Goal: Task Accomplishment & Management: Complete application form

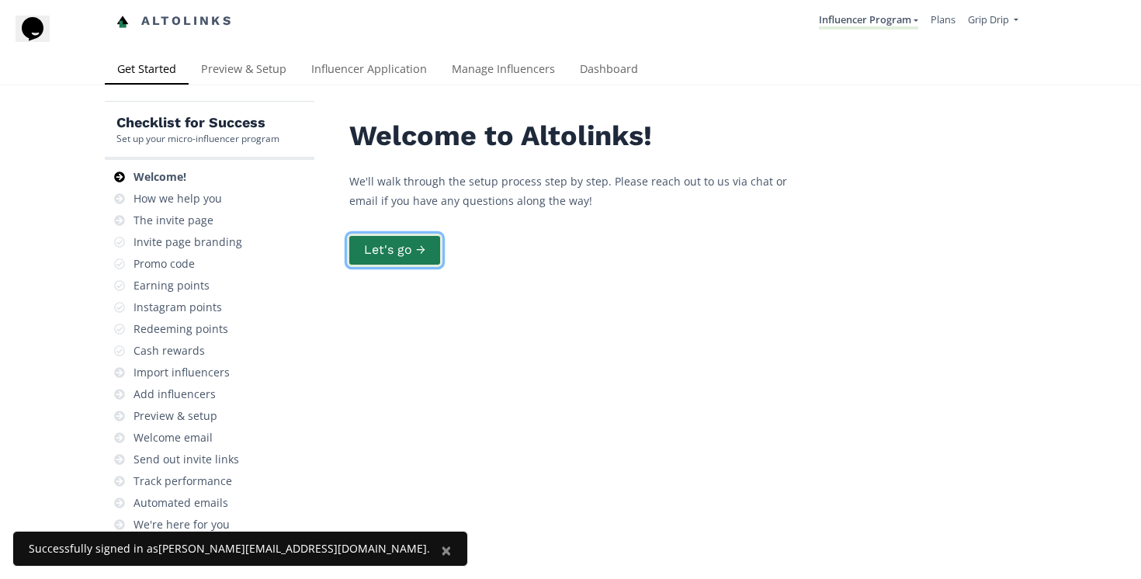
click at [407, 247] on button "Let's go →" at bounding box center [395, 250] width 96 height 33
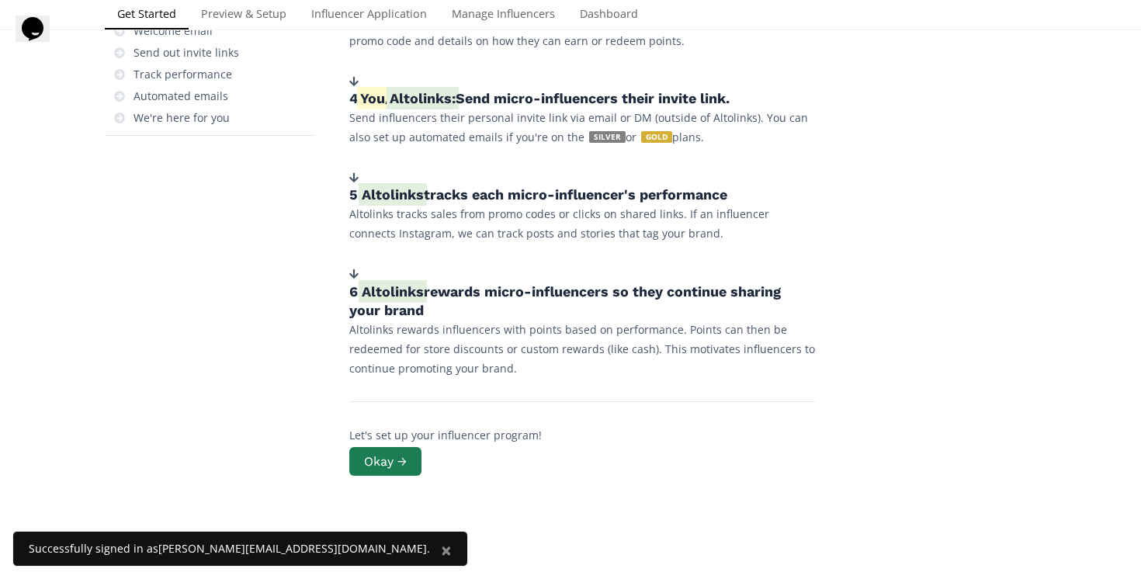
scroll to position [415, 0]
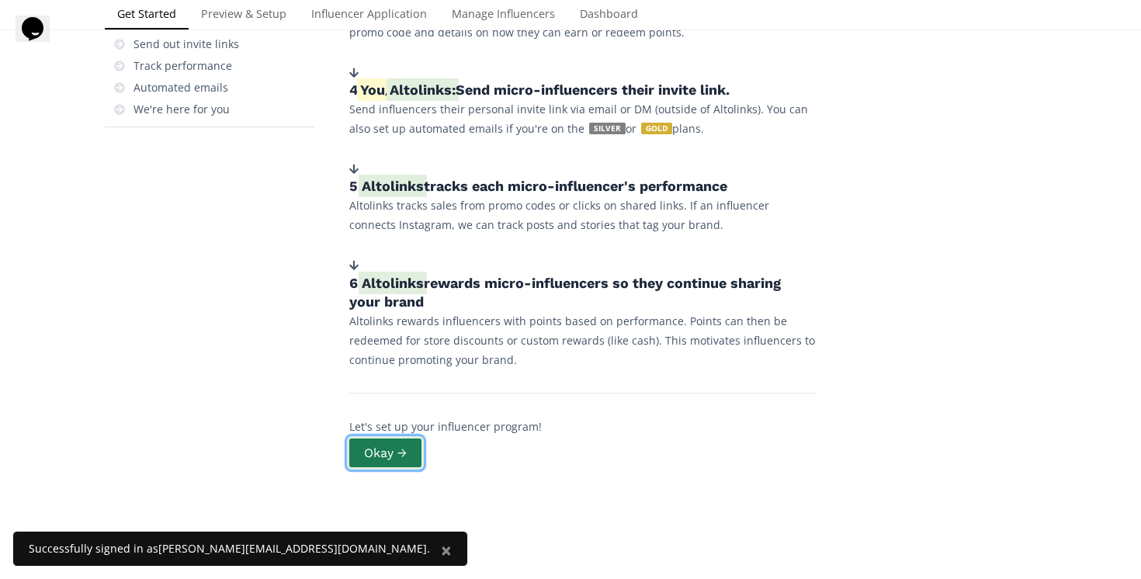
click at [377, 445] on button "Okay →" at bounding box center [385, 452] width 77 height 33
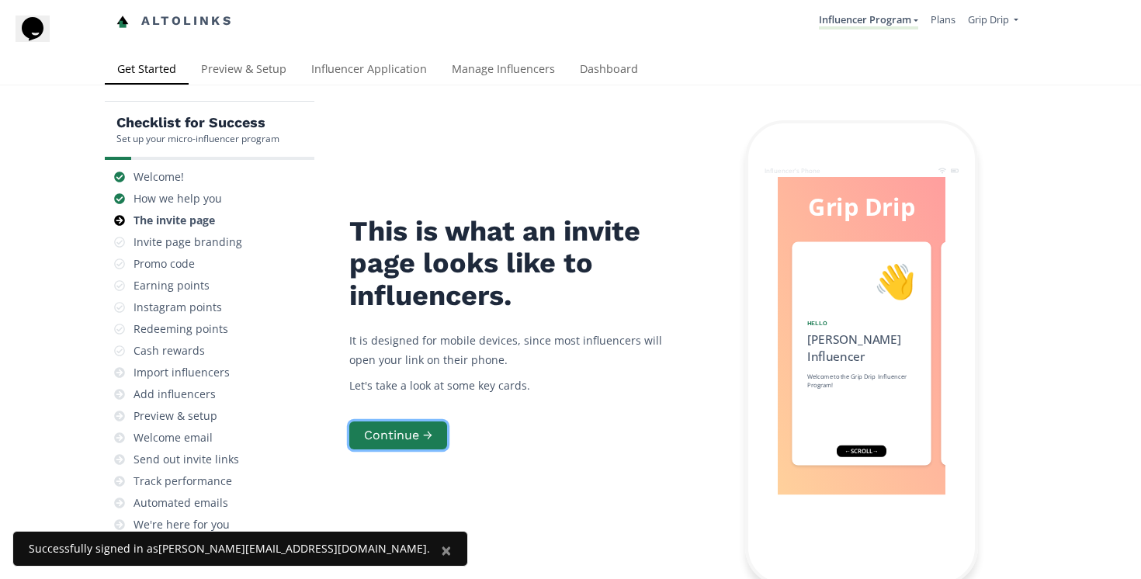
click at [377, 445] on button "Continue →" at bounding box center [398, 436] width 98 height 29
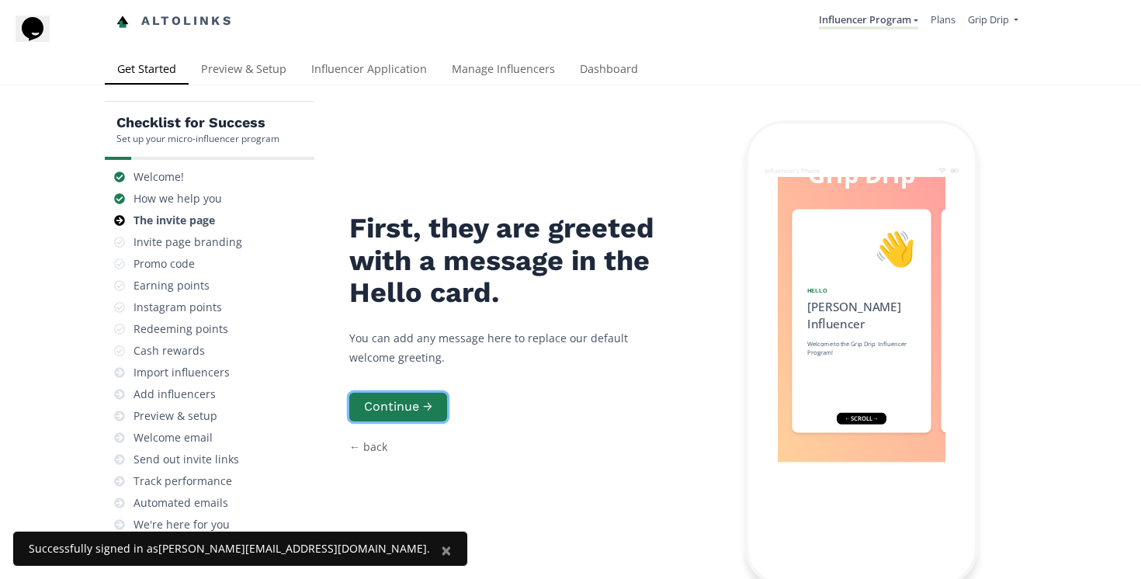
scroll to position [78, 0]
click at [809, 280] on div "👋 Hello Alice Influencer Welcome to the Grip Drip Influencer Program!" at bounding box center [862, 321] width 139 height 224
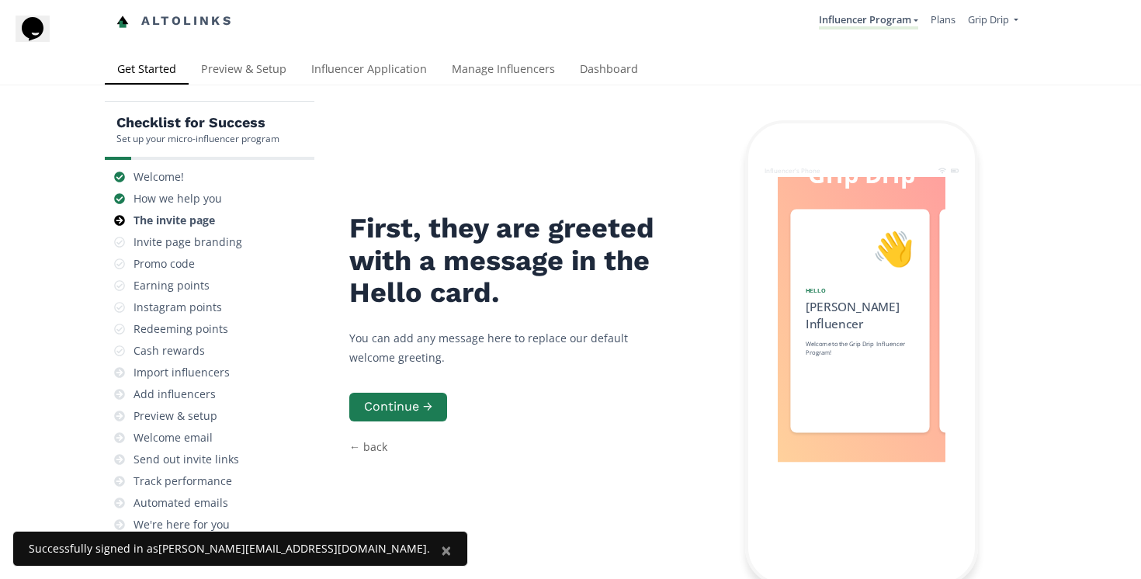
scroll to position [0, 0]
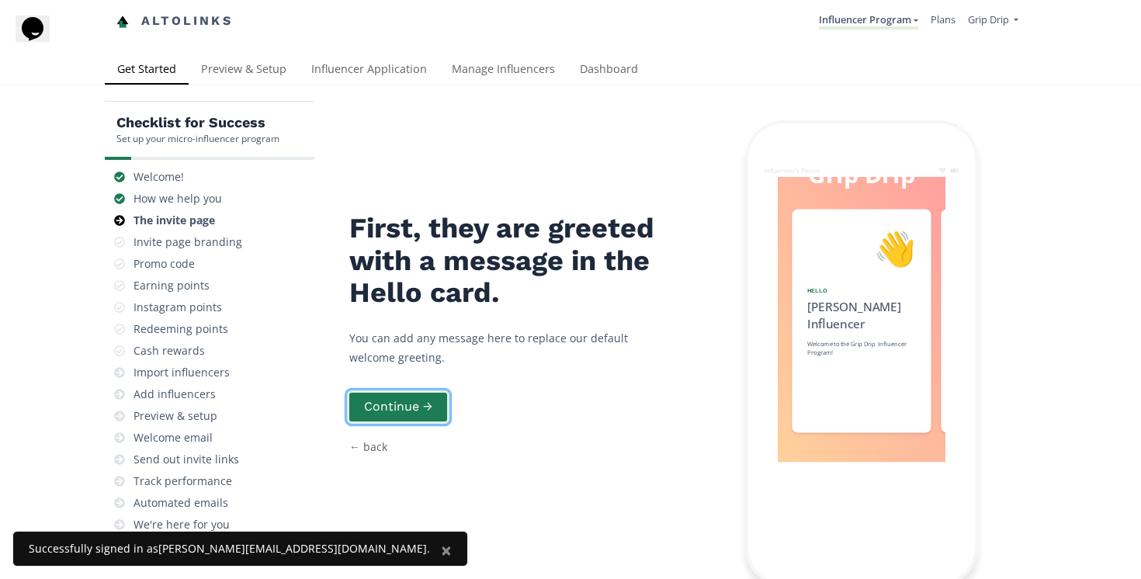
click at [380, 391] on button "Continue →" at bounding box center [398, 407] width 102 height 33
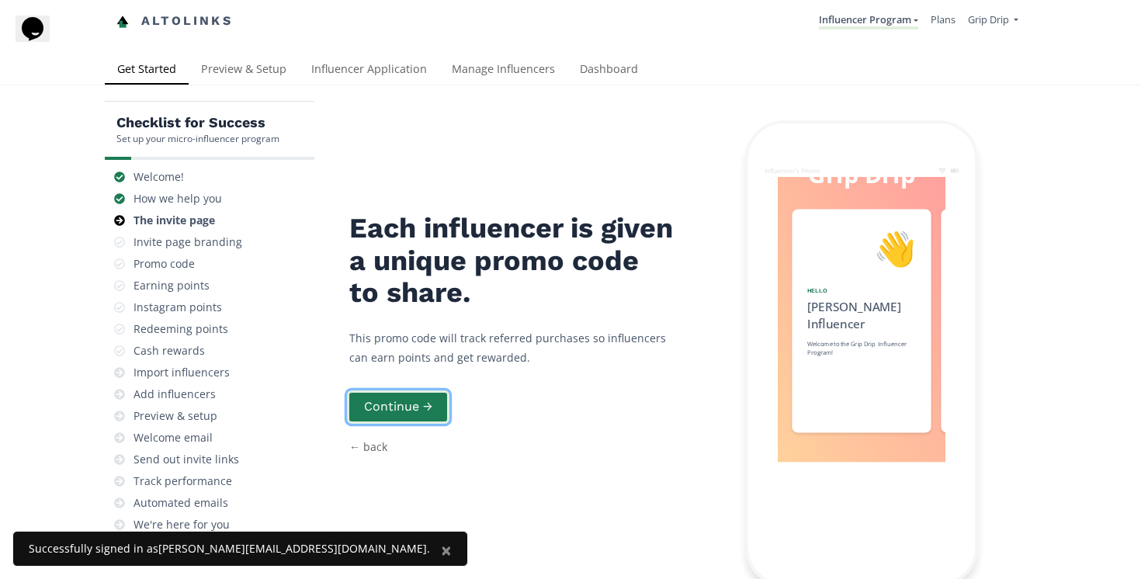
scroll to position [0, 233]
click at [379, 391] on button "Continue →" at bounding box center [398, 407] width 102 height 33
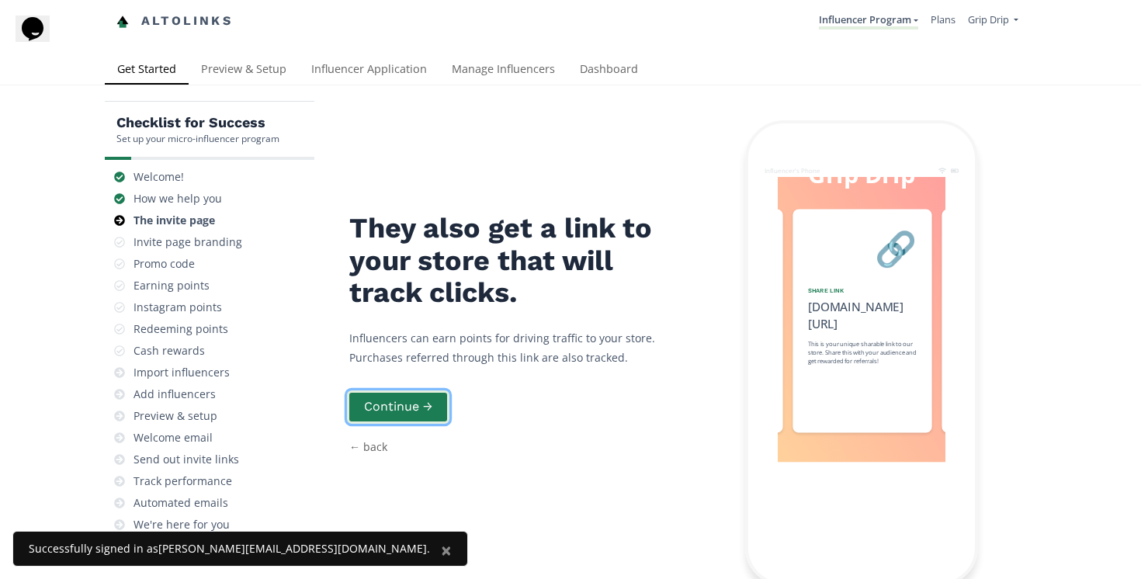
scroll to position [0, 466]
click at [380, 391] on button "Continue →" at bounding box center [398, 407] width 102 height 33
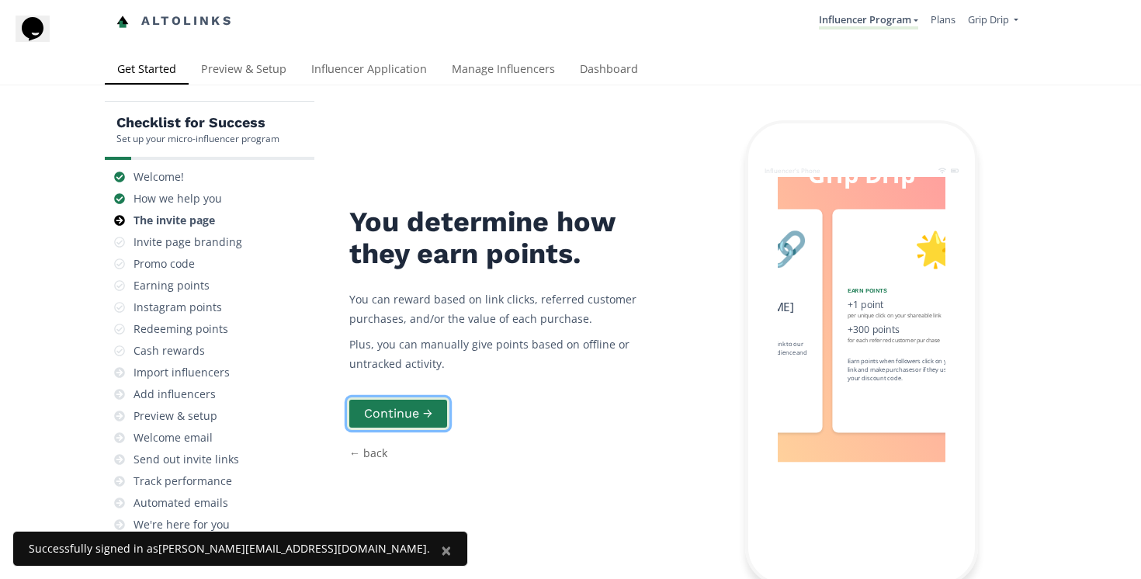
scroll to position [0, 699]
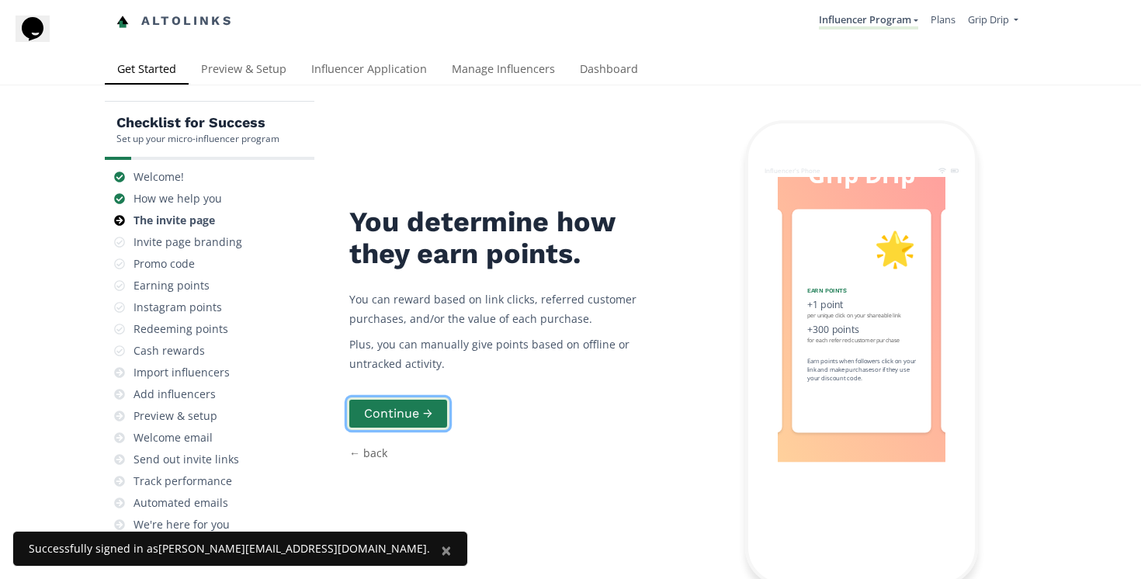
click at [380, 398] on button "Continue →" at bounding box center [398, 414] width 102 height 33
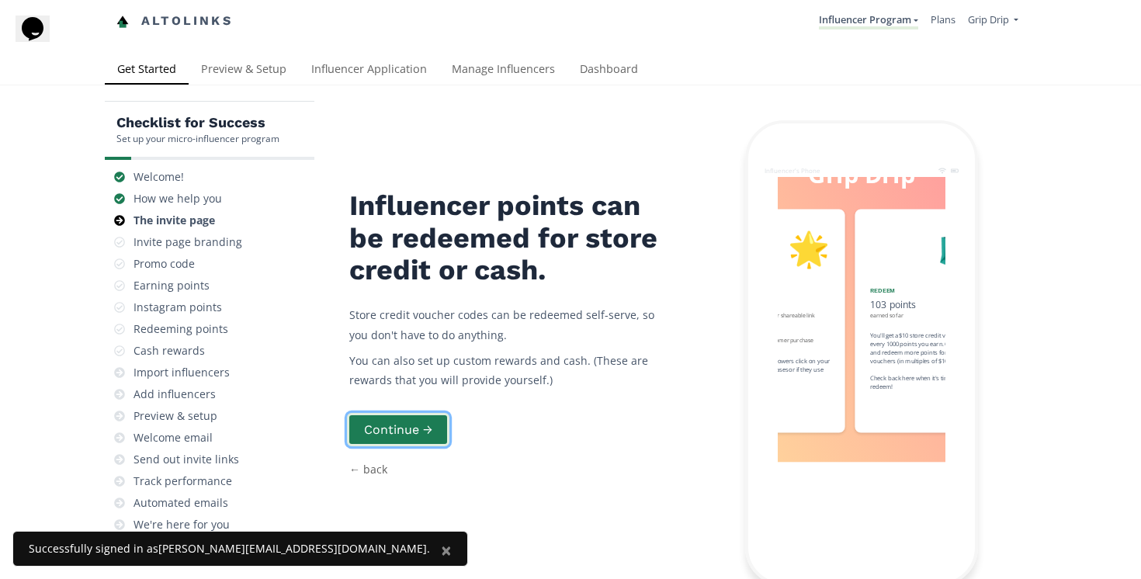
scroll to position [0, 932]
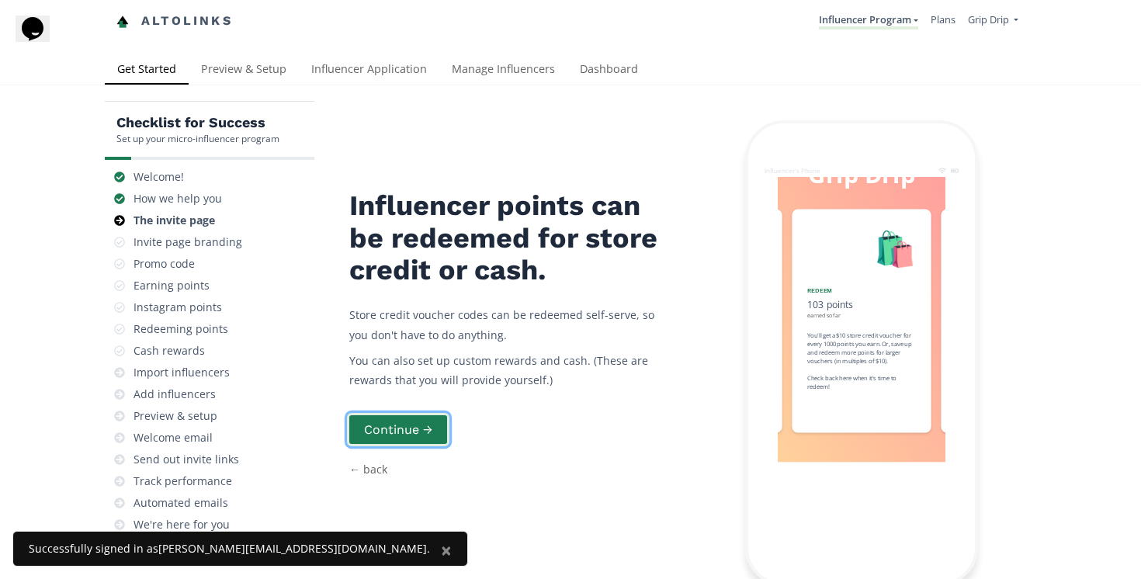
click at [380, 413] on button "Continue →" at bounding box center [398, 429] width 102 height 33
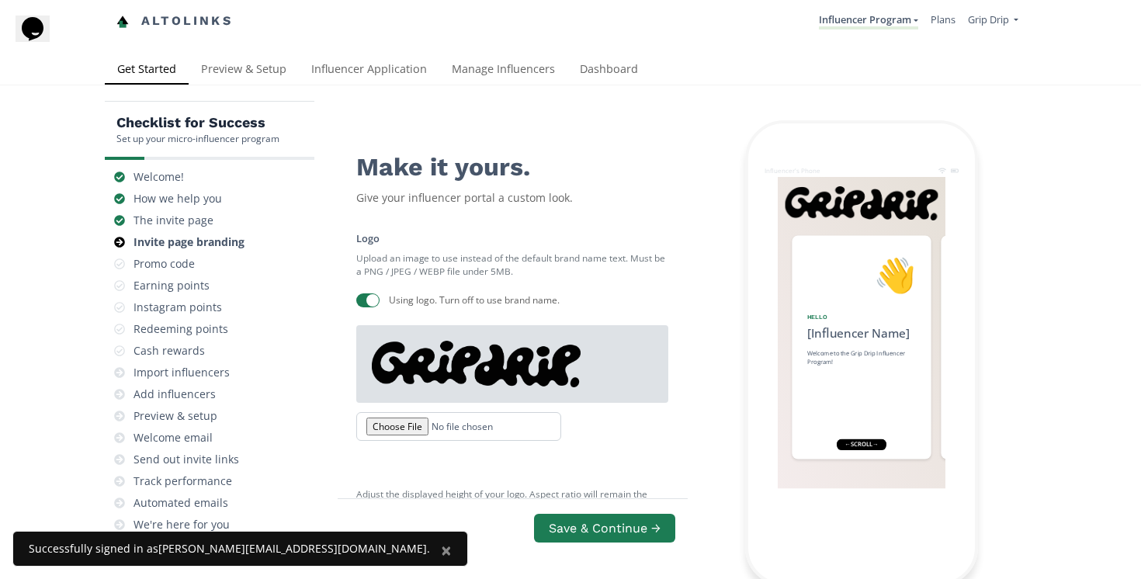
scroll to position [62, 0]
click at [403, 412] on input "file" at bounding box center [458, 426] width 205 height 29
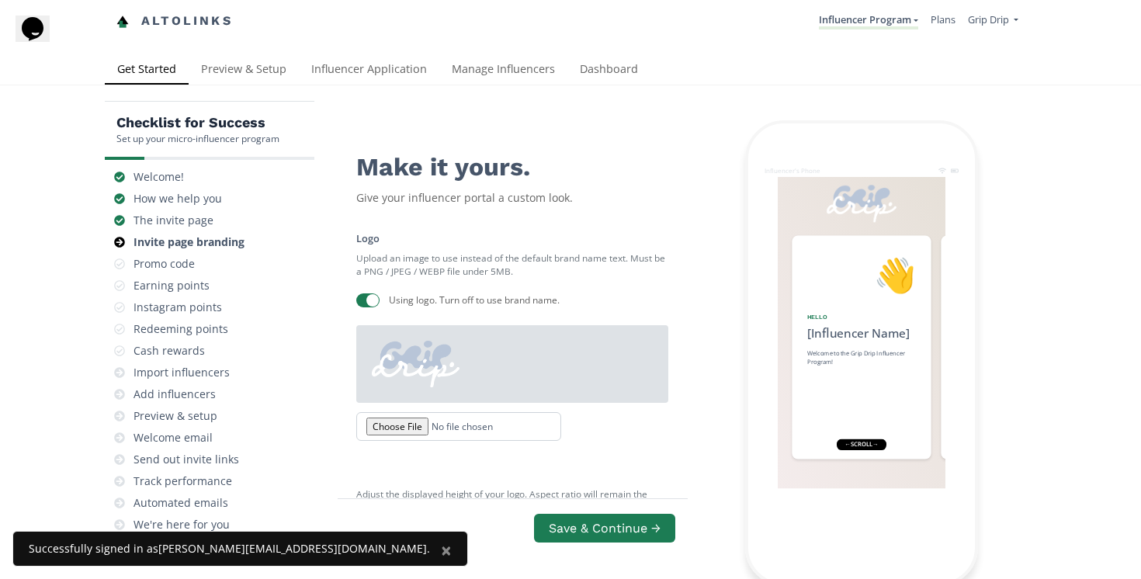
click at [394, 412] on input "file" at bounding box center [458, 426] width 205 height 29
type input "C:\fakepath\Asset 78.png"
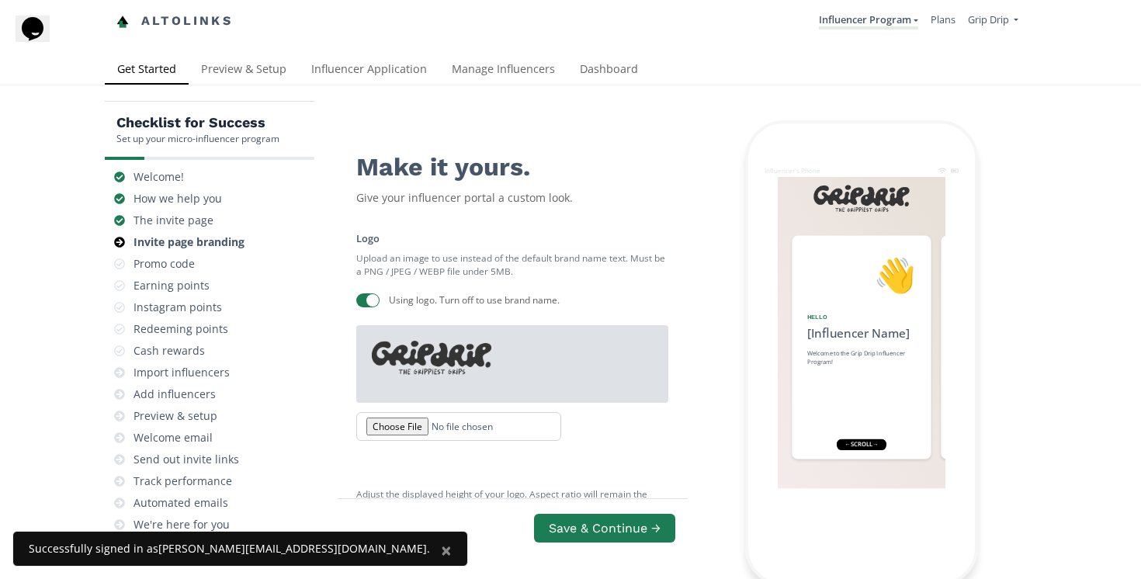
paste input "#A7B7C3"
type input "#E6E0D8"
click at [590, 407] on div at bounding box center [570, 289] width 1141 height 579
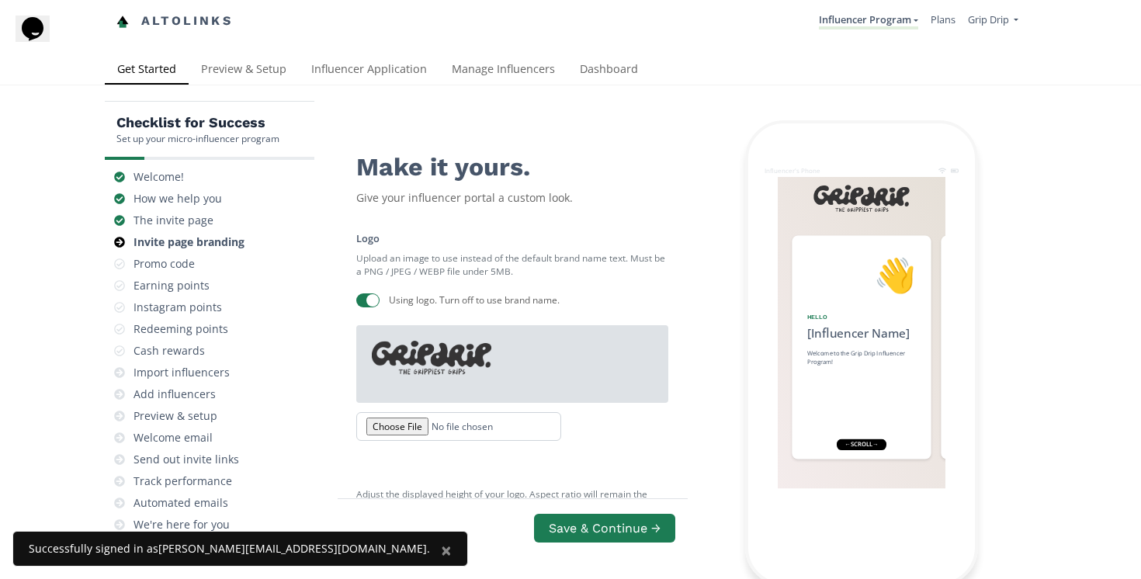
paste input "#A7B7C3"
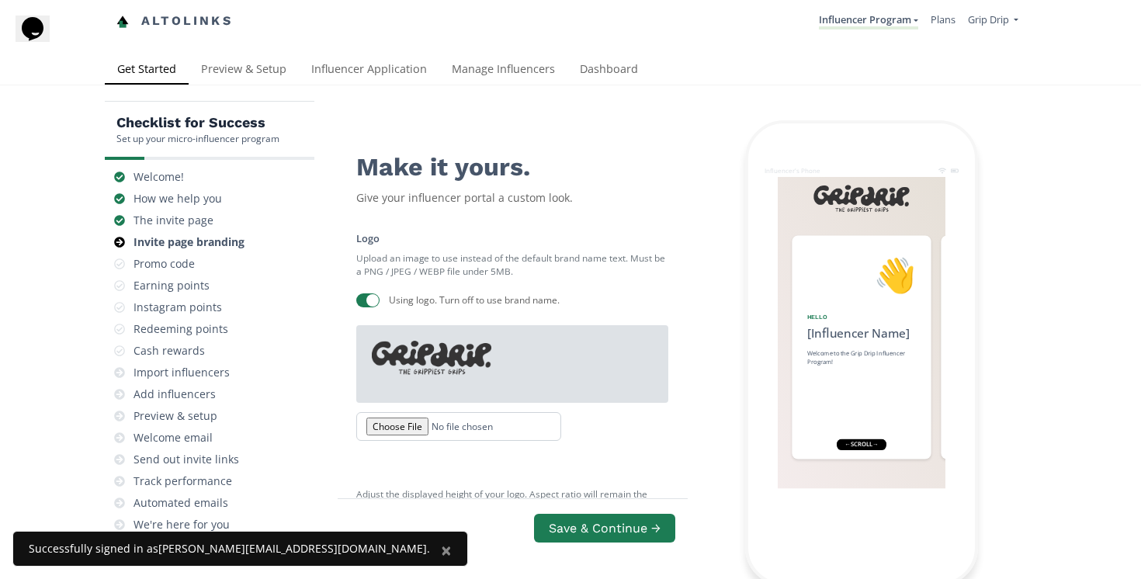
paste input "A7B7C3"
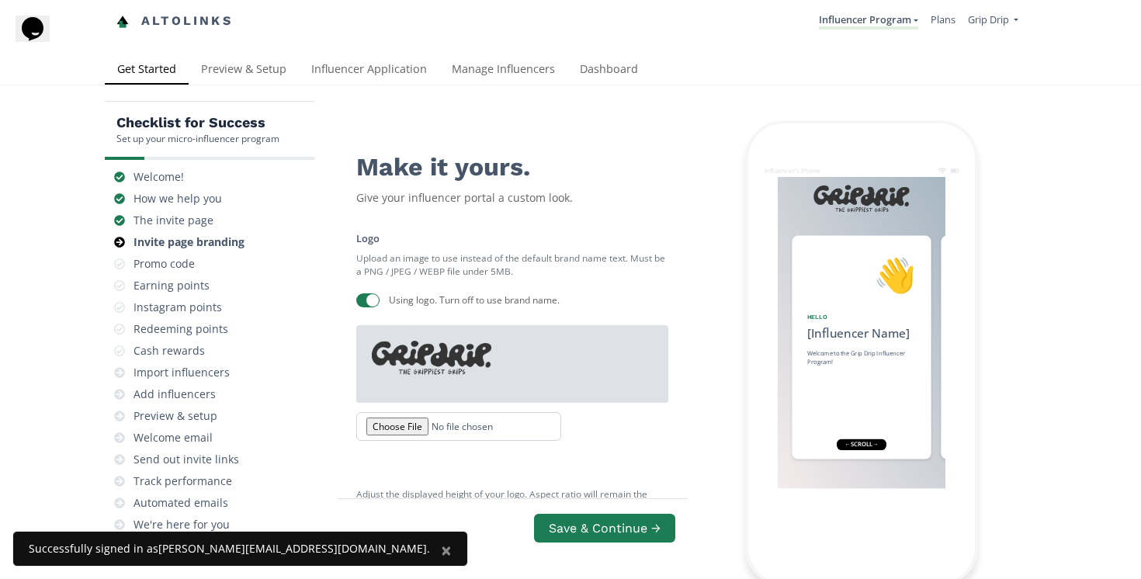
type input "#A7B7C3"
click at [614, 311] on div at bounding box center [570, 289] width 1141 height 579
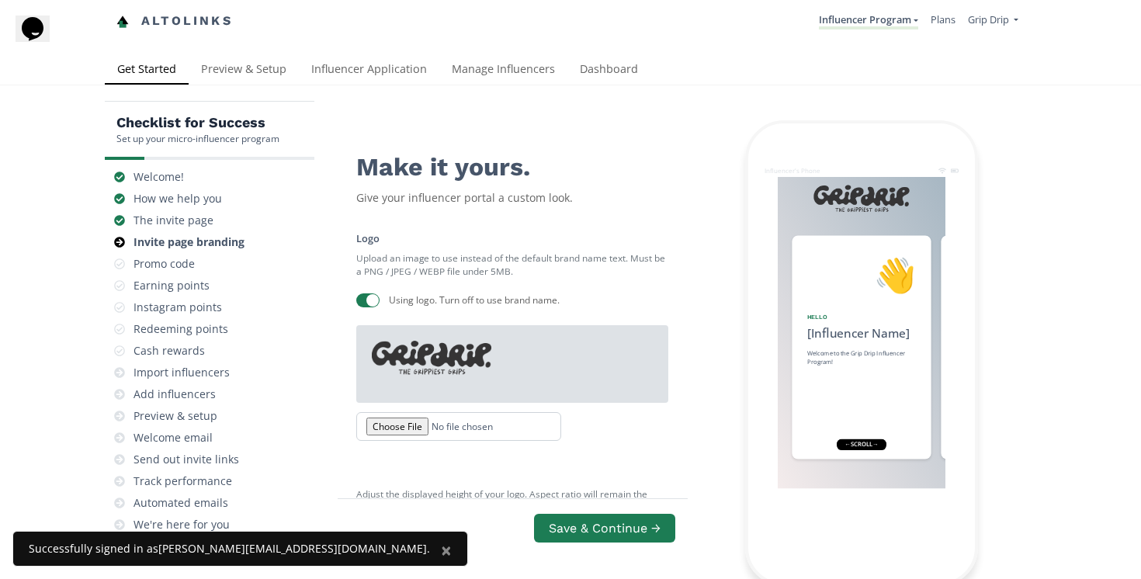
paste input "#E8DBC7"
type input "#F4ECEC"
click at [474, 550] on div at bounding box center [570, 289] width 1141 height 579
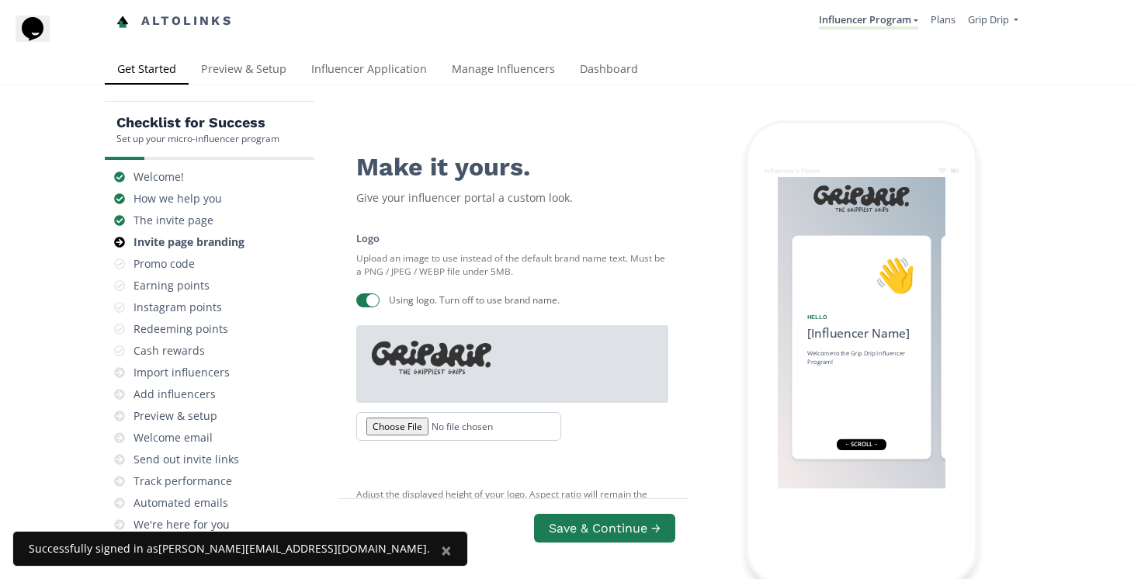
paste input "E8DBC7"
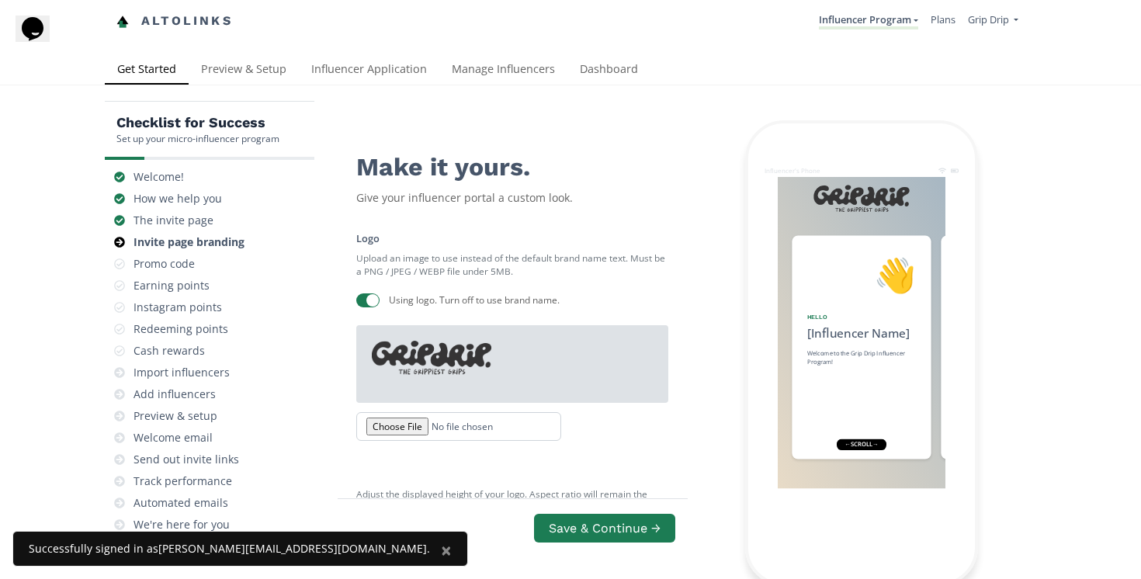
paste input "B1ADAC"
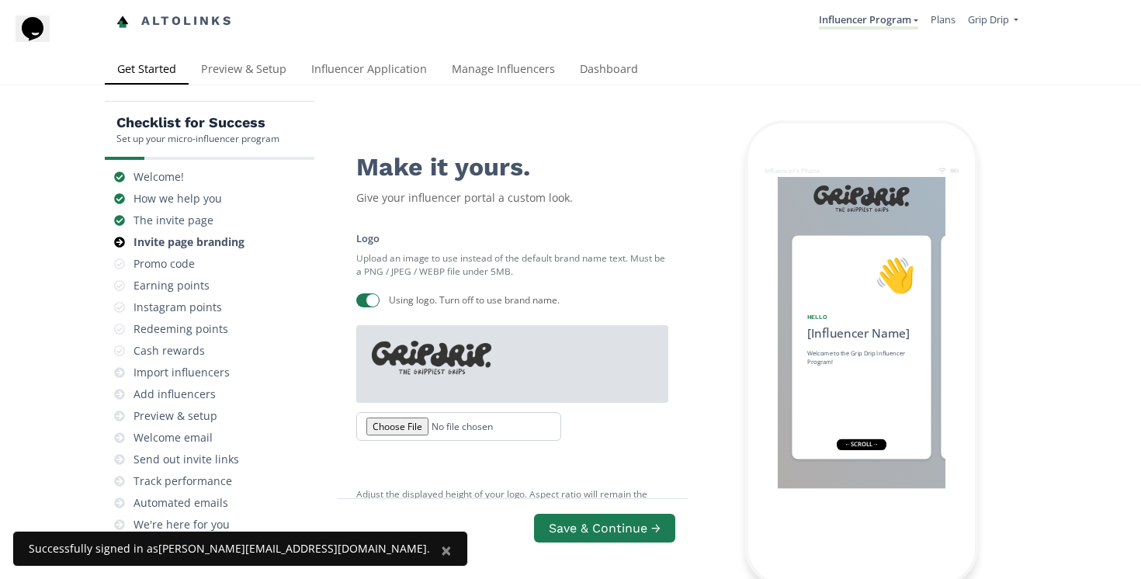
type input "#B1ADAC"
click at [651, 405] on div at bounding box center [570, 289] width 1141 height 579
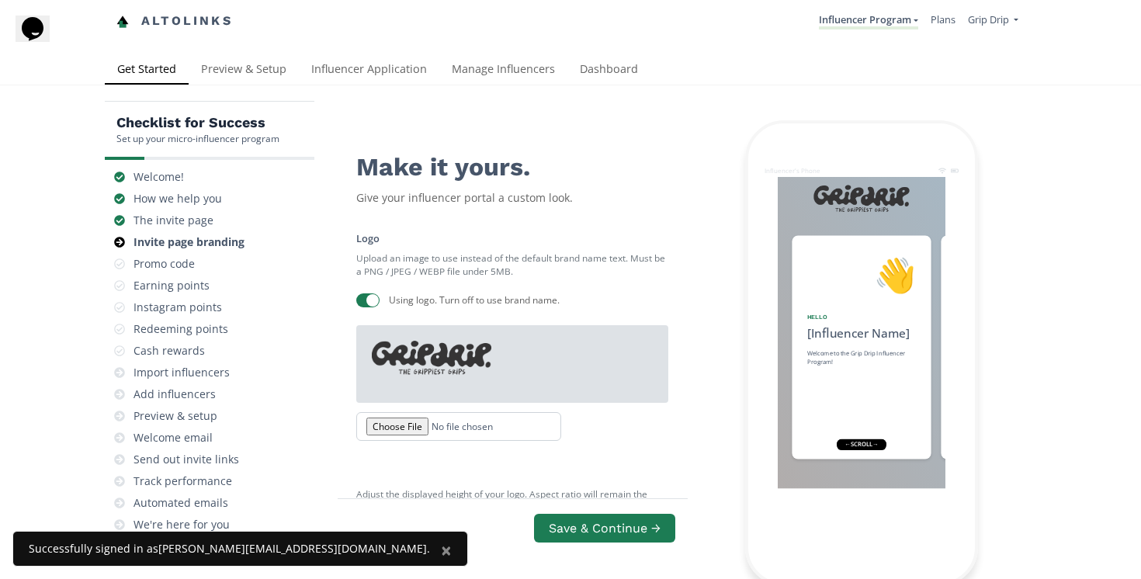
drag, startPoint x: 359, startPoint y: 290, endPoint x: 450, endPoint y: 335, distance: 102.1
drag, startPoint x: 456, startPoint y: 357, endPoint x: 456, endPoint y: 348, distance: 9.3
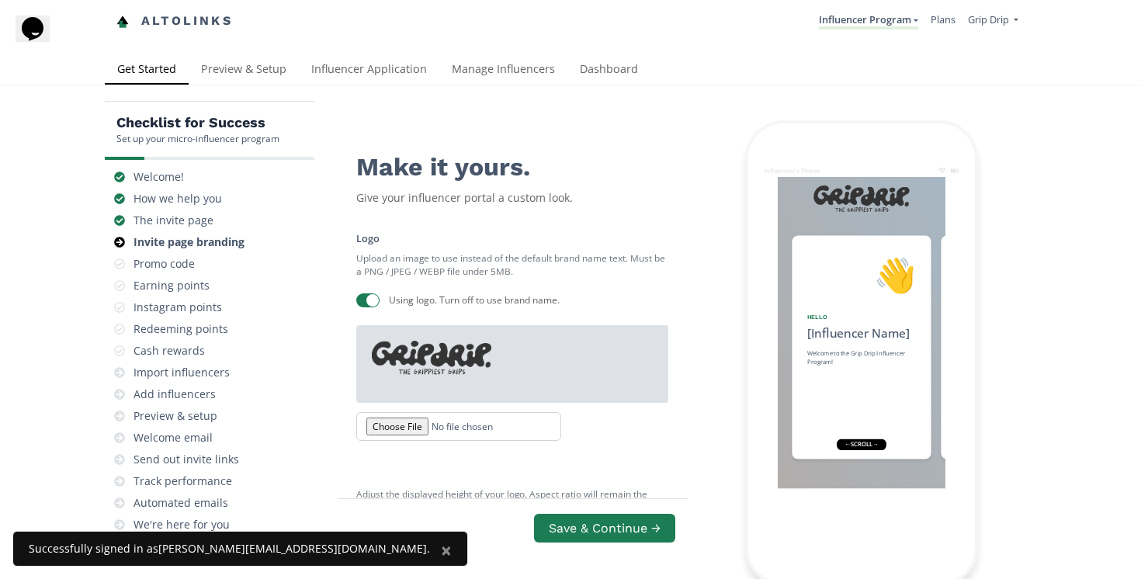
drag, startPoint x: 425, startPoint y: 354, endPoint x: 358, endPoint y: 353, distance: 66.8
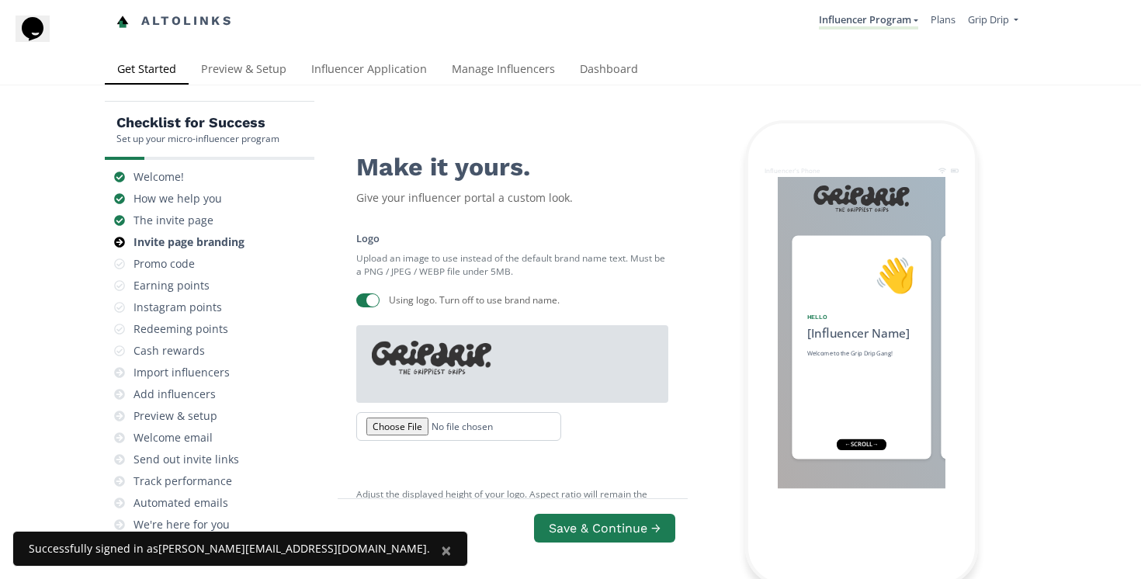
type input "A"
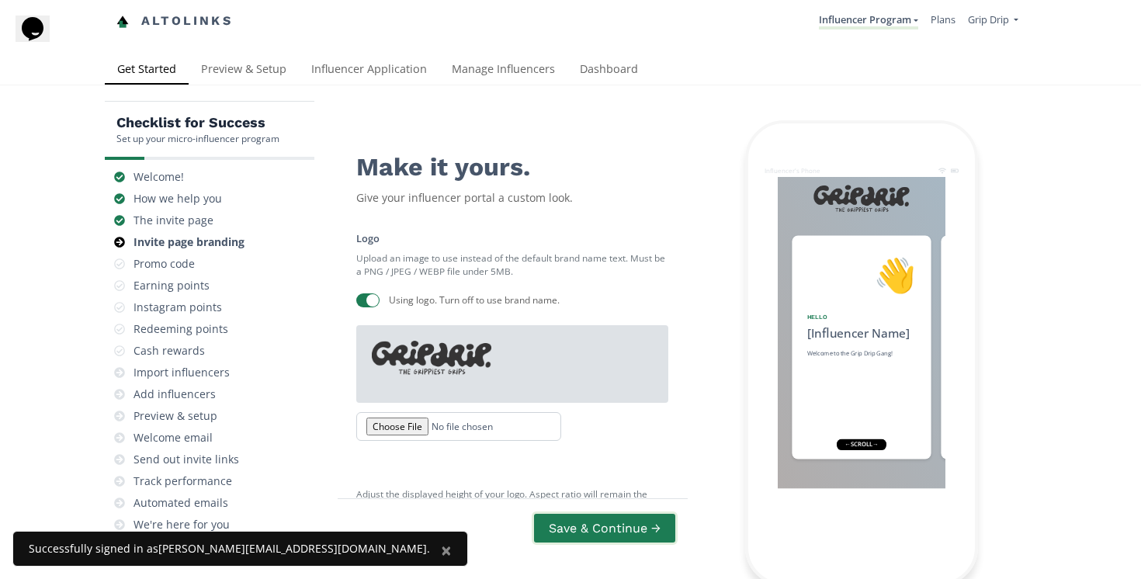
type input "Gang"
click at [585, 512] on button "Save & Continue →" at bounding box center [605, 528] width 146 height 33
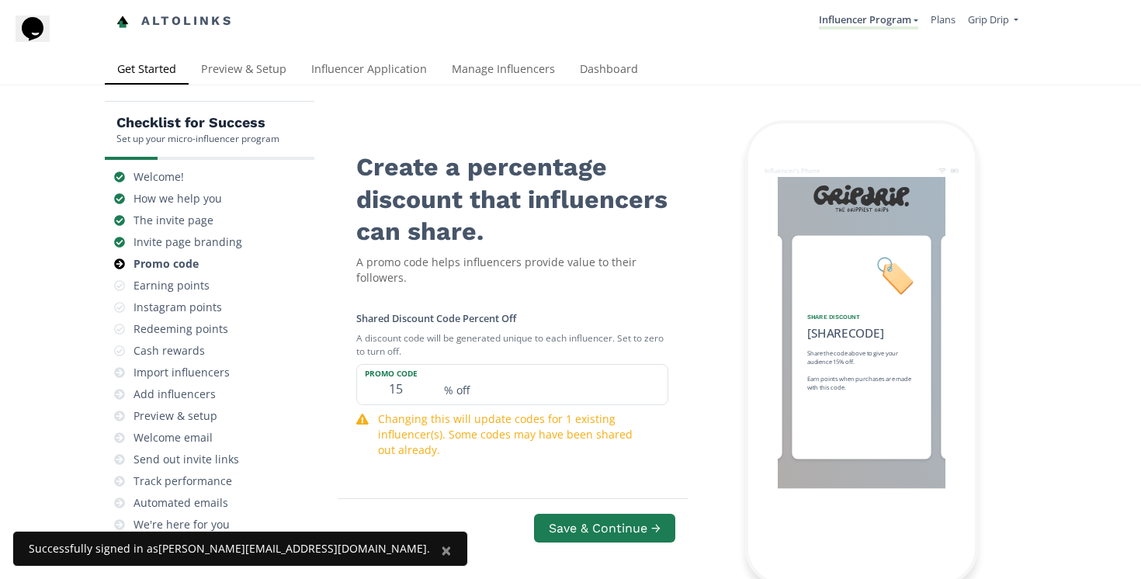
scroll to position [252, 0]
click at [585, 532] on button "Save & Continue →" at bounding box center [605, 528] width 146 height 33
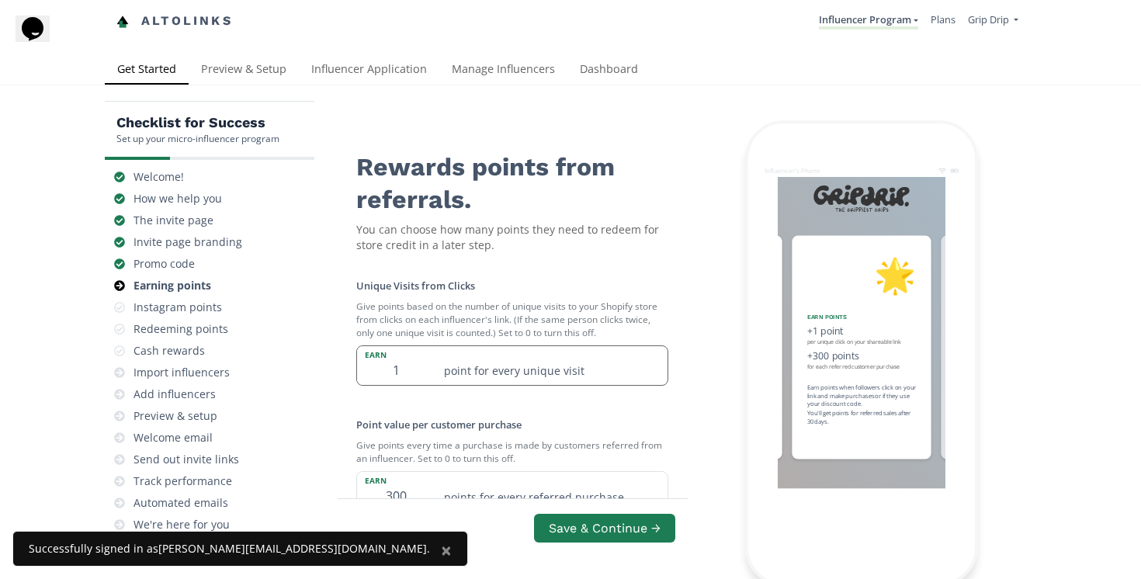
scroll to position [616, 0]
click at [567, 512] on button "Save & Continue →" at bounding box center [605, 528] width 146 height 33
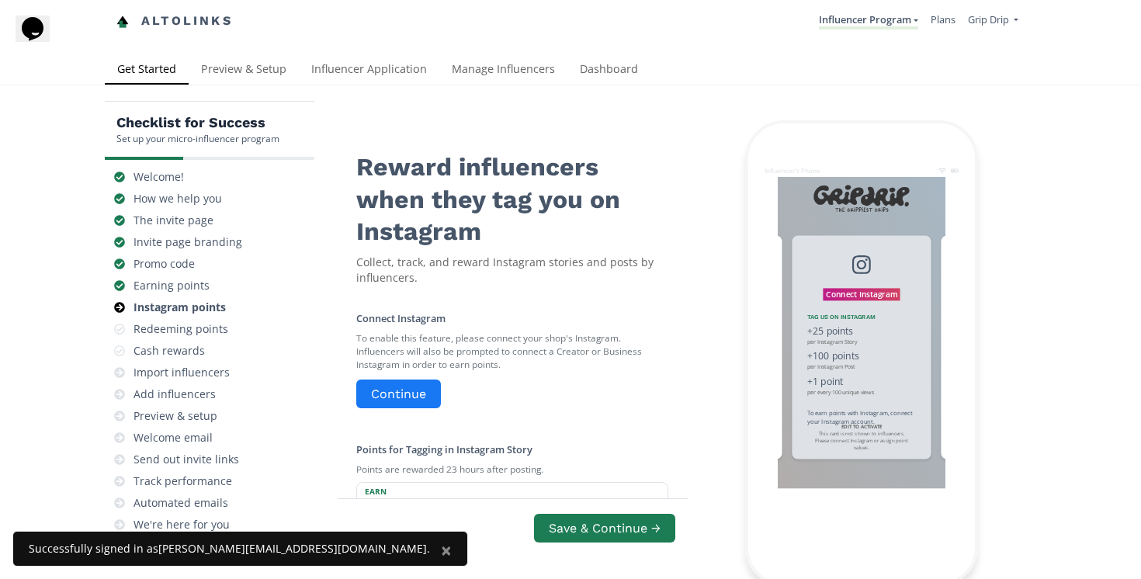
scroll to position [58, 0]
click at [414, 377] on button "Continue" at bounding box center [398, 393] width 89 height 33
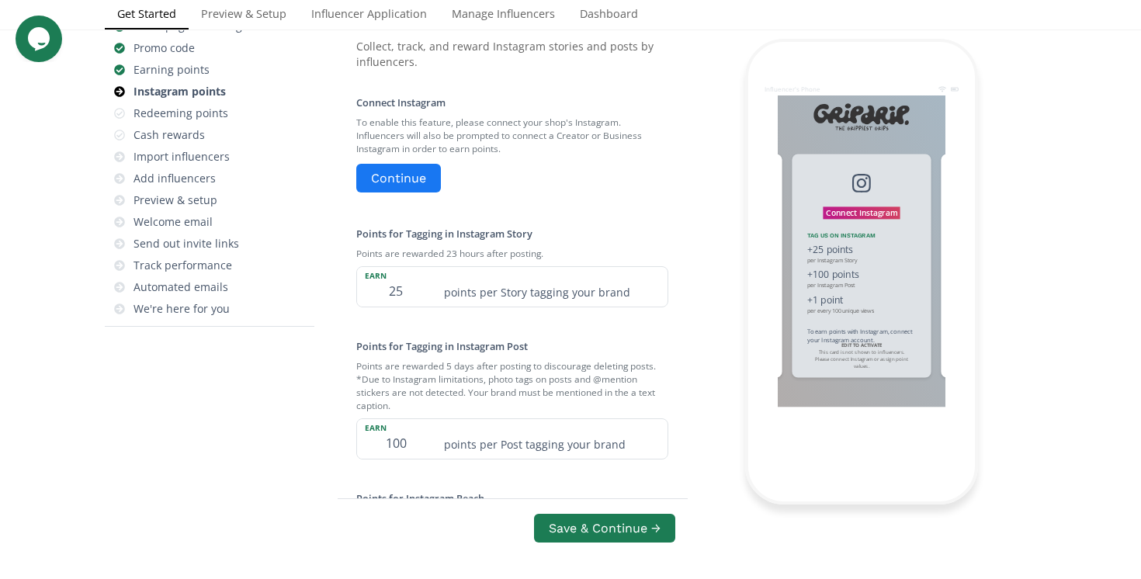
scroll to position [218, 0]
click at [412, 297] on input "25" at bounding box center [396, 285] width 78 height 40
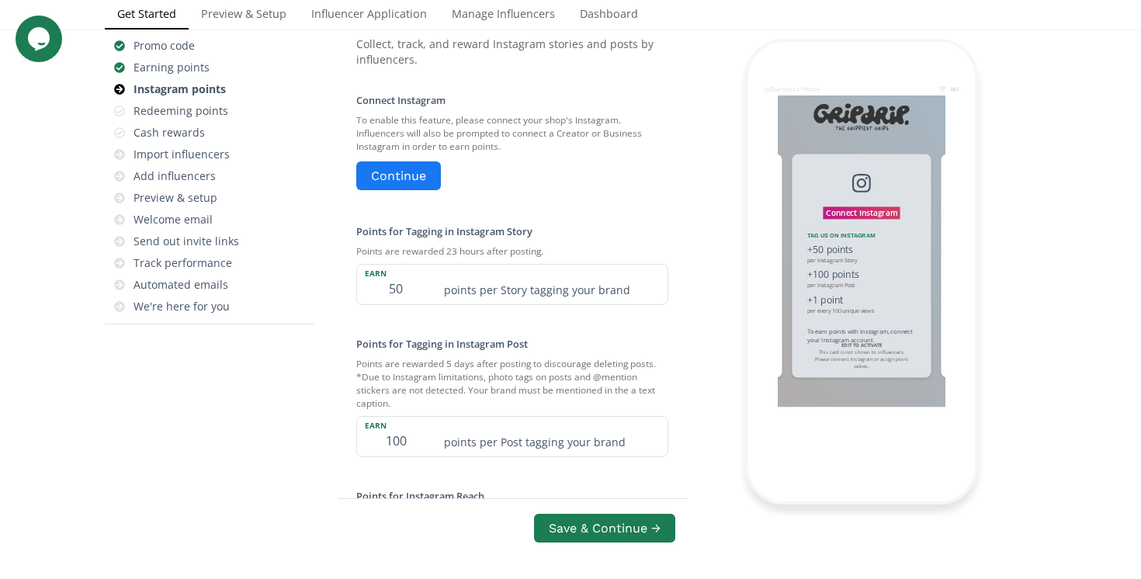
type input "50"
click at [318, 367] on div "Checklist for Success Set up your micro-influencer program Welcome! How we help…" at bounding box center [221, 354] width 233 height 942
click at [408, 436] on input "100" at bounding box center [396, 437] width 78 height 40
click at [401, 447] on input "100" at bounding box center [396, 437] width 78 height 40
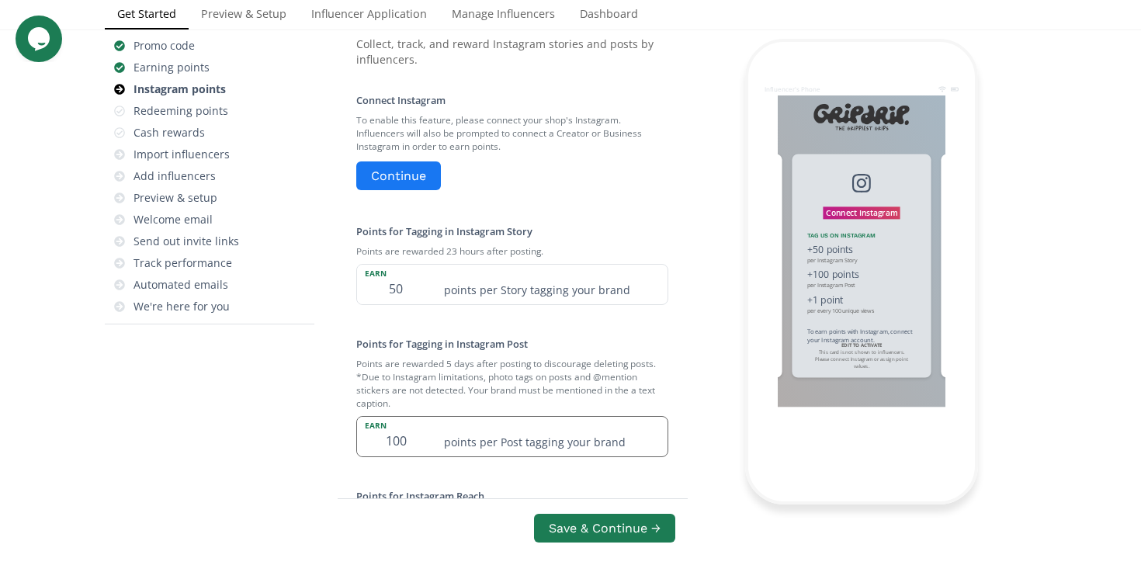
click at [401, 447] on input "100" at bounding box center [396, 437] width 78 height 40
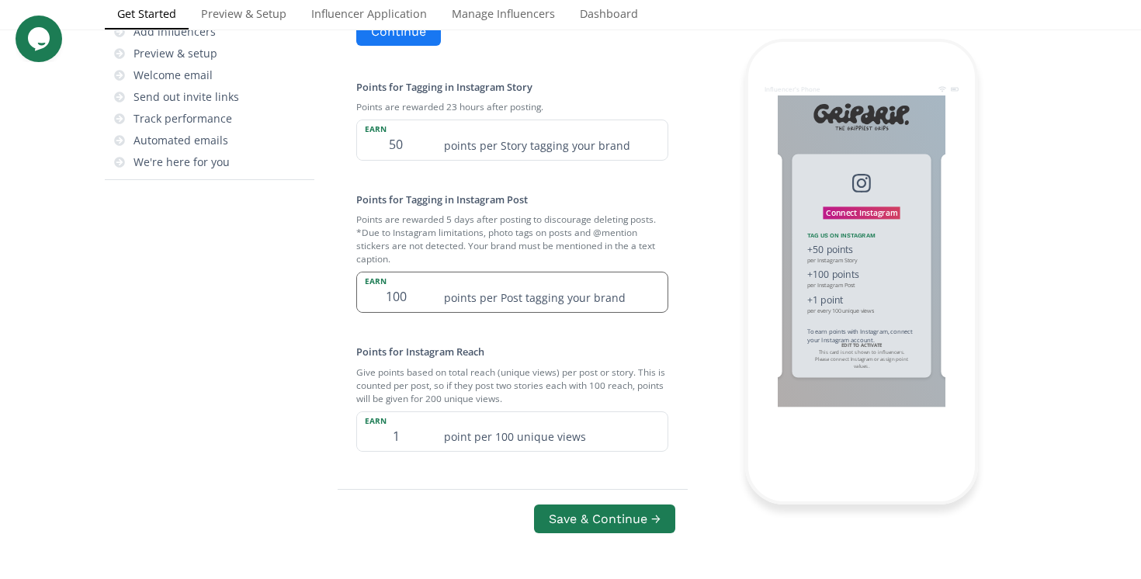
scroll to position [363, 0]
click at [401, 444] on input "1" at bounding box center [396, 432] width 78 height 40
click at [418, 296] on input "100" at bounding box center [396, 292] width 78 height 40
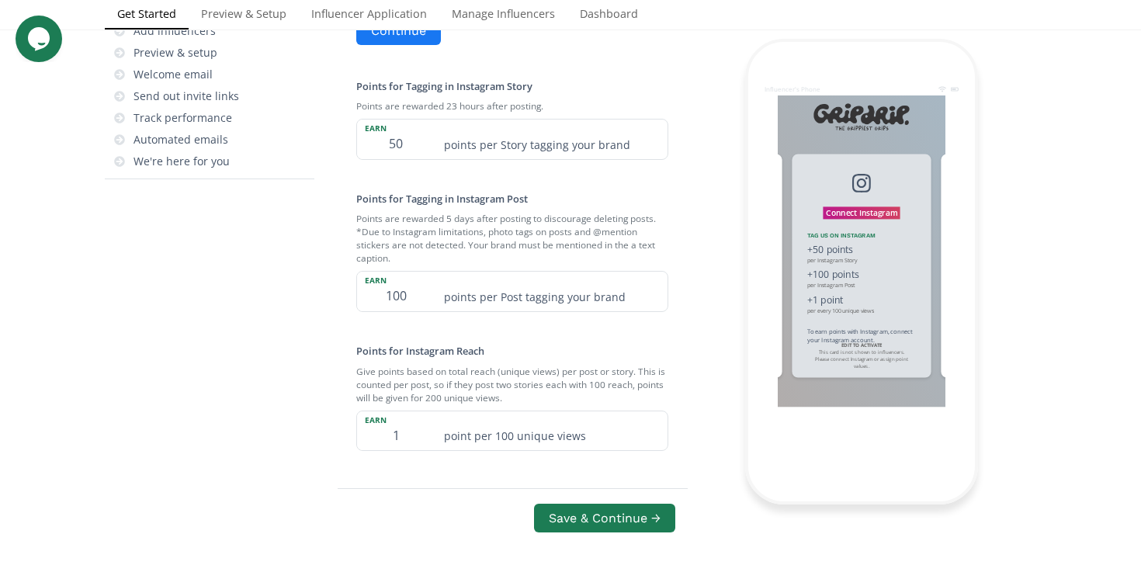
click at [582, 338] on div "Connect Instagram To enable this feature, please connect your shop's Instagram.…" at bounding box center [512, 196] width 349 height 535
click at [635, 521] on button "Save & Continue →" at bounding box center [605, 518] width 146 height 33
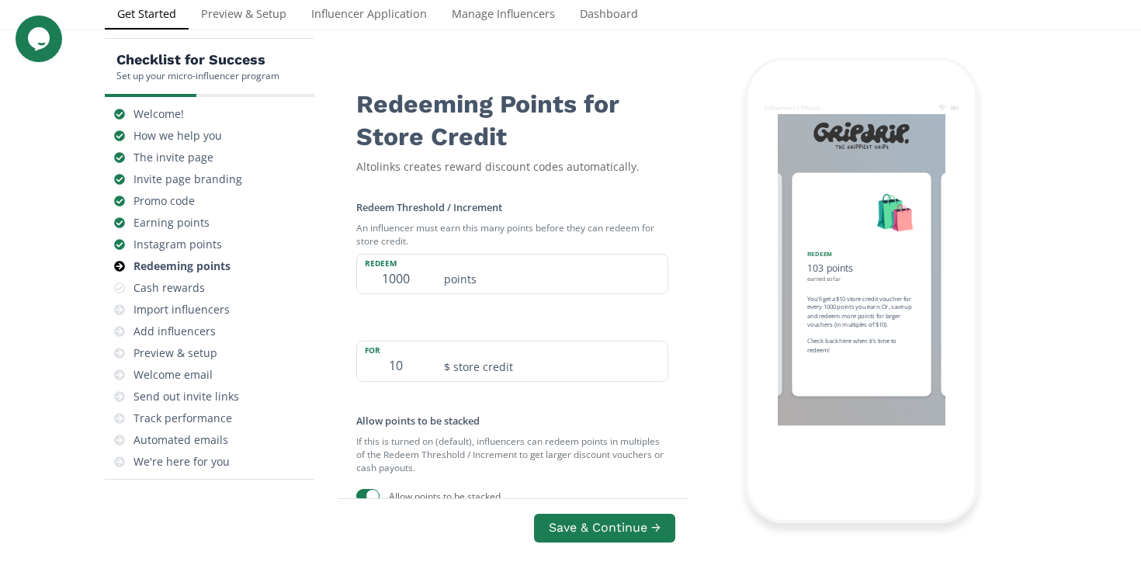
scroll to position [62, 0]
click at [402, 283] on input "1000" at bounding box center [396, 275] width 78 height 40
type input "0"
click at [420, 332] on div "for 10 $ store credit" at bounding box center [512, 354] width 312 height 57
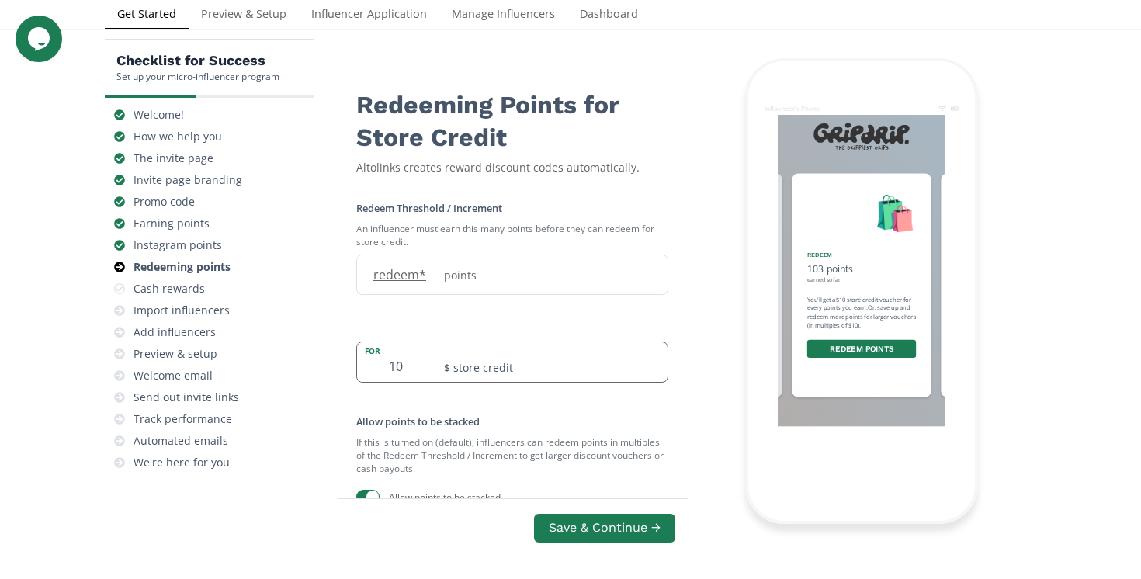
click at [402, 365] on input "10" at bounding box center [396, 362] width 78 height 40
click at [402, 362] on input "10" at bounding box center [396, 362] width 78 height 40
type input "1"
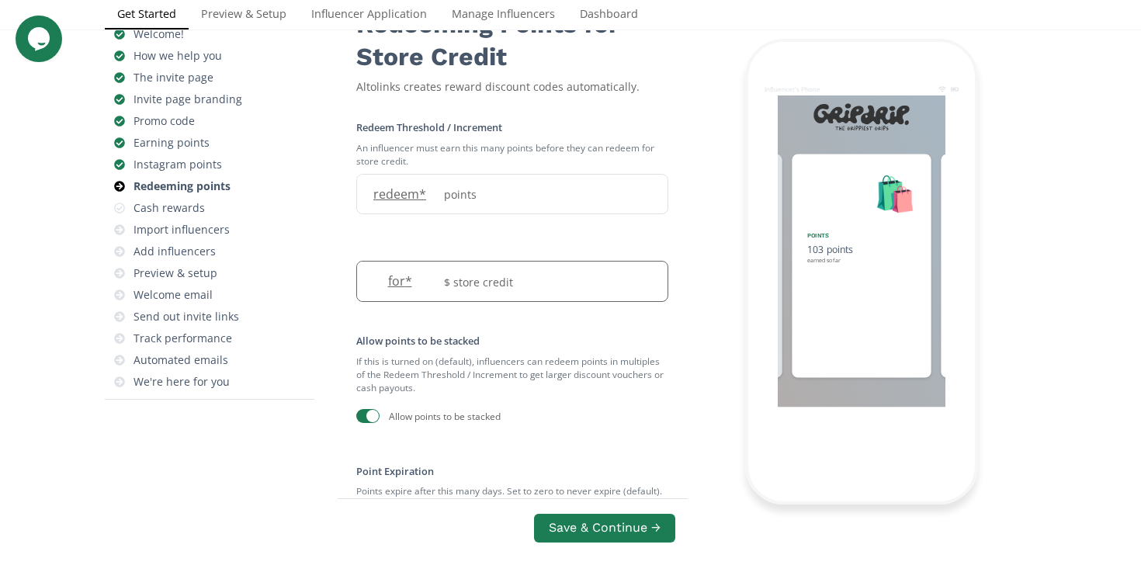
scroll to position [144, 0]
click at [396, 200] on label "redeem *" at bounding box center [396, 194] width 78 height 18
type input "1000"
click at [400, 277] on label "for *" at bounding box center [396, 281] width 78 height 18
type input "10"
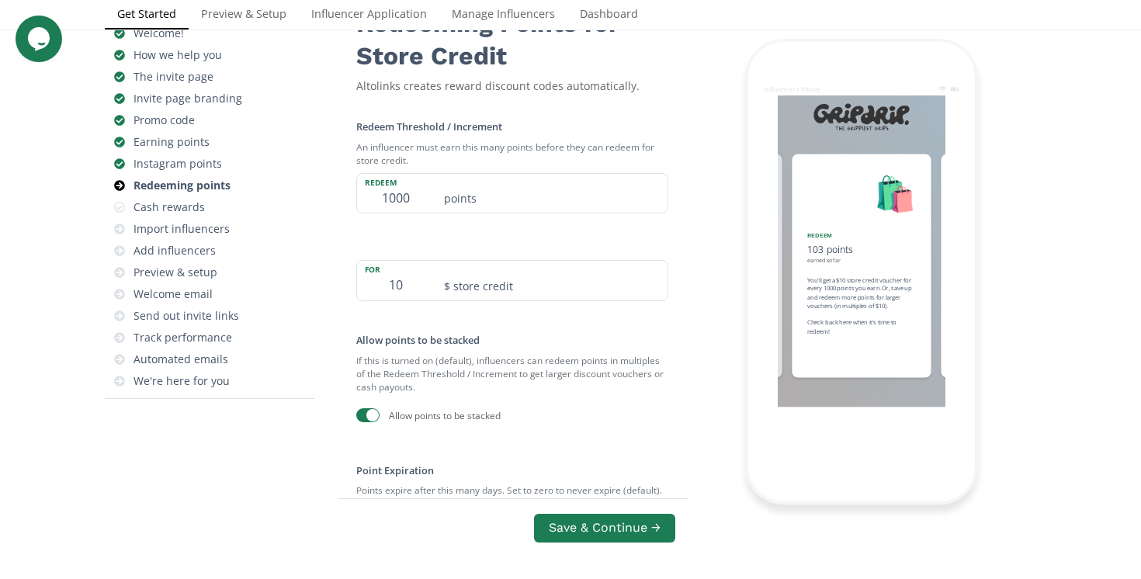
click at [480, 338] on label "Allow points to be stacked" at bounding box center [417, 340] width 123 height 14
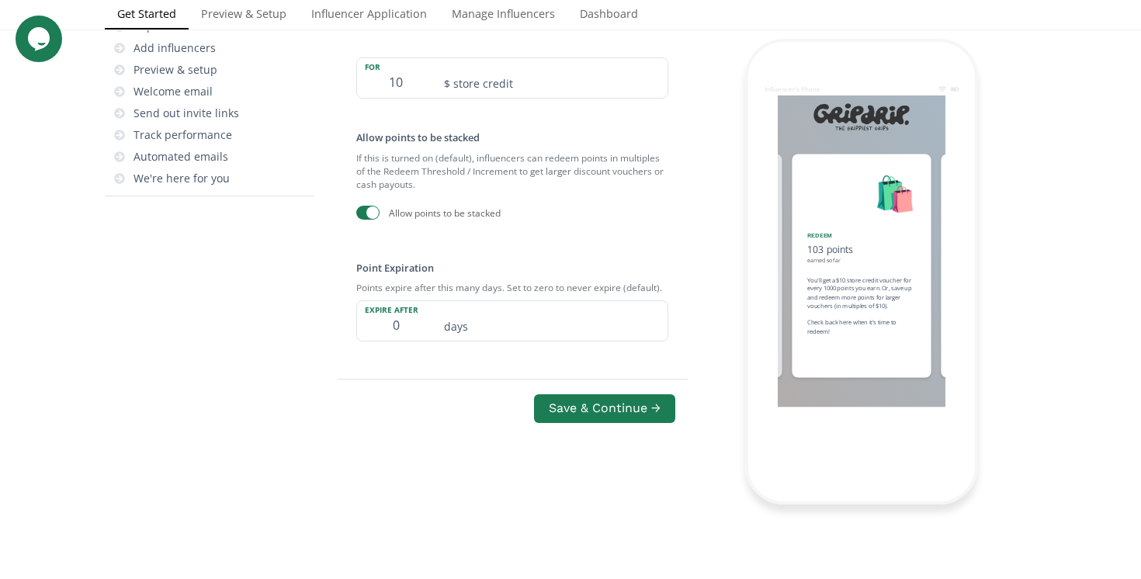
scroll to position [348, 0]
click at [612, 406] on button "Save & Continue →" at bounding box center [605, 407] width 146 height 33
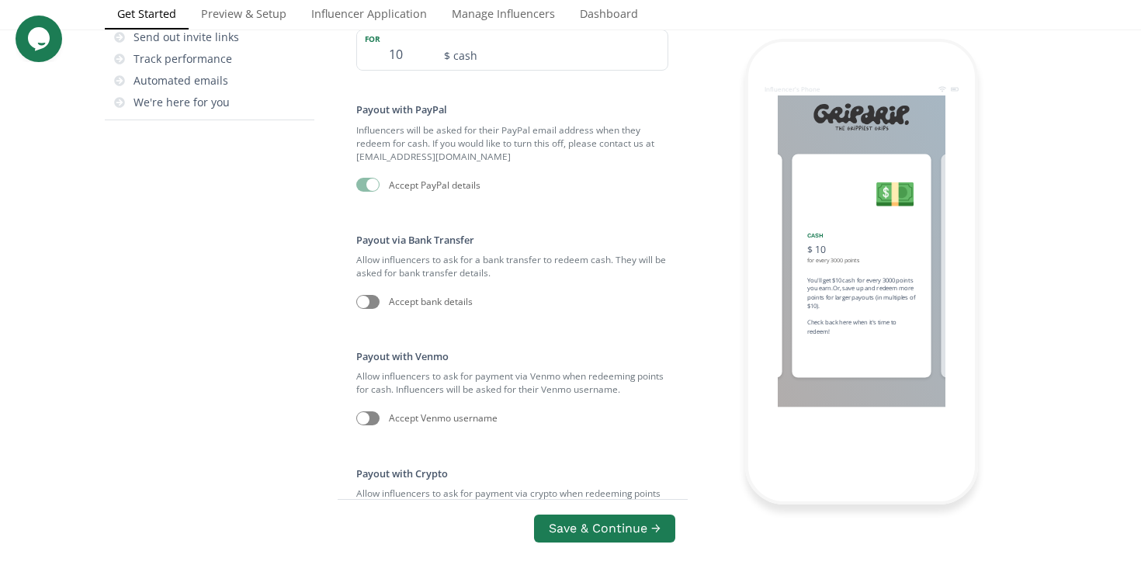
scroll to position [423, 0]
click at [591, 528] on button "Save & Continue →" at bounding box center [605, 528] width 146 height 33
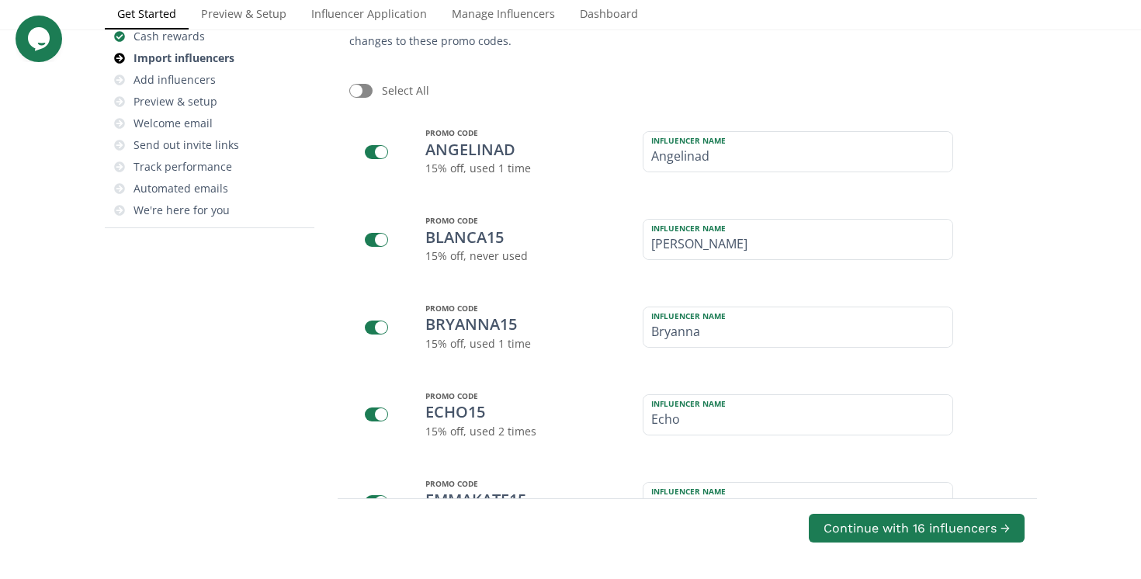
scroll to position [127, 0]
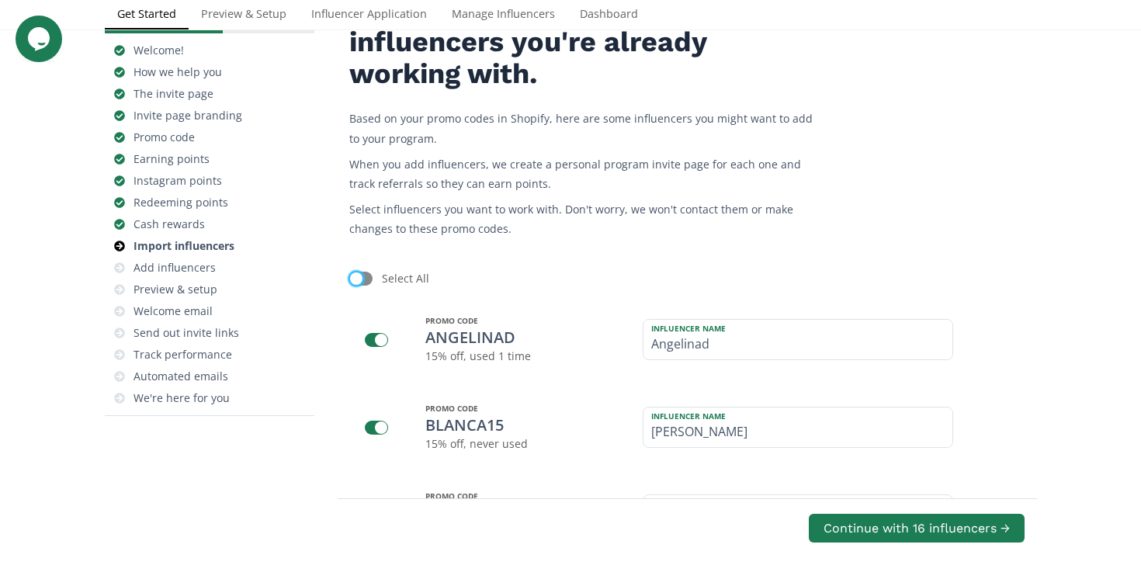
click at [356, 283] on div at bounding box center [356, 279] width 12 height 12
checkbox input "true"
click at [356, 283] on div at bounding box center [360, 279] width 23 height 14
checkbox input "false"
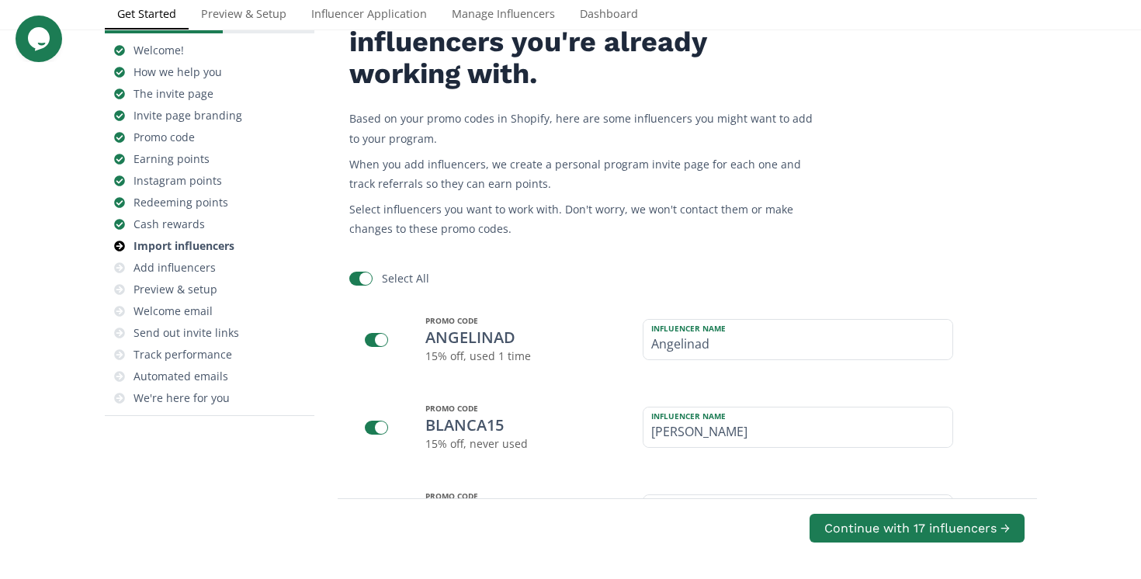
checkbox input "false"
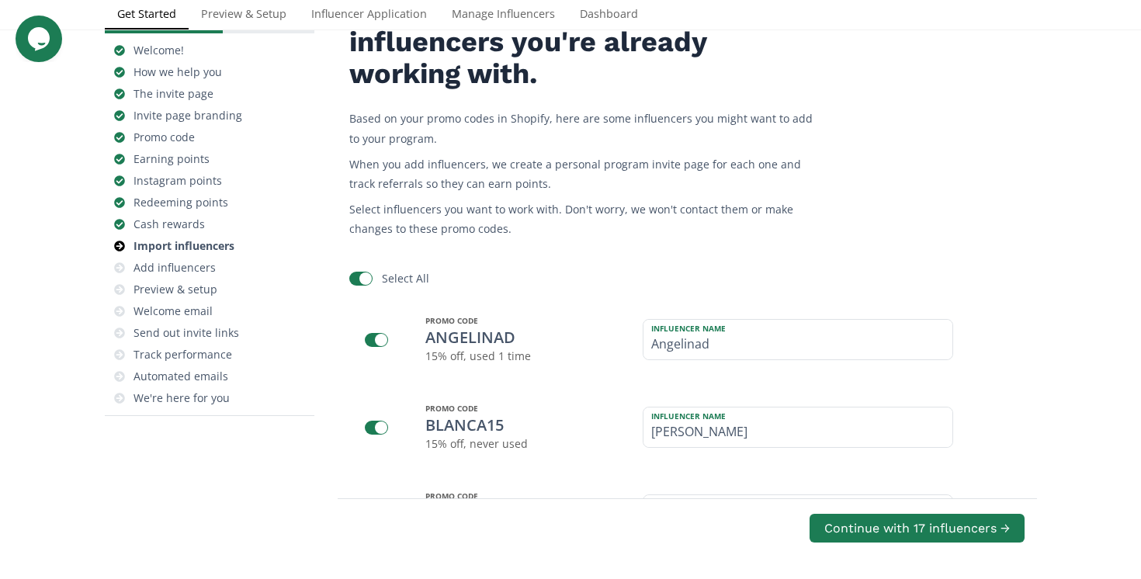
checkbox input "false"
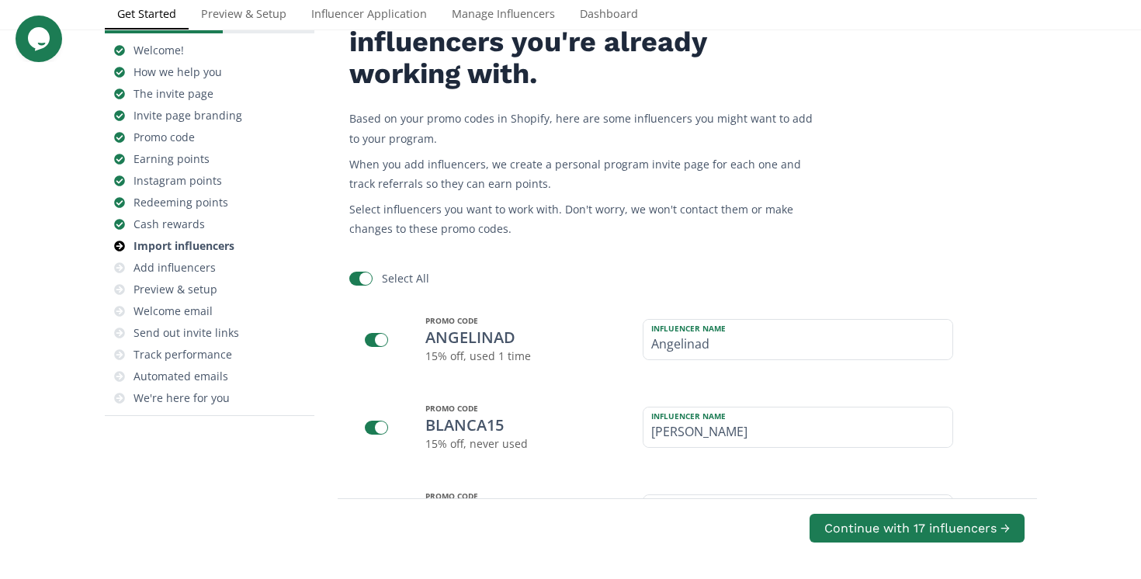
checkbox input "false"
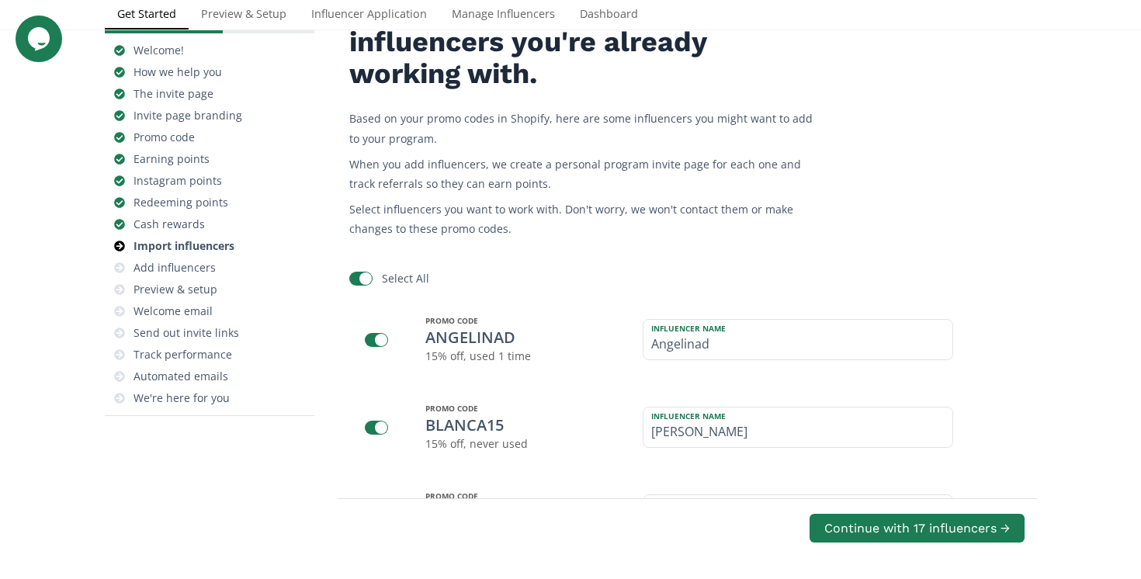
checkbox input "false"
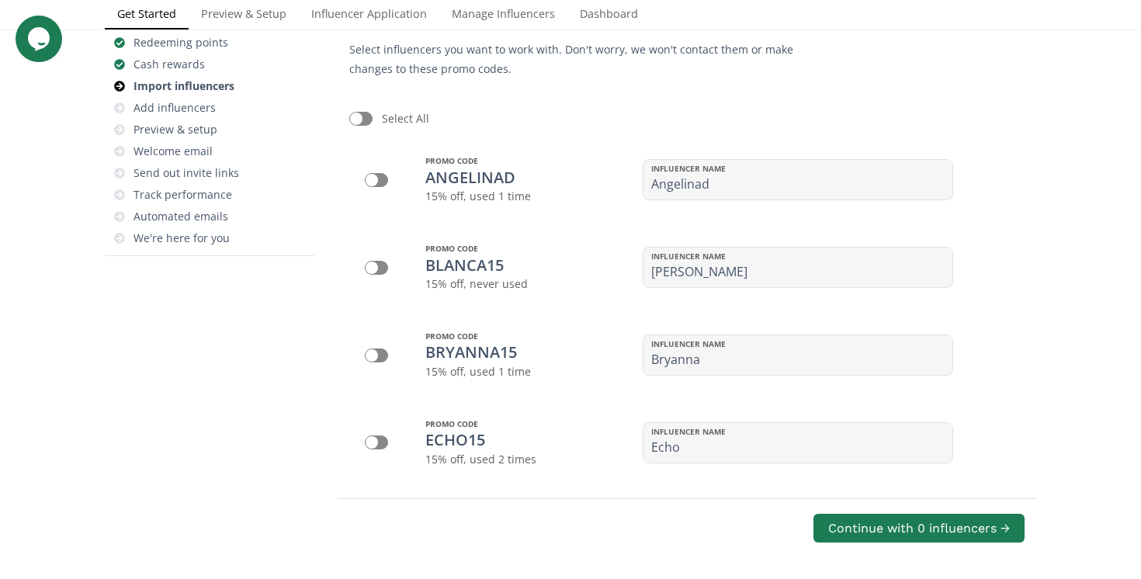
scroll to position [175, 0]
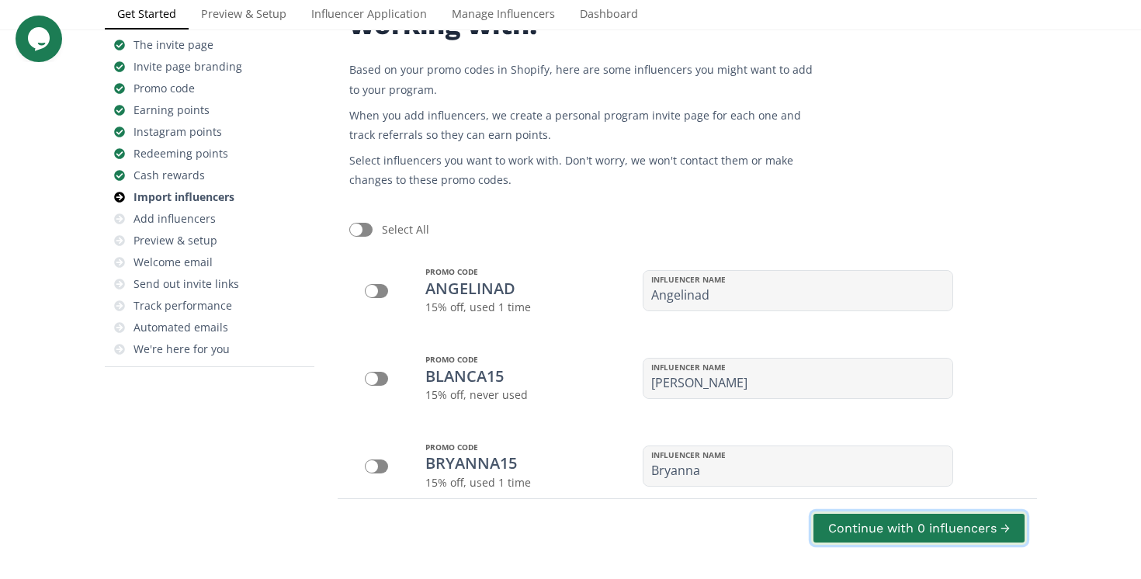
click at [925, 526] on button "Continue with 0 influencers →" at bounding box center [919, 528] width 216 height 33
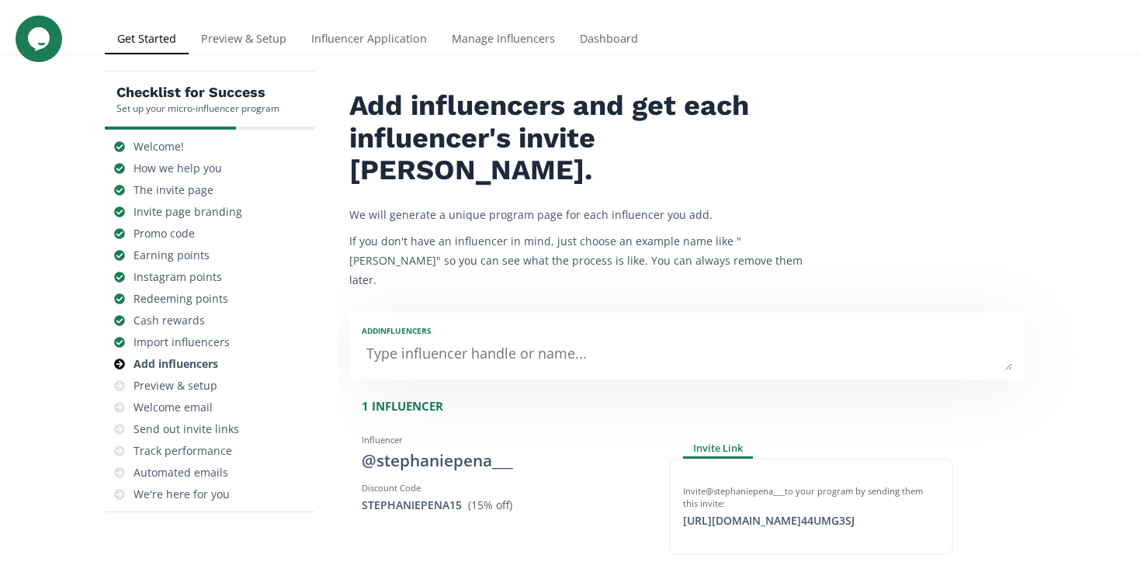
scroll to position [39, 0]
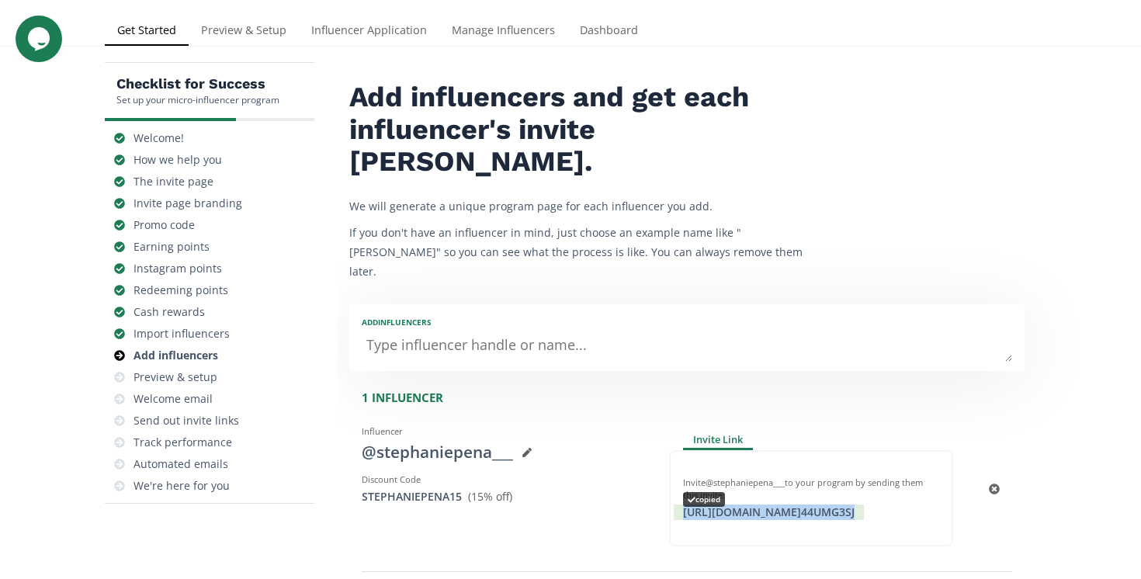
click at [805, 505] on div "https://app.altolinks.com/invite/ 44UMG3SJ copied" at bounding box center [769, 513] width 190 height 16
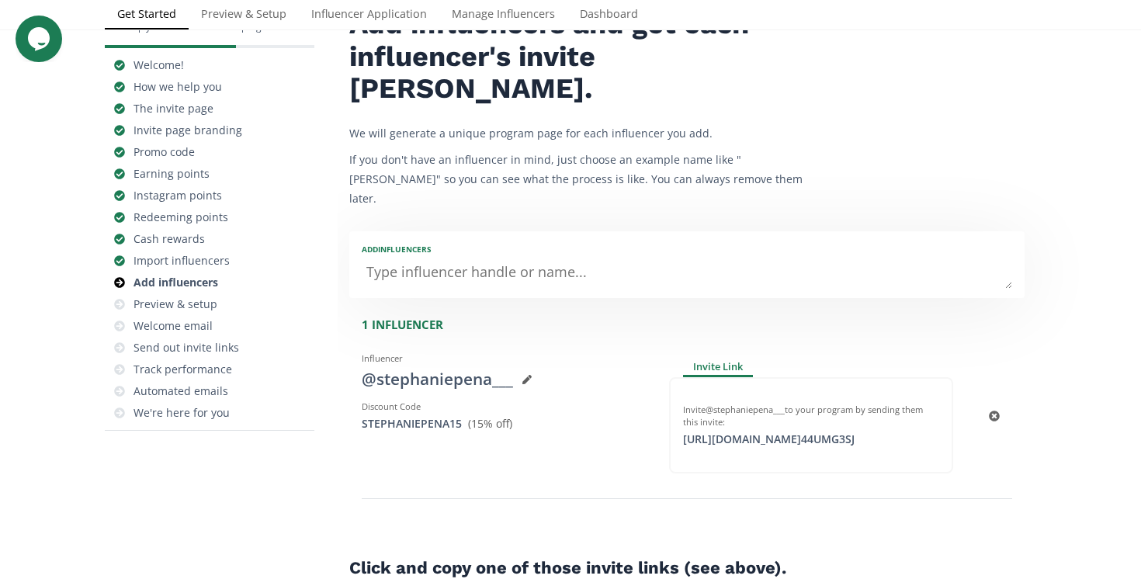
scroll to position [566, 0]
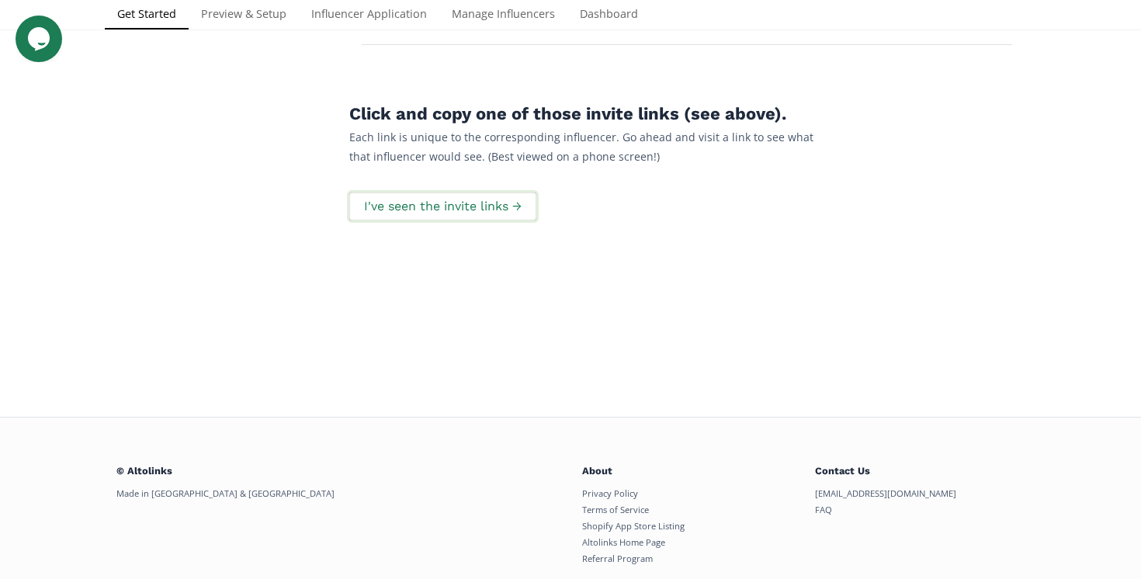
click at [494, 190] on button "I've seen the invite links →" at bounding box center [443, 206] width 192 height 33
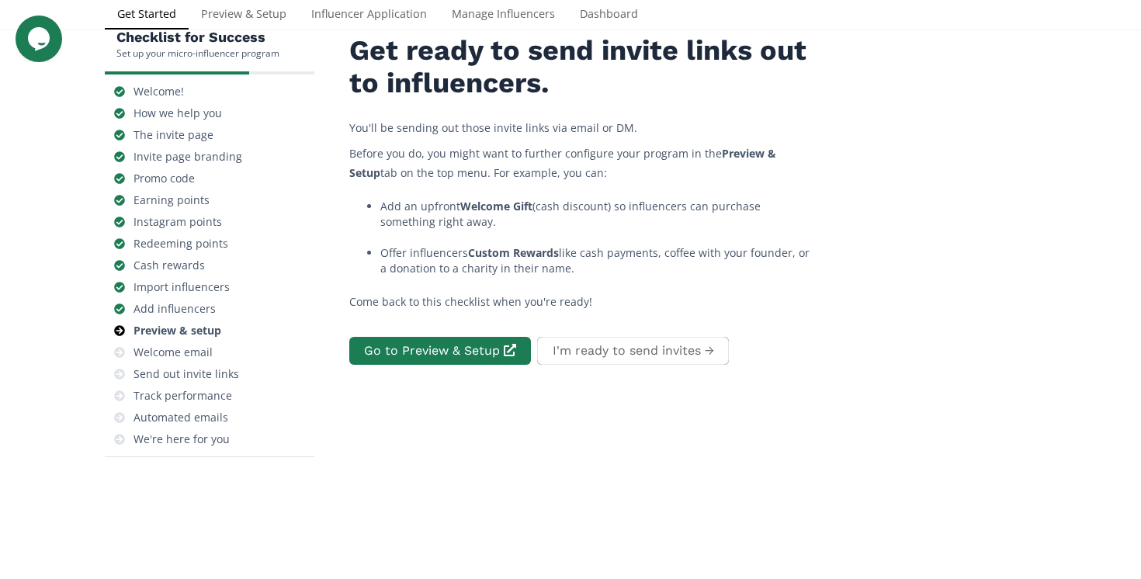
scroll to position [62, 0]
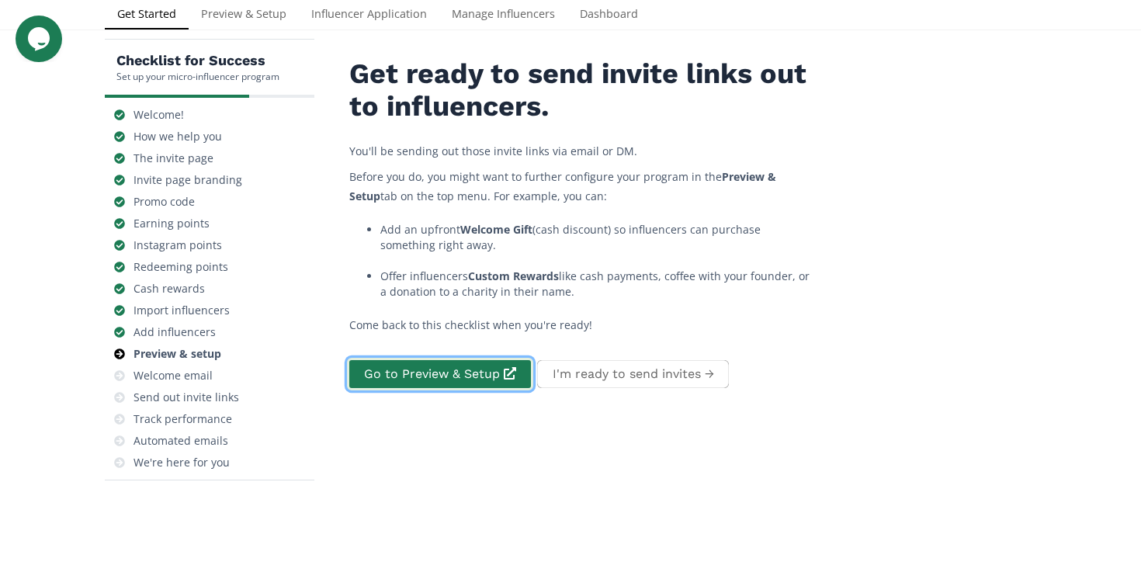
click at [465, 370] on link "Go to Preview & Setup" at bounding box center [440, 374] width 186 height 33
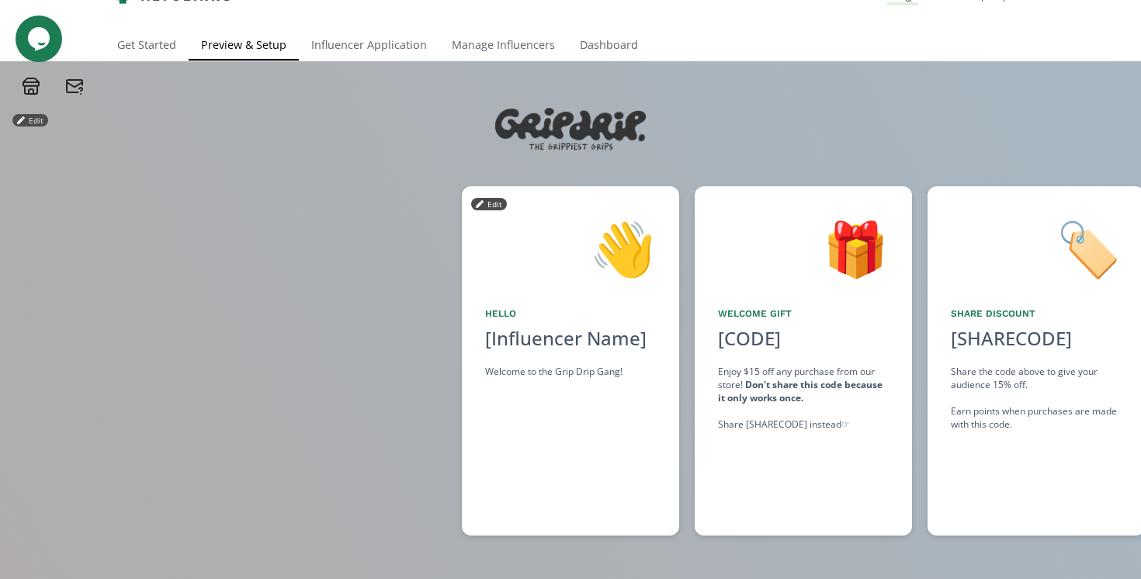
scroll to position [26, 0]
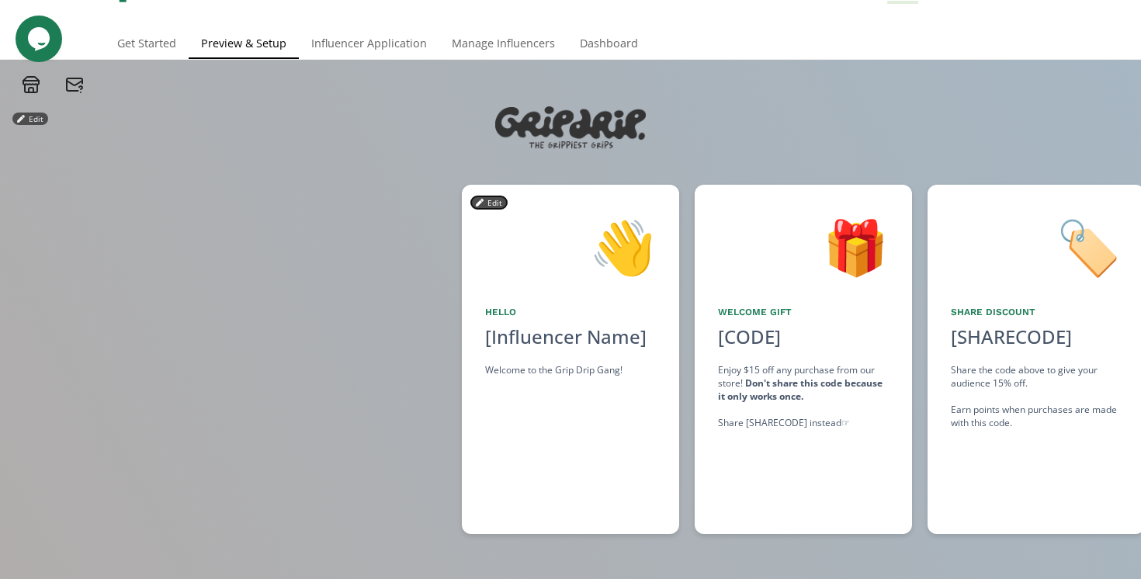
click at [497, 206] on button "Edit" at bounding box center [489, 202] width 36 height 12
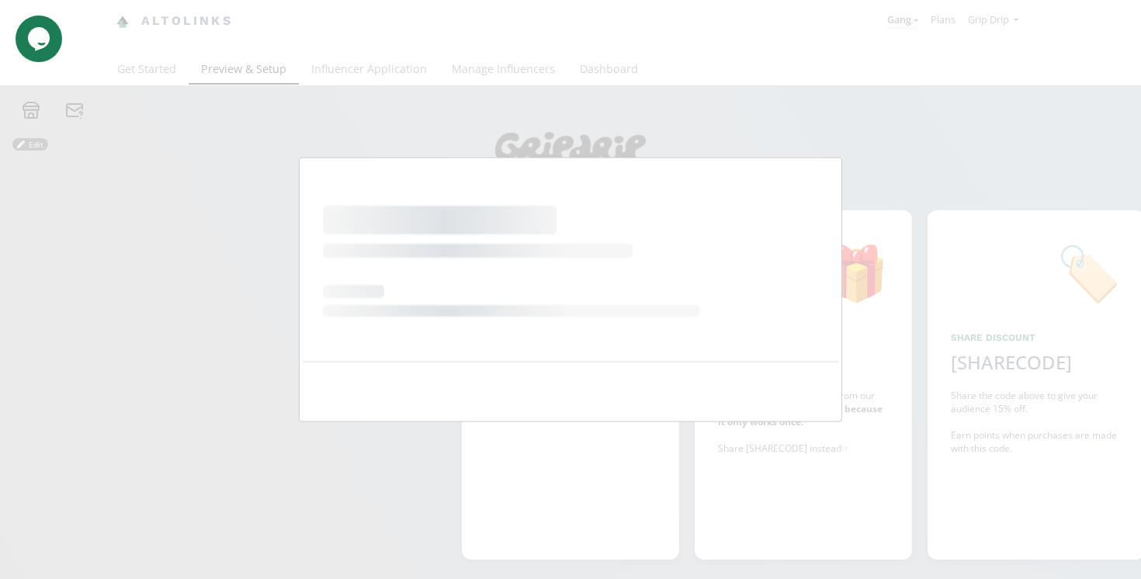
scroll to position [0, 0]
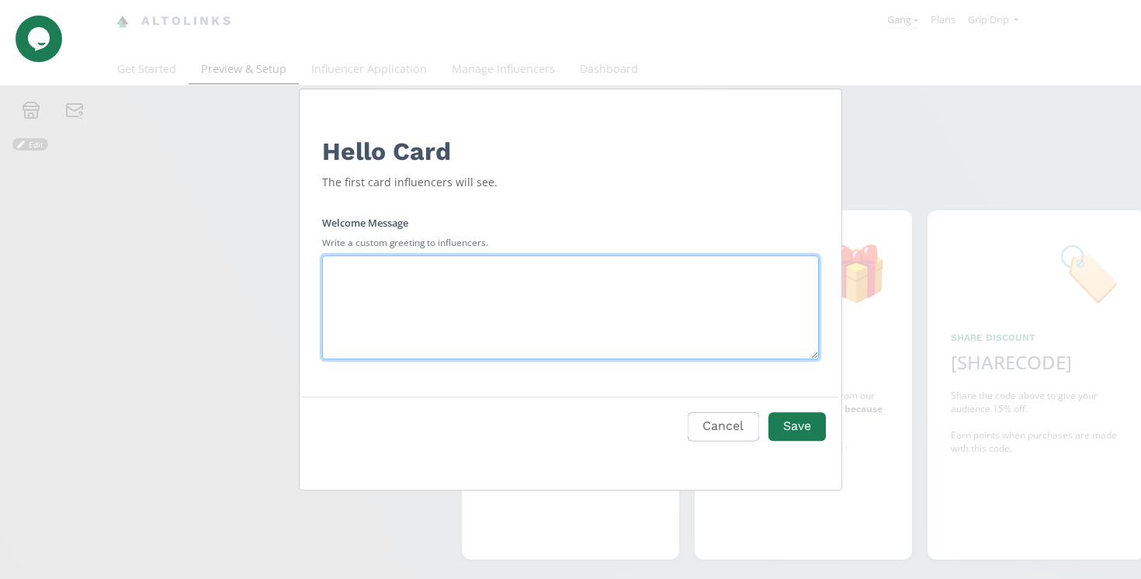
click at [481, 280] on textarea "Edit Program" at bounding box center [570, 307] width 497 height 104
click at [482, 280] on textarea "Edit Program" at bounding box center [570, 307] width 497 height 104
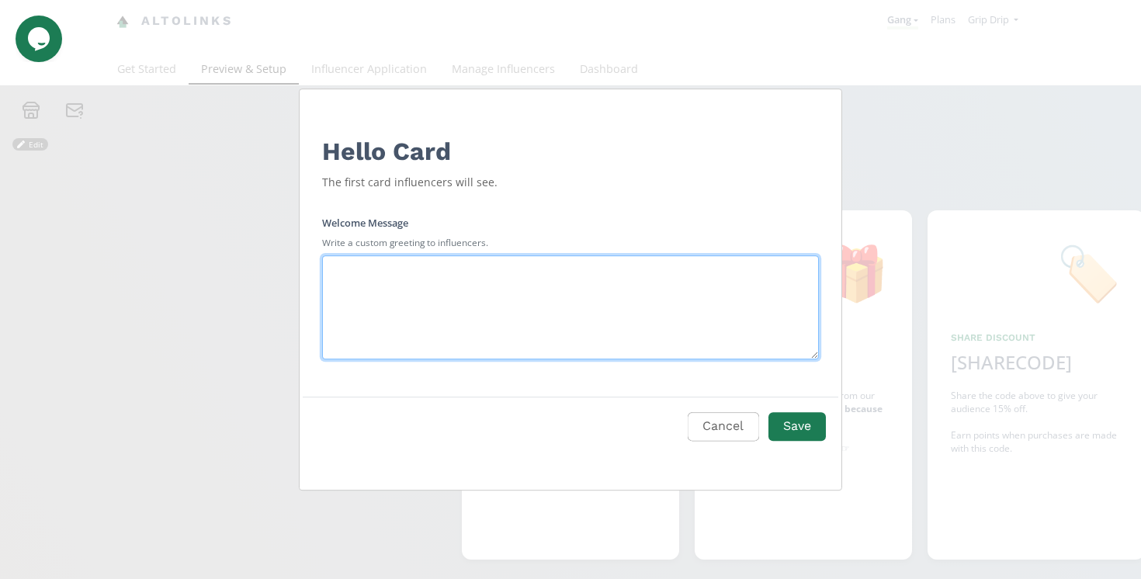
click at [482, 280] on textarea "Edit Program" at bounding box center [570, 307] width 497 height 104
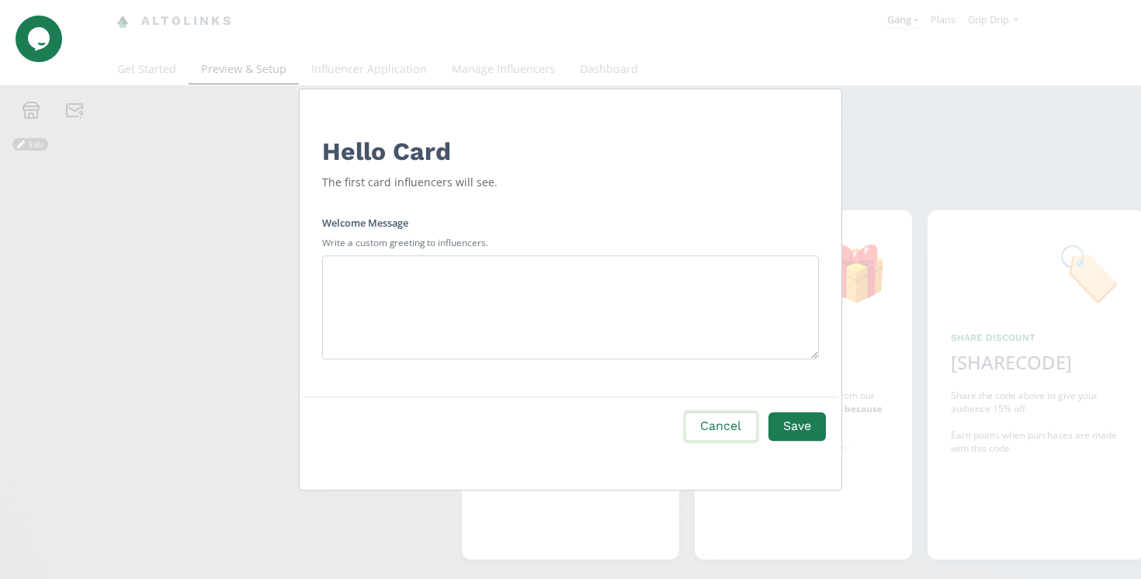
click at [706, 416] on button "Cancel" at bounding box center [720, 426] width 75 height 33
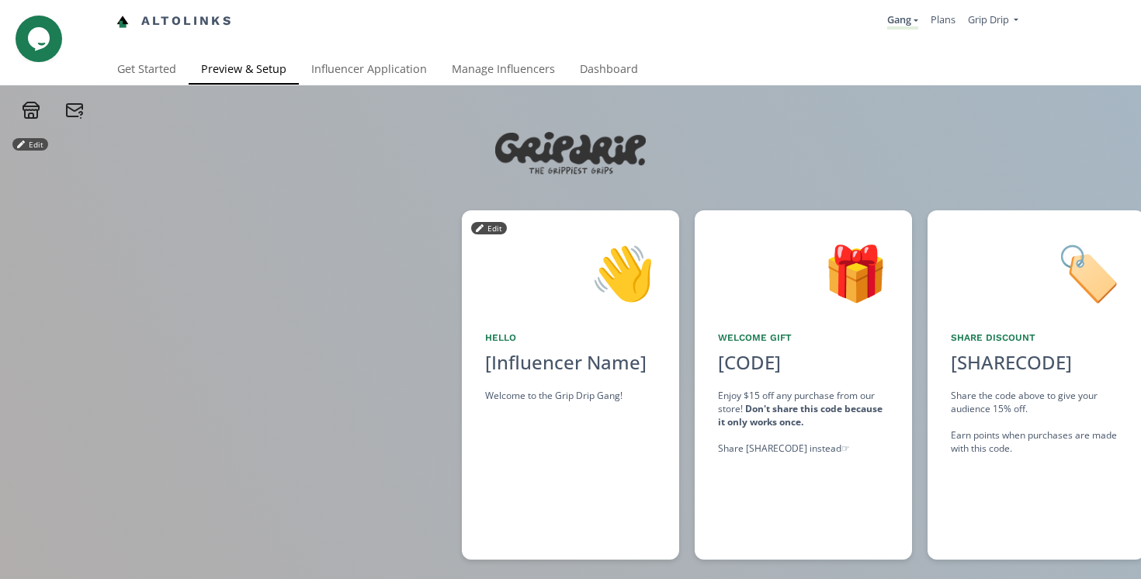
click at [526, 378] on div "👋 Hello [Influencer Name] Welcome to the Grip Drip Gang! Edit" at bounding box center [570, 384] width 217 height 349
click at [490, 234] on button "Edit" at bounding box center [489, 228] width 36 height 12
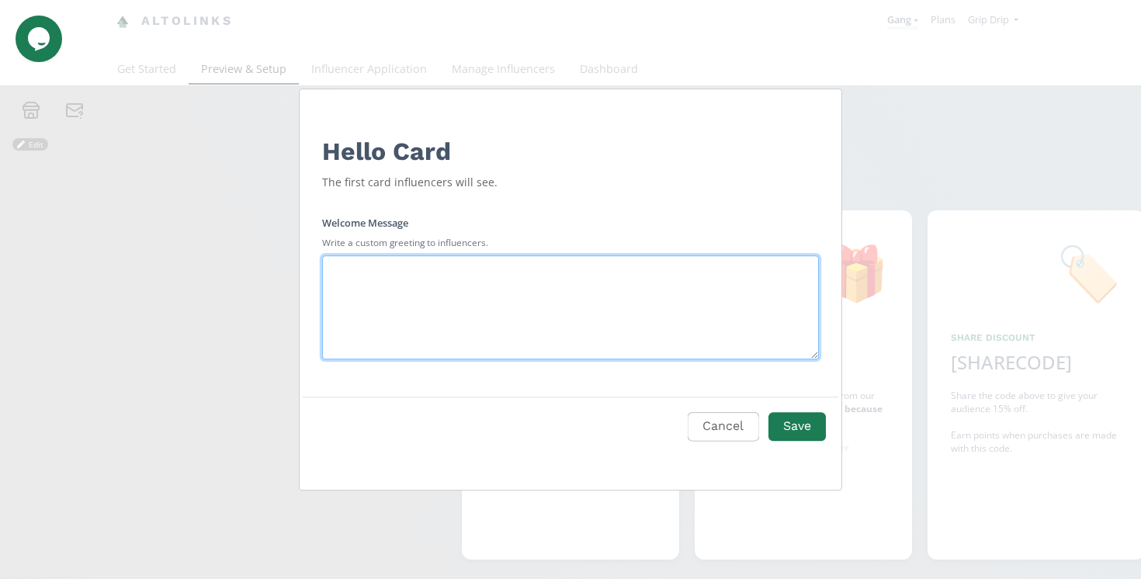
click at [473, 300] on textarea "Edit Program" at bounding box center [570, 307] width 497 height 104
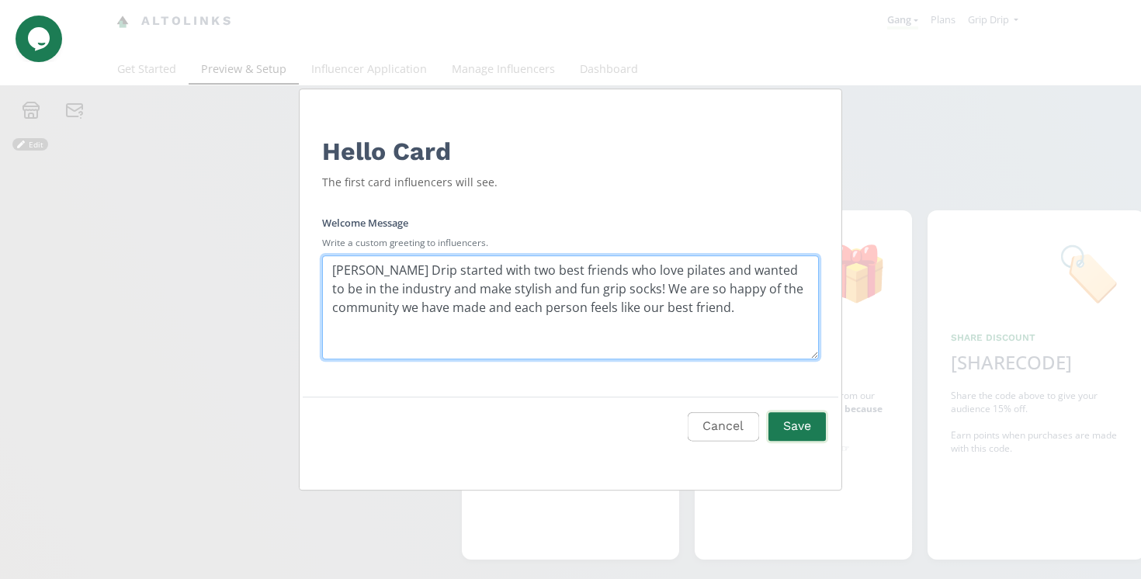
type textarea "Grip Drip started with two best friends who love pilates and wanted to be in th…"
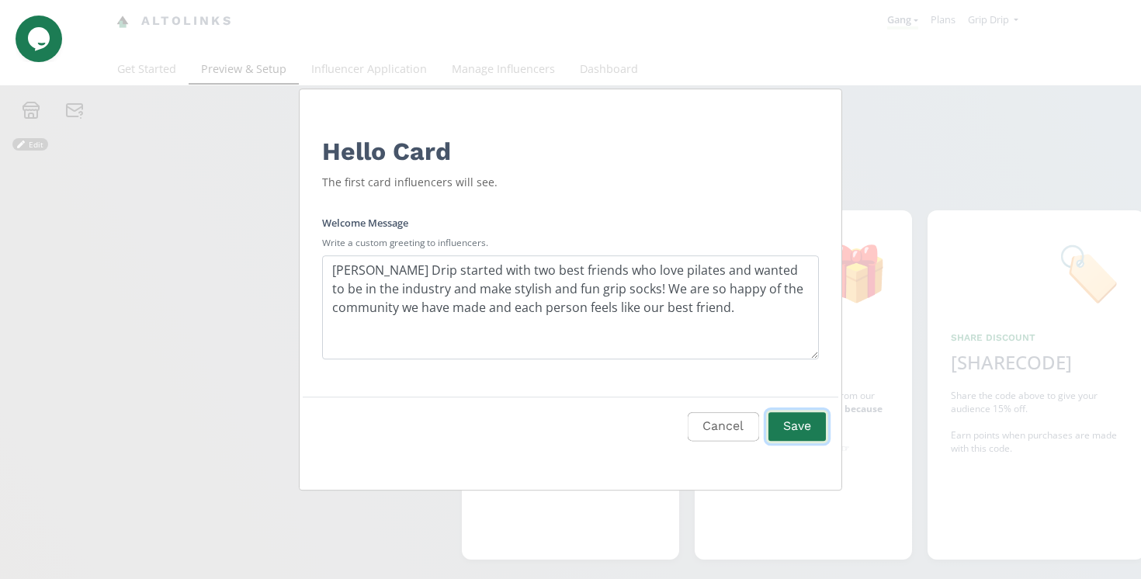
click at [780, 429] on button "Save" at bounding box center [797, 426] width 62 height 33
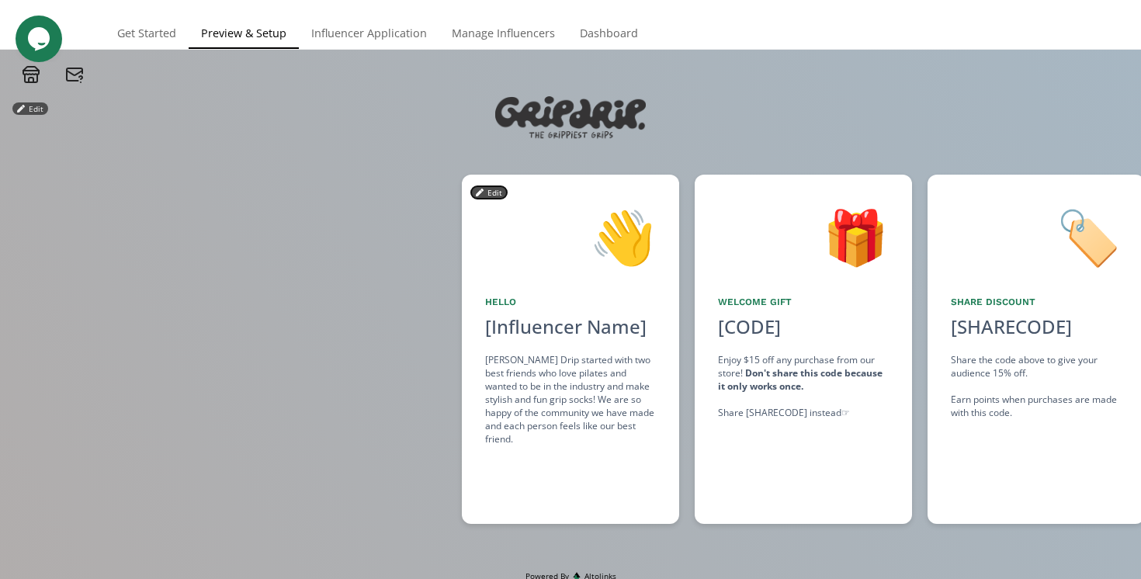
scroll to position [32, 0]
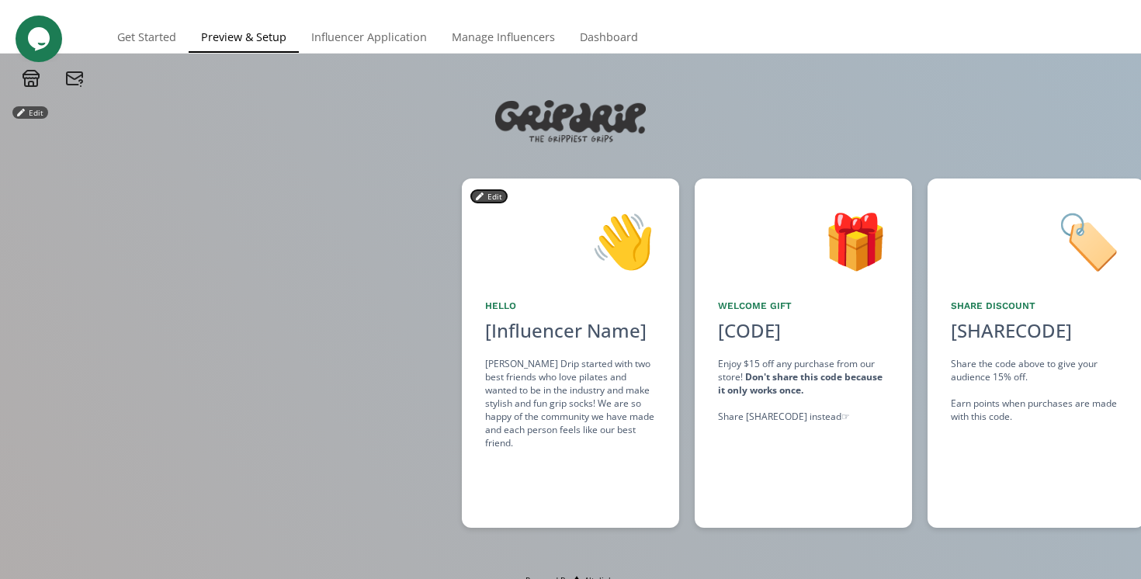
click at [487, 196] on button "Edit" at bounding box center [489, 196] width 36 height 12
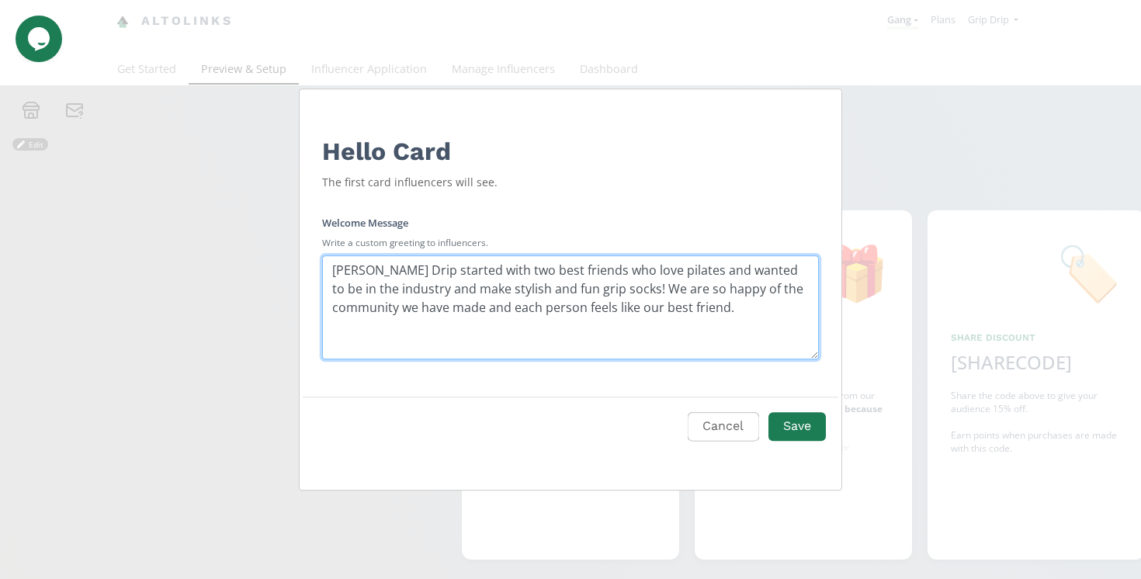
click at [436, 314] on textarea "Grip Drip started with two best friends who love pilates and wanted to be in th…" at bounding box center [570, 307] width 497 height 104
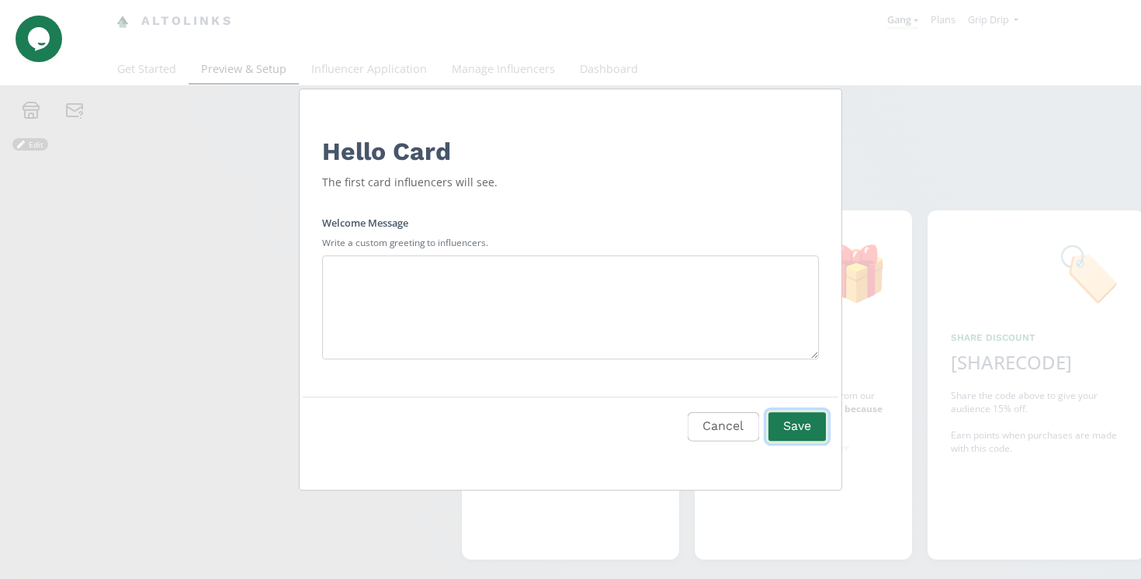
click at [782, 423] on button "Save" at bounding box center [797, 426] width 62 height 33
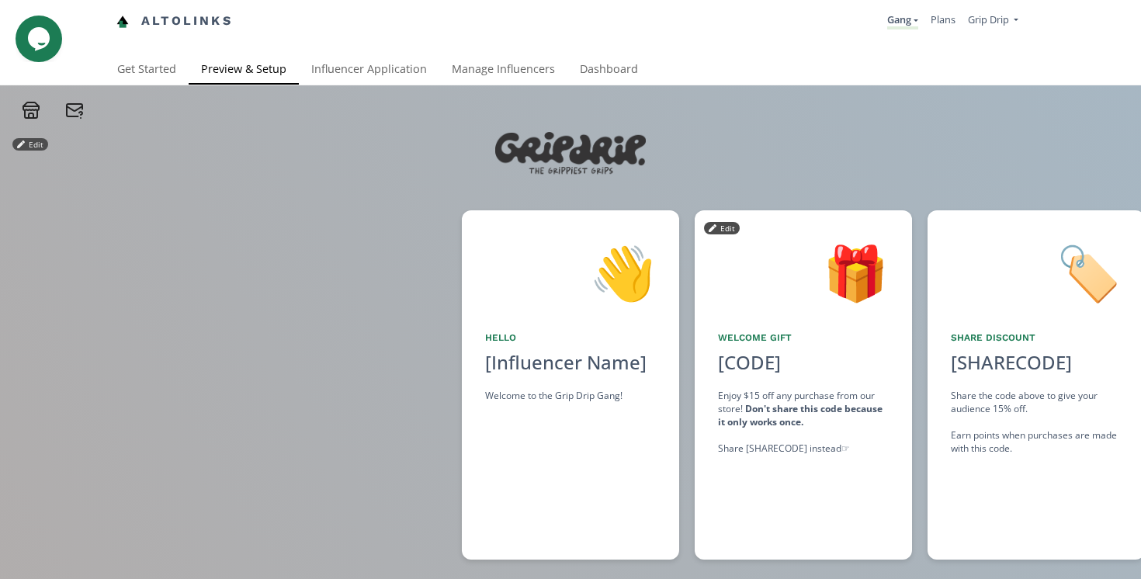
click at [808, 259] on div "🎁" at bounding box center [803, 273] width 171 height 79
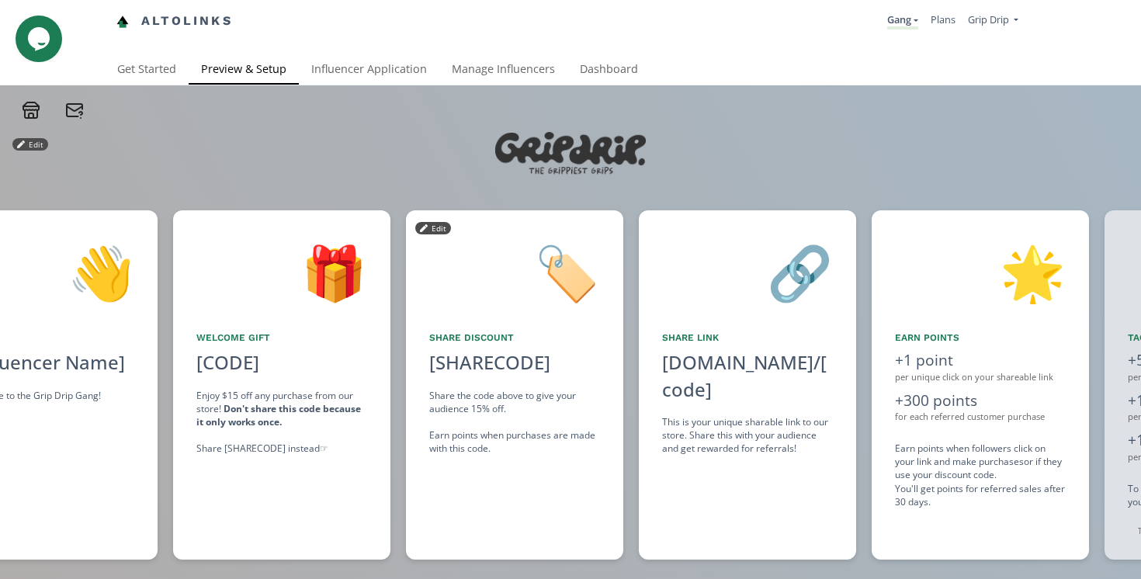
drag, startPoint x: 794, startPoint y: 272, endPoint x: 621, endPoint y: 265, distance: 173.3
click at [621, 266] on div "👋 Hello [Influencer Name] Welcome to the Grip Drip Gang! Edit 🎁 Welcome Gift [C…" at bounding box center [570, 385] width 1141 height 365
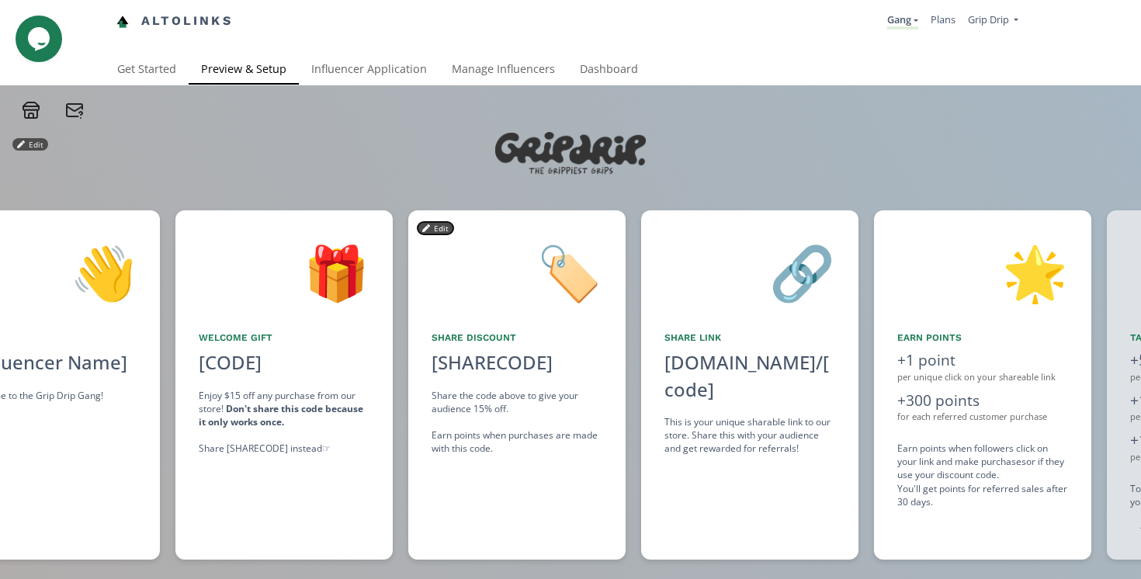
click at [437, 231] on button "Edit" at bounding box center [436, 228] width 36 height 12
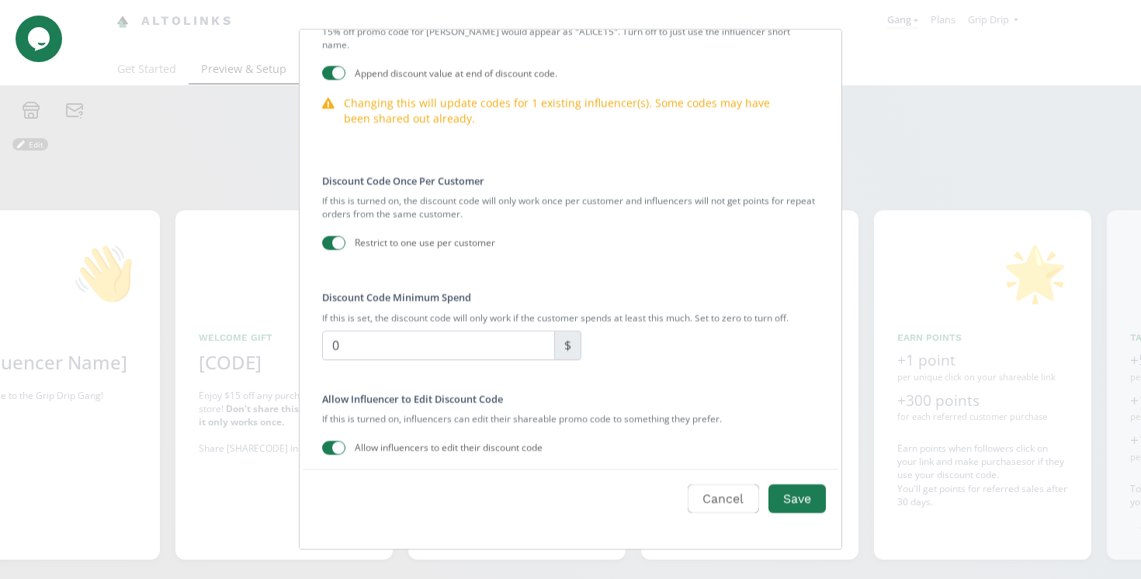
scroll to position [365, 0]
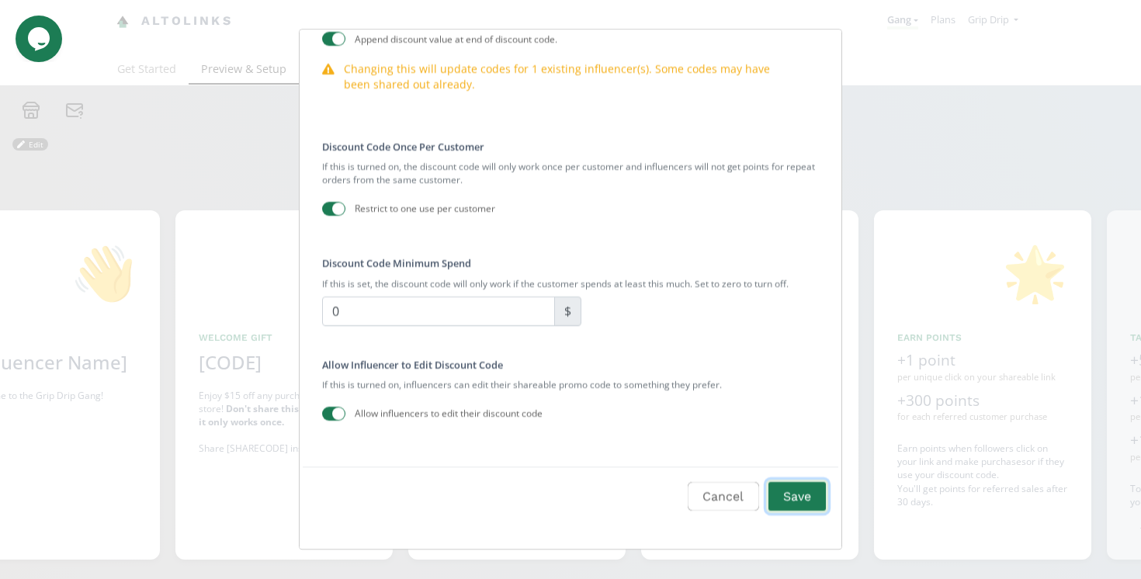
click at [808, 490] on button "Save" at bounding box center [797, 496] width 62 height 33
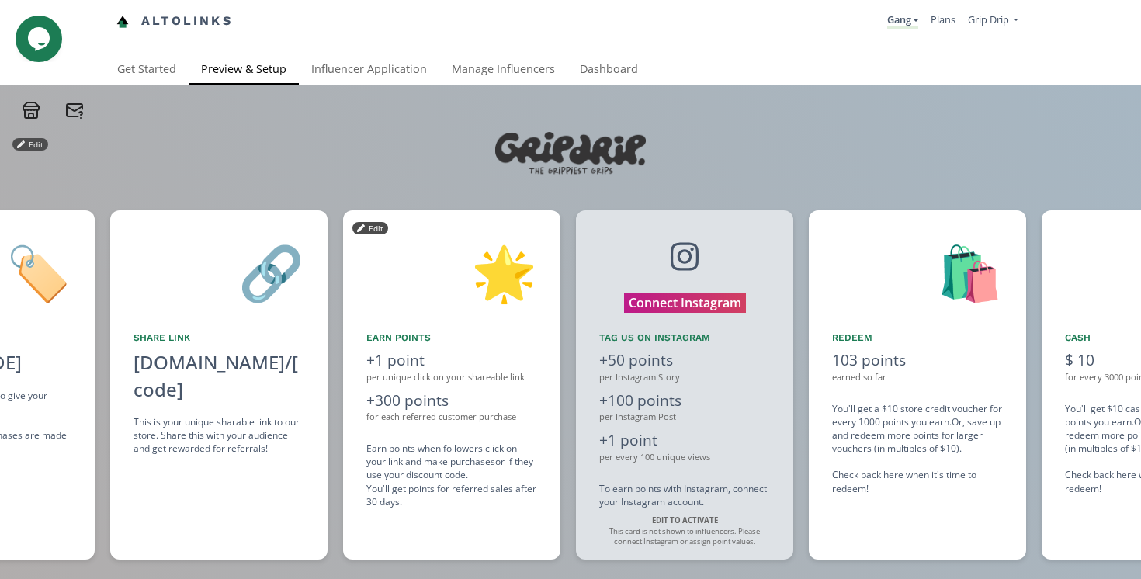
scroll to position [0, 1165]
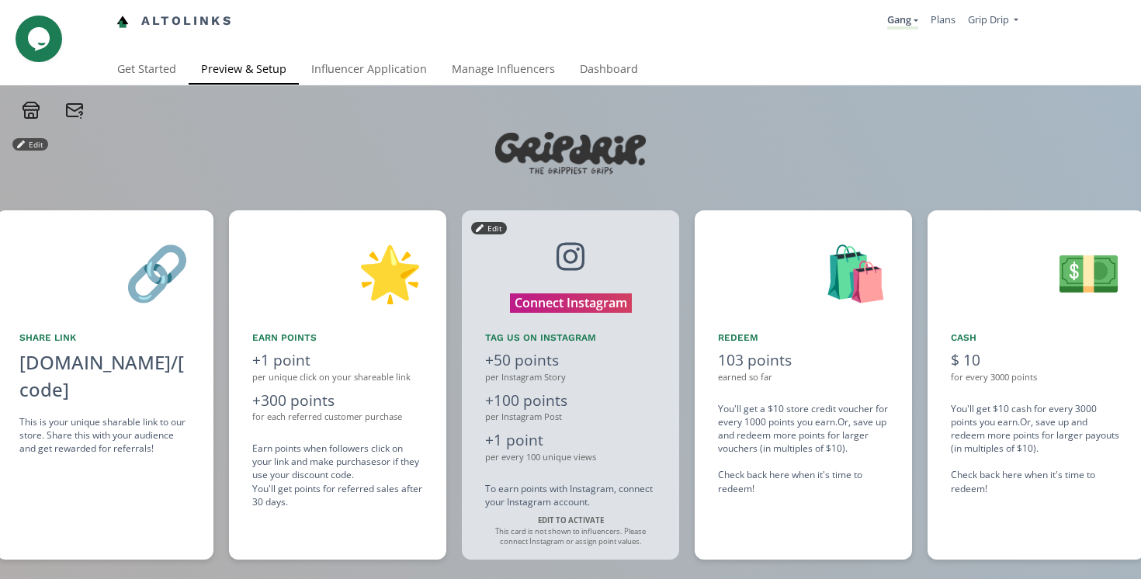
click at [628, 274] on div at bounding box center [570, 257] width 171 height 47
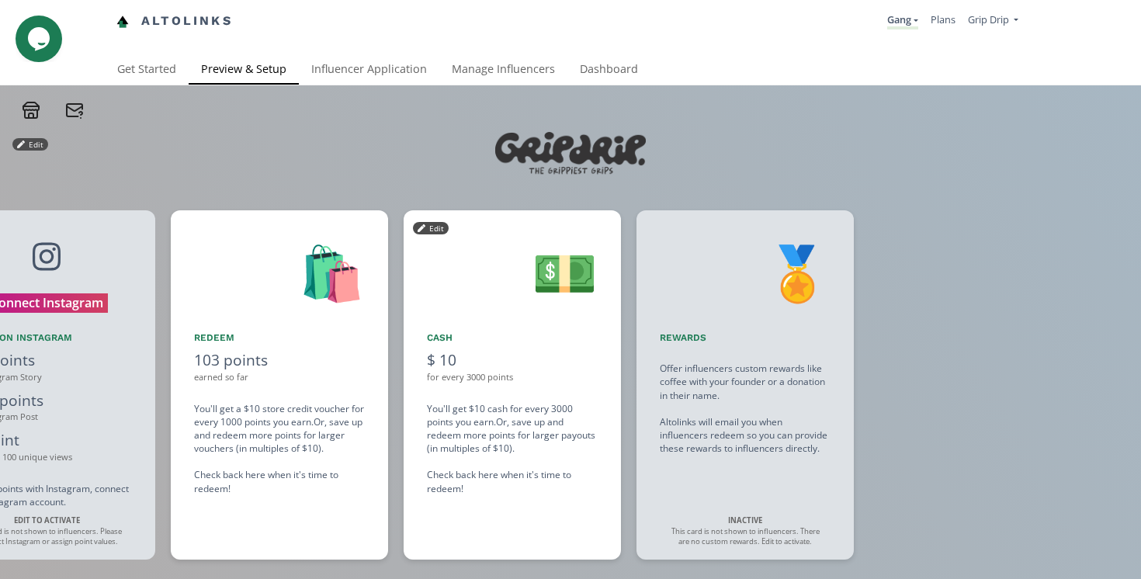
scroll to position [0, 1631]
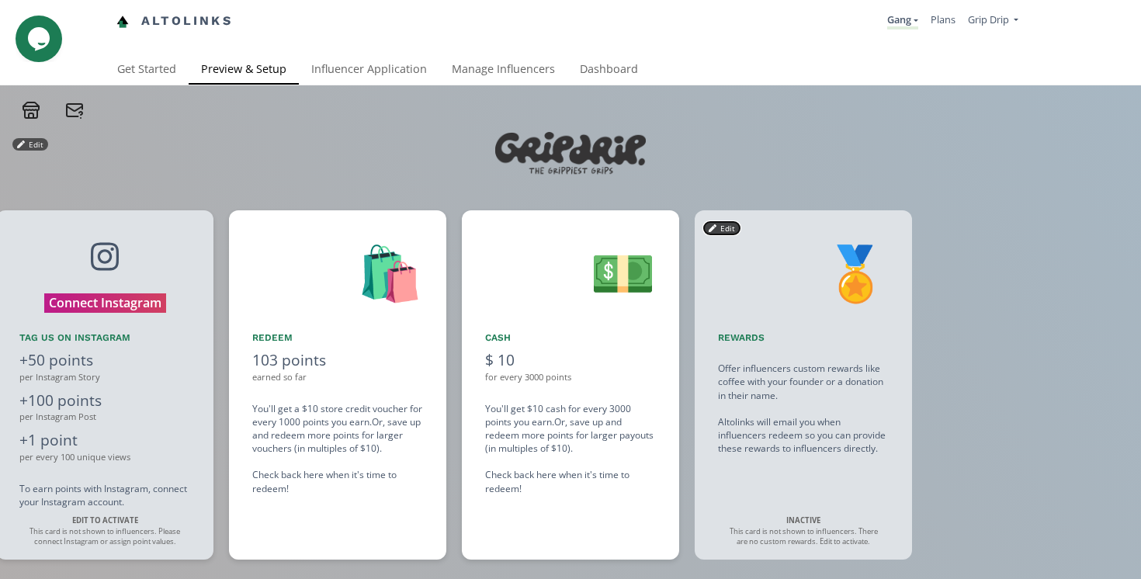
click at [730, 227] on button "Edit" at bounding box center [722, 228] width 36 height 12
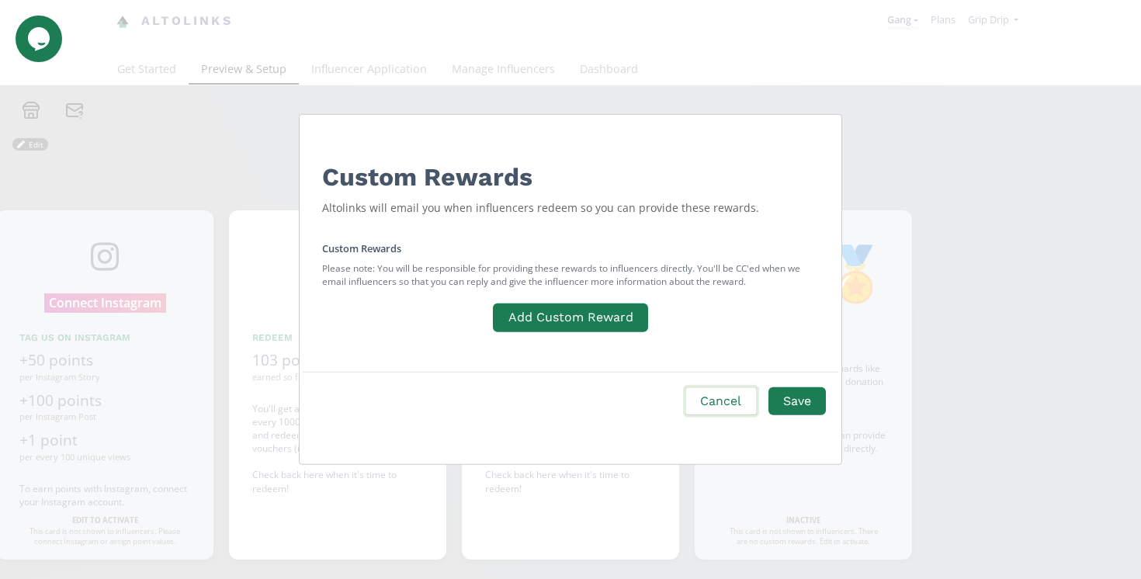
click at [721, 396] on button "Cancel" at bounding box center [720, 400] width 75 height 33
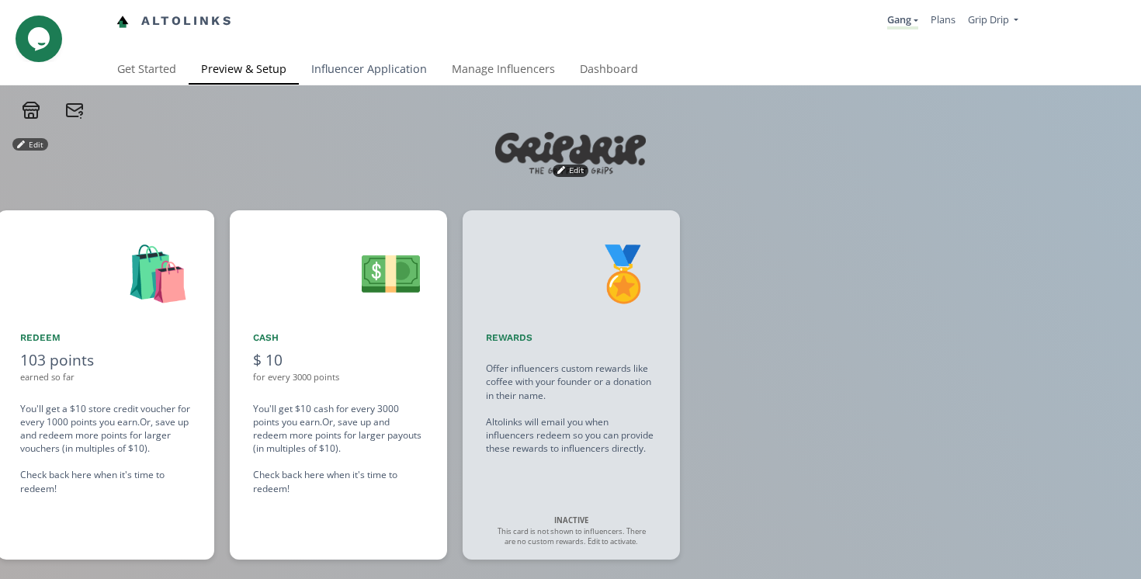
scroll to position [0, 1864]
click at [365, 59] on link "Influencer Application" at bounding box center [369, 70] width 141 height 31
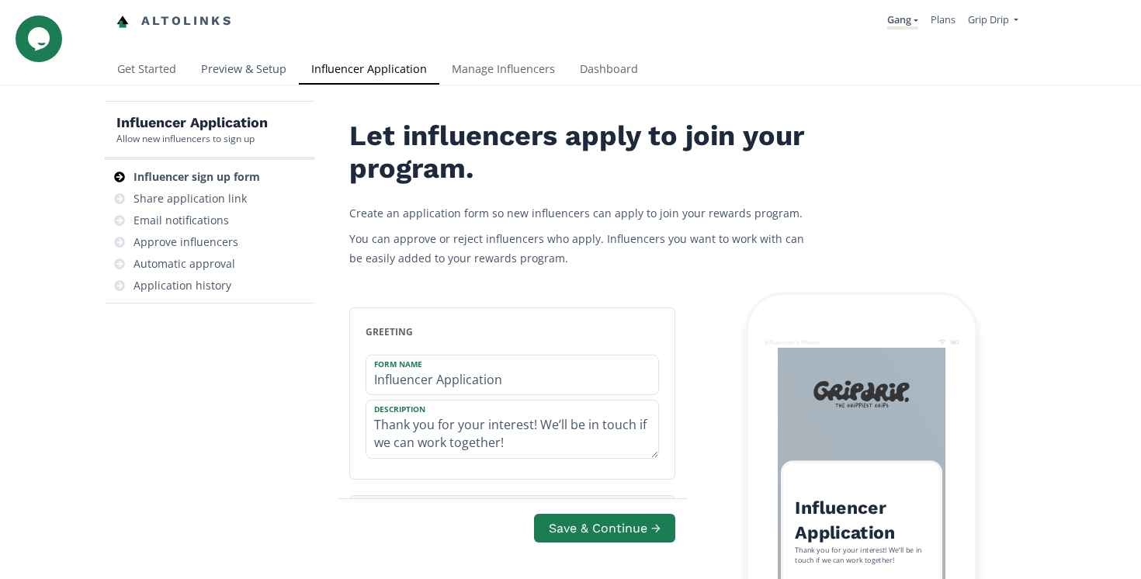
click at [249, 75] on link "Preview & Setup" at bounding box center [244, 70] width 110 height 31
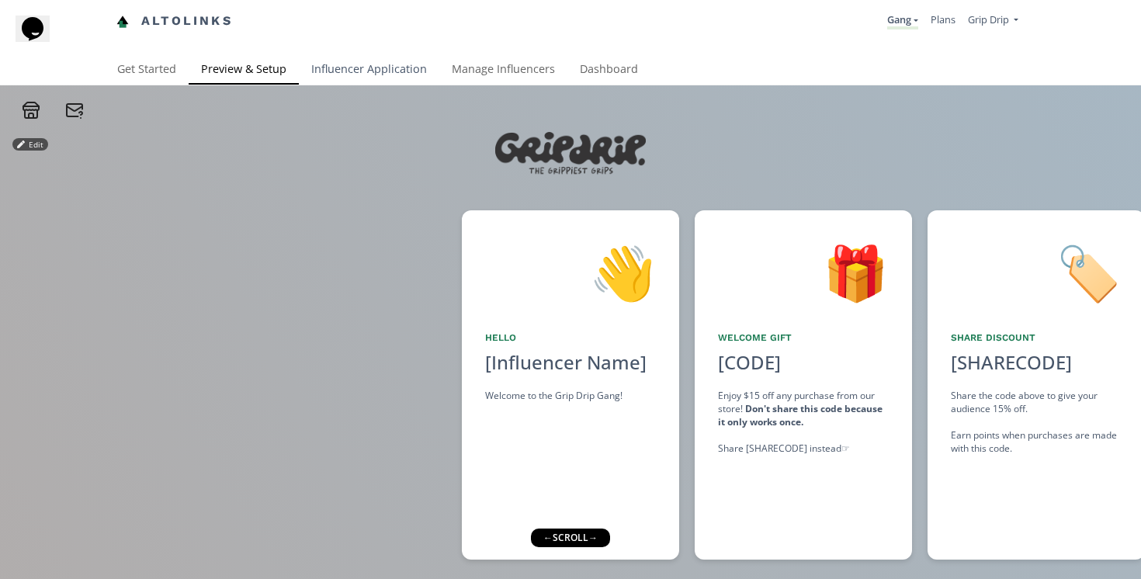
click at [331, 73] on link "Influencer Application" at bounding box center [369, 70] width 141 height 31
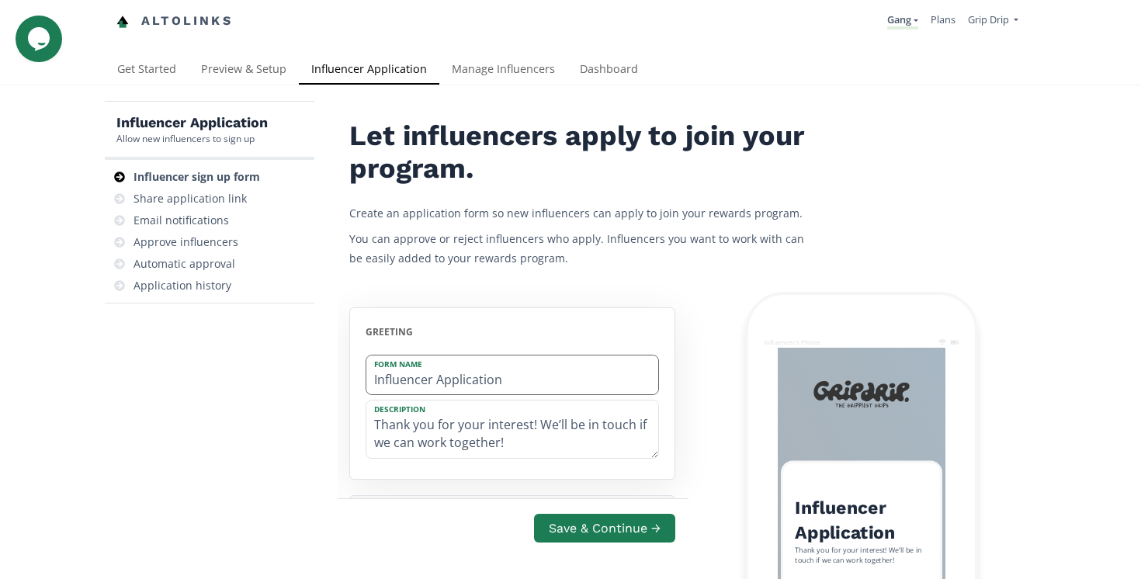
click at [443, 374] on input "Influencer Application" at bounding box center [512, 376] width 292 height 40
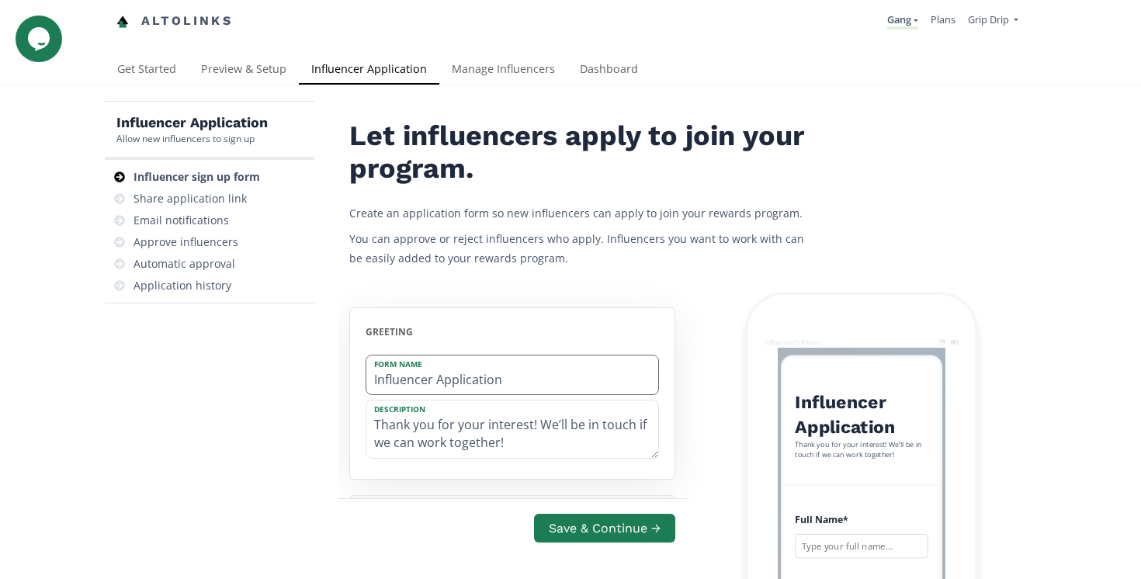
click at [443, 374] on input "Influencer Application" at bounding box center [512, 376] width 292 height 40
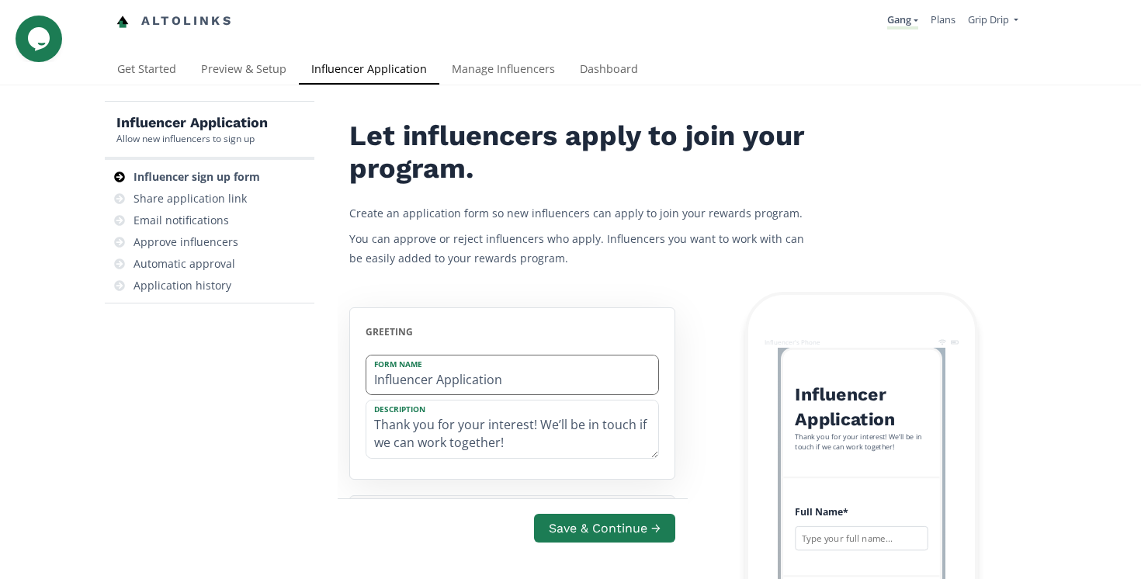
click at [443, 374] on input "Influencer Application" at bounding box center [512, 376] width 292 height 40
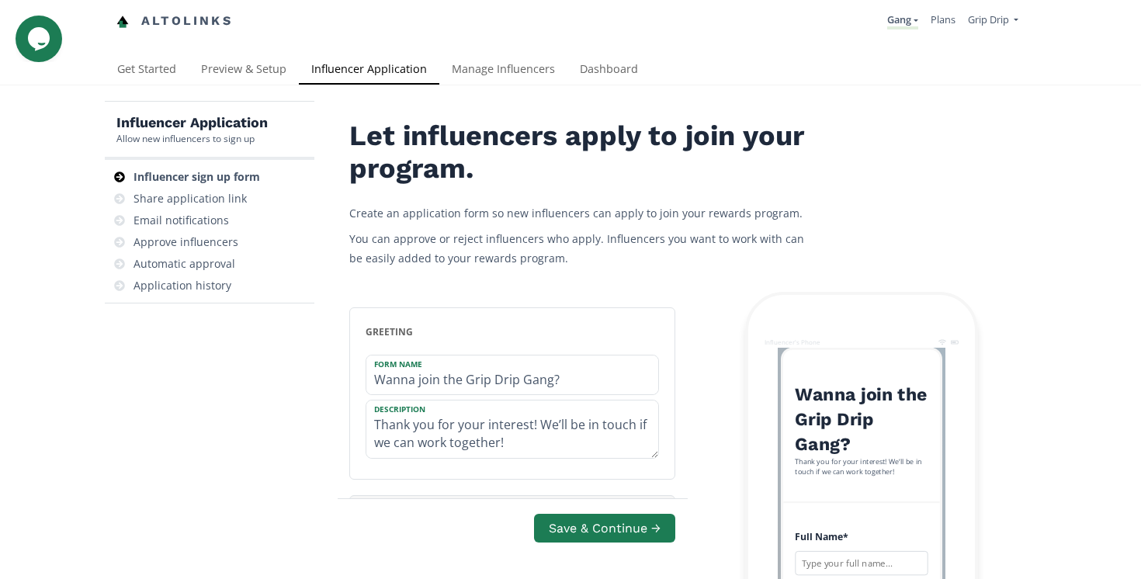
type input "Wanna join the Grip Drip Gang?"
click at [395, 383] on input "Wanna join the Grip Drip Gang?" at bounding box center [512, 376] width 292 height 40
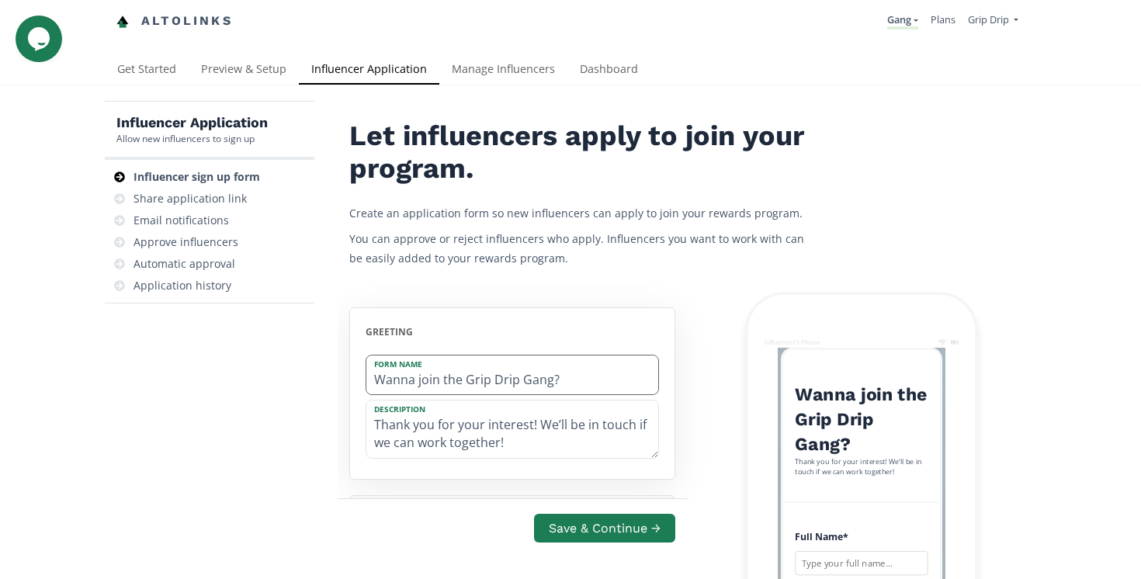
click at [395, 383] on input "Wanna join the Grip Drip Gang?" at bounding box center [512, 376] width 292 height 40
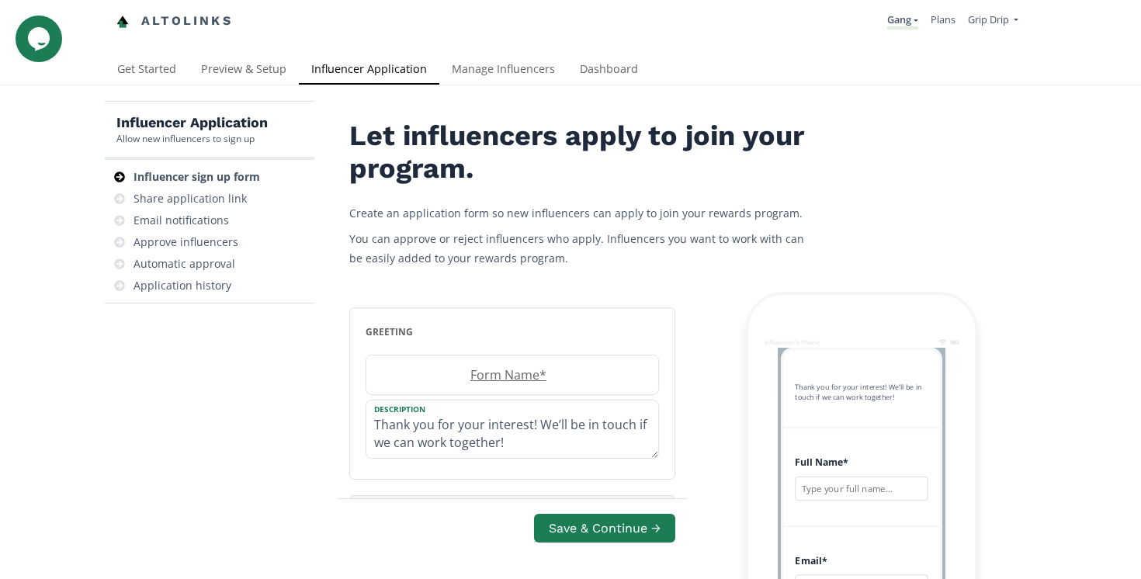
click at [453, 377] on label "Form Name *" at bounding box center [504, 375] width 276 height 18
click at [453, 377] on input at bounding box center [512, 376] width 292 height 40
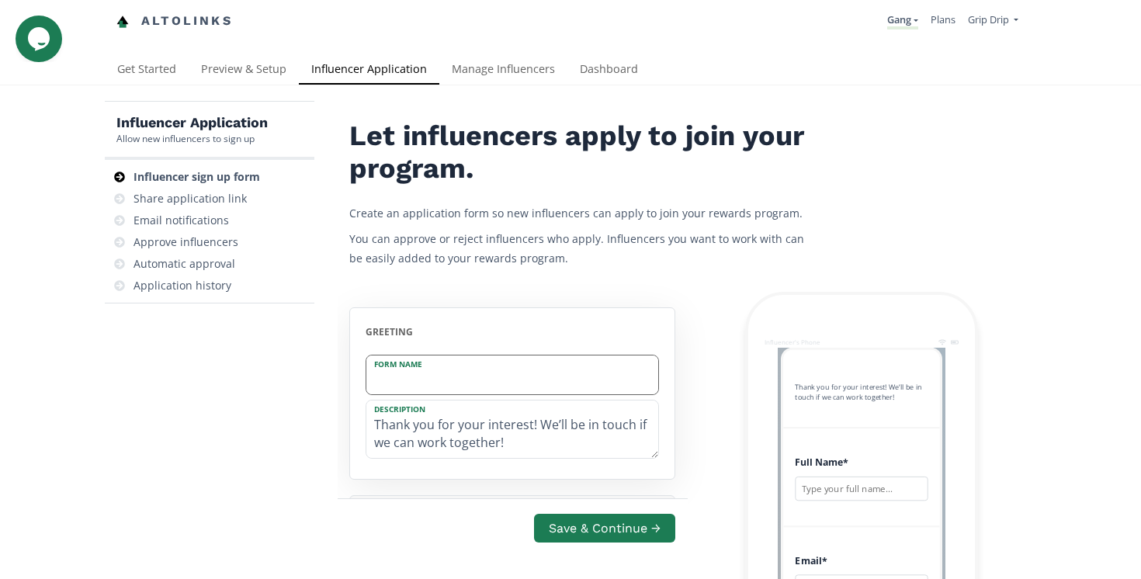
click at [453, 377] on input at bounding box center [512, 376] width 292 height 40
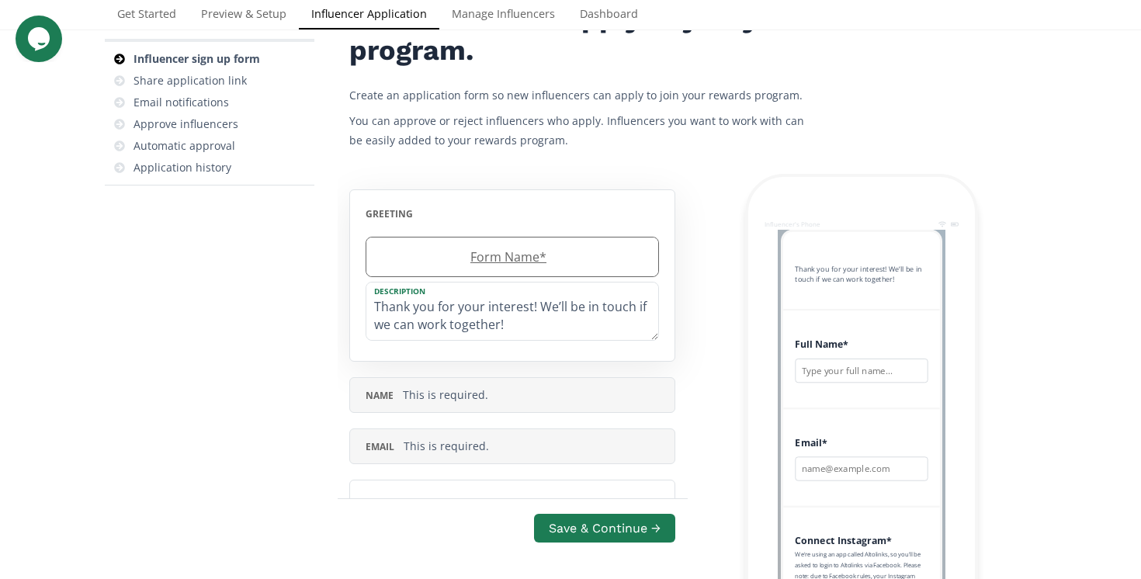
scroll to position [120, 0]
click at [445, 253] on label "Form Name *" at bounding box center [504, 256] width 276 height 18
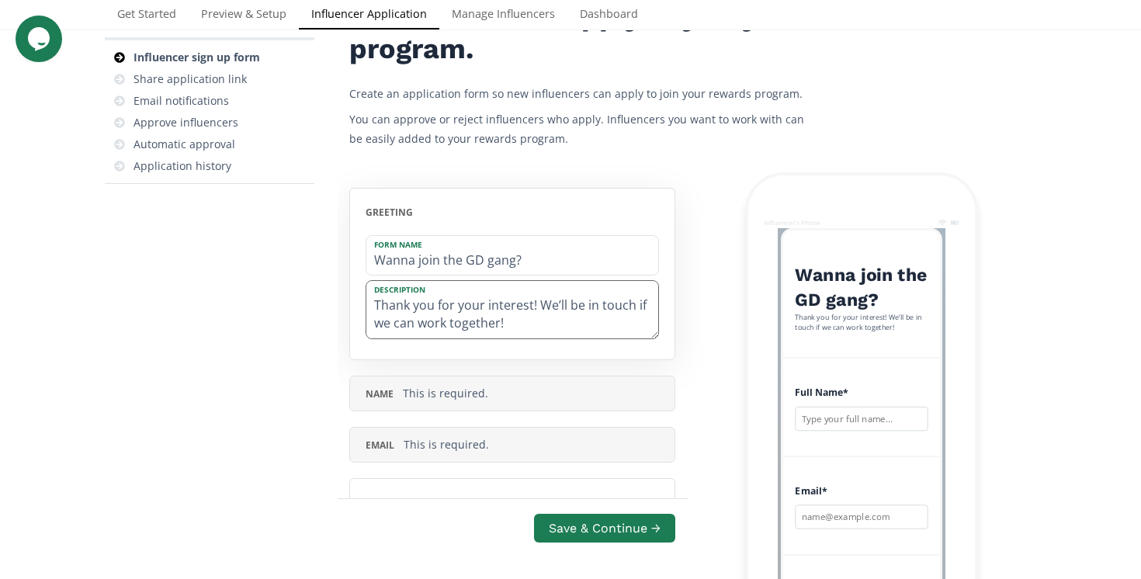
type input "Wanna join the GD gang?"
click at [520, 324] on textarea "Thank you for your interest! We’ll be in touch if we can work together!" at bounding box center [512, 309] width 292 height 57
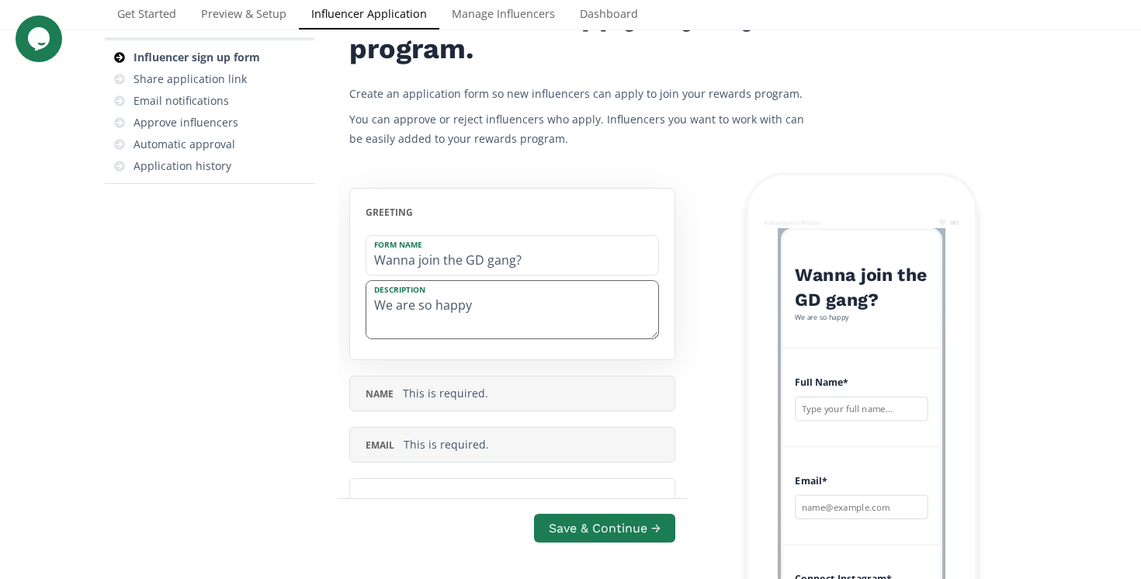
click at [520, 324] on textarea "We are so happy" at bounding box center [512, 309] width 292 height 57
type textarea "T"
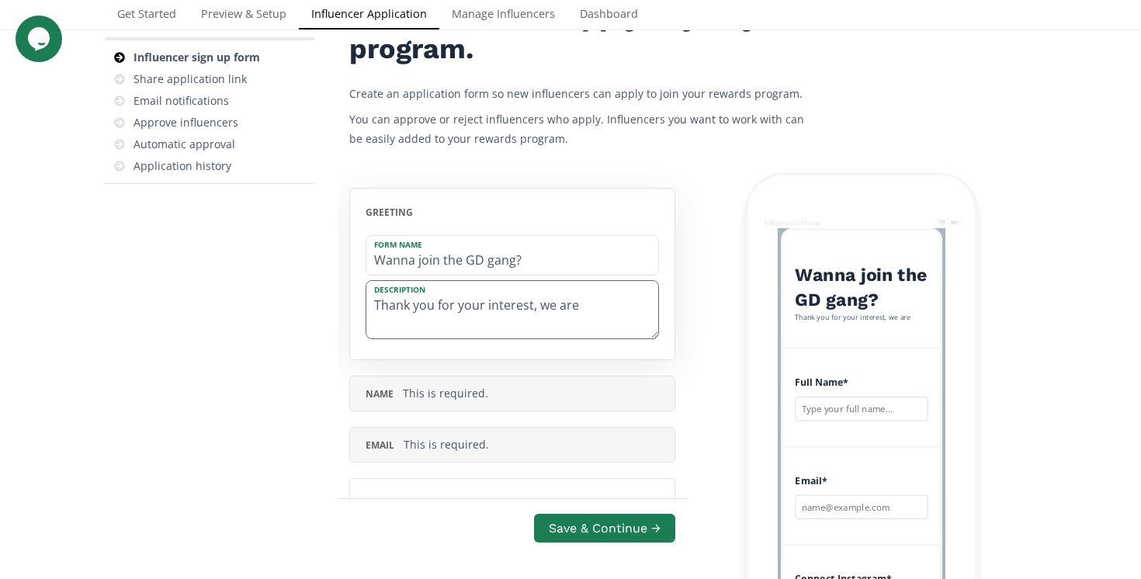
click at [561, 310] on textarea "Thank you for your interest, we are" at bounding box center [512, 309] width 292 height 57
click at [564, 312] on textarea "We're honored!" at bounding box center [512, 309] width 292 height 57
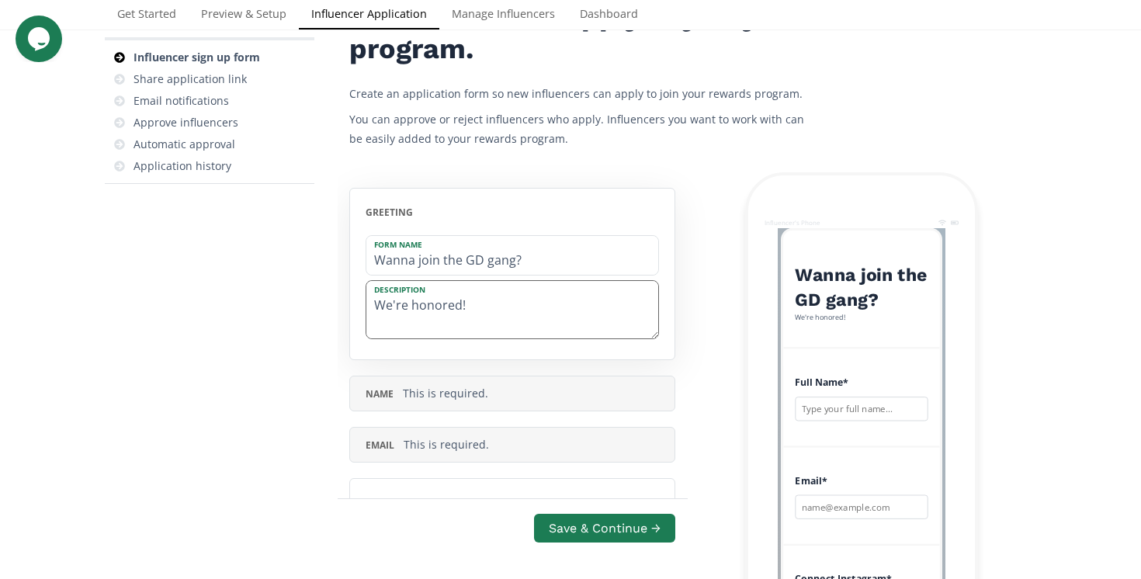
click at [564, 312] on textarea "We're honored!" at bounding box center [512, 309] width 292 height 57
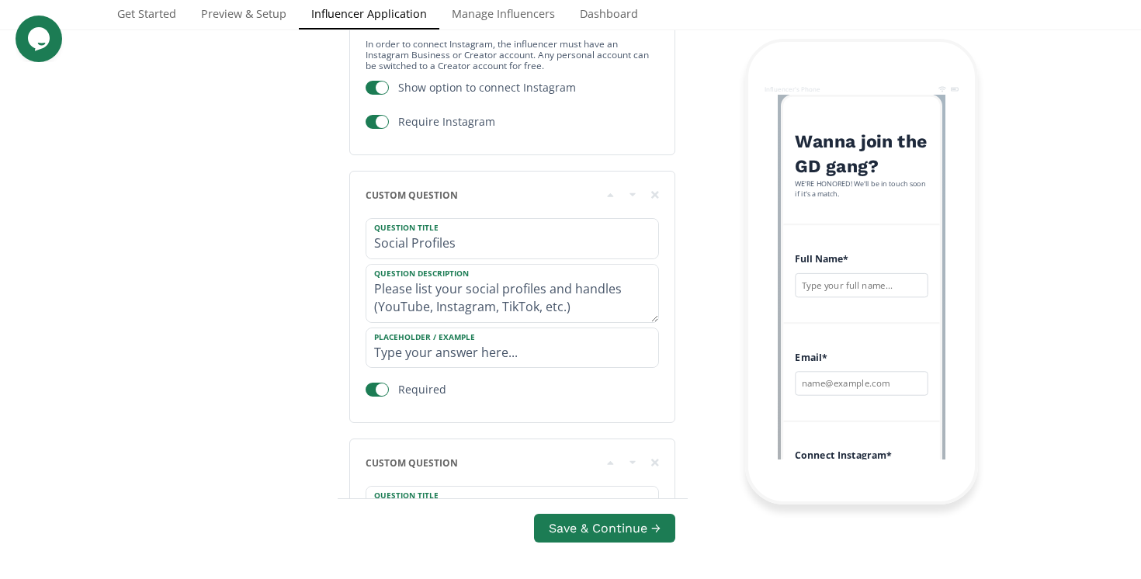
scroll to position [611, 0]
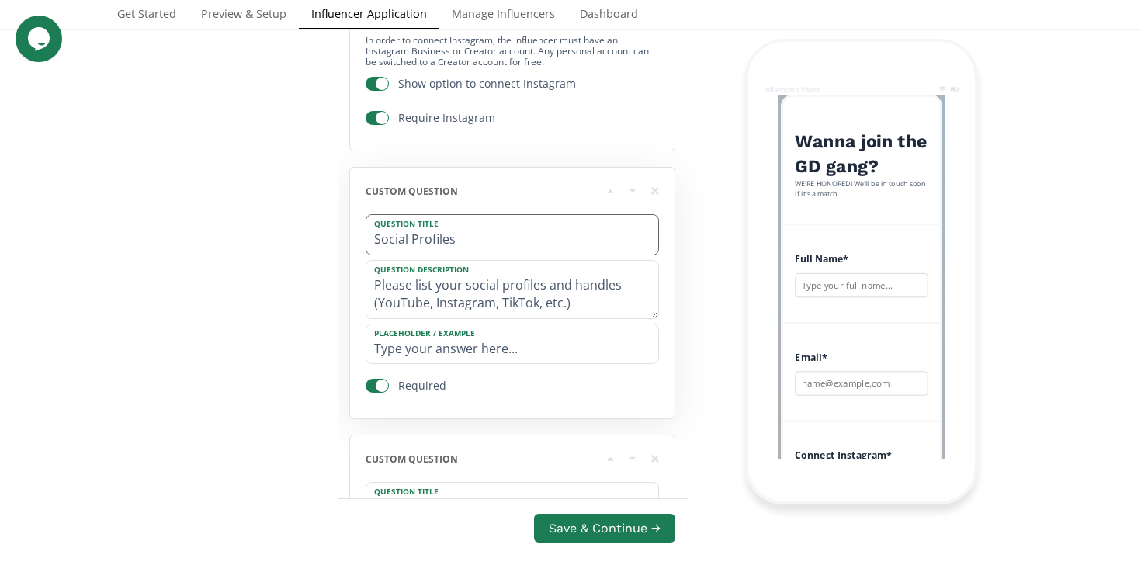
type textarea "WE'RE HONORED! We'll be in touch soon if it's a match."
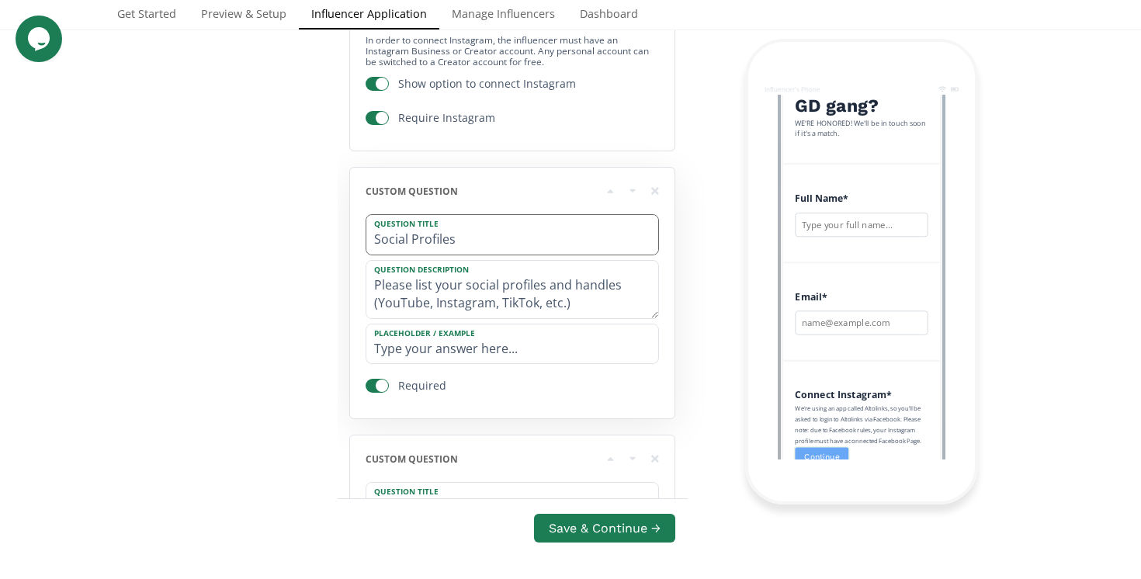
click at [558, 225] on label "Question Title" at bounding box center [504, 222] width 276 height 14
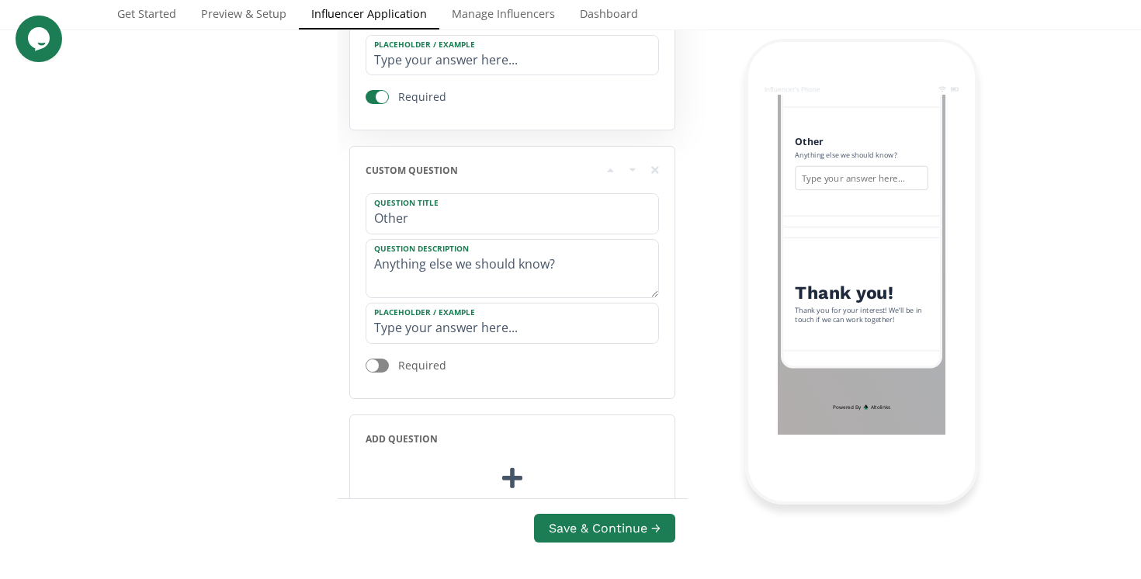
scroll to position [897, 0]
click at [558, 222] on input "Other" at bounding box center [512, 217] width 292 height 40
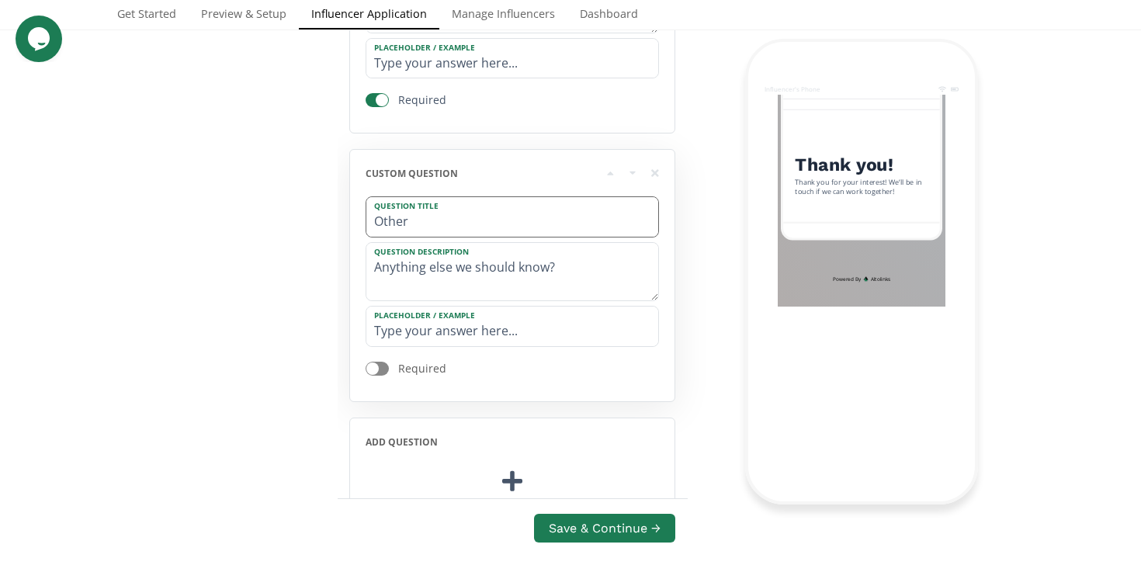
scroll to position [856, 0]
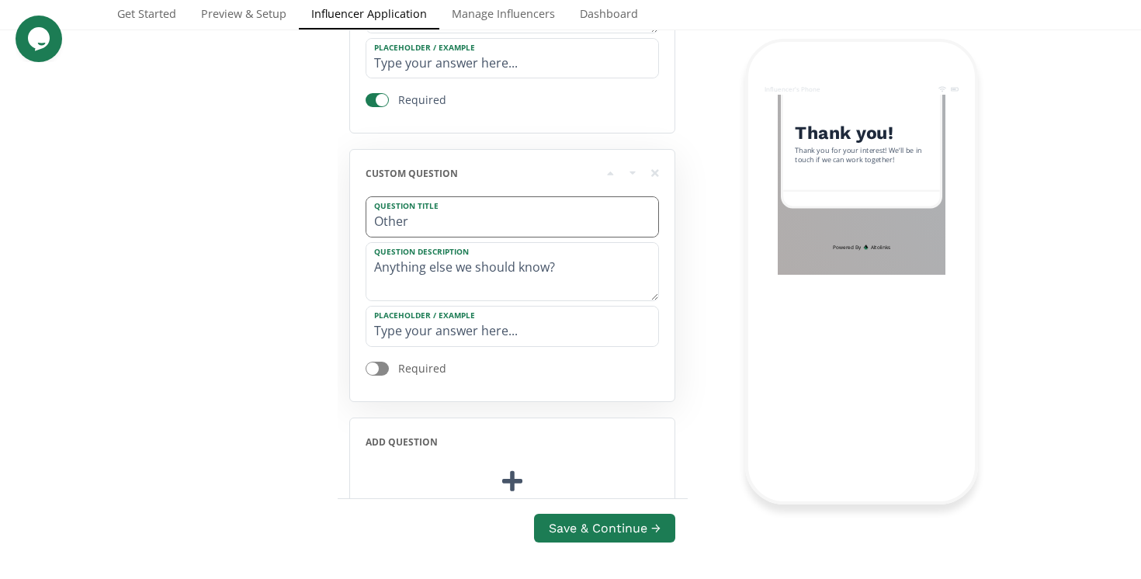
click at [558, 222] on input "Other" at bounding box center [512, 217] width 292 height 40
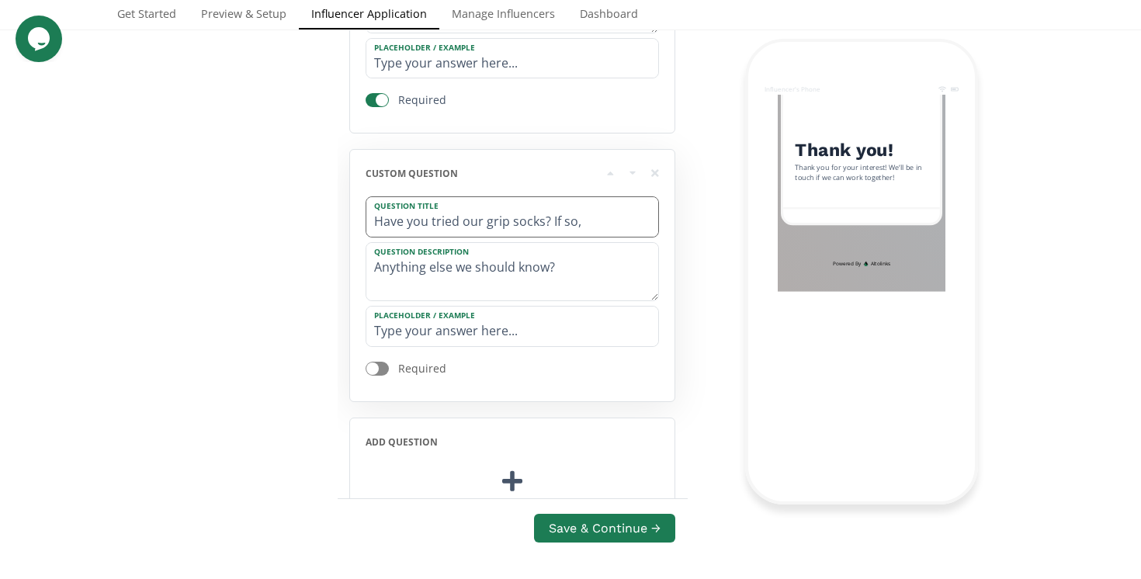
click at [582, 226] on input "Have you tried our grip socks? If so," at bounding box center [512, 217] width 292 height 40
drag, startPoint x: 580, startPoint y: 226, endPoint x: 550, endPoint y: 223, distance: 30.4
click at [549, 224] on input "Have you tried our grip socks? If so," at bounding box center [512, 217] width 292 height 40
type input "Have you tried our grip socks?"
click at [527, 273] on textarea "Anything else we should know?" at bounding box center [512, 271] width 292 height 57
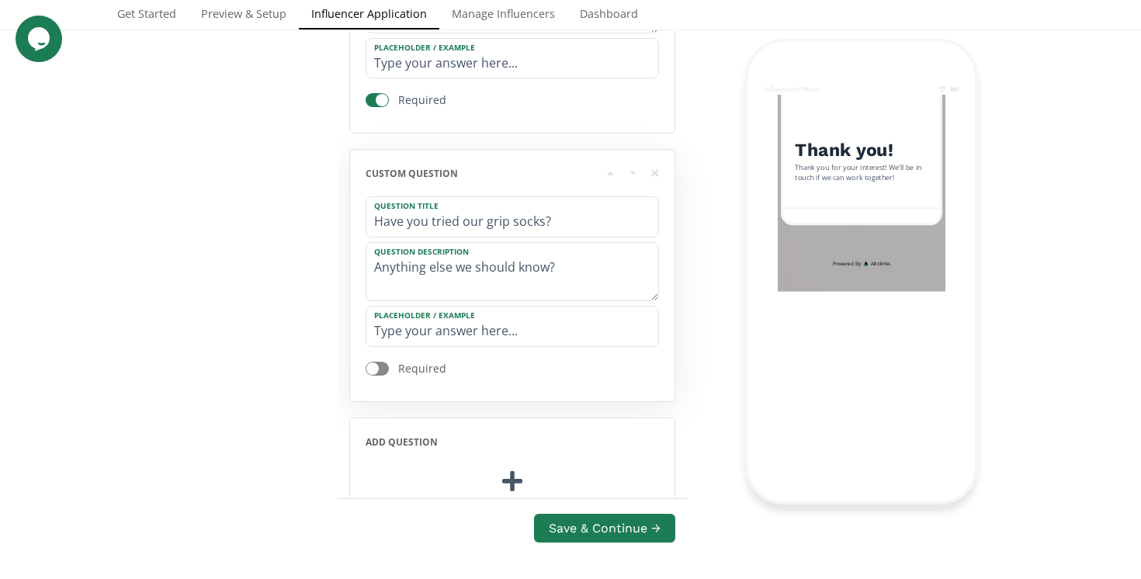
click at [384, 372] on div at bounding box center [377, 369] width 23 height 14
checkbox input "true"
click at [470, 275] on textarea "Anything else we should know?" at bounding box center [512, 271] width 292 height 57
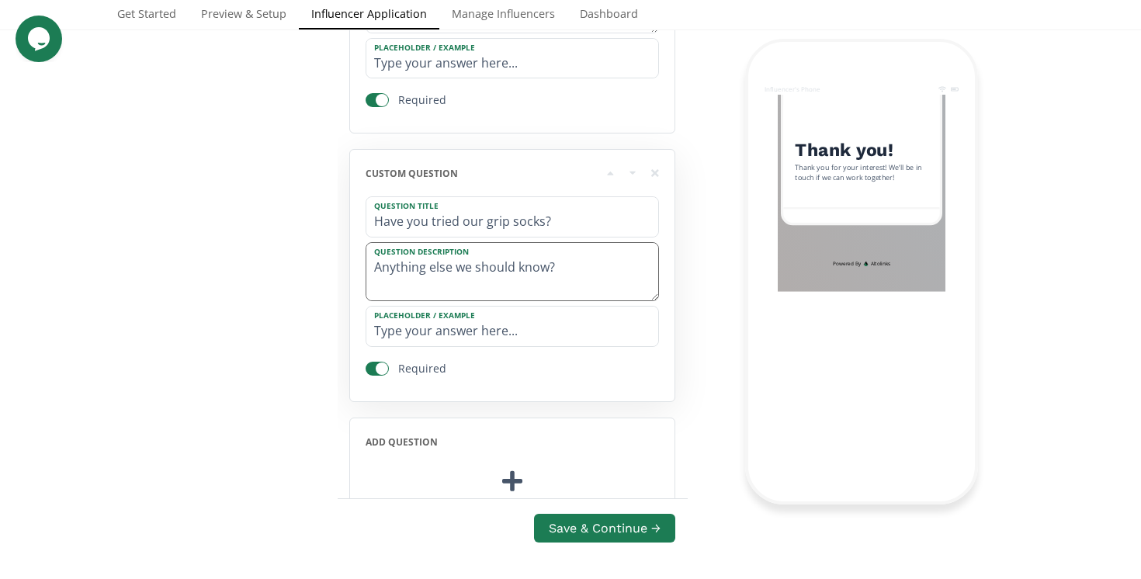
click at [470, 275] on textarea "Anything else we should know?" at bounding box center [512, 271] width 292 height 57
type textarea "i"
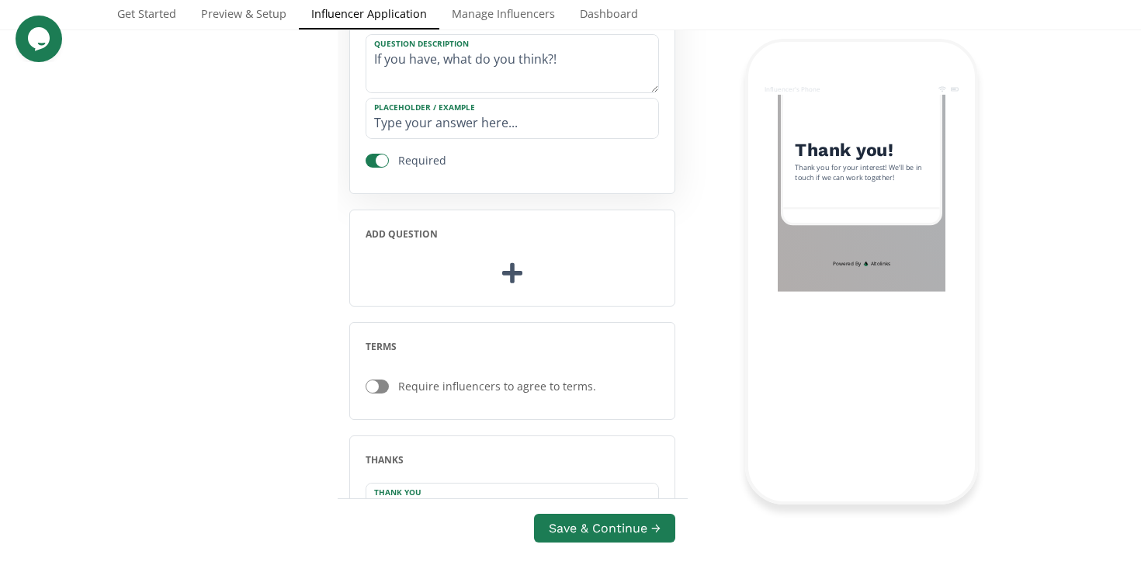
scroll to position [1104, 0]
type textarea "If you have, what do you think?!"
click at [515, 272] on icon at bounding box center [512, 273] width 20 height 23
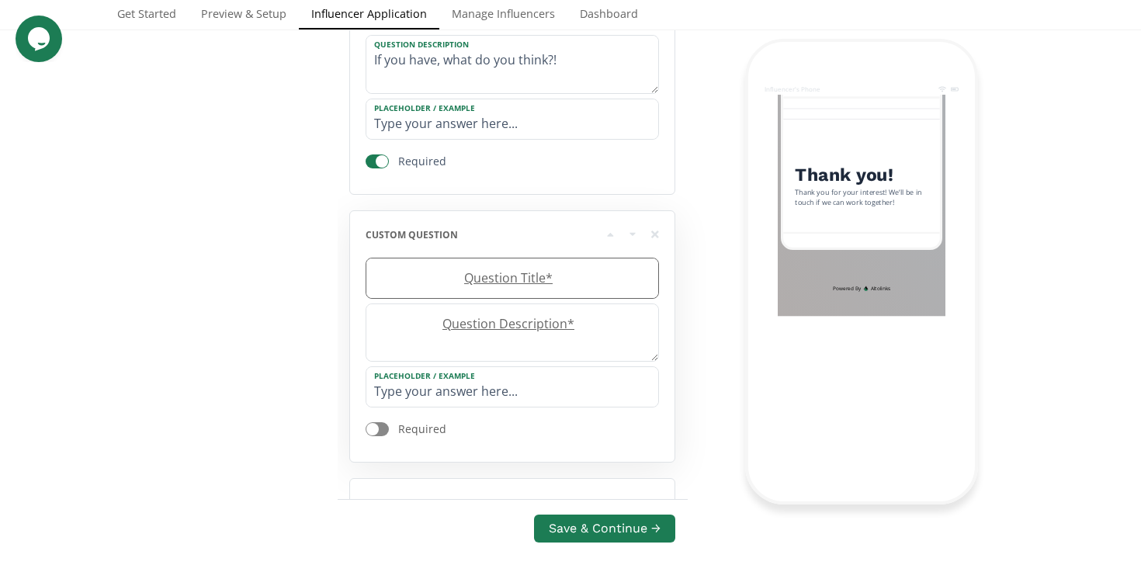
click at [515, 280] on label "Question Title *" at bounding box center [504, 278] width 276 height 18
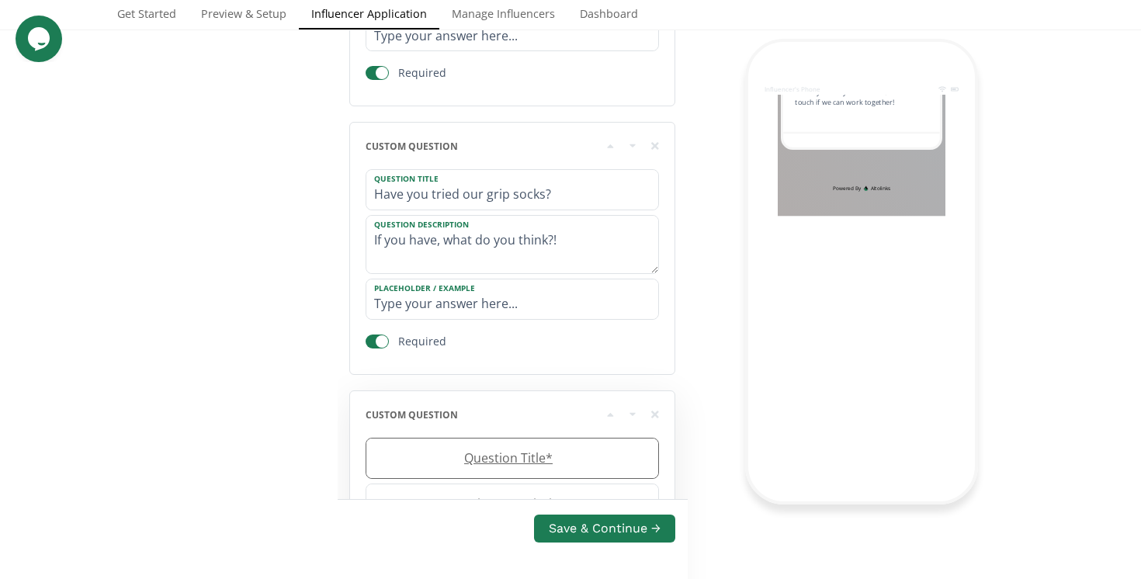
scroll to position [927, 0]
click at [528, 200] on input "Have you tried our grip socks?" at bounding box center [512, 187] width 292 height 40
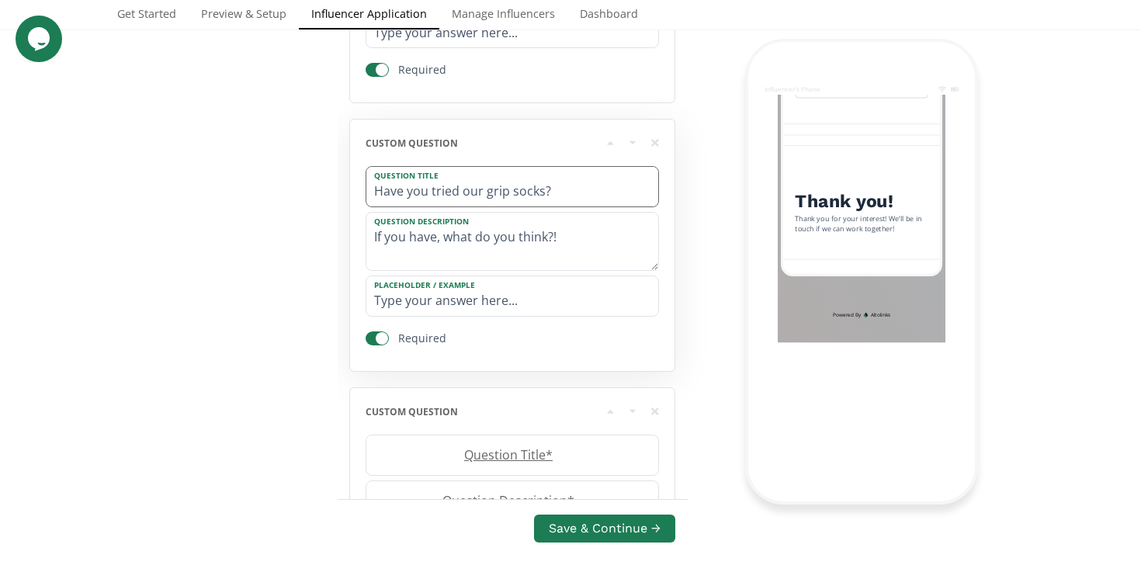
click at [528, 200] on input "Have you tried our grip socks?" at bounding box center [512, 187] width 292 height 40
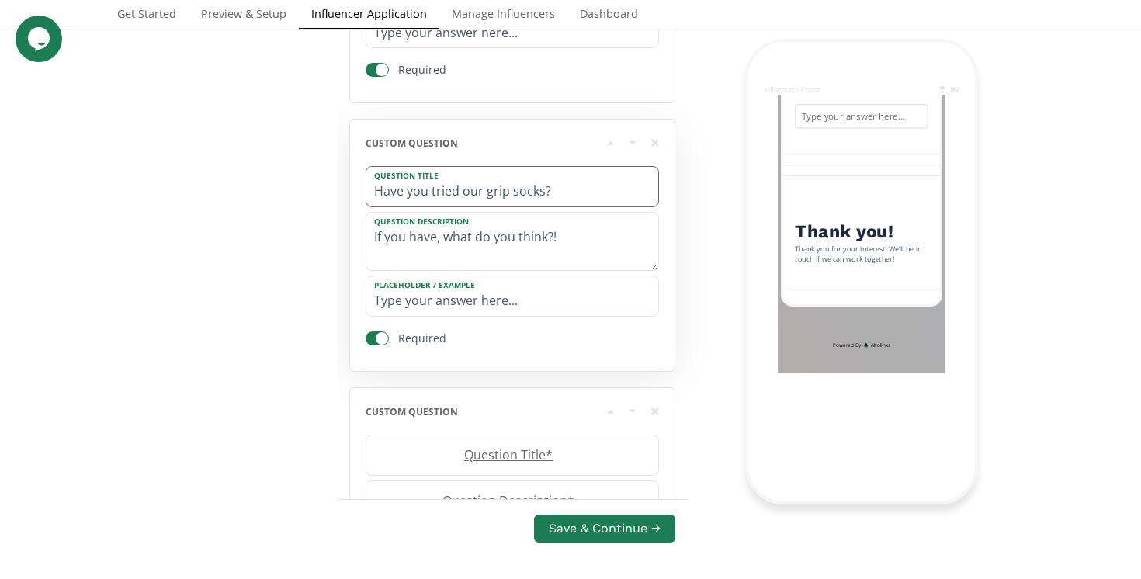
click at [528, 200] on input "Have you tried our grip socks?" at bounding box center [512, 187] width 292 height 40
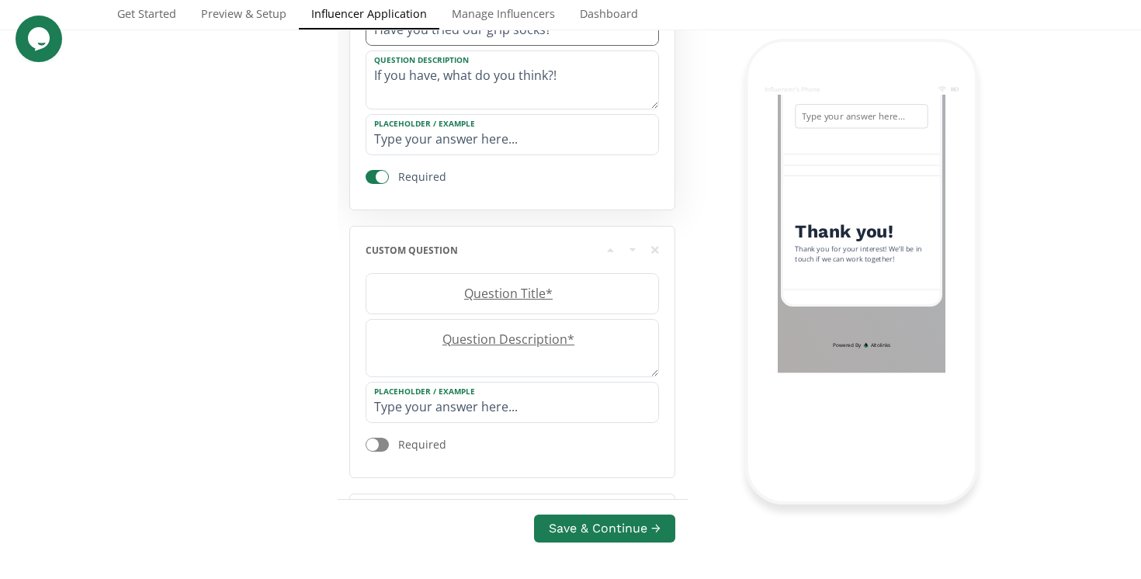
scroll to position [1091, 0]
click at [516, 299] on label "Question Title *" at bounding box center [504, 292] width 276 height 18
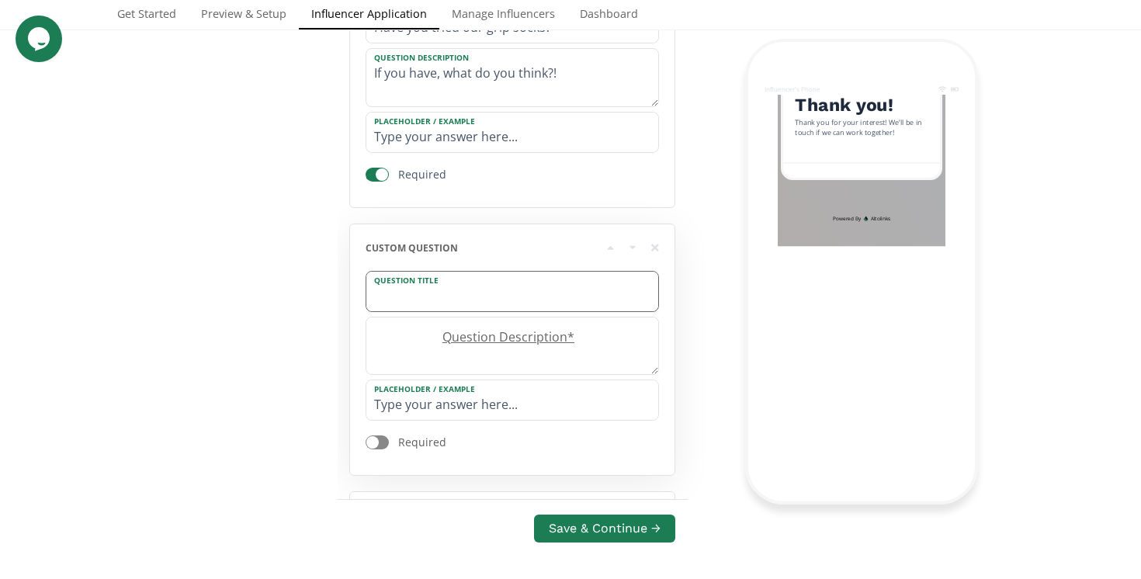
scroll to position [1013, 0]
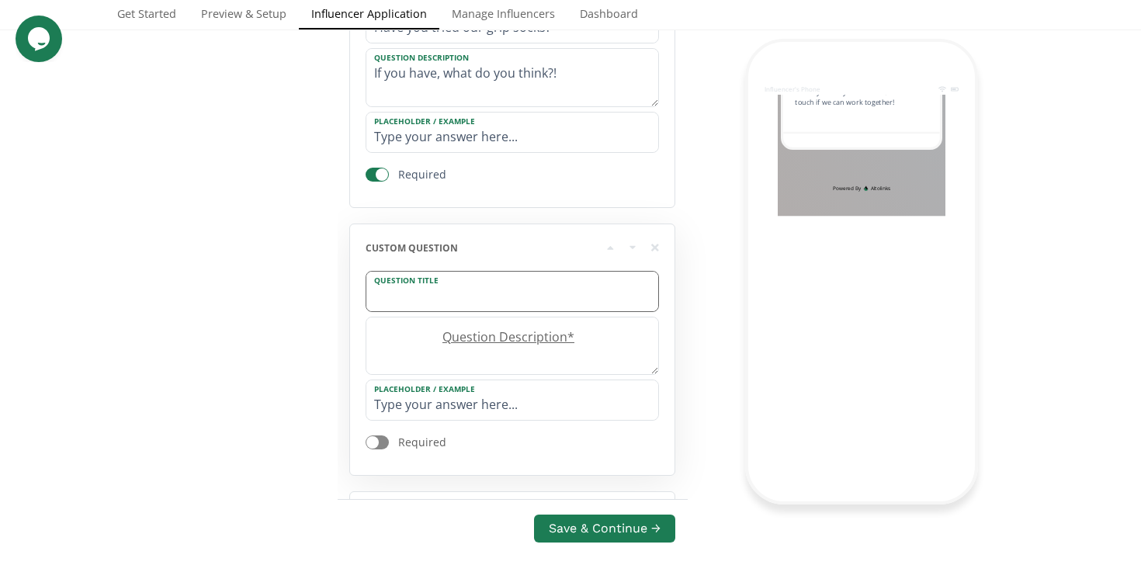
type input "j"
click at [537, 297] on label "Question Title *" at bounding box center [504, 292] width 276 height 18
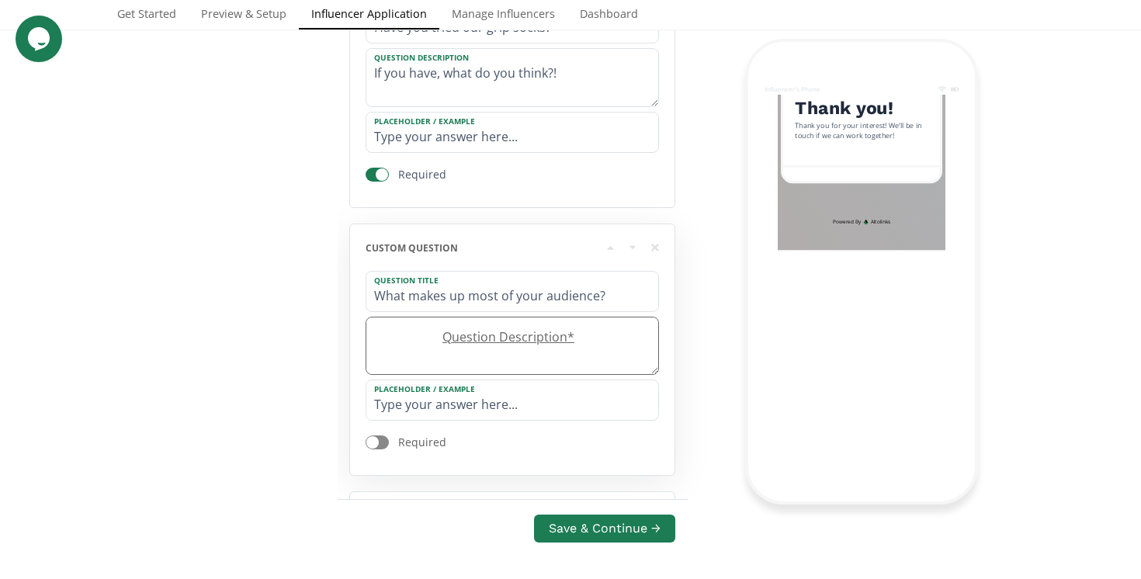
type input "What makes up most of your audience?"
click at [512, 344] on label "Question Description *" at bounding box center [504, 337] width 276 height 18
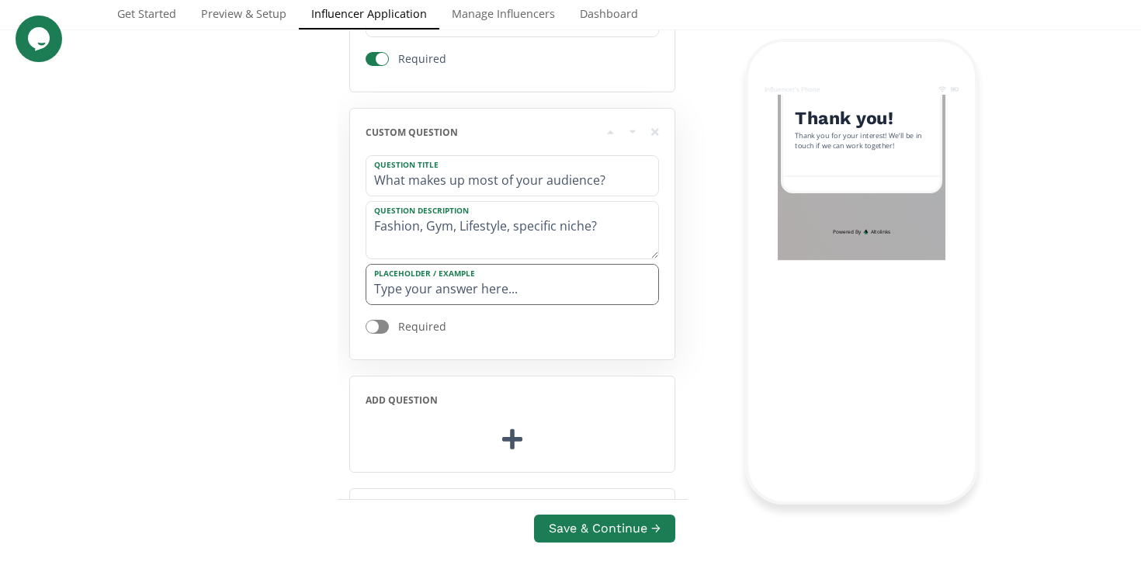
scroll to position [1210, 0]
click at [380, 324] on div at bounding box center [377, 324] width 23 height 14
type textarea "Fashion, Gym, Lifestyle, specific niche?"
checkbox input "true"
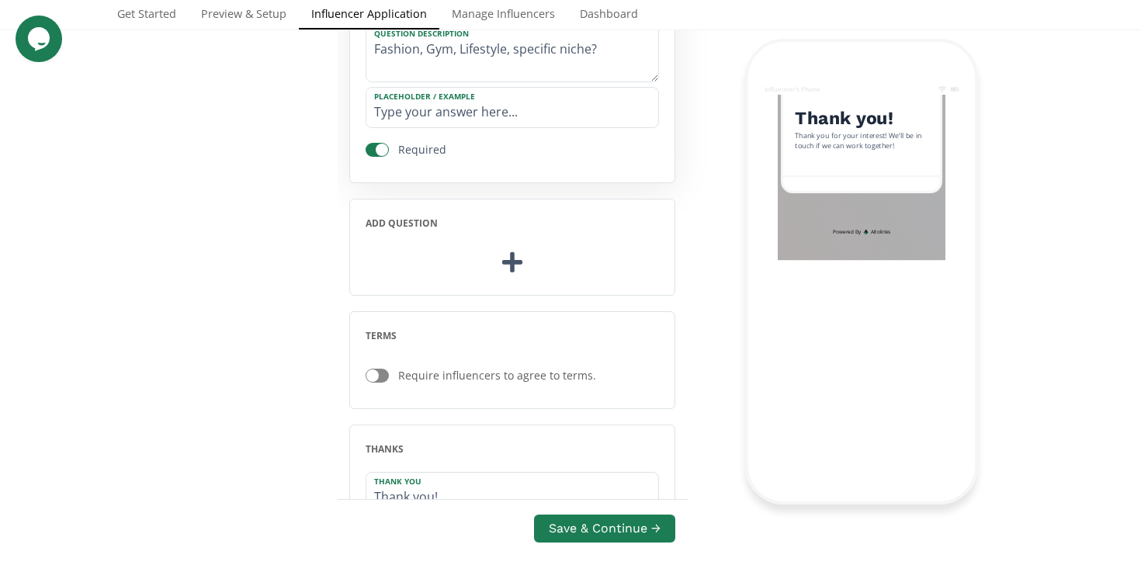
scroll to position [1387, 0]
click at [506, 259] on icon at bounding box center [512, 259] width 20 height 23
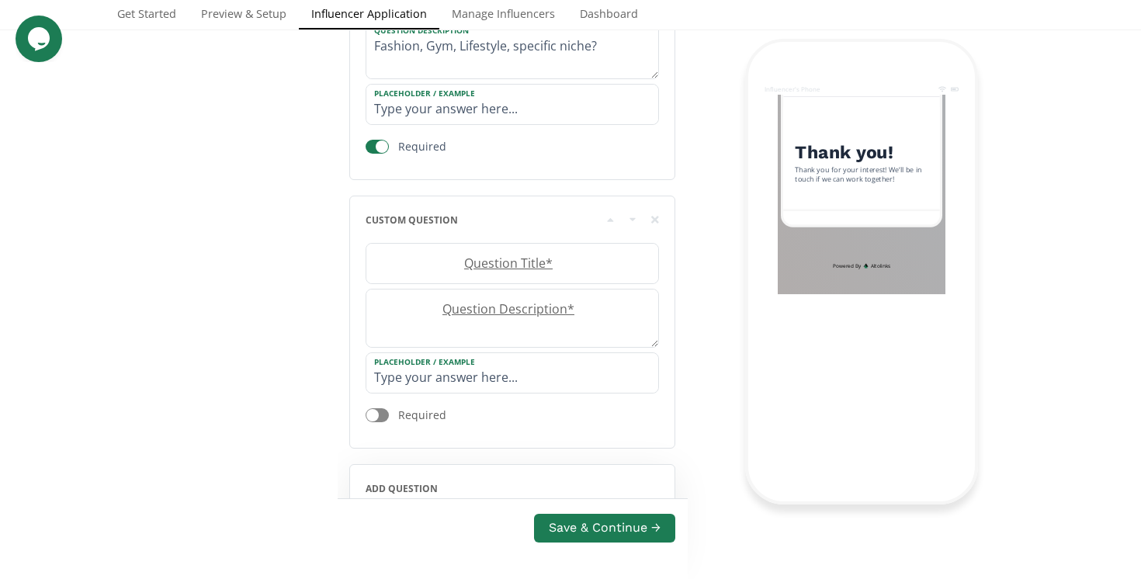
click at [506, 259] on label "Question Title *" at bounding box center [504, 264] width 276 height 18
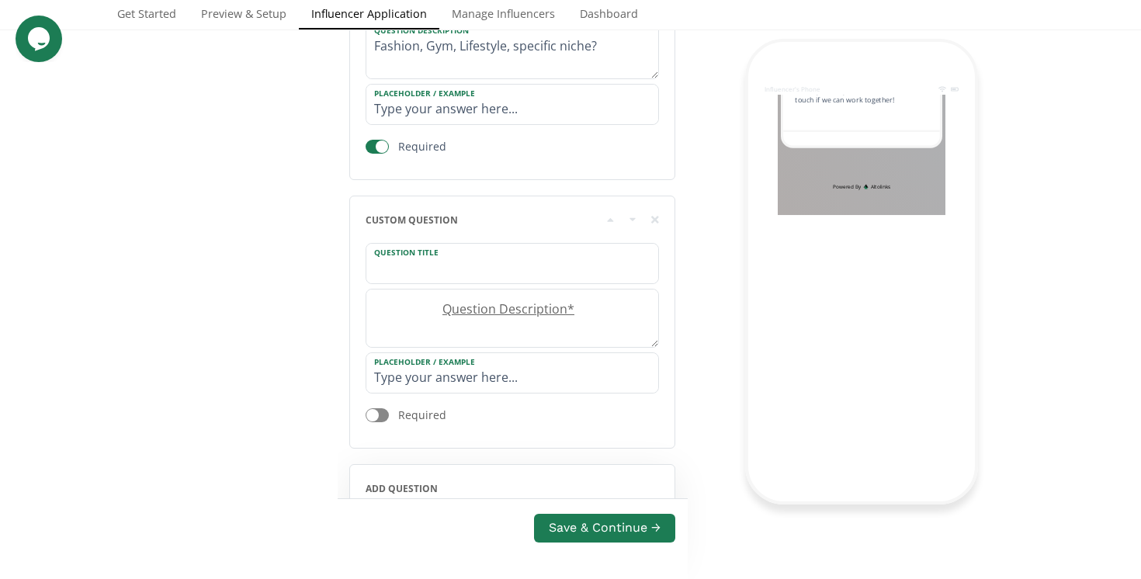
scroll to position [1169, 0]
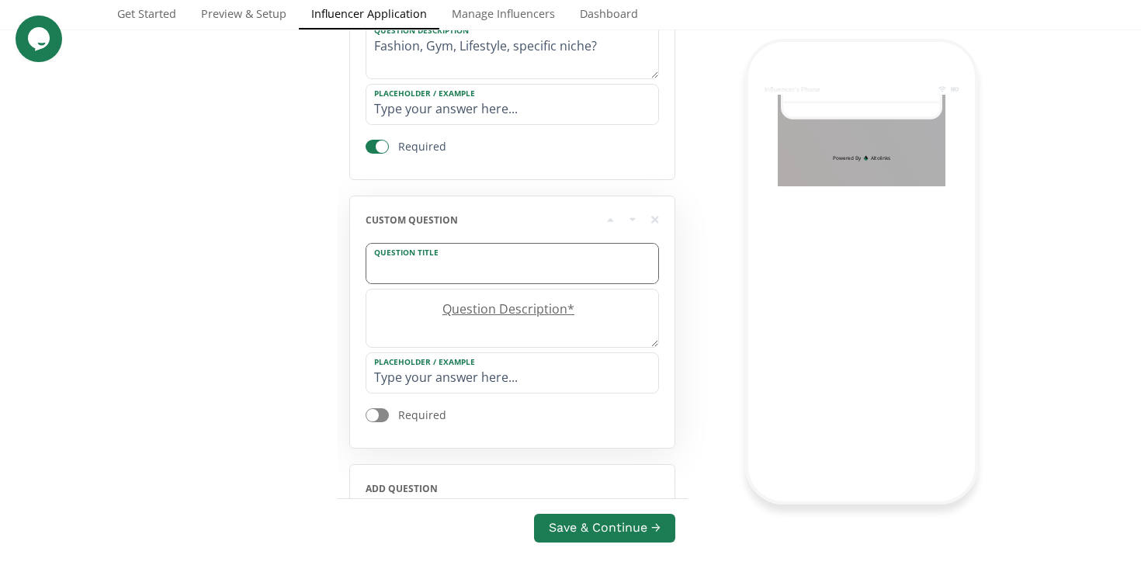
type input "W"
click at [516, 272] on label "Question Title *" at bounding box center [504, 264] width 276 height 18
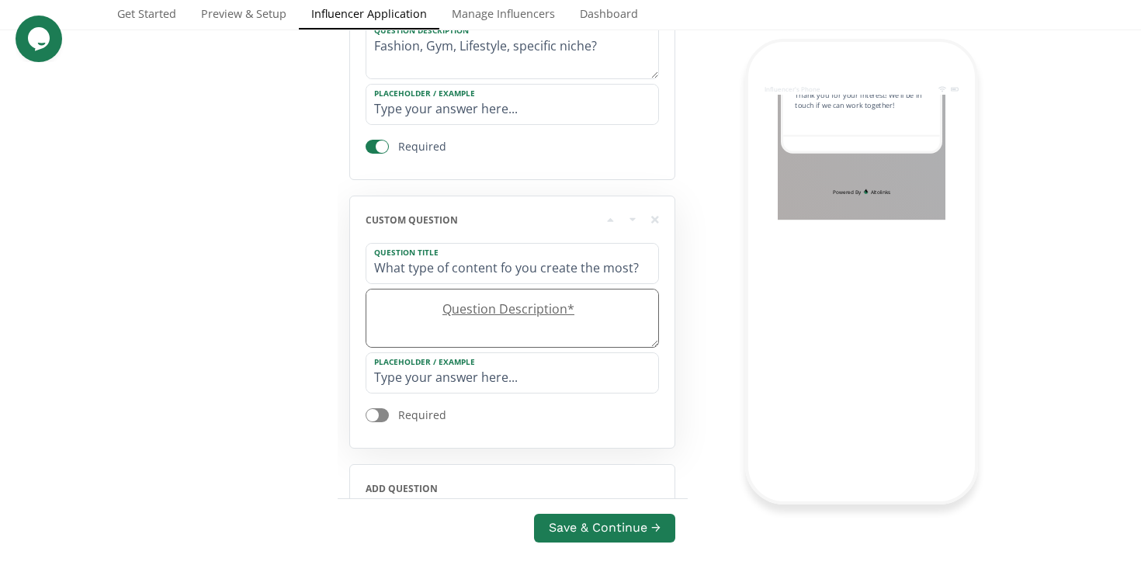
click at [512, 303] on label "Question Description *" at bounding box center [504, 309] width 276 height 18
click at [504, 273] on input "What type of content fo you create the most?" at bounding box center [512, 264] width 292 height 40
type input "What type of content do you create the most?"
click at [505, 311] on label "Question Description *" at bounding box center [504, 309] width 276 height 18
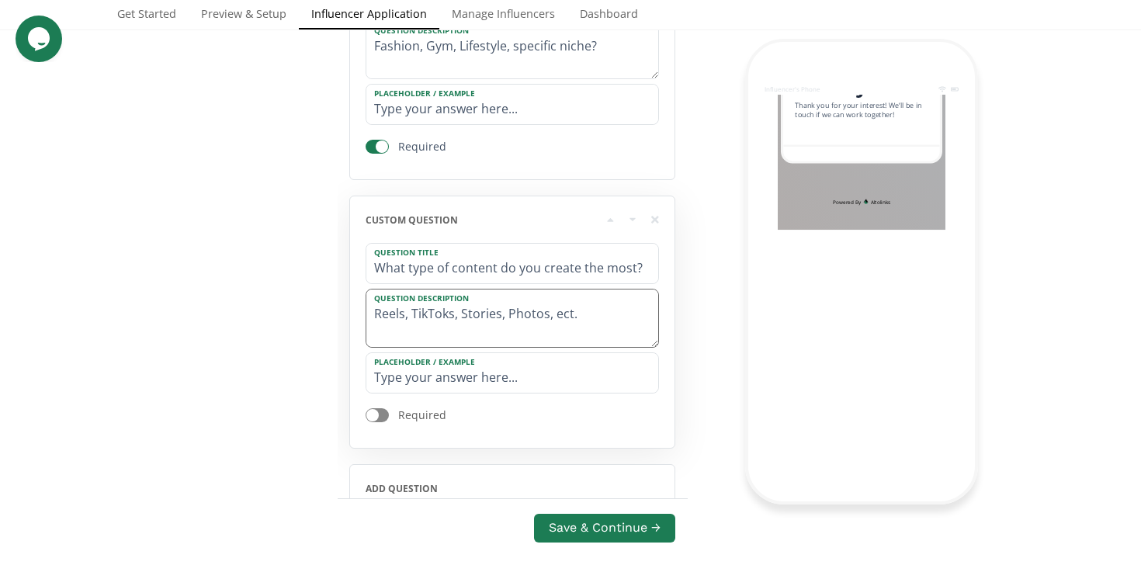
type textarea "Reels, TikToks, Stories, Photos, ect."
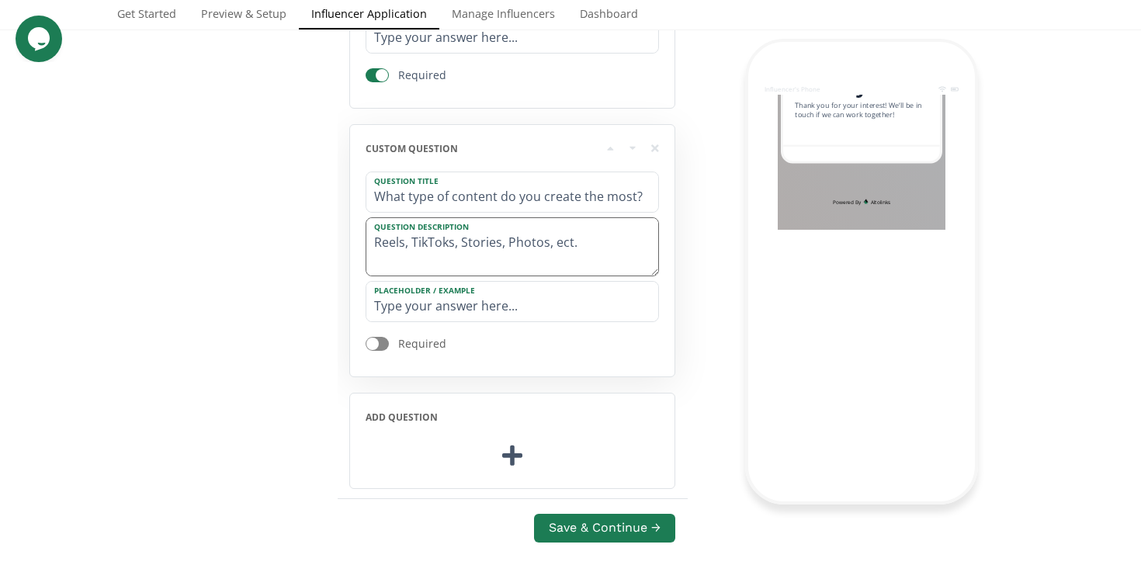
scroll to position [1491, 0]
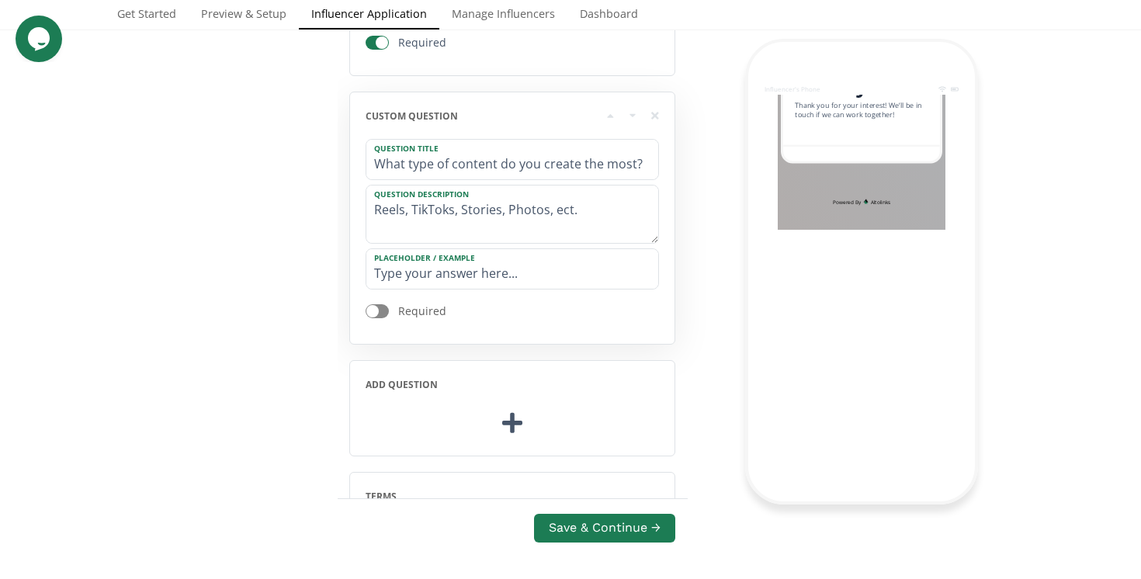
click at [380, 314] on div at bounding box center [377, 311] width 23 height 14
checkbox input "true"
click at [515, 422] on icon at bounding box center [512, 423] width 20 height 23
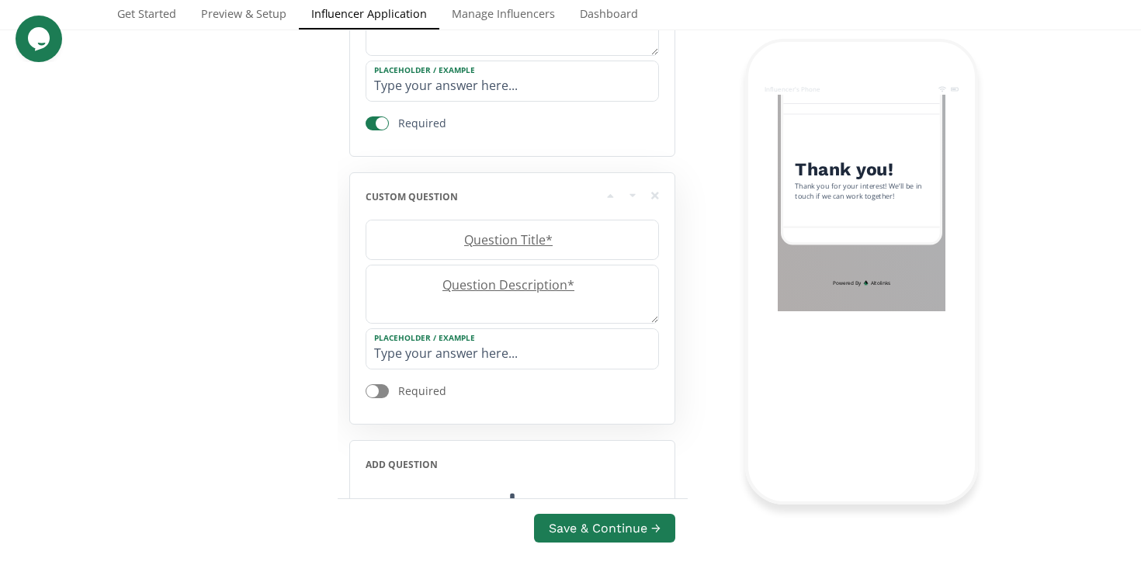
scroll to position [1680, 0]
click at [498, 231] on label "Question Title *" at bounding box center [504, 239] width 276 height 18
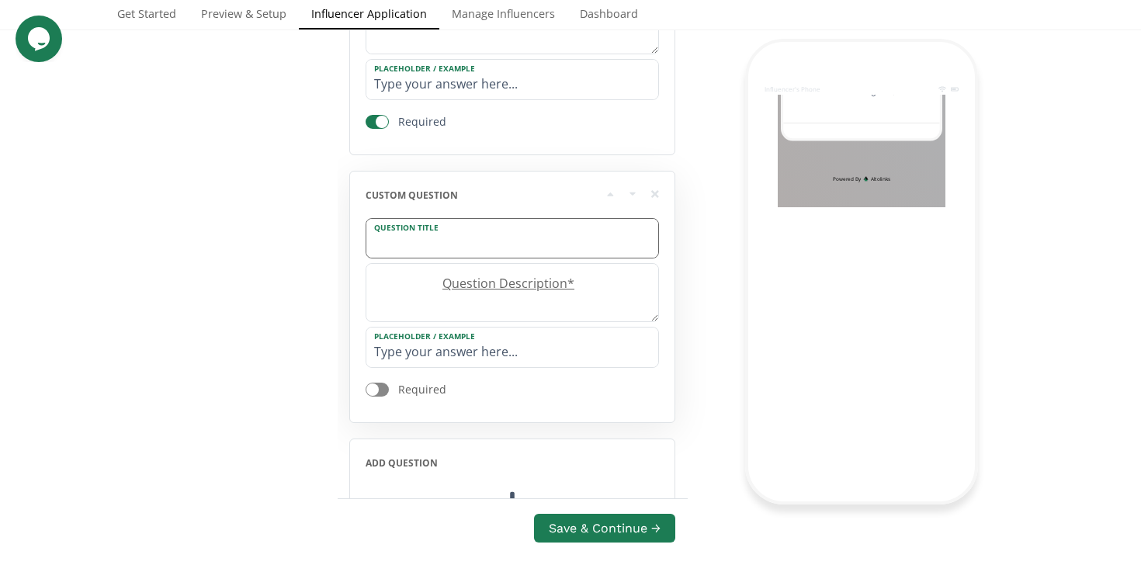
scroll to position [1325, 0]
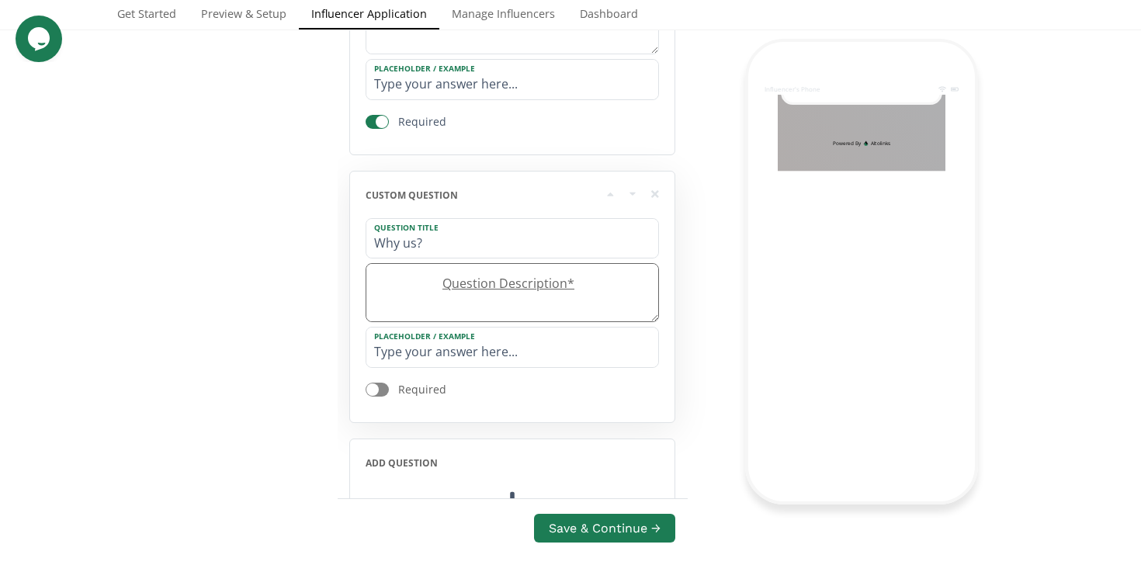
type input "Why us?"
click at [516, 297] on textarea at bounding box center [512, 292] width 292 height 57
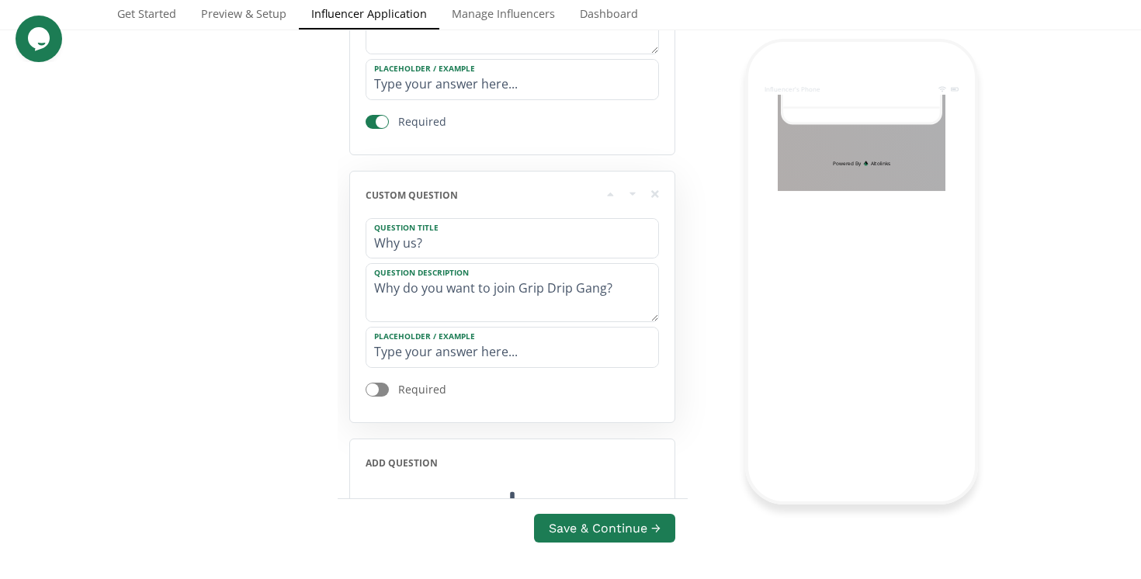
click at [381, 393] on div at bounding box center [377, 390] width 23 height 14
type textarea "Why do you want to join Grip Drip Gang?"
checkbox input "true"
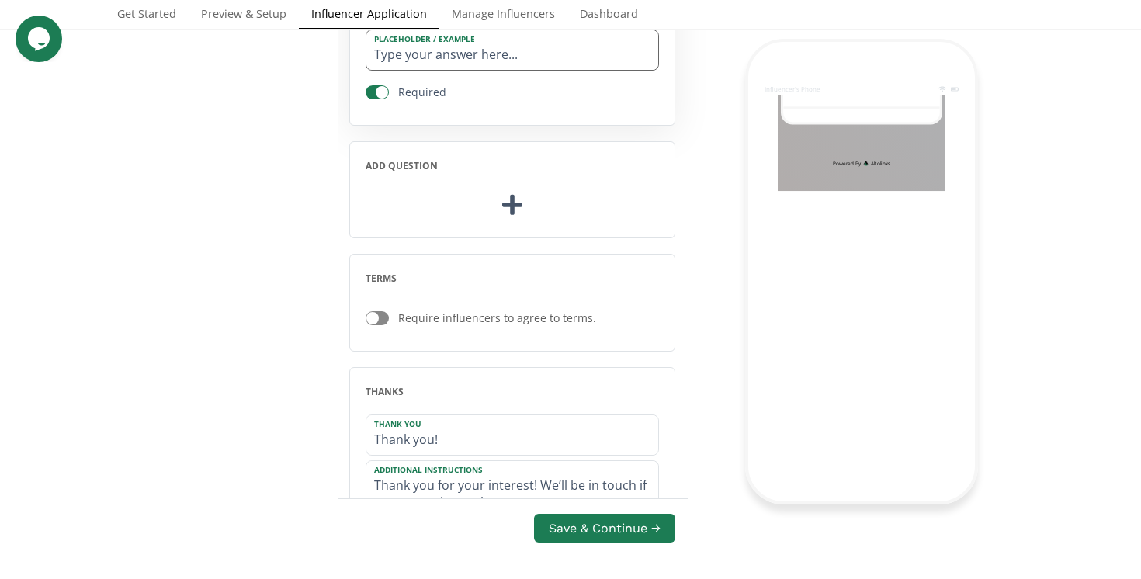
scroll to position [2076, 0]
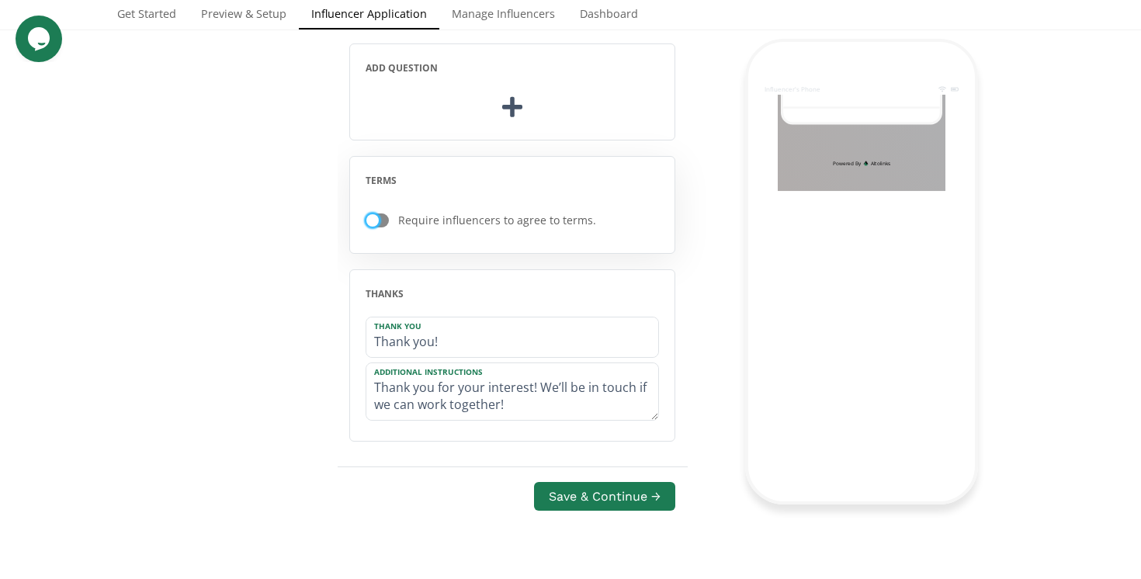
click at [375, 221] on div at bounding box center [372, 220] width 12 height 12
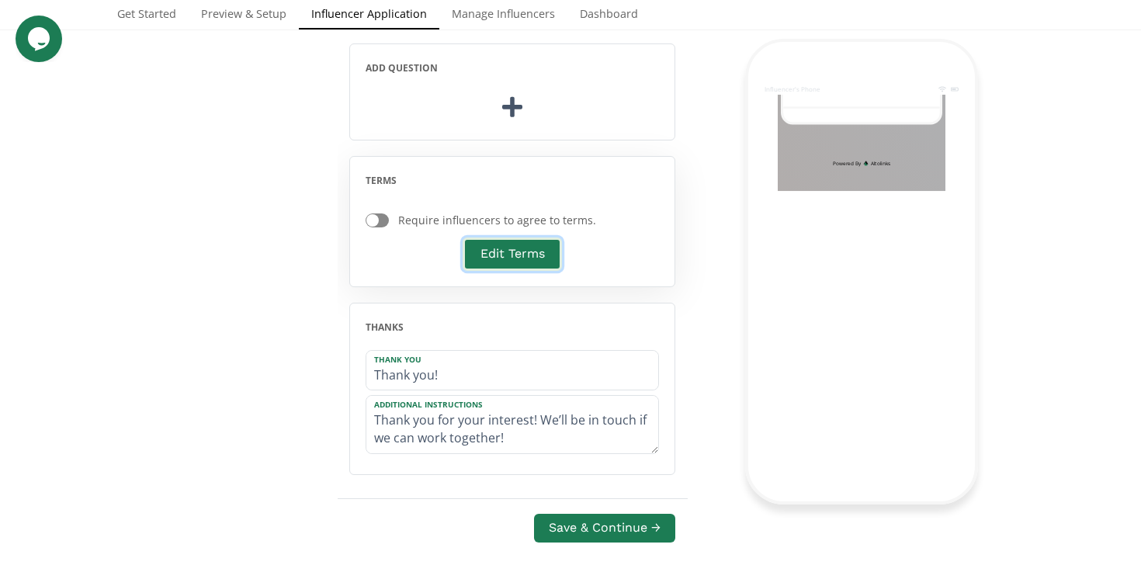
click at [492, 258] on button "Edit Terms" at bounding box center [512, 254] width 99 height 33
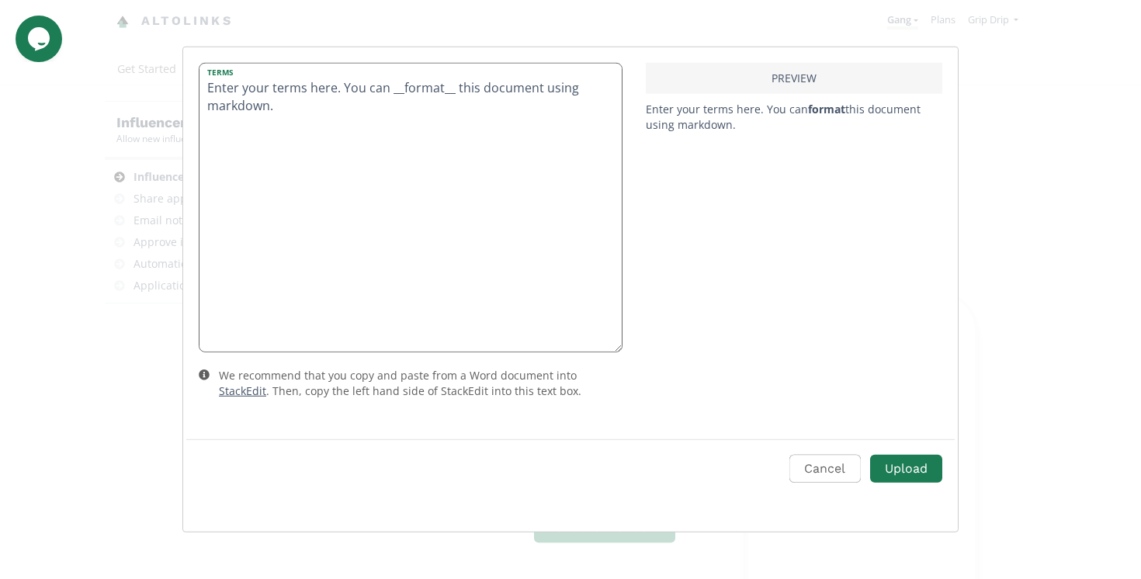
click at [427, 188] on textarea "Enter your terms here. You can __format__ this document using markdown." at bounding box center [411, 208] width 422 height 288
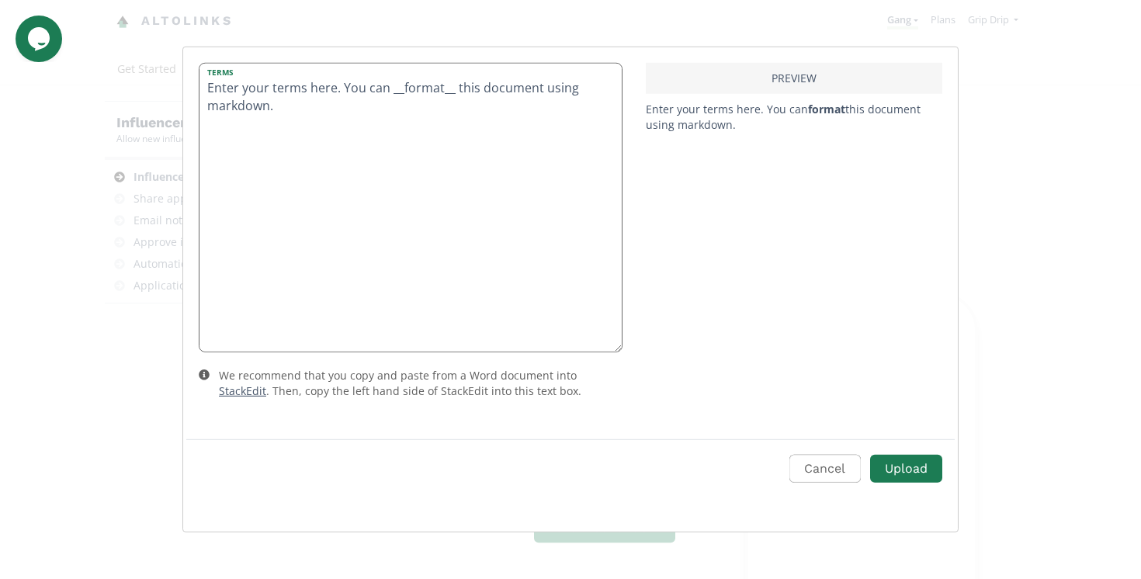
paste textarea "By joining the Grip Drip Gang, you agree to: 1. Be a Good Rep → Share Grip Drip…"
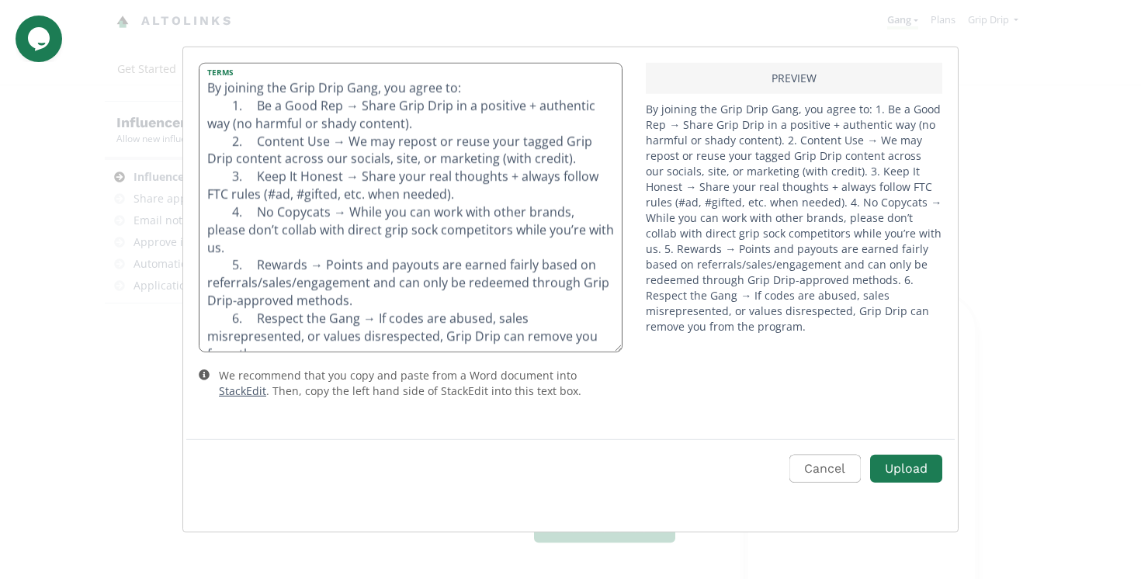
click at [228, 108] on textarea "By joining the Grip Drip Gang, you agree to: 1. Be a Good Rep → Share Grip Drip…" at bounding box center [411, 208] width 422 height 288
click at [495, 88] on textarea "By joining the Grip Drip Gang, you agree to: 1. Be a Good Rep → Share Grip Drip…" at bounding box center [411, 208] width 422 height 288
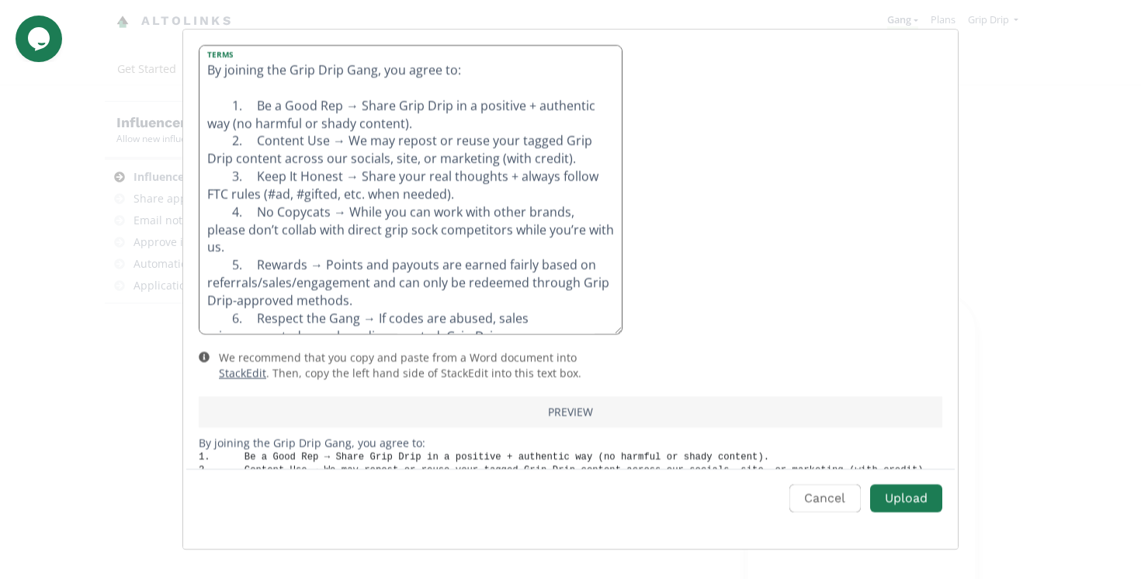
click at [456, 121] on textarea "By joining the Grip Drip Gang, you agree to: 1. Be a Good Rep → Share Grip Drip…" at bounding box center [411, 190] width 422 height 288
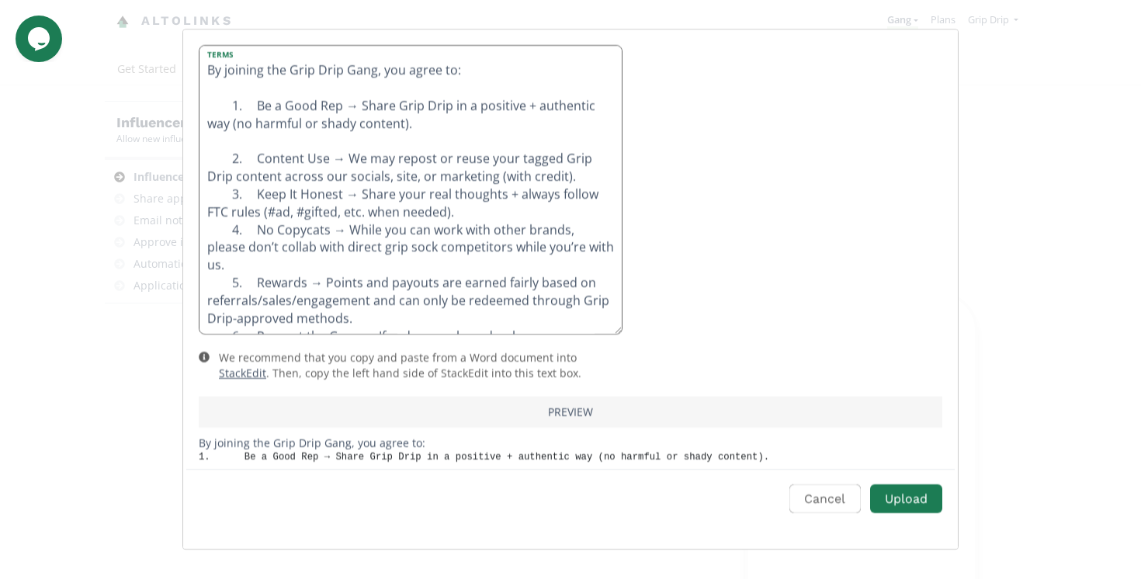
click at [592, 175] on textarea "By joining the Grip Drip Gang, you agree to: 1. Be a Good Rep → Share Grip Drip…" at bounding box center [411, 190] width 422 height 288
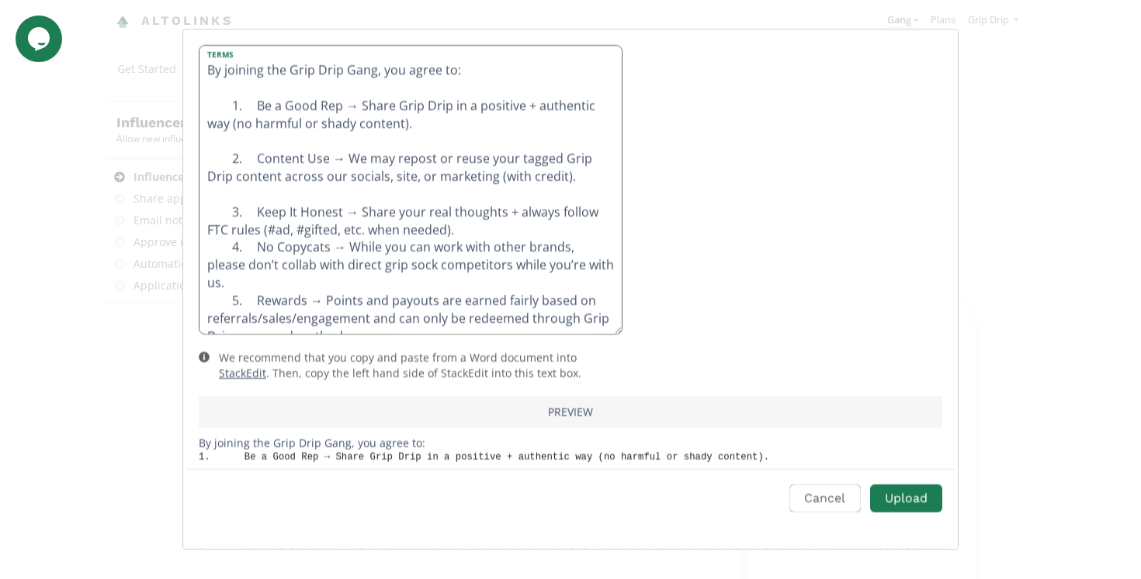
click at [512, 228] on textarea "By joining the Grip Drip Gang, you agree to: 1. Be a Good Rep → Share Grip Drip…" at bounding box center [411, 190] width 422 height 288
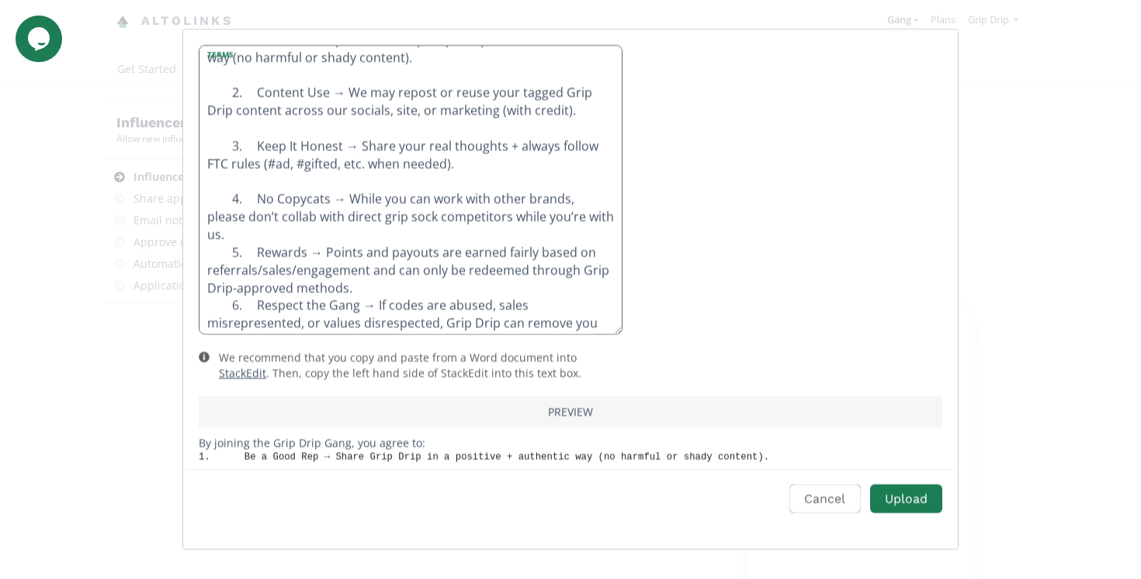
scroll to position [79, 0]
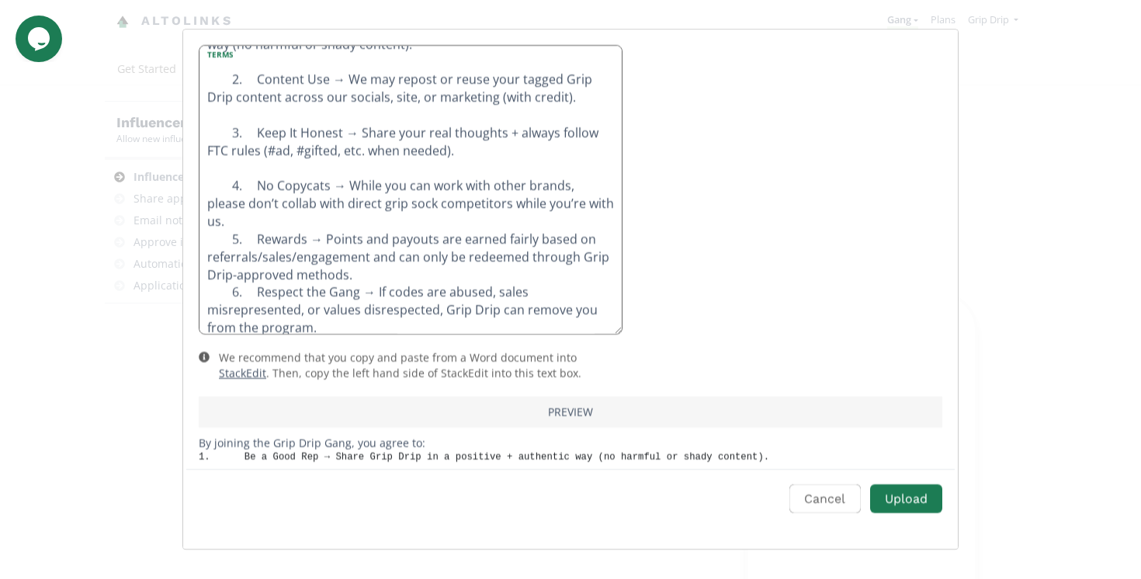
click at [600, 203] on textarea "By joining the Grip Drip Gang, you agree to: 1. Be a Good Rep → Share Grip Drip…" at bounding box center [411, 190] width 422 height 288
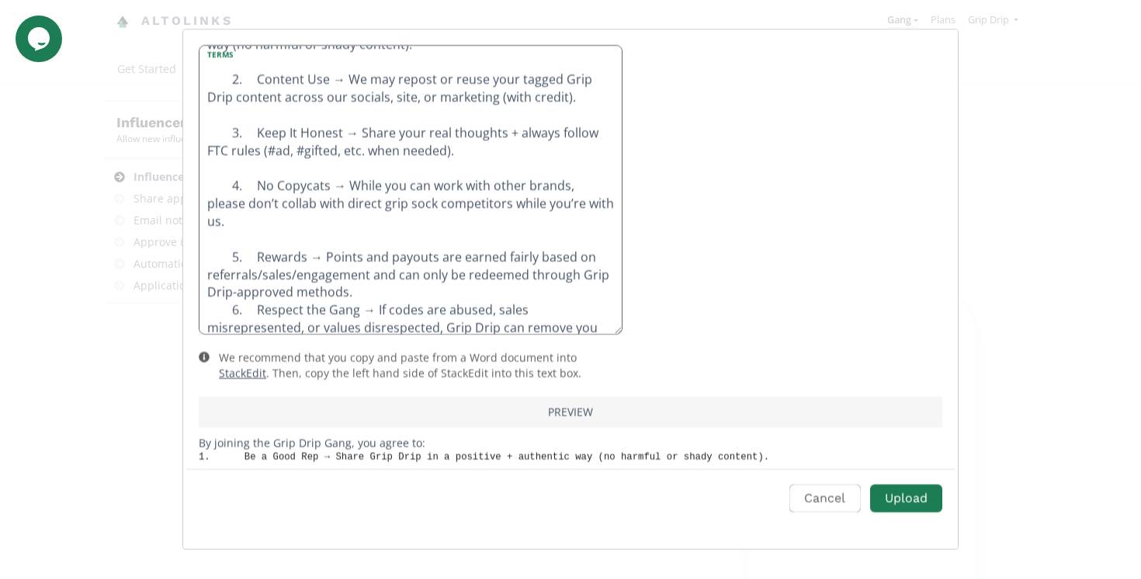
scroll to position [106, 0]
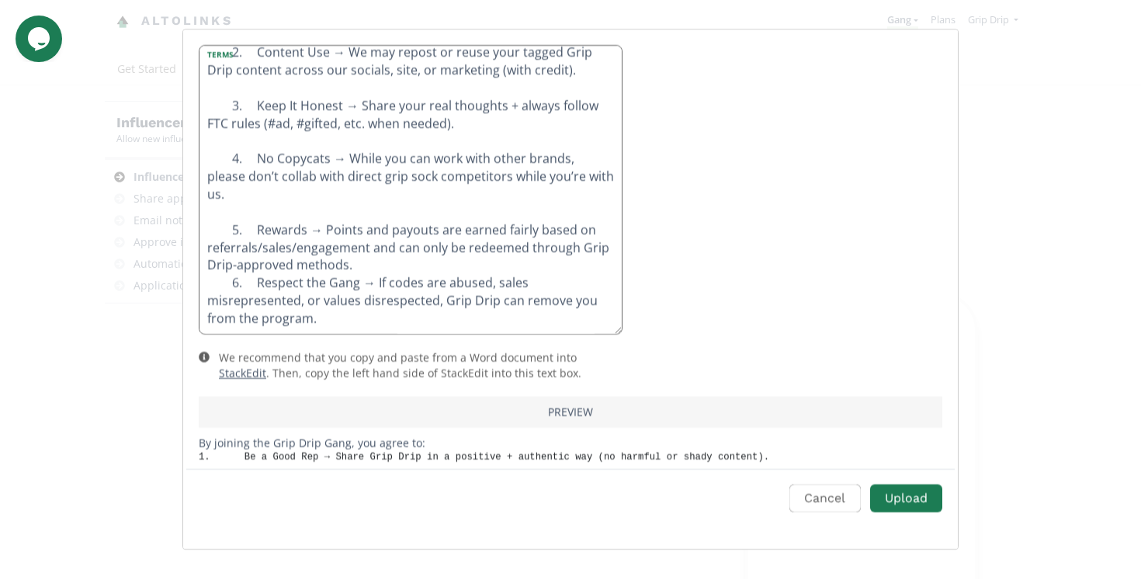
click at [473, 252] on textarea "By joining the Grip Drip Gang, you agree to: 1. Be a Good Rep → Share Grip Drip…" at bounding box center [411, 190] width 422 height 288
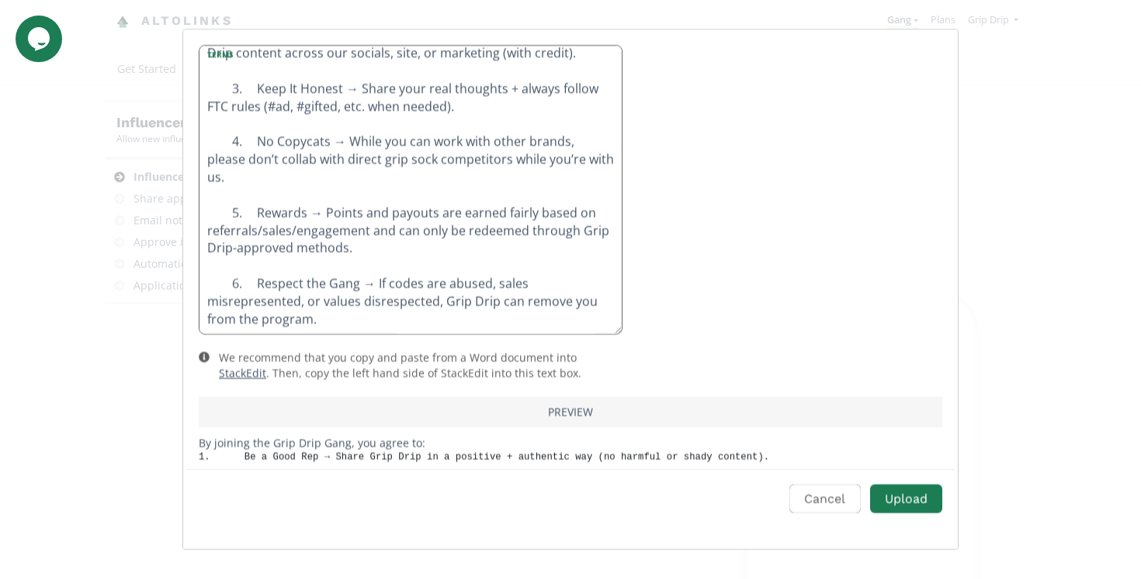
scroll to position [0, 0]
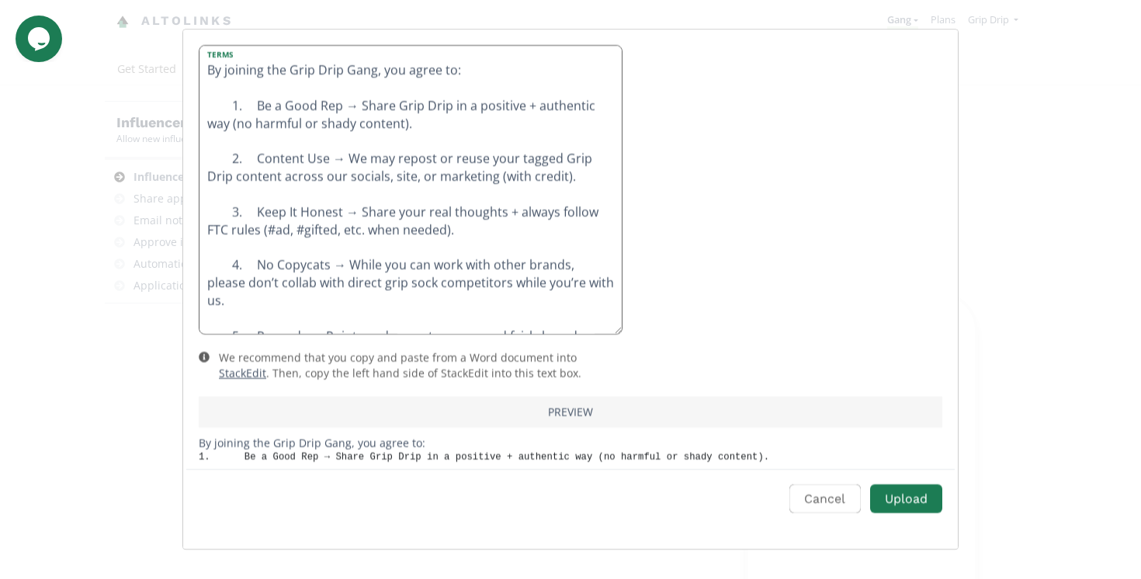
click at [509, 69] on textarea "By joining the Grip Drip Gang, you agree to: 1. Be a Good Rep → Share Grip Drip…" at bounding box center [411, 190] width 422 height 288
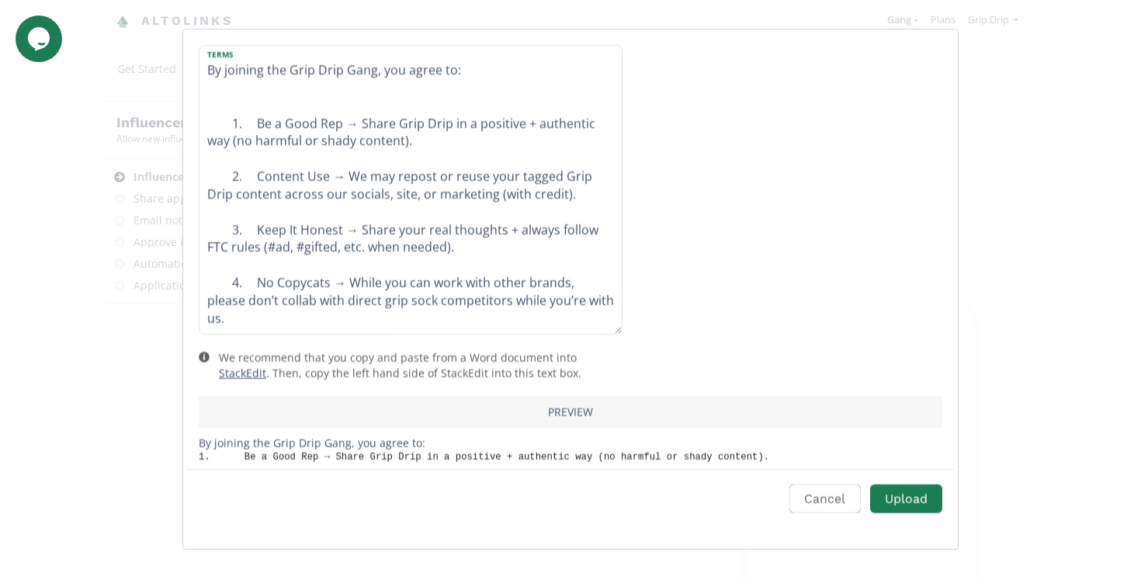
type textarea "By joining the Grip Drip Gang, you agree to: 1. Be a Good Rep → Share Grip Drip…"
click at [688, 410] on div "PREVIEW" at bounding box center [571, 412] width 744 height 31
click at [576, 420] on div "PREVIEW" at bounding box center [571, 412] width 744 height 31
click at [917, 501] on button "Upload" at bounding box center [906, 498] width 77 height 33
checkbox input "true"
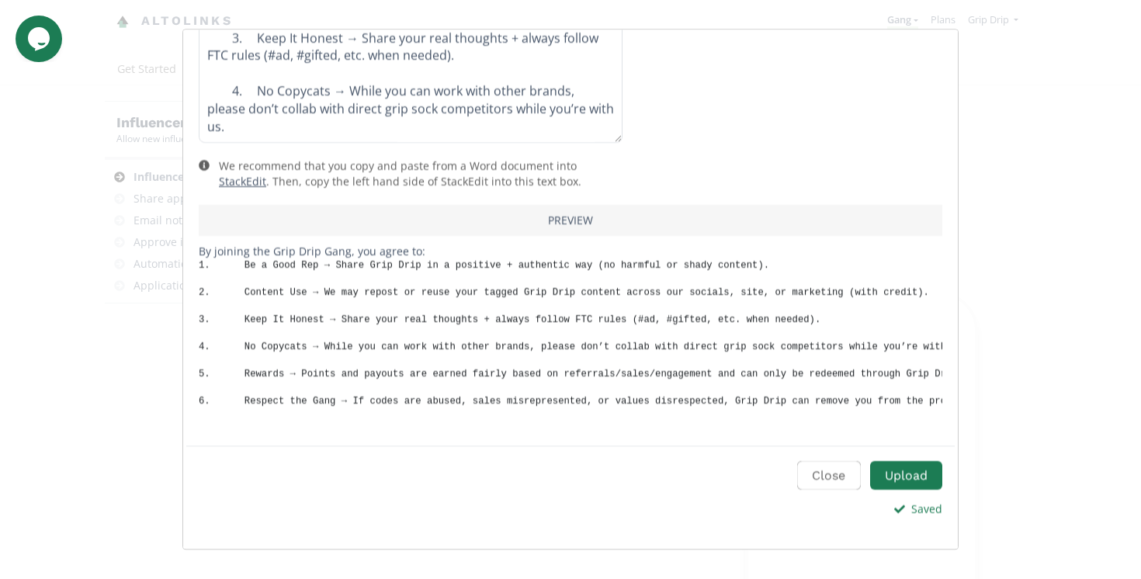
scroll to position [196, 0]
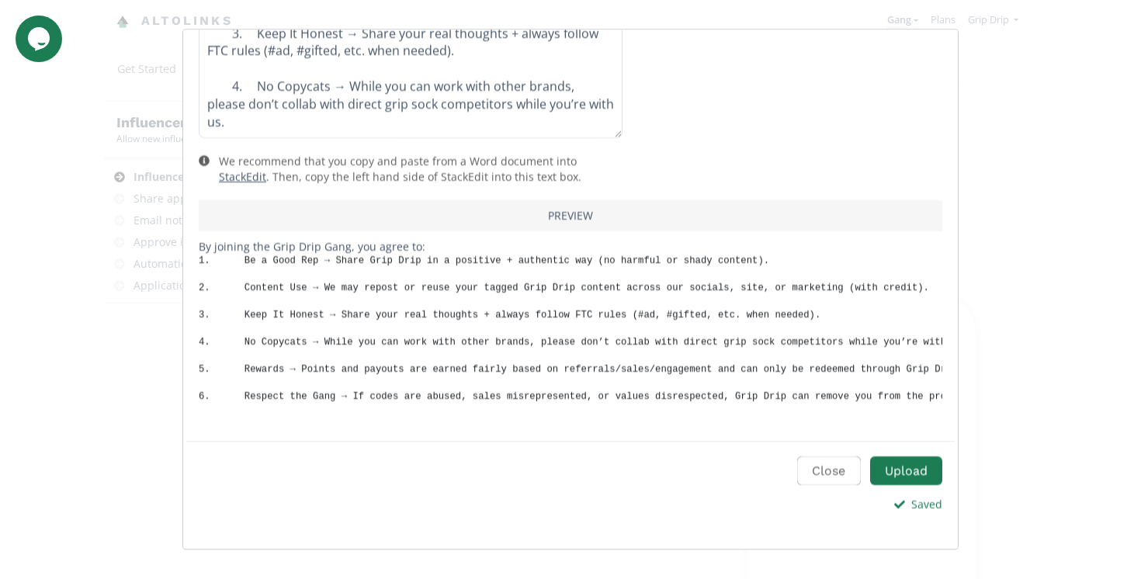
click at [199, 262] on code "1. Be a Good Rep → Share Grip Drip in a positive + authentic way (no harmful or…" at bounding box center [630, 328] width 862 height 147
click at [910, 464] on button "Upload" at bounding box center [906, 470] width 77 height 33
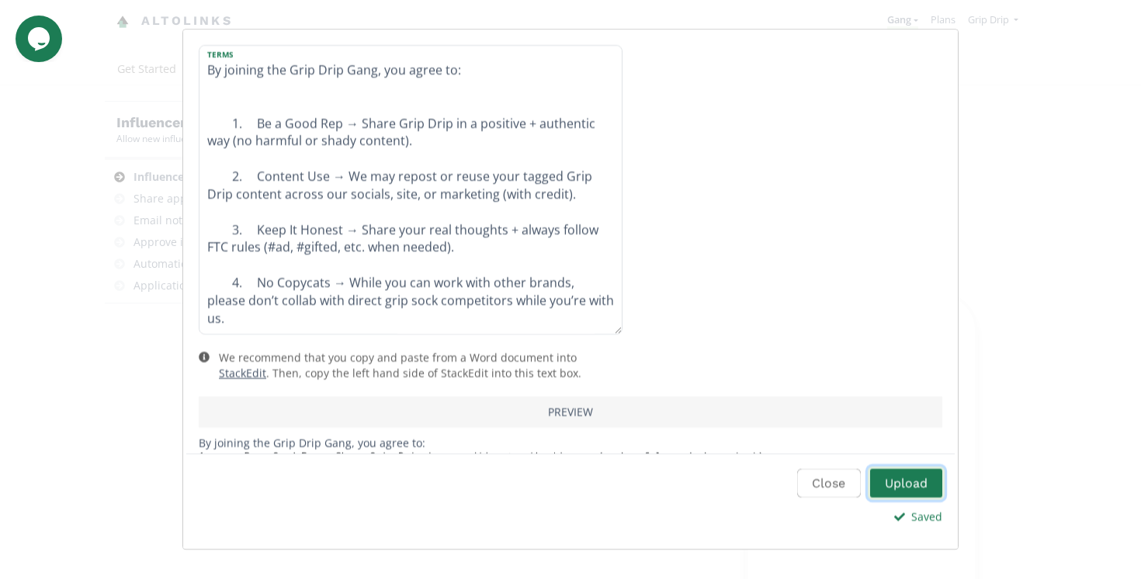
click at [892, 484] on button "Upload" at bounding box center [906, 483] width 77 height 33
click at [820, 480] on button "Close" at bounding box center [827, 483] width 68 height 33
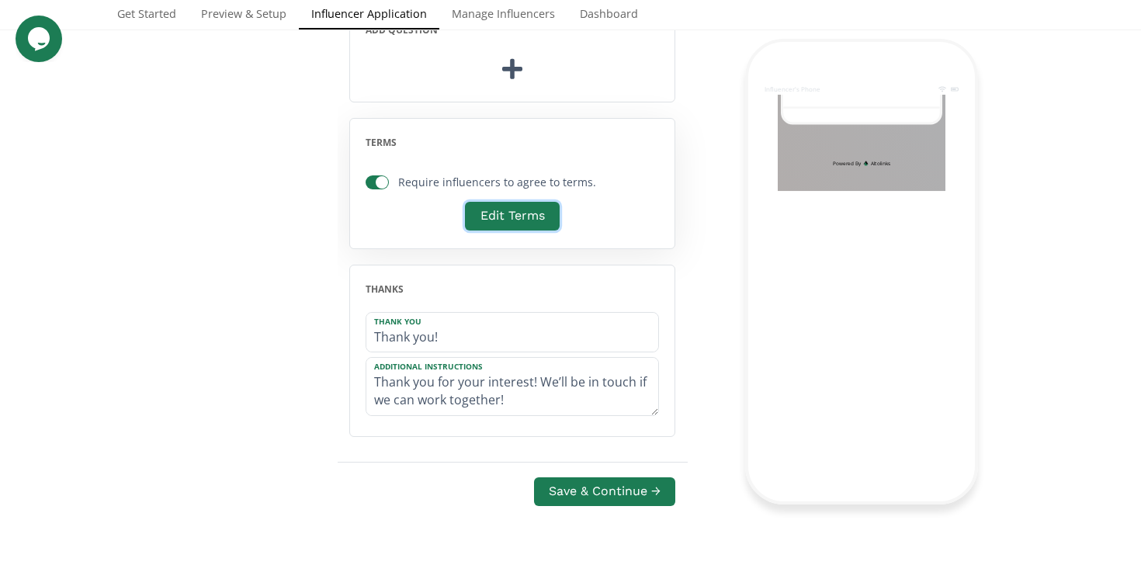
scroll to position [2114, 0]
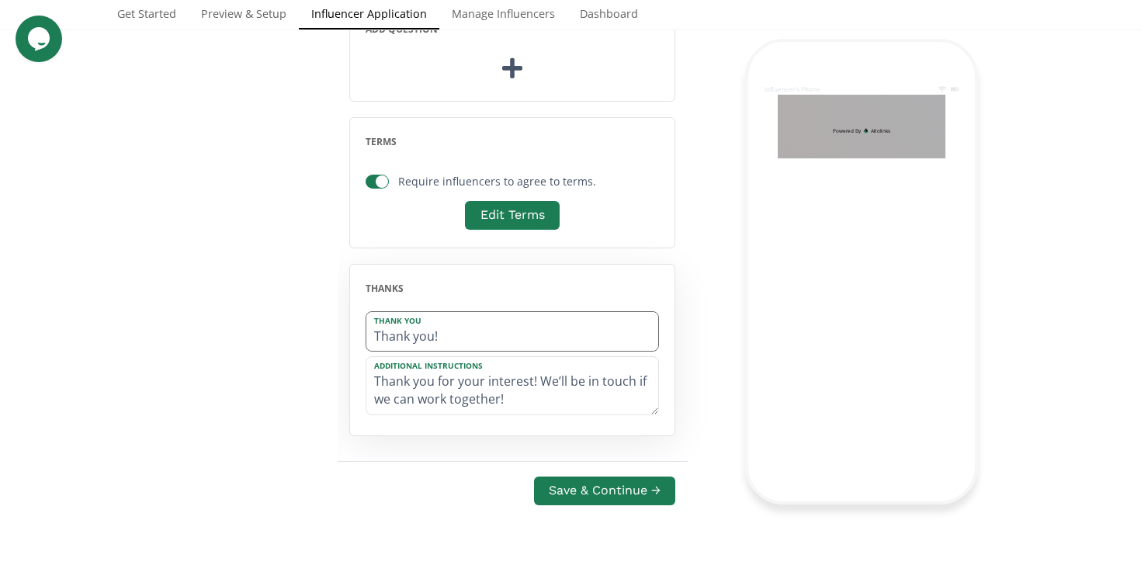
click at [522, 329] on input "Thank you!" at bounding box center [512, 332] width 292 height 40
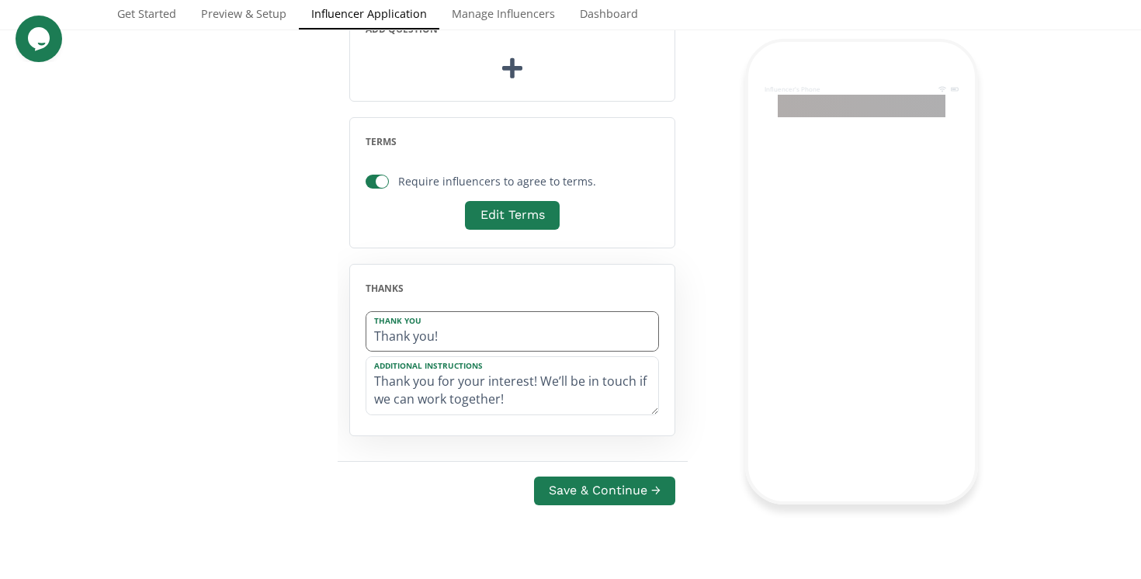
scroll to position [1399, 0]
click at [522, 329] on input "Thank you!" at bounding box center [512, 332] width 292 height 40
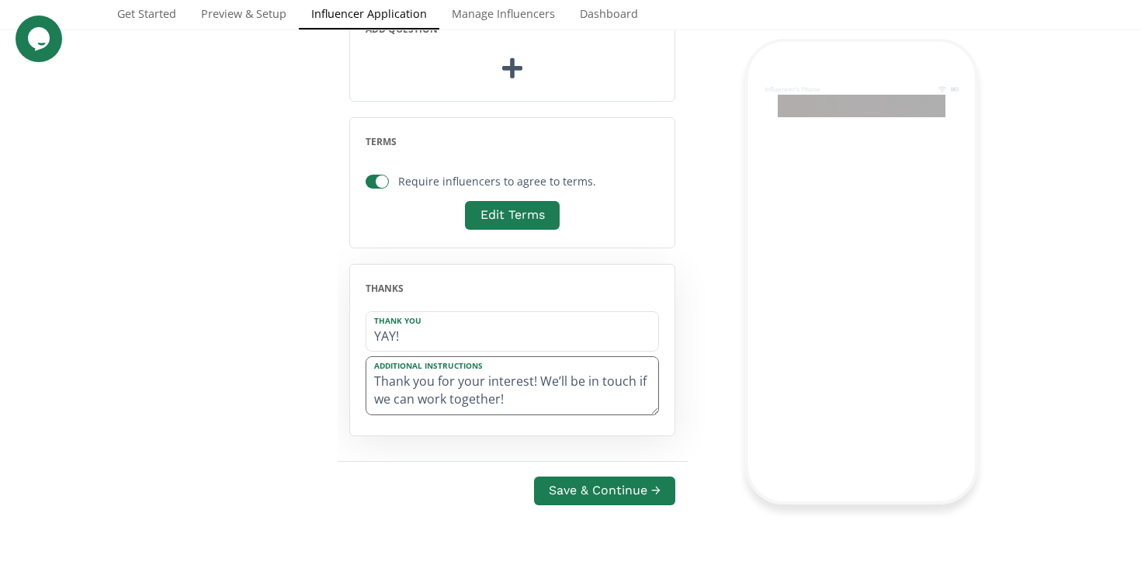
type input "YAY!"
click at [538, 394] on textarea "Thank you for your interest! We’ll be in touch if we can work together!" at bounding box center [512, 385] width 292 height 57
click at [435, 385] on textarea "Thank you for your interest! We’ll be in touch if we can work together!" at bounding box center [512, 385] width 292 height 57
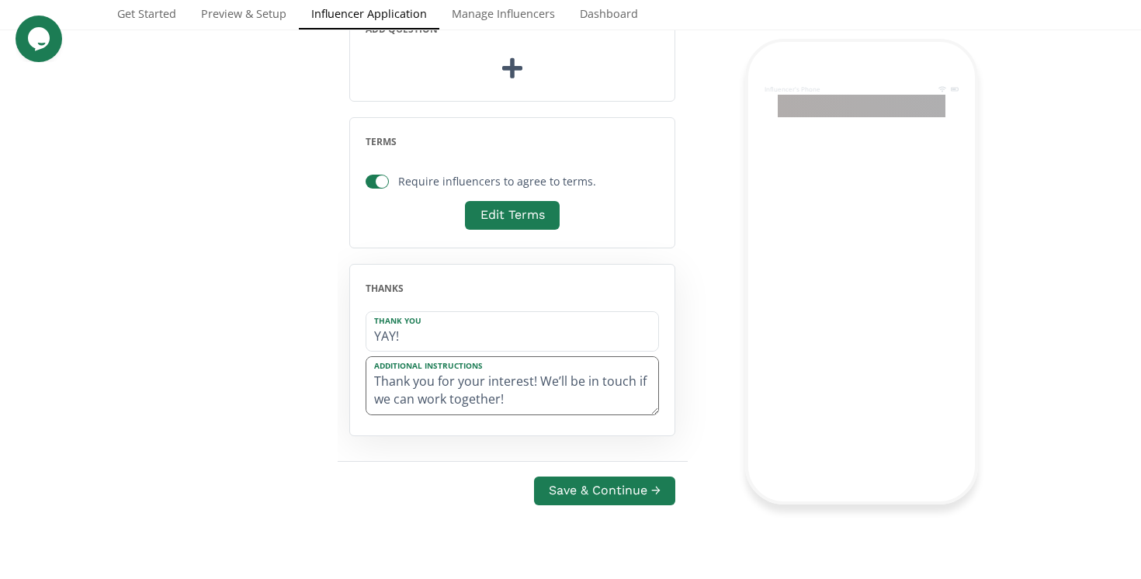
drag, startPoint x: 380, startPoint y: 380, endPoint x: 369, endPoint y: 380, distance: 11.7
click at [369, 380] on textarea "Thank you for your interest! We’ll be in touch if we can work together!" at bounding box center [512, 385] width 292 height 57
click at [568, 385] on textarea "Again, thank you for your interest! We’ll be in touch if we can work together!" at bounding box center [512, 385] width 292 height 57
type textarea "Again, thank you for your interest; we're honored! We’ll be in touch if we can …"
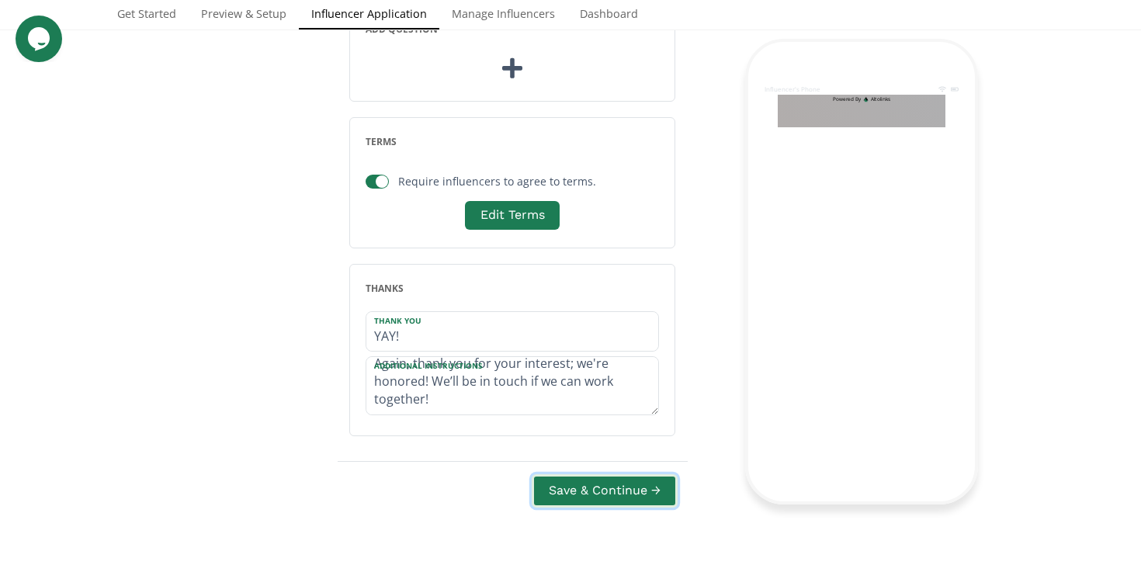
click at [607, 482] on button "Save & Continue →" at bounding box center [605, 490] width 146 height 33
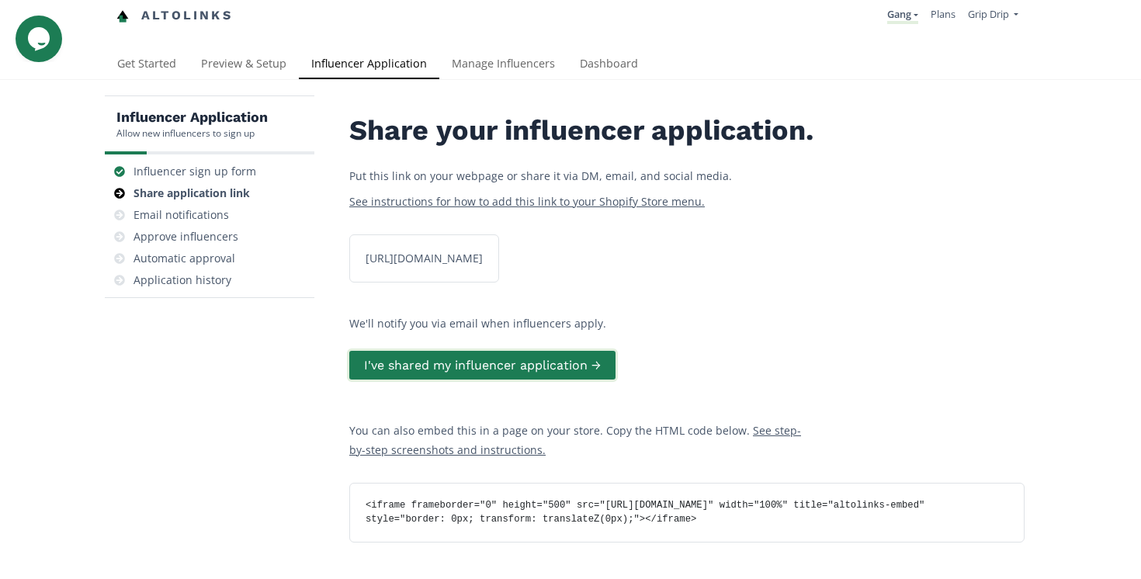
scroll to position [5, 0]
click at [492, 267] on div "https://app.altolinks.com/apply/WTADKNE6 copied" at bounding box center [424, 260] width 136 height 16
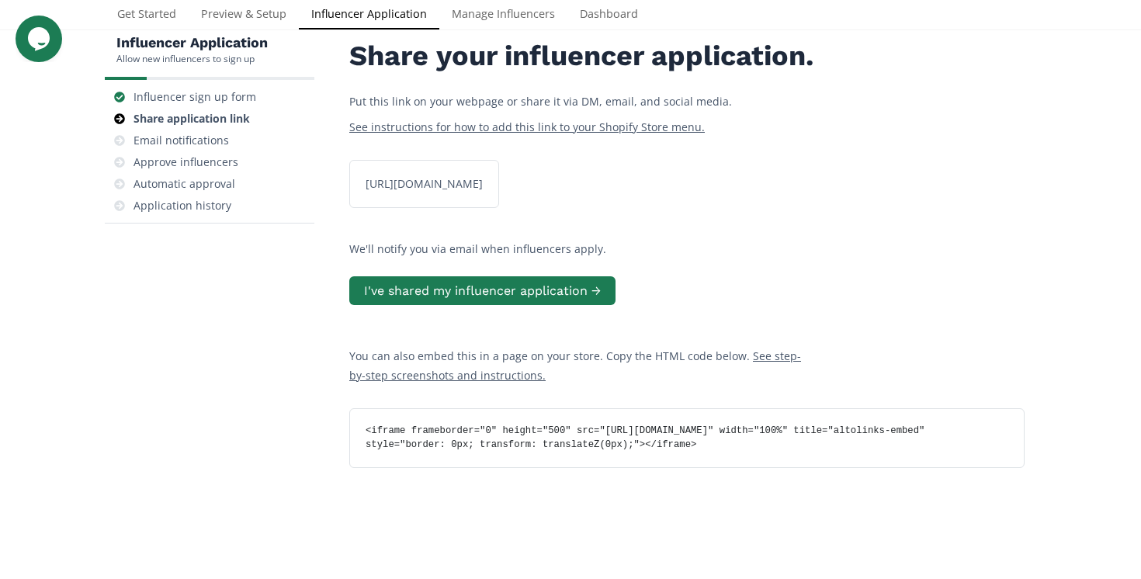
scroll to position [0, 0]
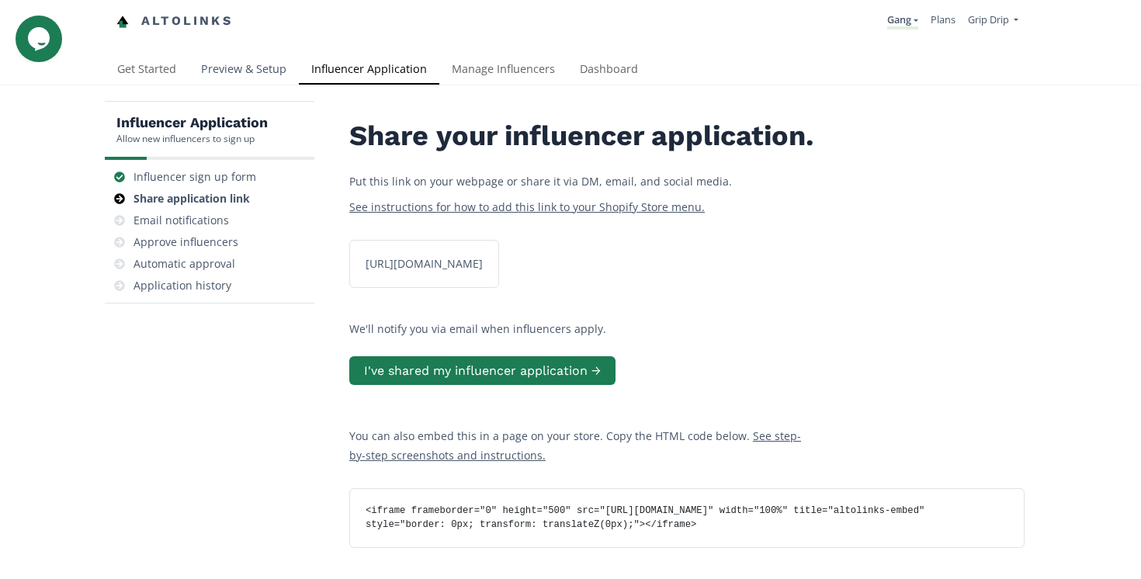
click at [228, 75] on link "Preview & Setup" at bounding box center [244, 70] width 110 height 31
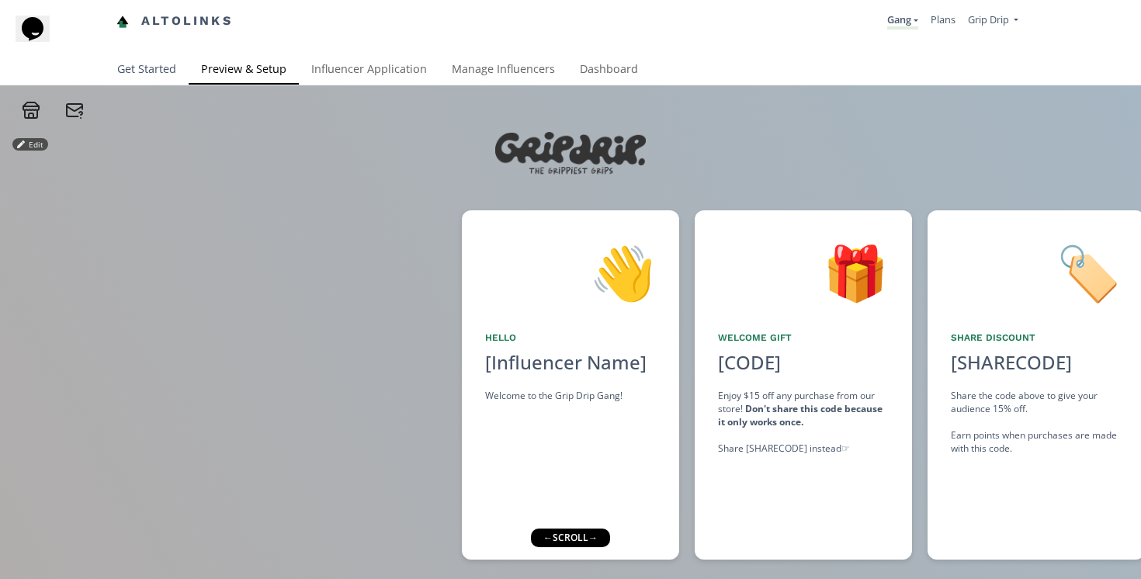
click at [154, 69] on link "Get Started" at bounding box center [147, 70] width 84 height 31
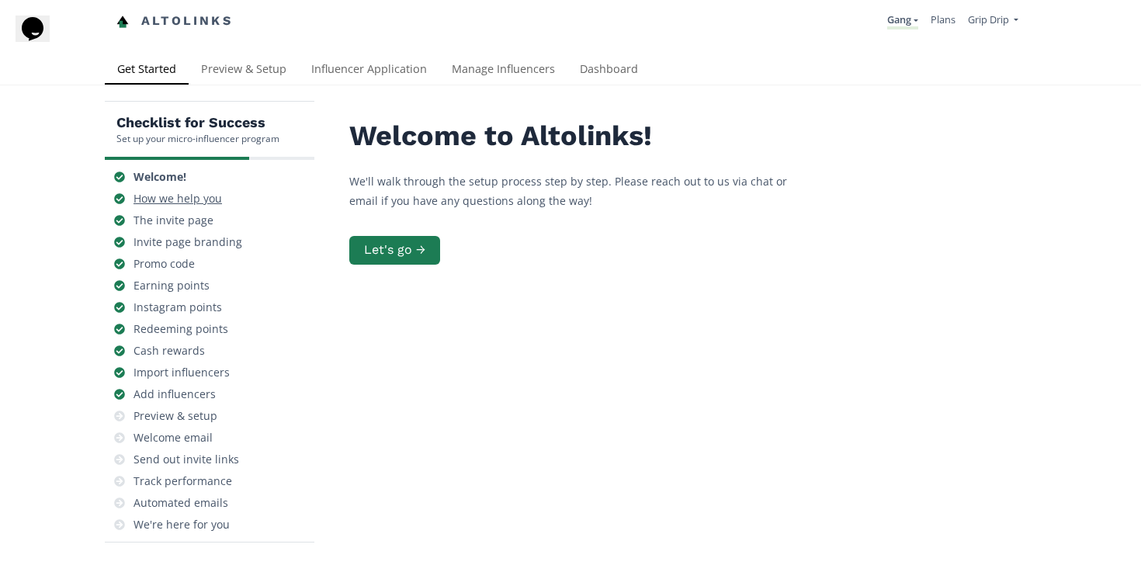
click at [205, 204] on div "How we help you" at bounding box center [178, 199] width 89 height 16
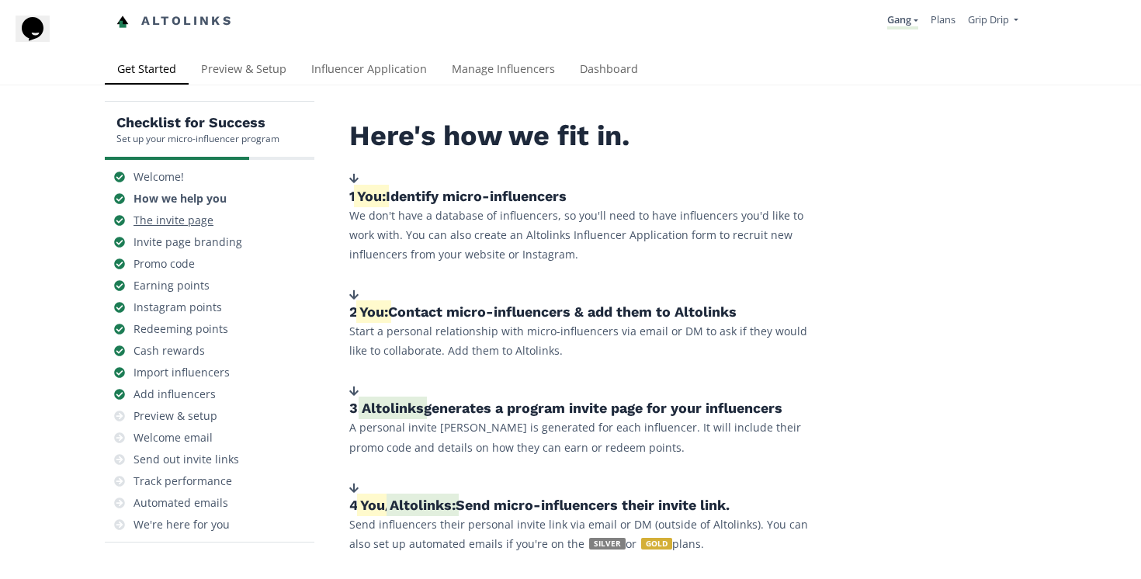
click at [200, 226] on div "The invite page" at bounding box center [174, 221] width 80 height 16
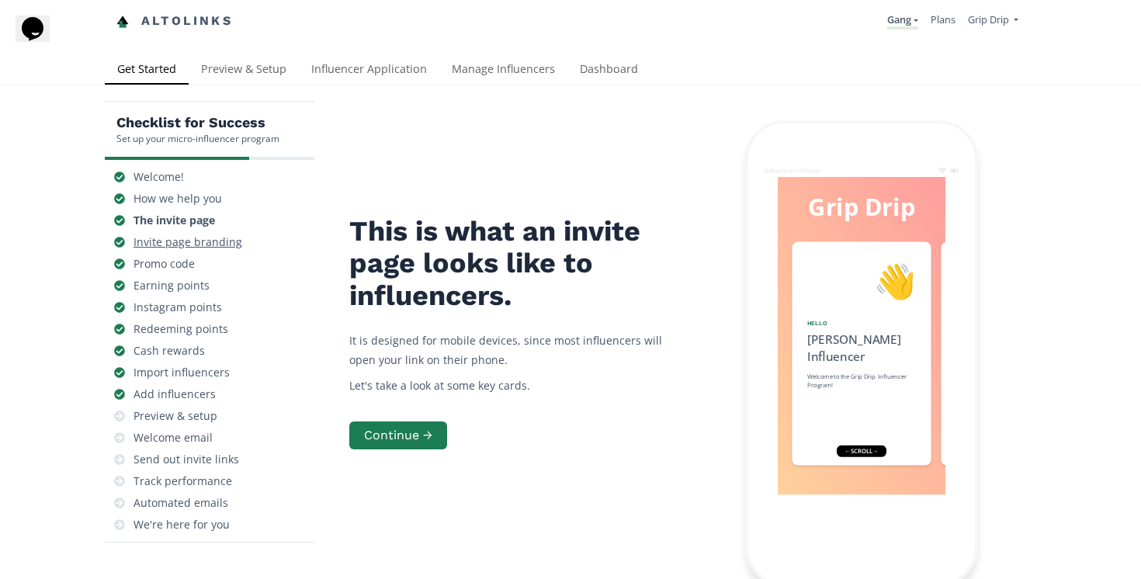
click at [198, 248] on div "Invite page branding" at bounding box center [188, 242] width 109 height 16
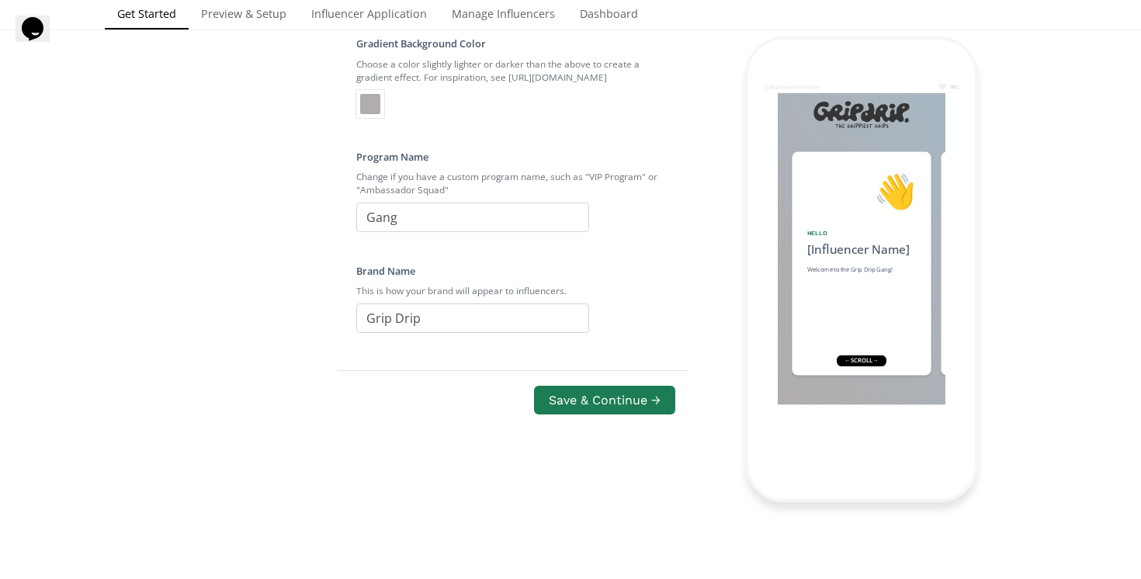
scroll to position [654, 0]
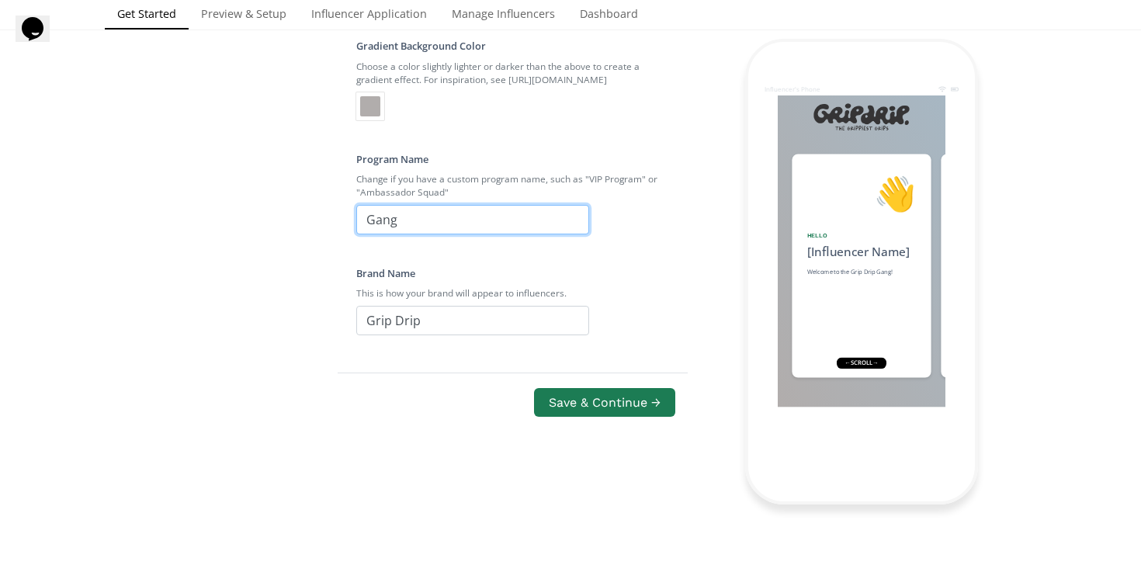
click at [404, 226] on input "Gang" at bounding box center [472, 220] width 233 height 30
click at [387, 225] on input "Creator Program" at bounding box center [472, 220] width 233 height 30
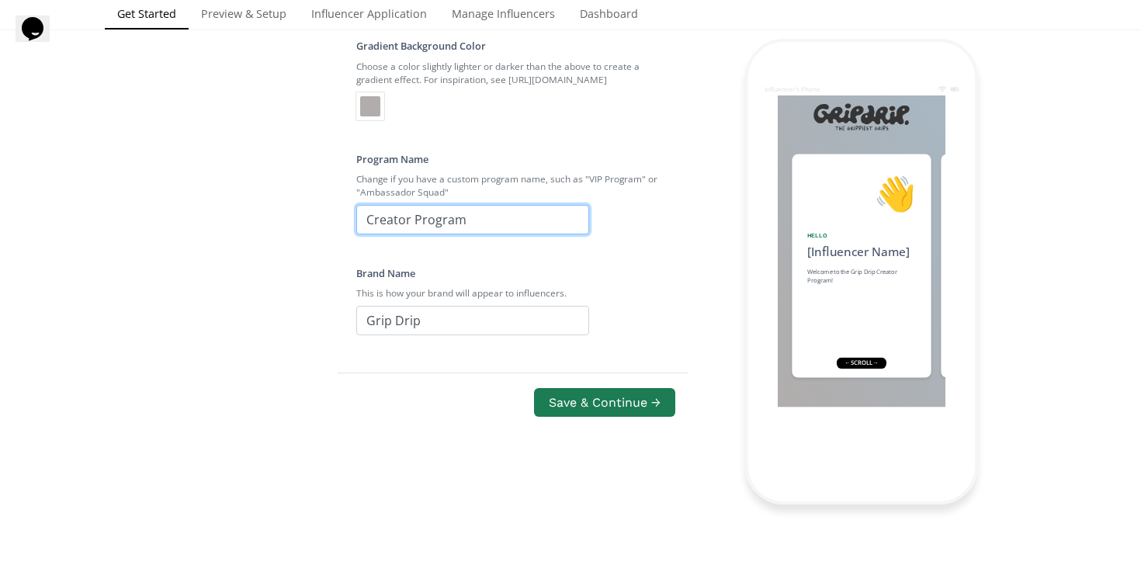
click at [387, 225] on input "Creator Program" at bounding box center [472, 220] width 233 height 30
click at [469, 224] on input "Influencer List" at bounding box center [472, 220] width 233 height 30
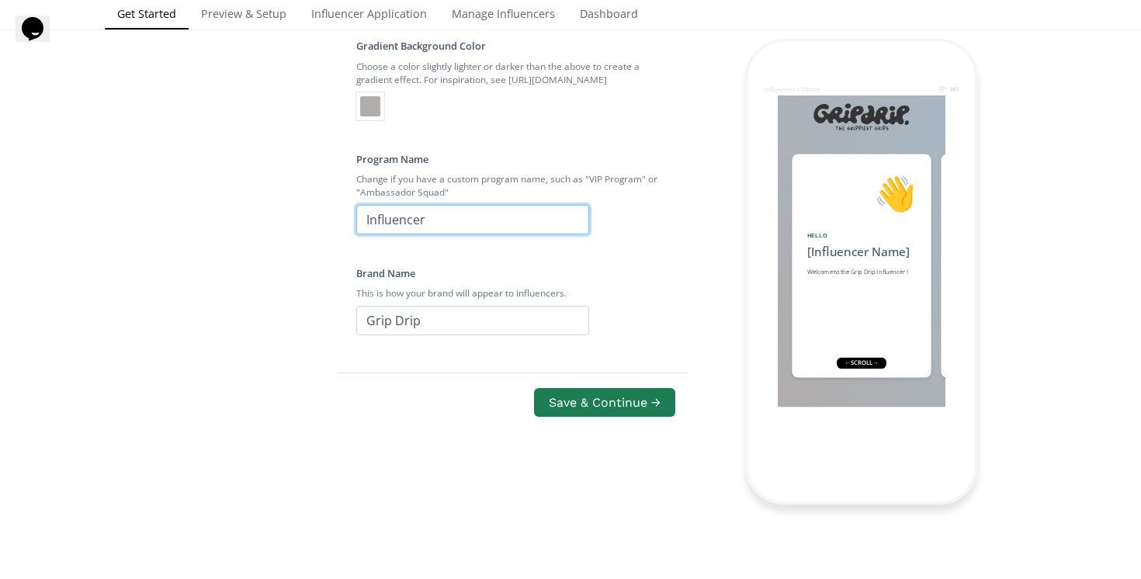
click at [469, 224] on input "Influencer" at bounding box center [472, 220] width 233 height 30
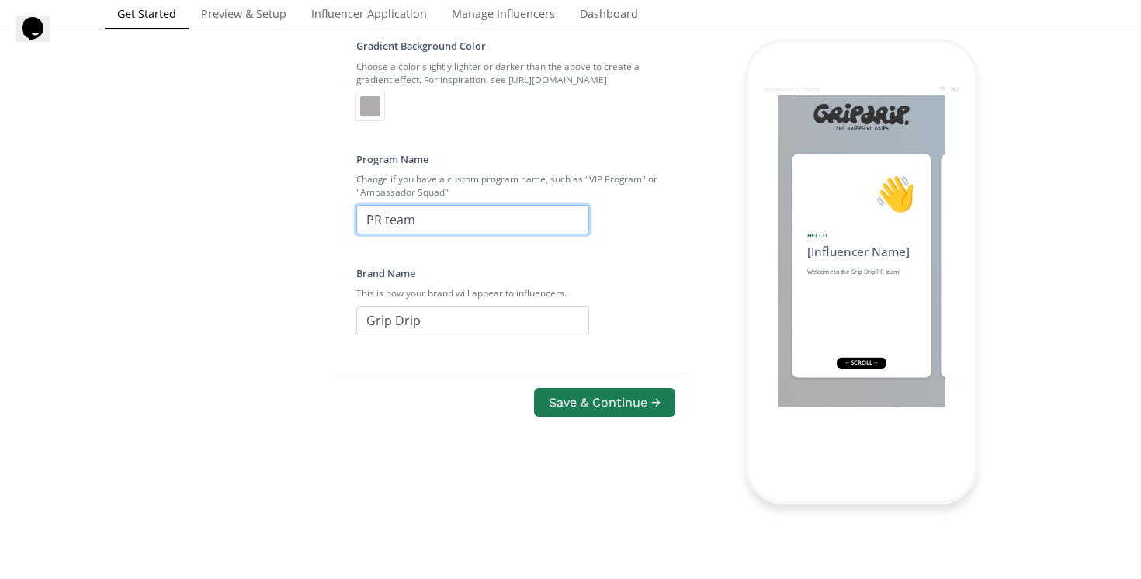
click at [469, 221] on input "PR team" at bounding box center [472, 220] width 233 height 30
type input "Affiliate Program"
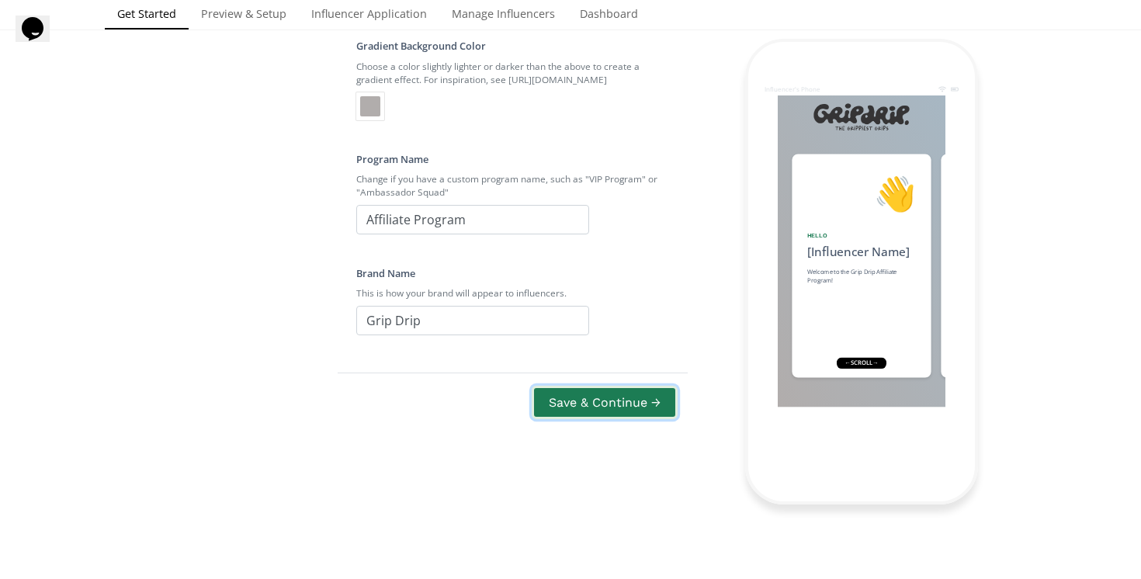
click at [590, 401] on button "Save & Continue →" at bounding box center [605, 402] width 146 height 33
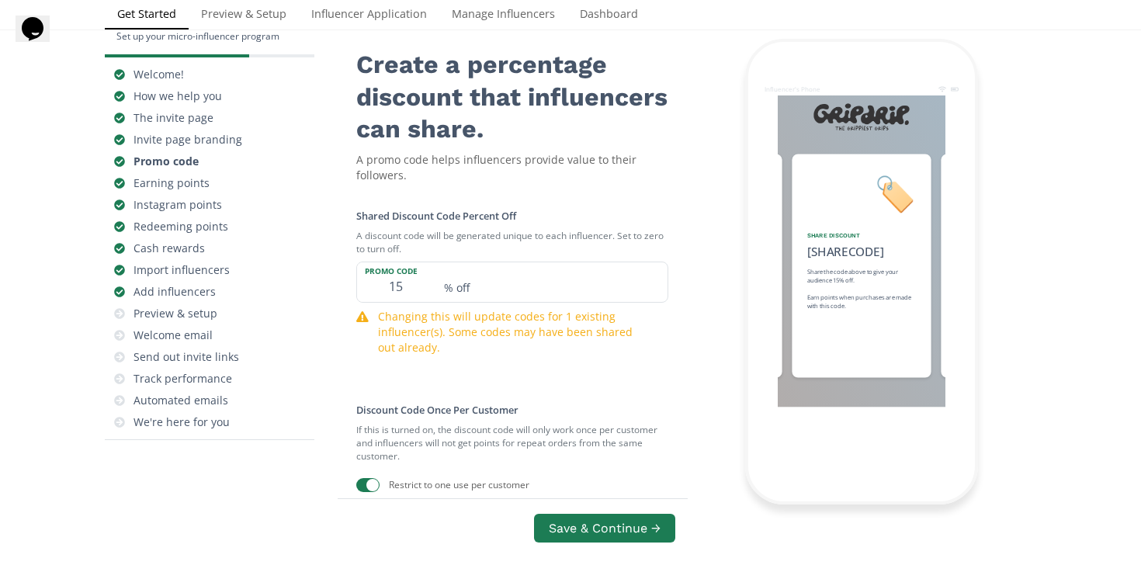
scroll to position [62, 0]
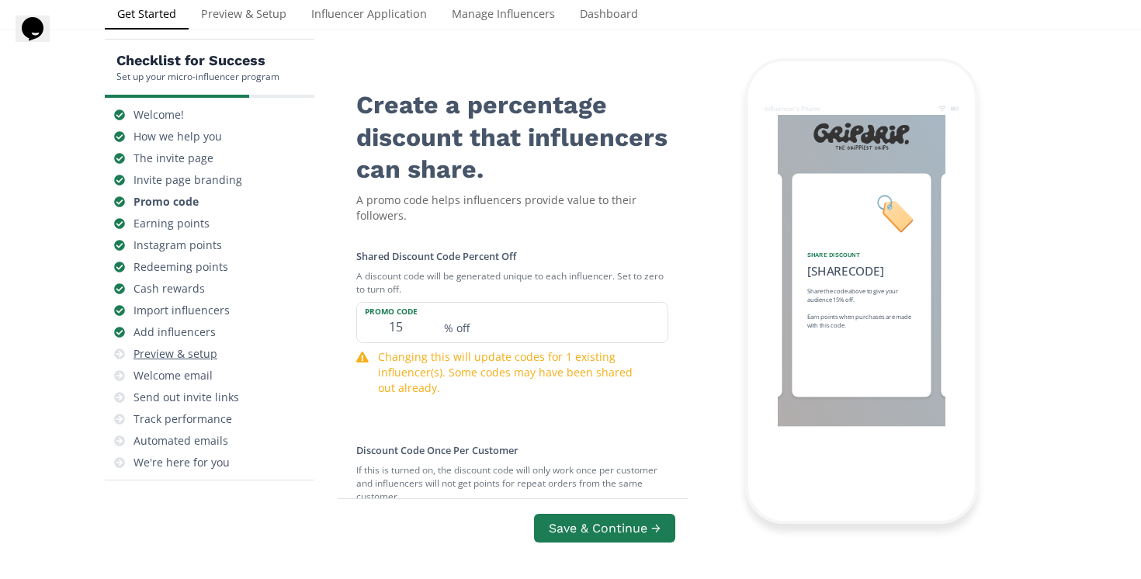
click at [202, 352] on div "Preview & setup" at bounding box center [176, 354] width 84 height 16
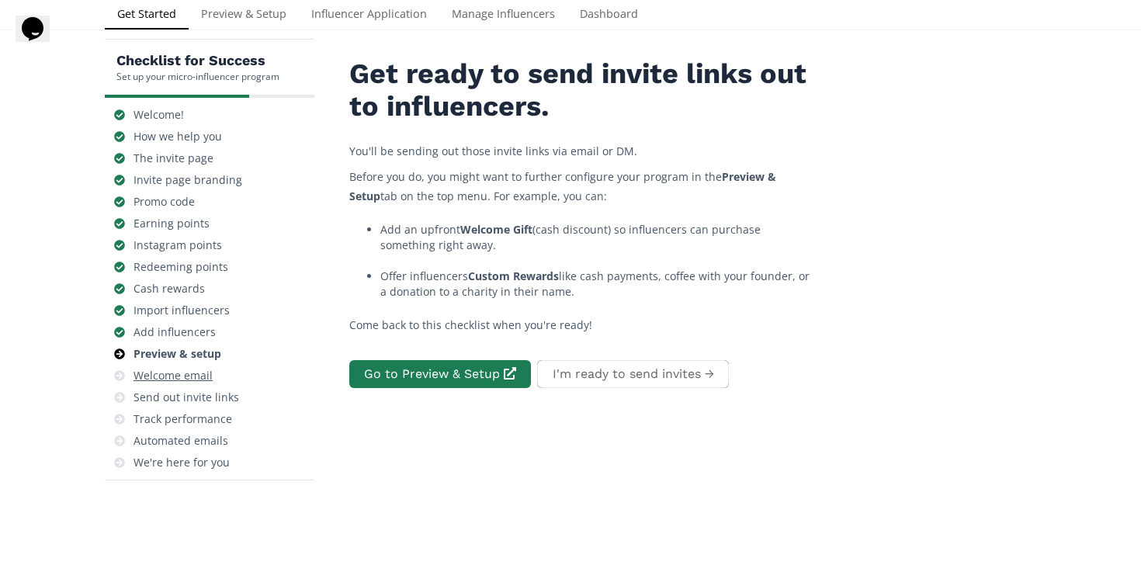
click at [196, 371] on div "Welcome email" at bounding box center [173, 376] width 79 height 16
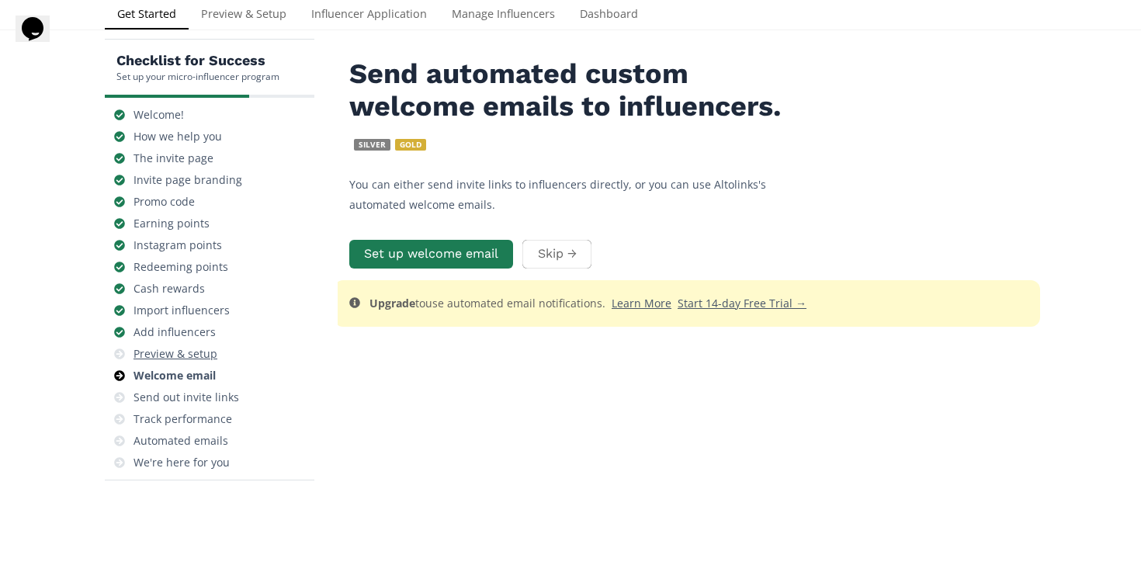
click at [186, 359] on div "Preview & setup" at bounding box center [176, 354] width 84 height 16
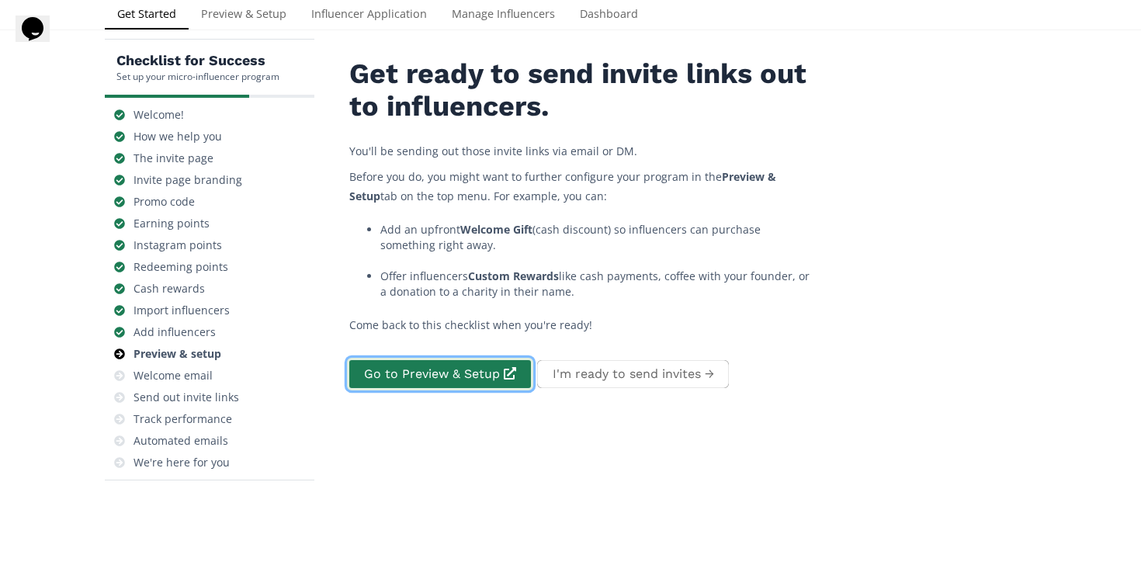
click at [474, 370] on link "Go to Preview & Setup" at bounding box center [440, 374] width 186 height 33
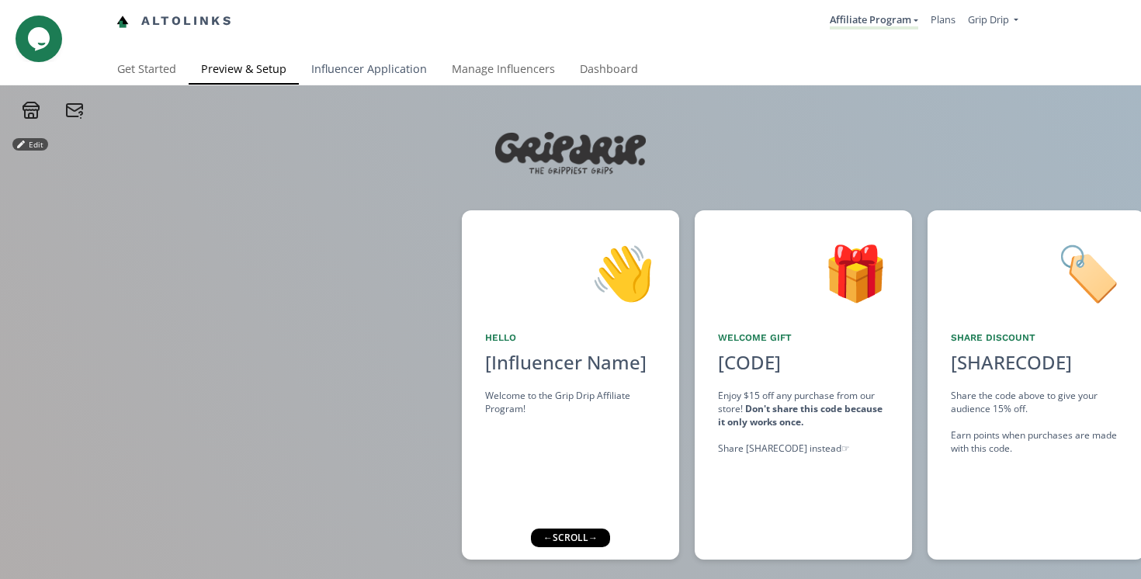
click at [377, 69] on link "Influencer Application" at bounding box center [369, 70] width 141 height 31
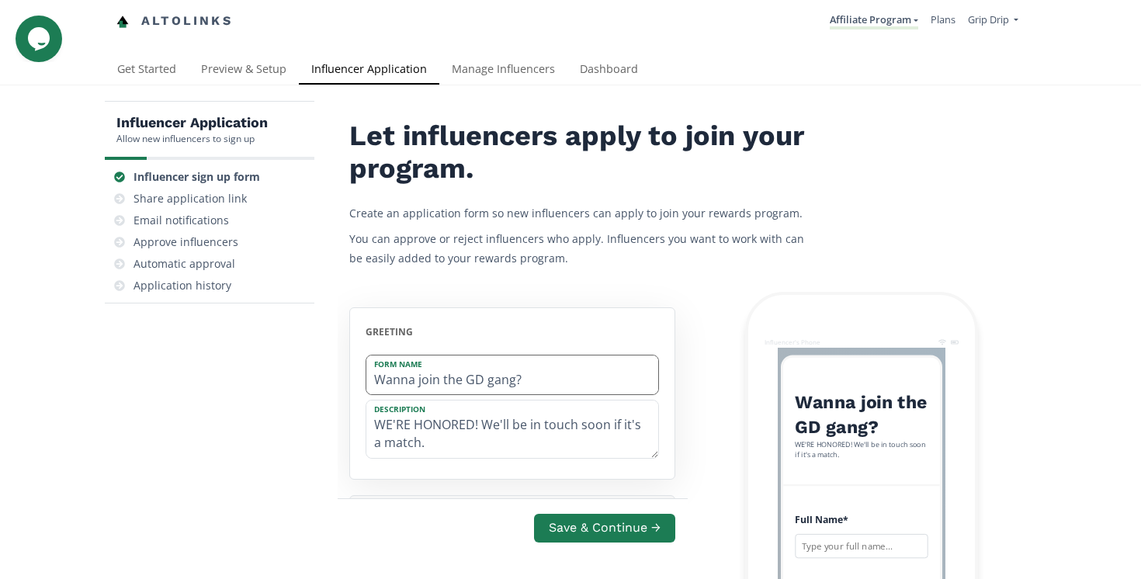
click at [474, 379] on input "Wanna join the GD gang?" at bounding box center [512, 376] width 292 height 40
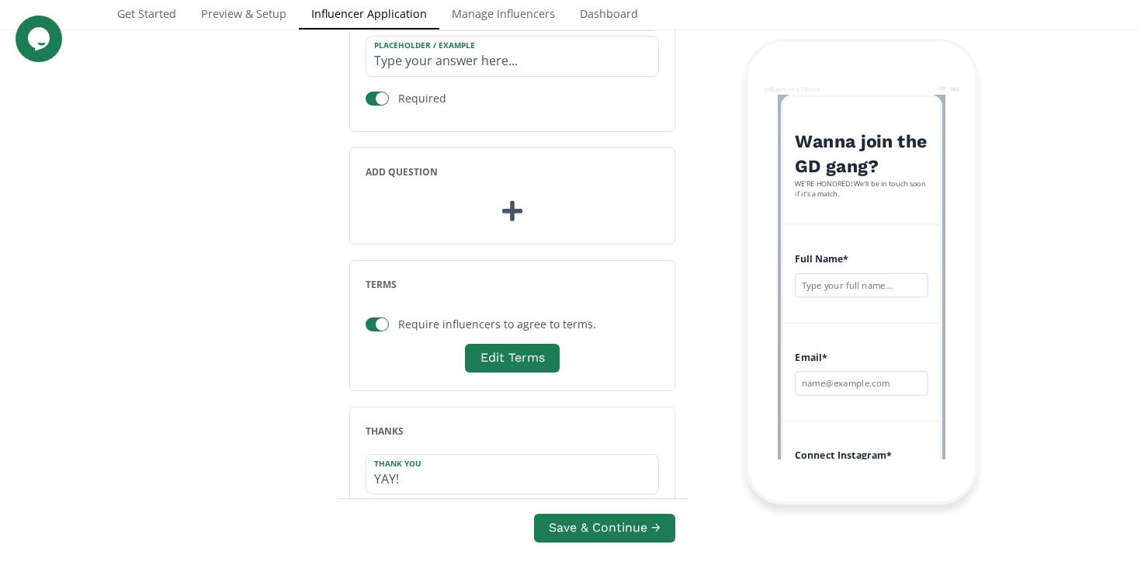
scroll to position [1973, 0]
click at [492, 359] on button "Edit Terms" at bounding box center [512, 356] width 99 height 33
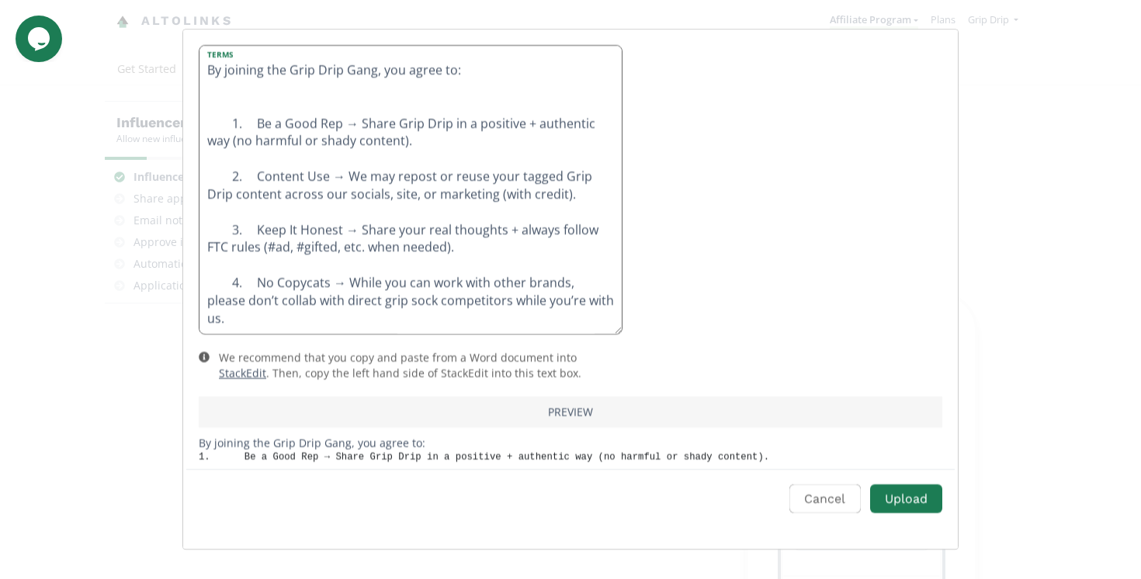
drag, startPoint x: 346, startPoint y: 73, endPoint x: 376, endPoint y: 73, distance: 29.5
click at [376, 73] on textarea "By joining the Grip Drip Gang, you agree to: 1. Be a Good Rep → Share Grip Drip…" at bounding box center [411, 190] width 422 height 288
type textarea "By joining the Grip Drip Affiliate Club, you agree to: 1. Be a Good Rep → Share…"
click at [901, 494] on button "Upload" at bounding box center [906, 498] width 77 height 33
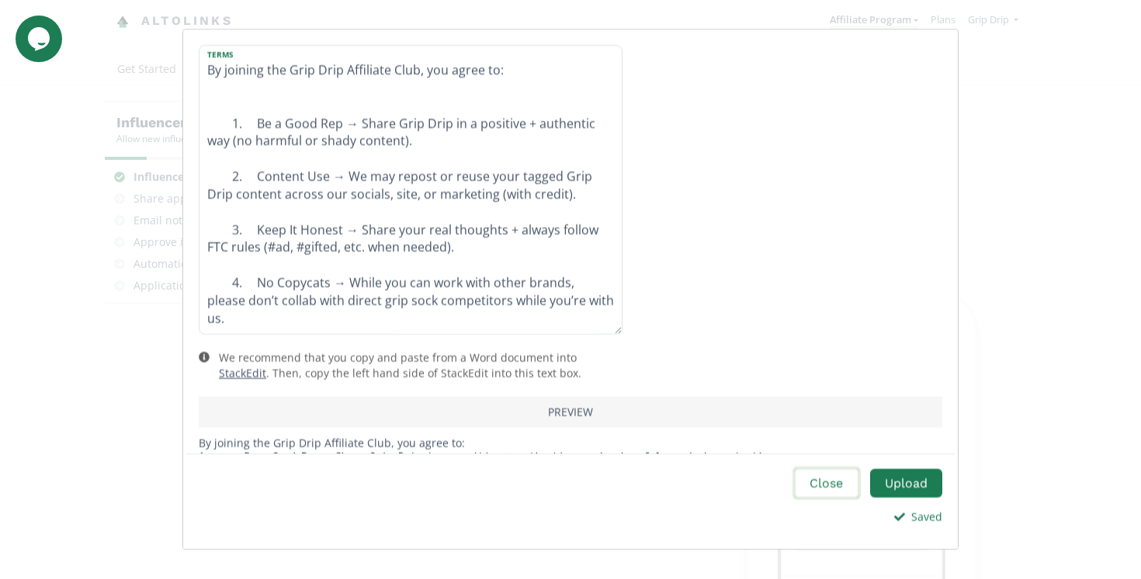
click at [839, 484] on button "Close" at bounding box center [827, 483] width 68 height 33
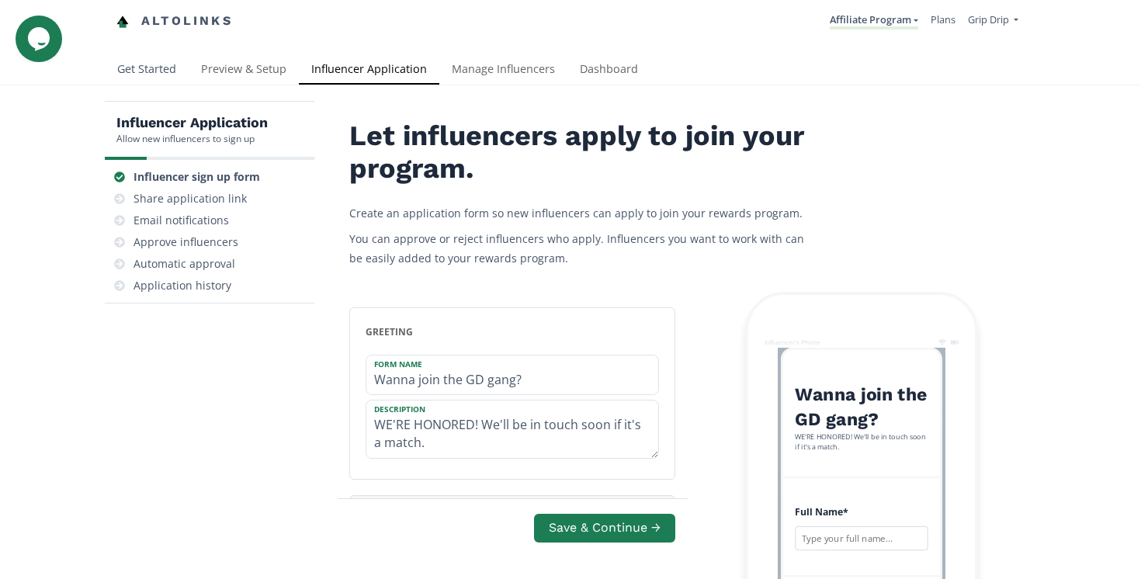
click at [158, 67] on link "Get Started" at bounding box center [147, 70] width 84 height 31
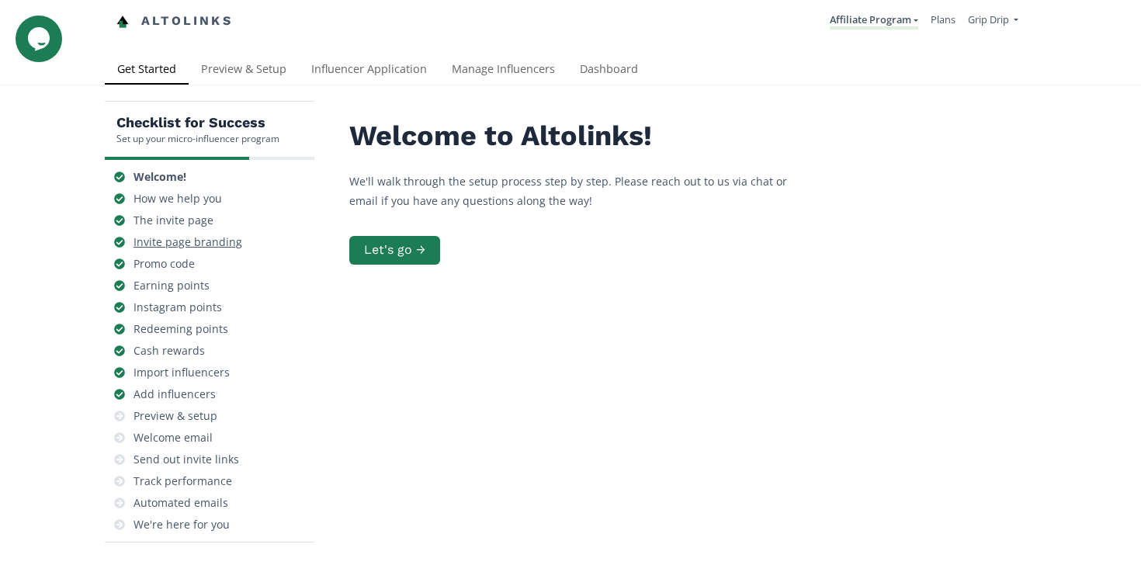
click at [186, 241] on div "Invite page branding" at bounding box center [188, 242] width 109 height 16
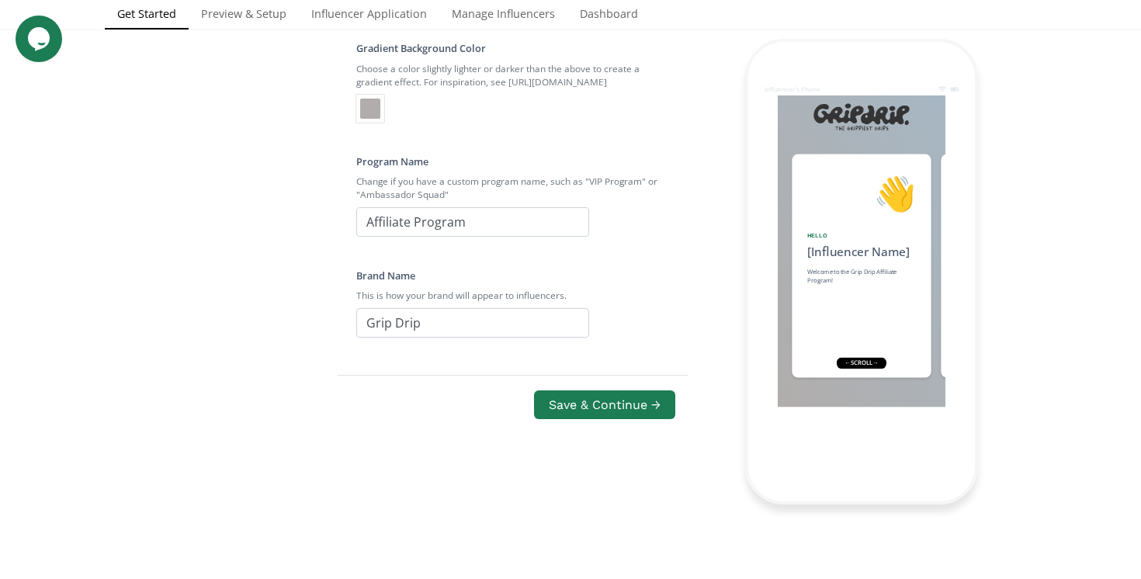
scroll to position [452, 0]
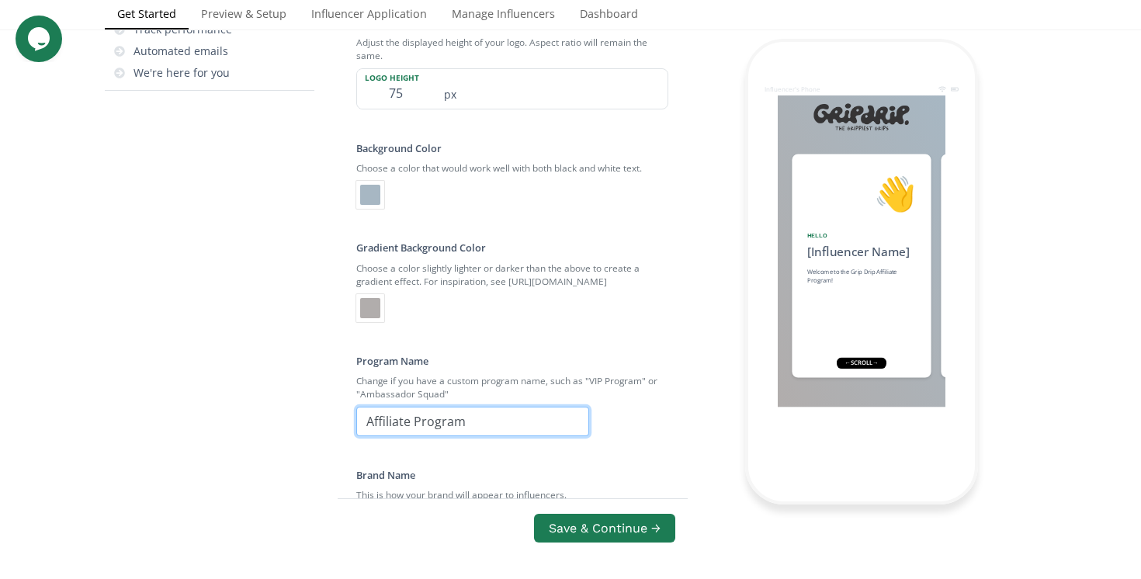
click at [485, 428] on input "Affiliate Program" at bounding box center [472, 422] width 233 height 30
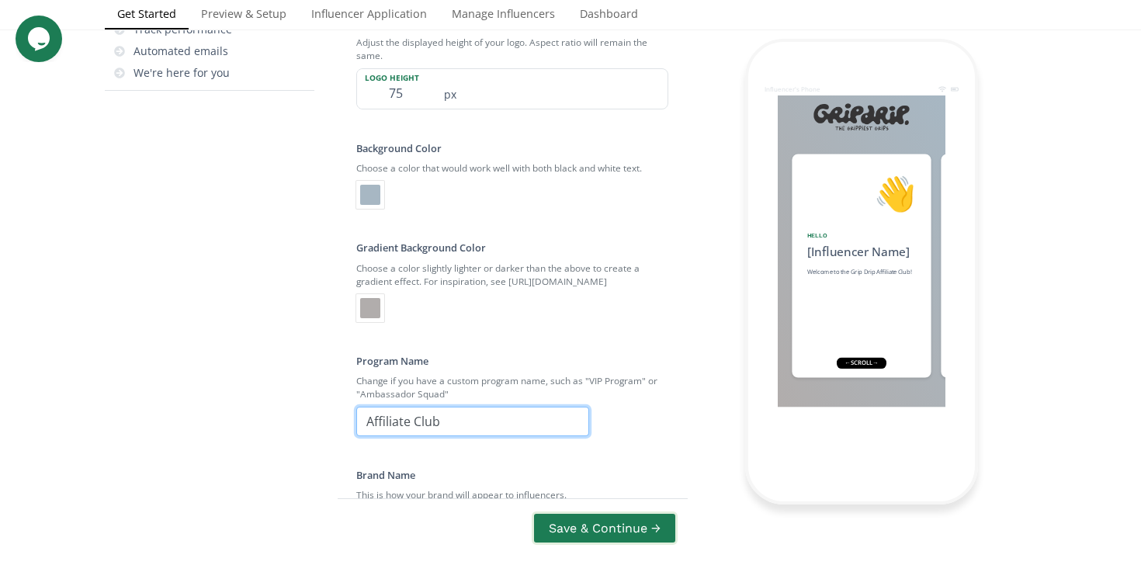
type input "Affiliate Club"
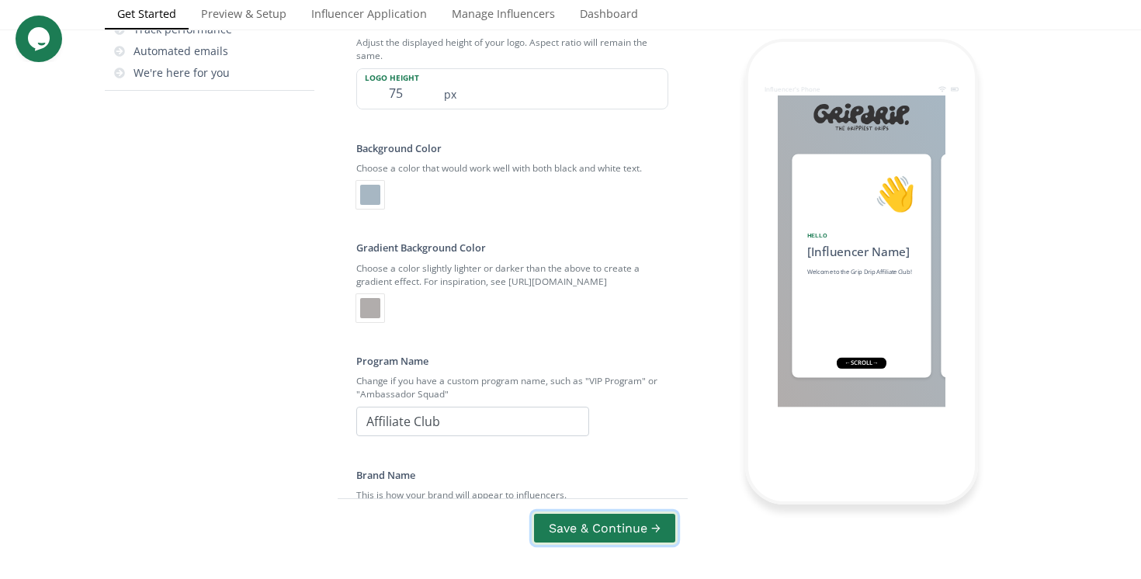
click at [637, 533] on button "Save & Continue →" at bounding box center [605, 528] width 146 height 33
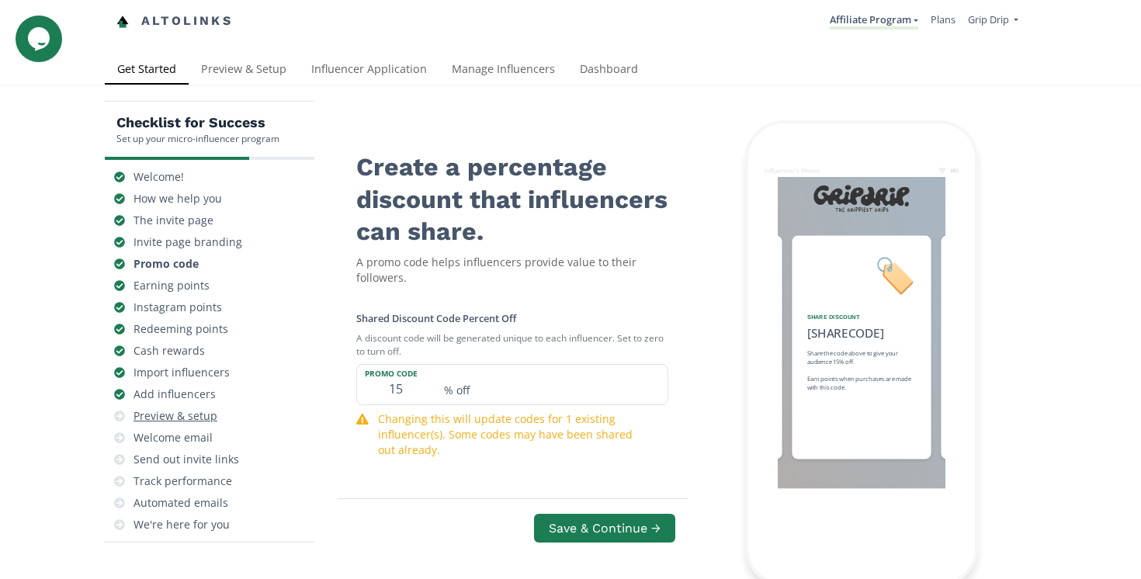
click at [193, 409] on div "Preview & setup" at bounding box center [176, 416] width 84 height 16
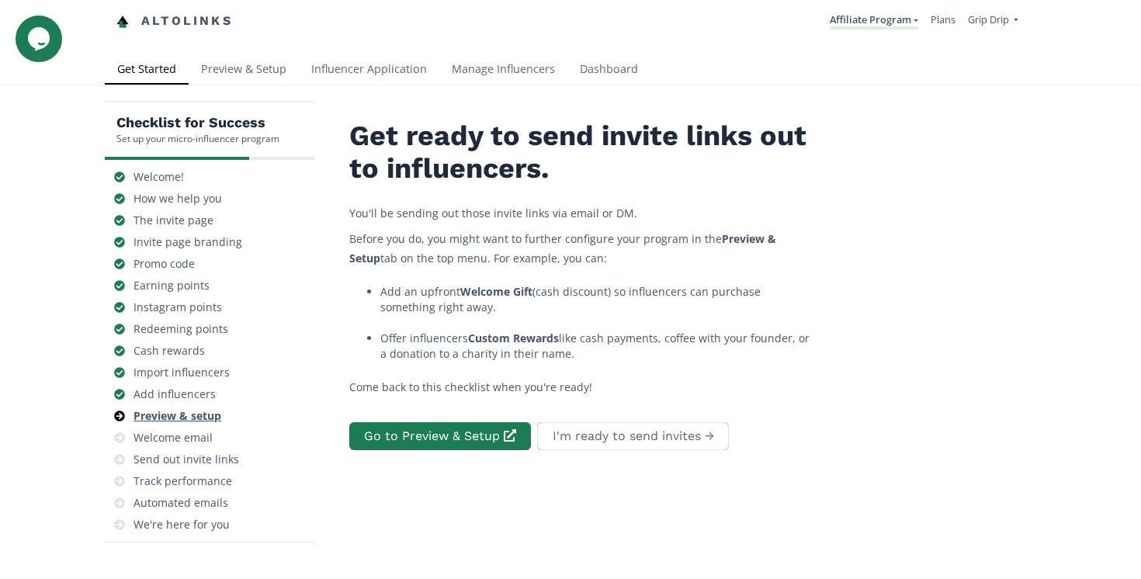
scroll to position [62, 0]
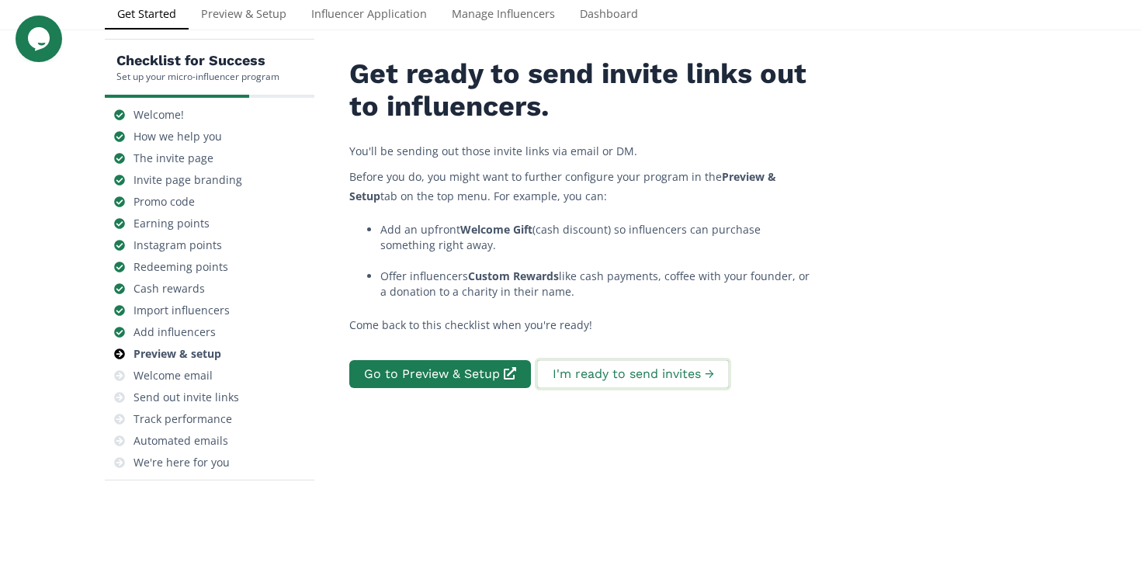
click at [585, 378] on button "I'm ready to send invites →" at bounding box center [633, 374] width 196 height 33
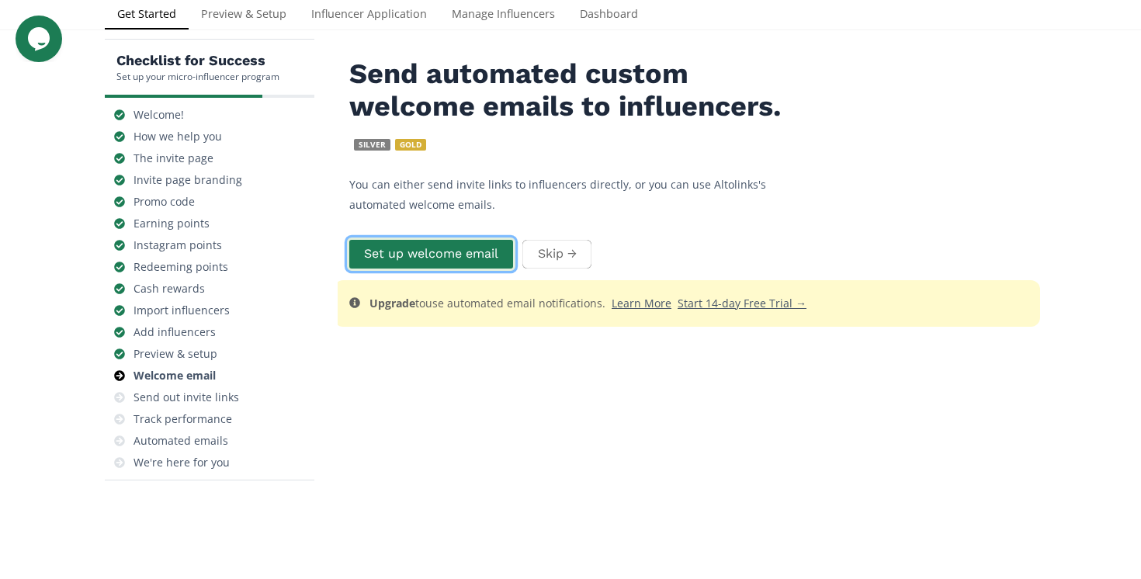
click at [429, 254] on button "Set up welcome email" at bounding box center [431, 254] width 168 height 33
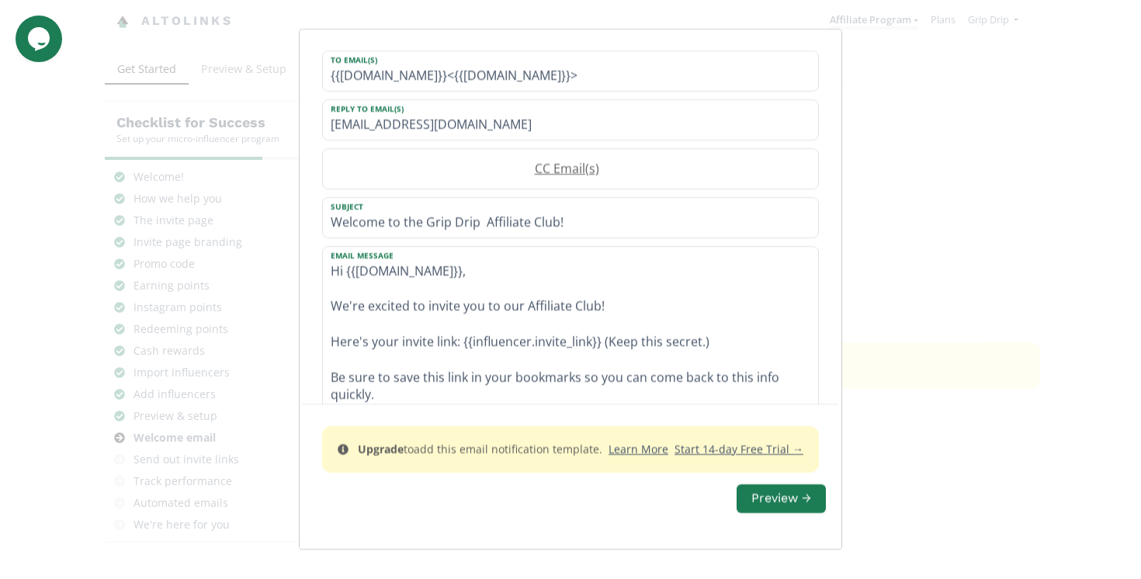
scroll to position [238, 0]
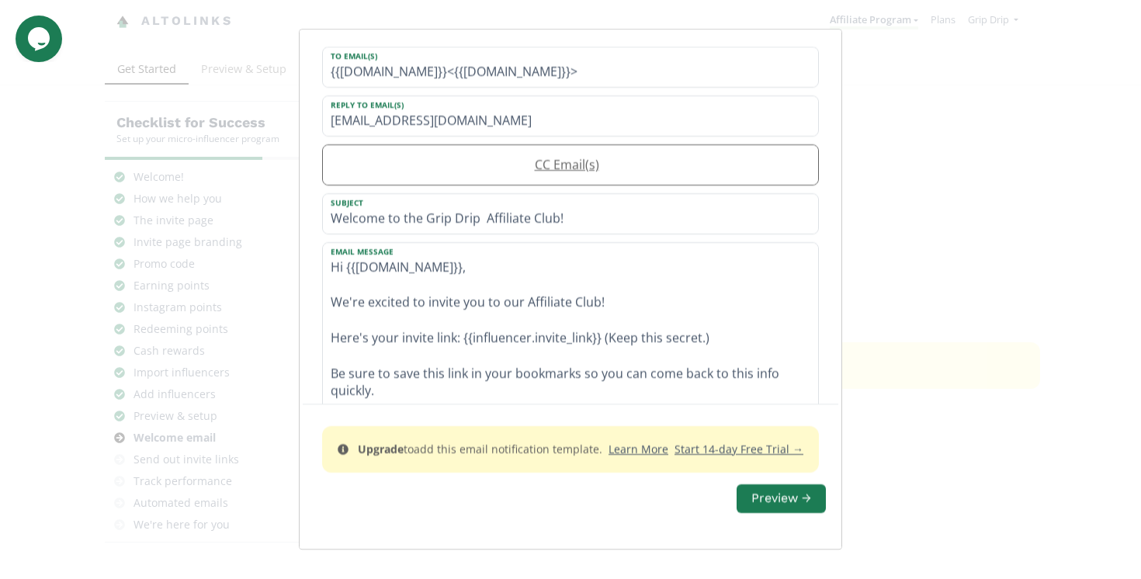
click at [481, 157] on label "CC Email(s)" at bounding box center [563, 165] width 480 height 18
click at [480, 280] on textarea "Hi {{influencer.name}}, We're excited to invite you to our Affiliate Club! Here…" at bounding box center [570, 342] width 495 height 199
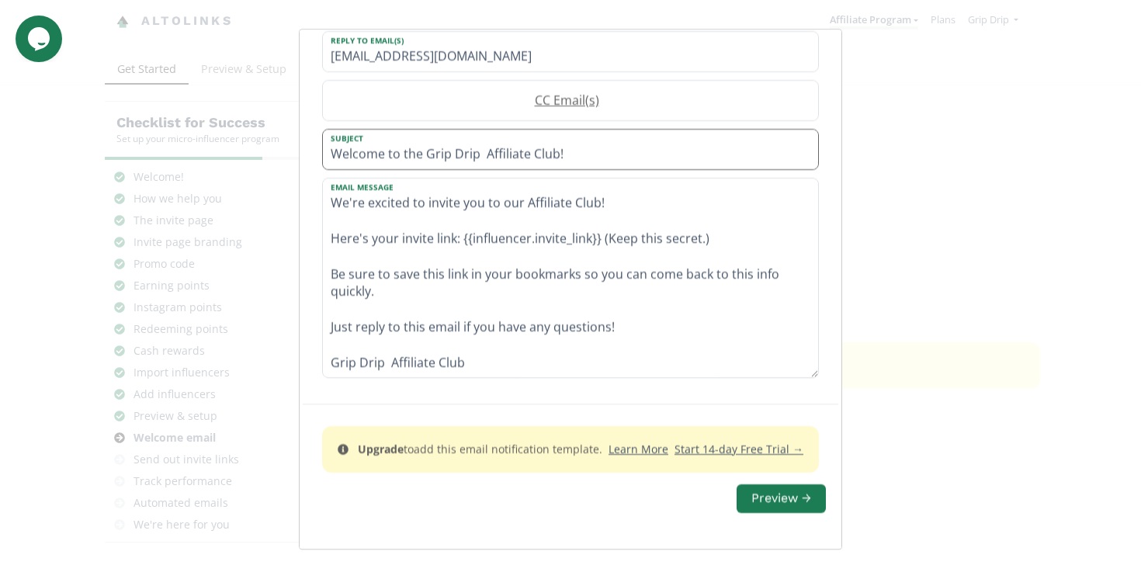
scroll to position [307, 0]
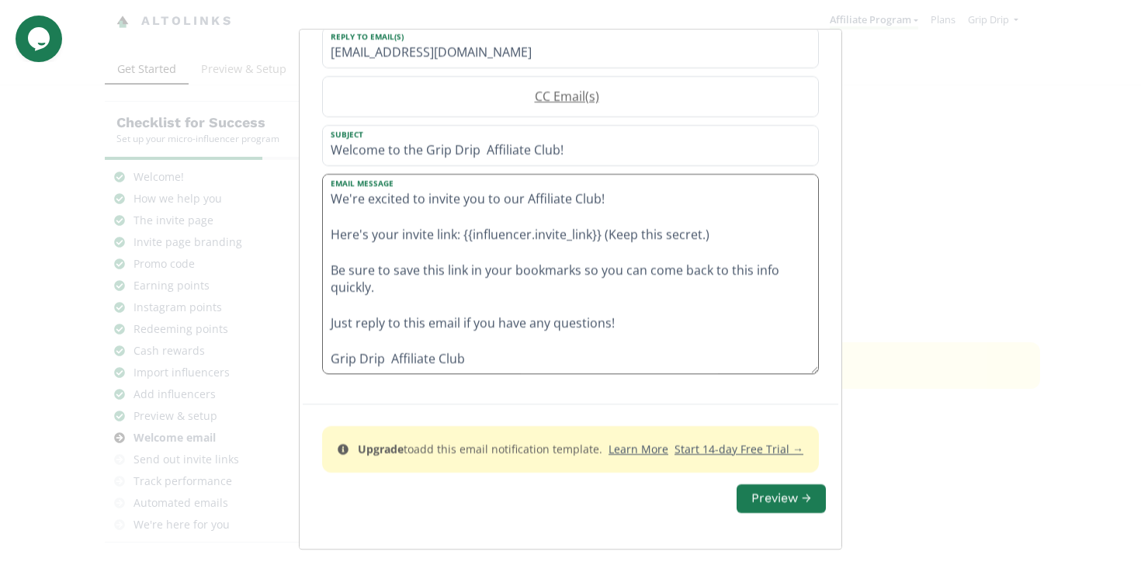
click at [389, 360] on textarea "Hi {{influencer.name}}, We're excited to invite you to our Affiliate Club! Here…" at bounding box center [570, 274] width 495 height 199
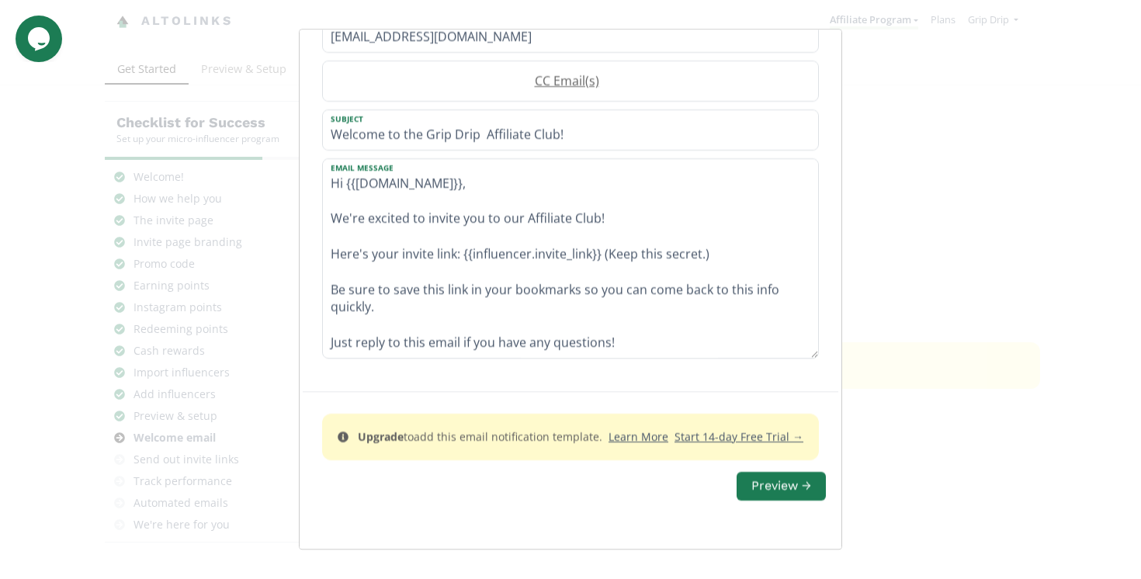
scroll to position [35, 0]
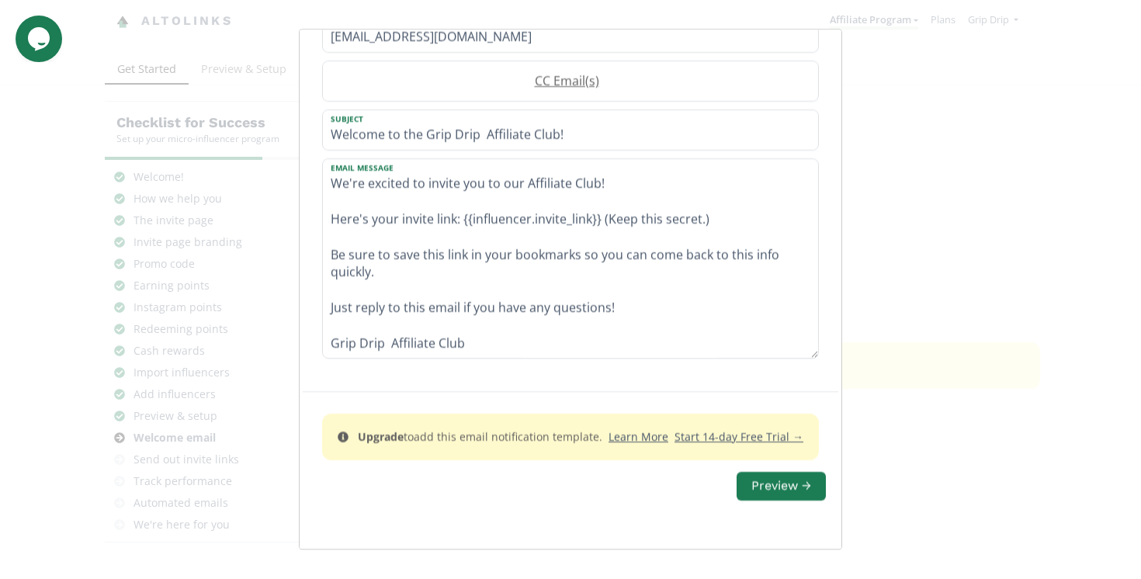
drag, startPoint x: 331, startPoint y: 182, endPoint x: 600, endPoint y: 388, distance: 339.0
click at [600, 388] on form "Email Template Draft your email template. You can use the following {{placehold…" at bounding box center [570, 130] width 511 height 815
paste textarea "We’ve been keeping an eye on your content — and we’d love for you to join the G…"
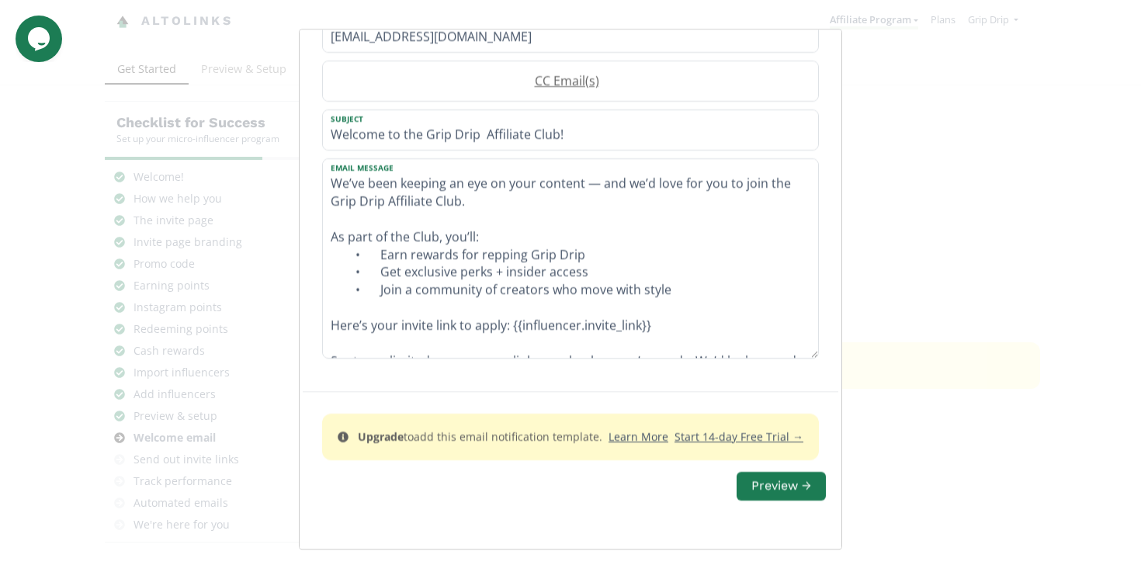
scroll to position [153, 0]
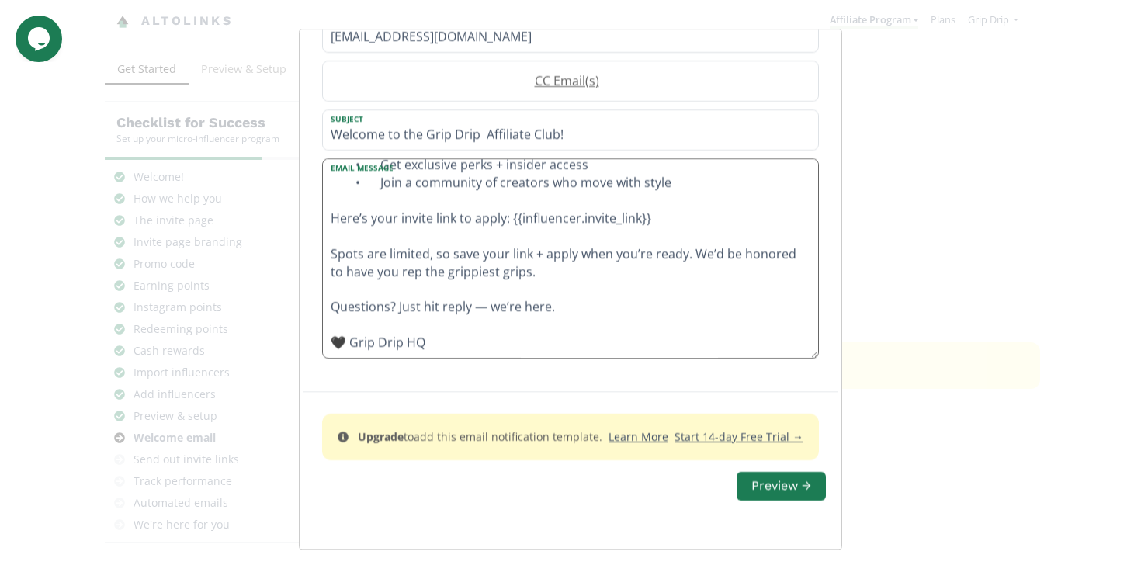
type textarea "Hi {{influencer.name}}, We’ve been keeping an eye on your content — and we’d lo…"
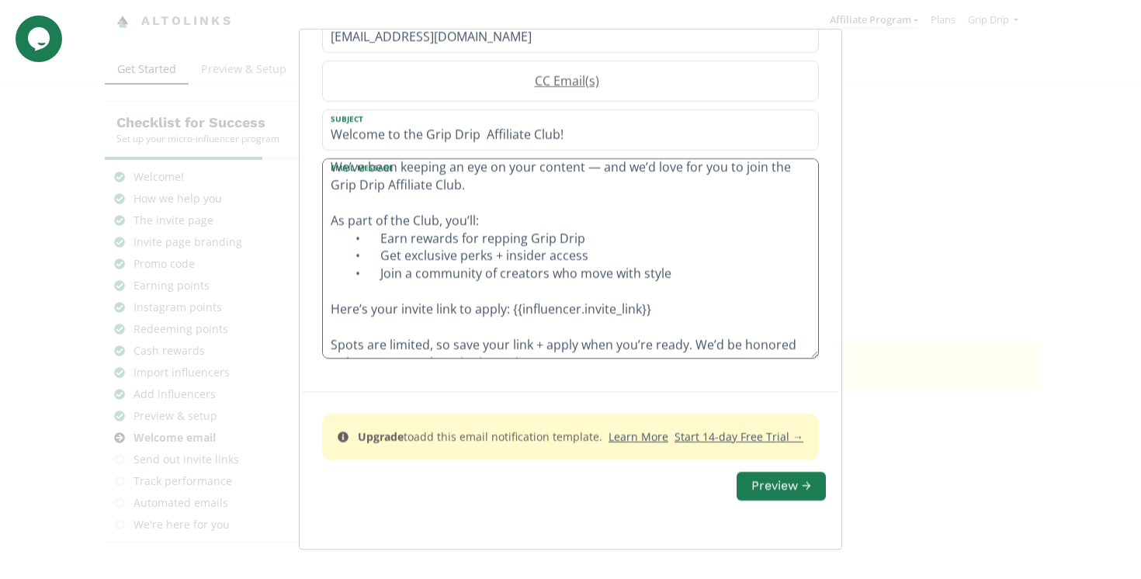
scroll to position [0, 0]
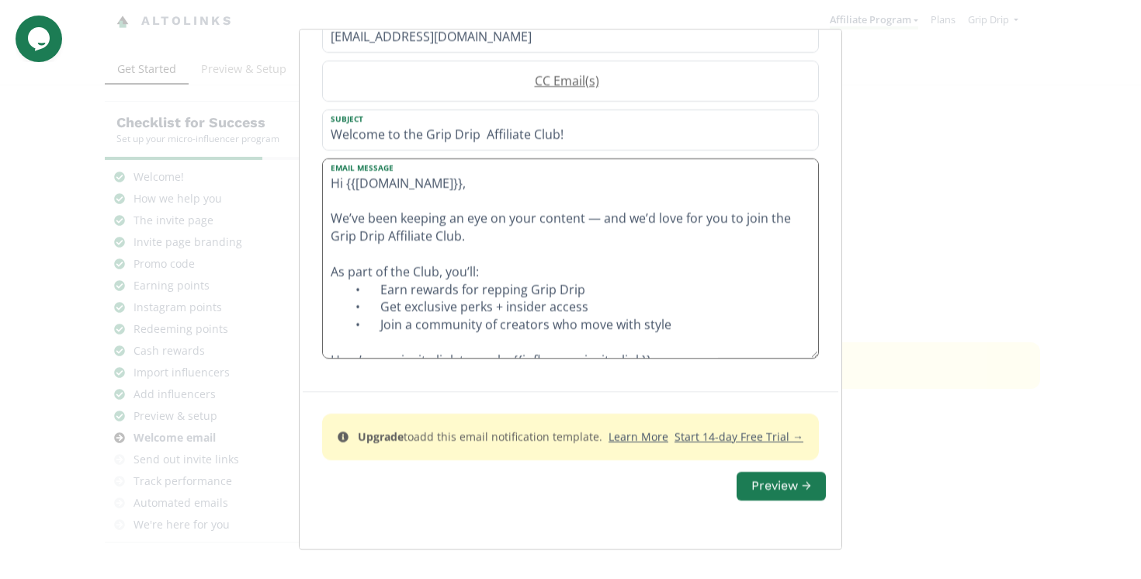
click at [583, 221] on textarea "Hi {{influencer.name}}, We’ve been keeping an eye on your content — and we’d lo…" at bounding box center [570, 258] width 495 height 199
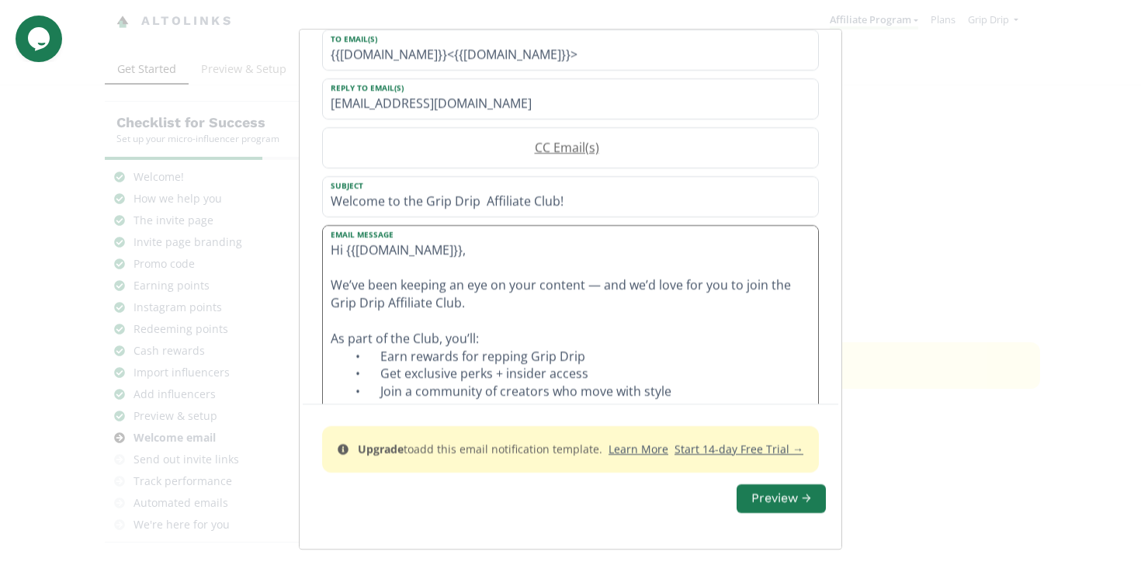
scroll to position [259, 0]
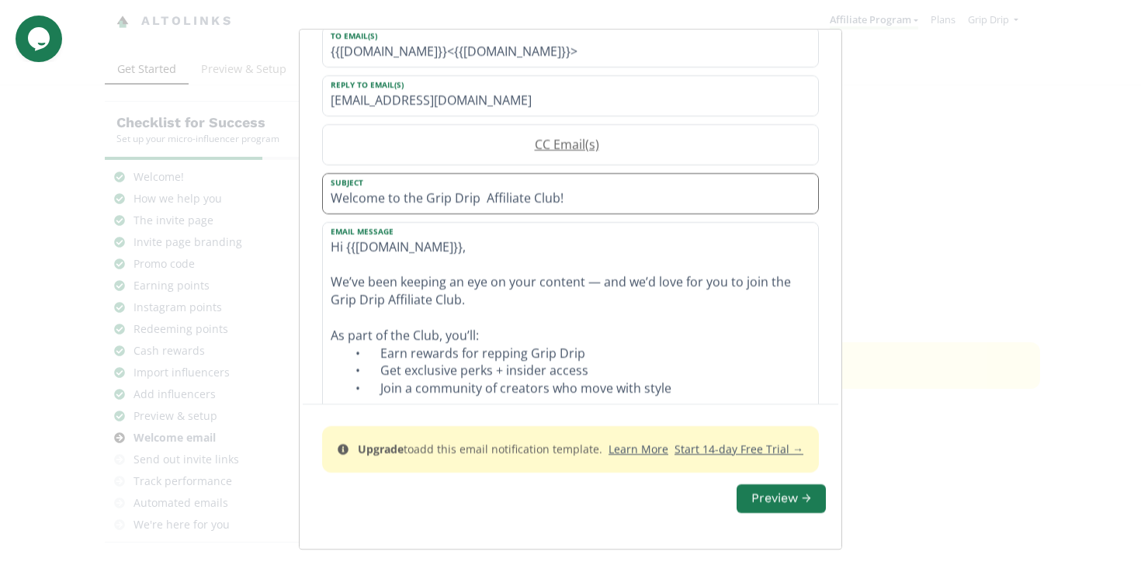
click at [462, 195] on input "Welcome to the Grip Drip Affiliate Club!" at bounding box center [570, 194] width 495 height 40
paste input "You’re invited: Grip Drip Affiliate Club"
type input "You’re invited: Grip Drip Affiliate Club"
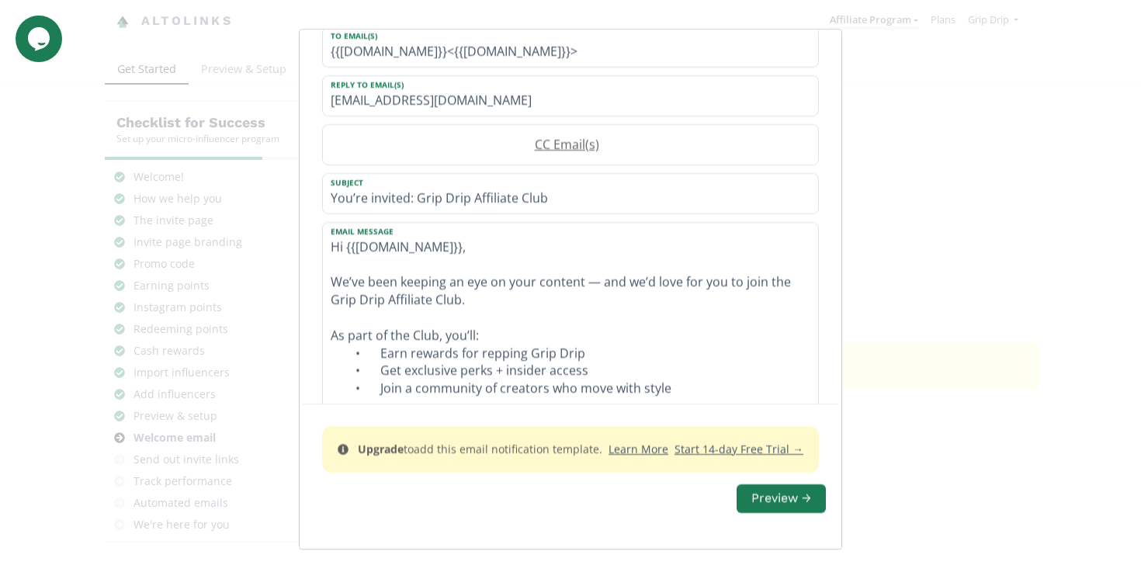
click at [879, 227] on div "Email Template Draft your email template. You can use the following {{placehold…" at bounding box center [570, 289] width 1141 height 579
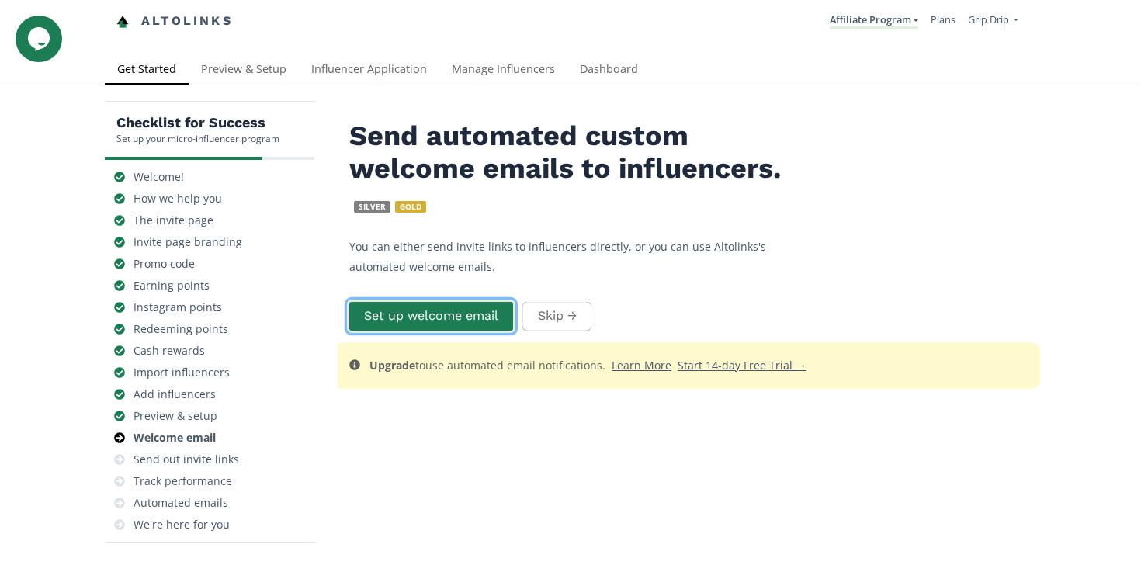
click at [462, 313] on button "Set up welcome email" at bounding box center [431, 316] width 168 height 33
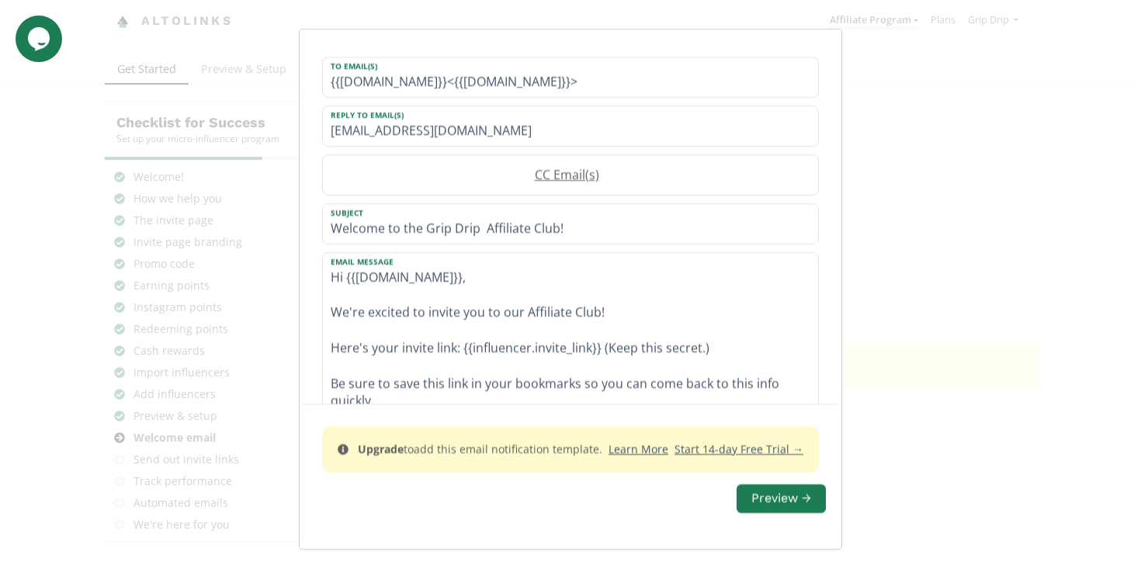
scroll to position [233, 0]
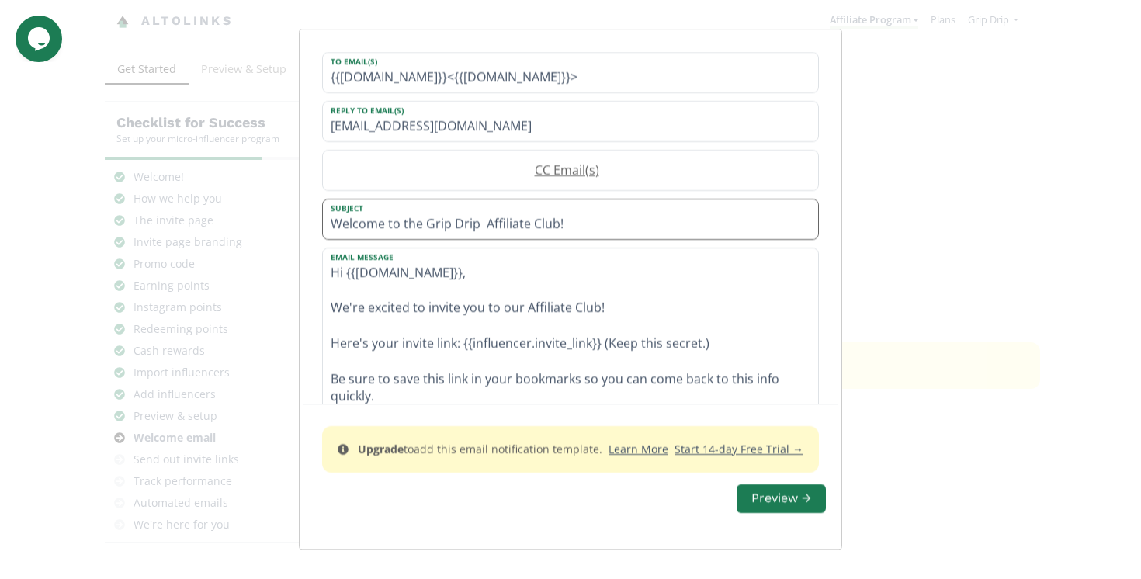
click at [493, 230] on input "Welcome to the Grip Drip Affiliate Club!" at bounding box center [570, 220] width 495 height 40
paste input "You’re invited: Grip Drip Affiliate Club"
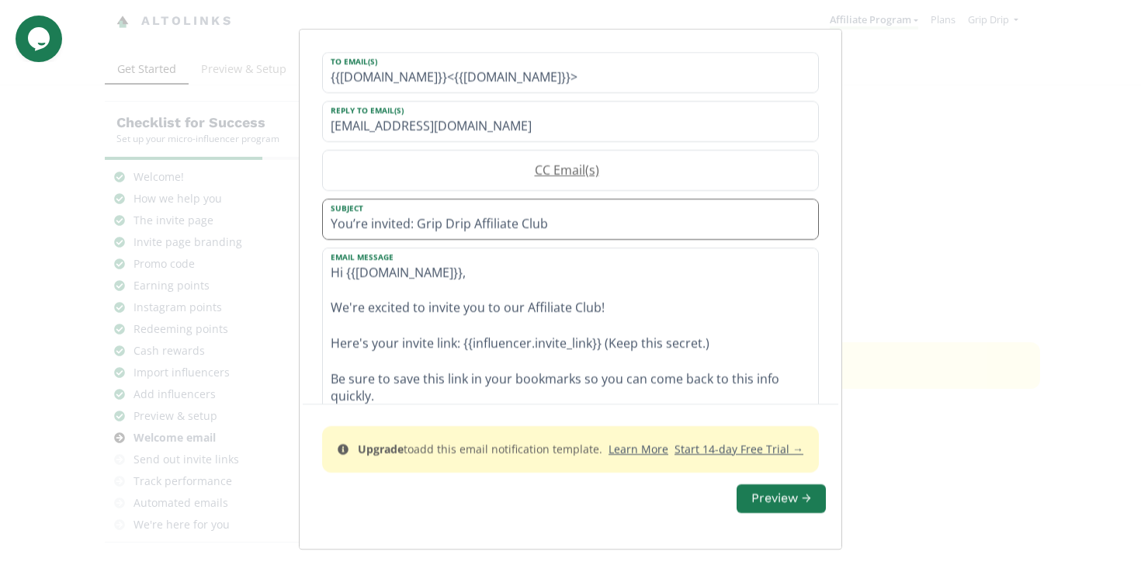
type input "You’re invited: Grip Drip Affiliate Club"
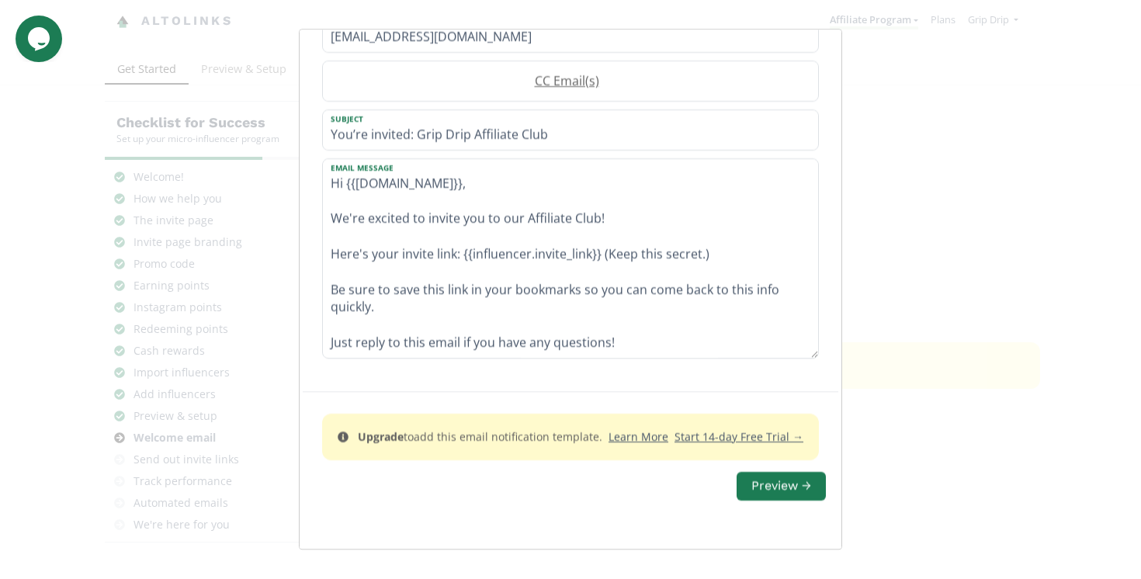
scroll to position [35, 0]
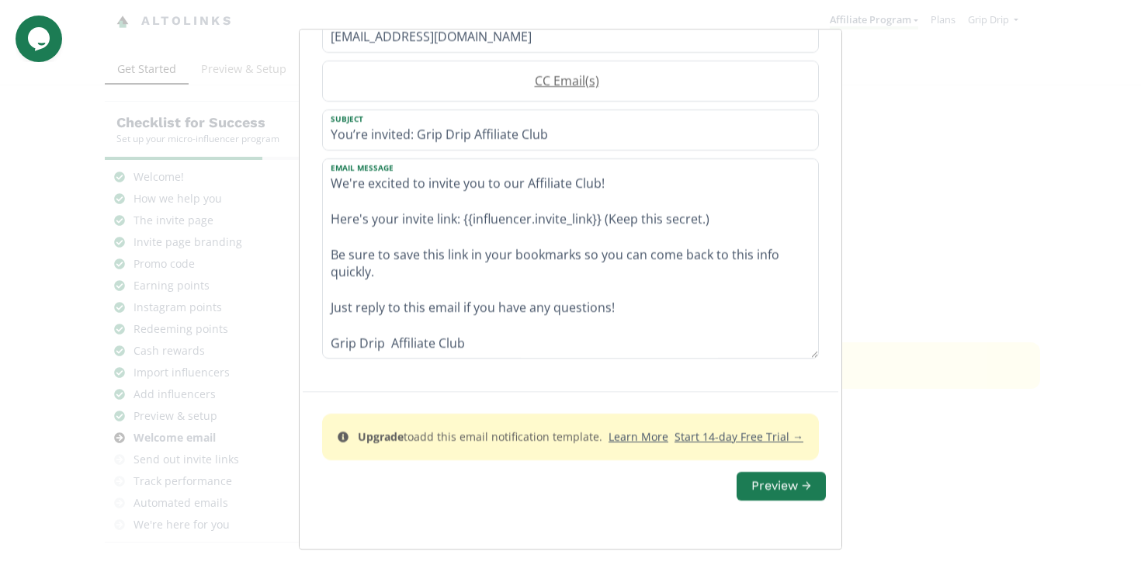
drag, startPoint x: 328, startPoint y: 182, endPoint x: 551, endPoint y: 438, distance: 340.1
click at [551, 438] on form "Email Template Draft your email template. You can use the following {{placehold…" at bounding box center [570, 130] width 511 height 815
paste textarea "We’ve been keeping an eye on your content — and we’d love for you to join the G…"
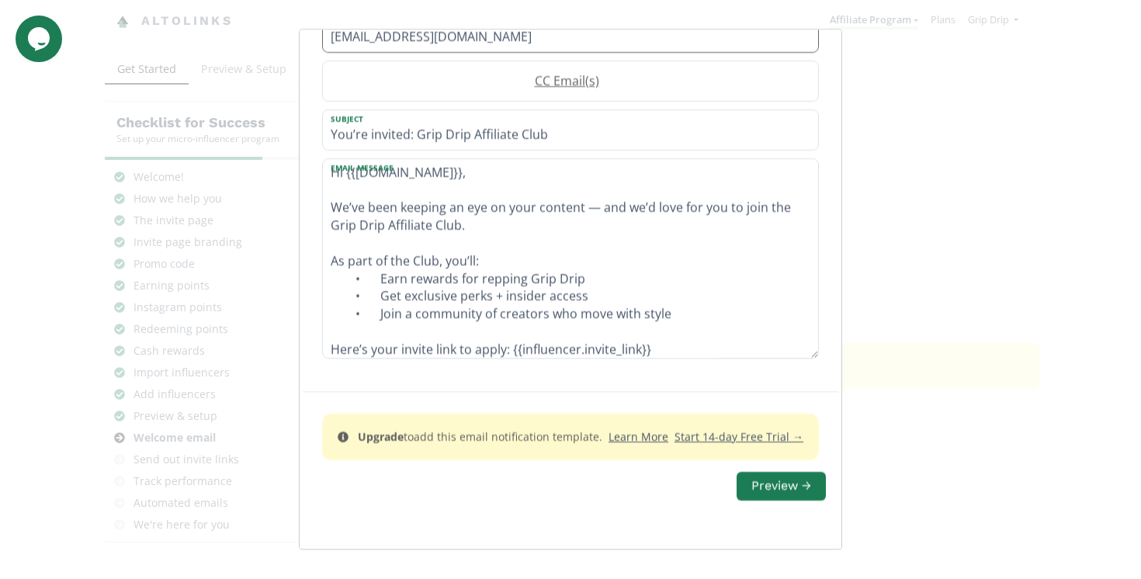
scroll to position [0, 0]
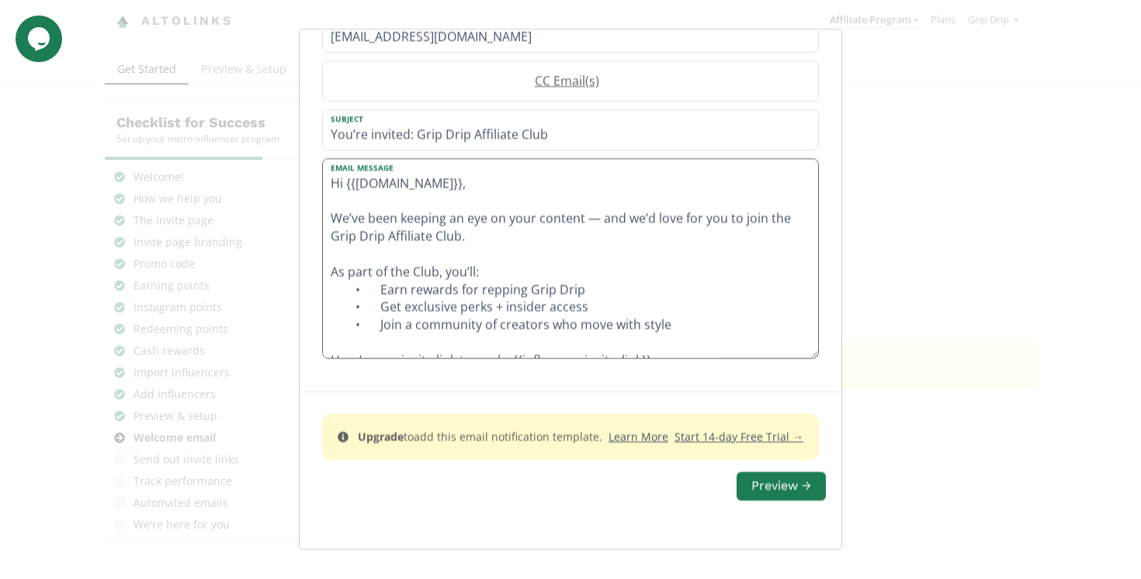
click at [549, 238] on textarea "Hi {{influencer.name}}, We’ve been keeping an eye on your content — and we’d lo…" at bounding box center [570, 258] width 495 height 199
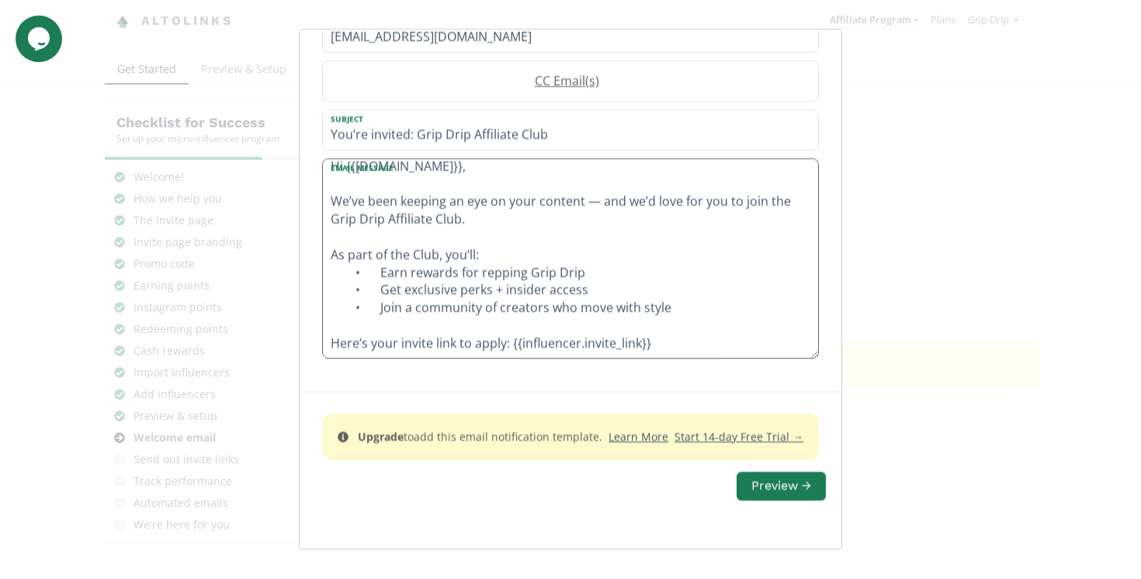
scroll to position [23, 0]
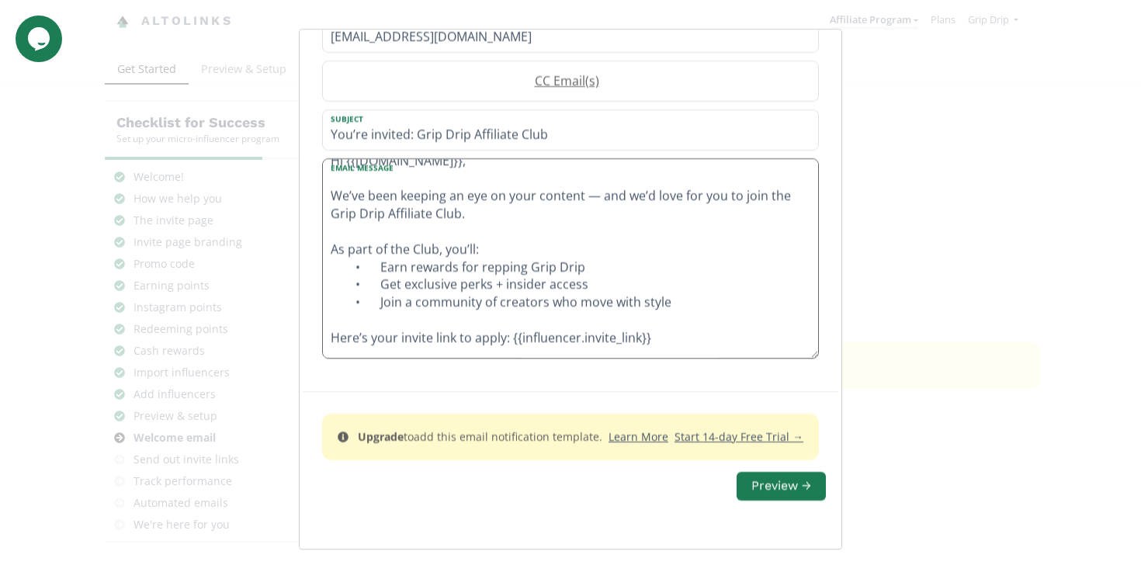
click at [530, 262] on textarea "Hi {{influencer.name}}, We’ve been keeping an eye on your content — and we’d lo…" at bounding box center [570, 258] width 495 height 199
paste textarea "Rewards every time your influence drives sales"
drag, startPoint x: 613, startPoint y: 266, endPoint x: 332, endPoint y: 264, distance: 280.3
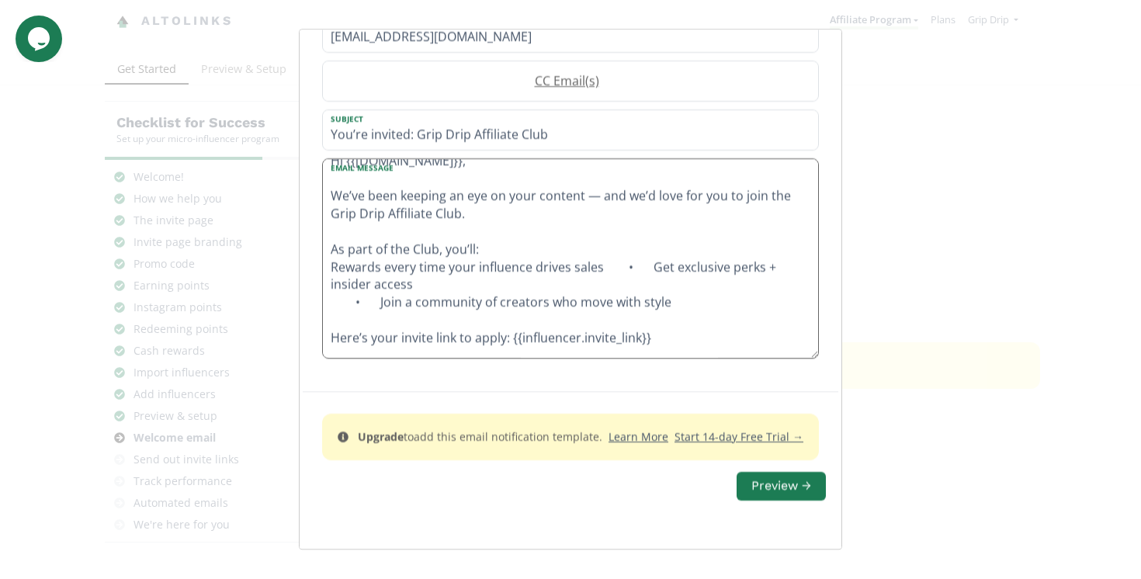
click at [332, 264] on textarea "Hi {{influencer.name}}, We’ve been keeping an eye on your content — and we’d lo…" at bounding box center [570, 258] width 495 height 199
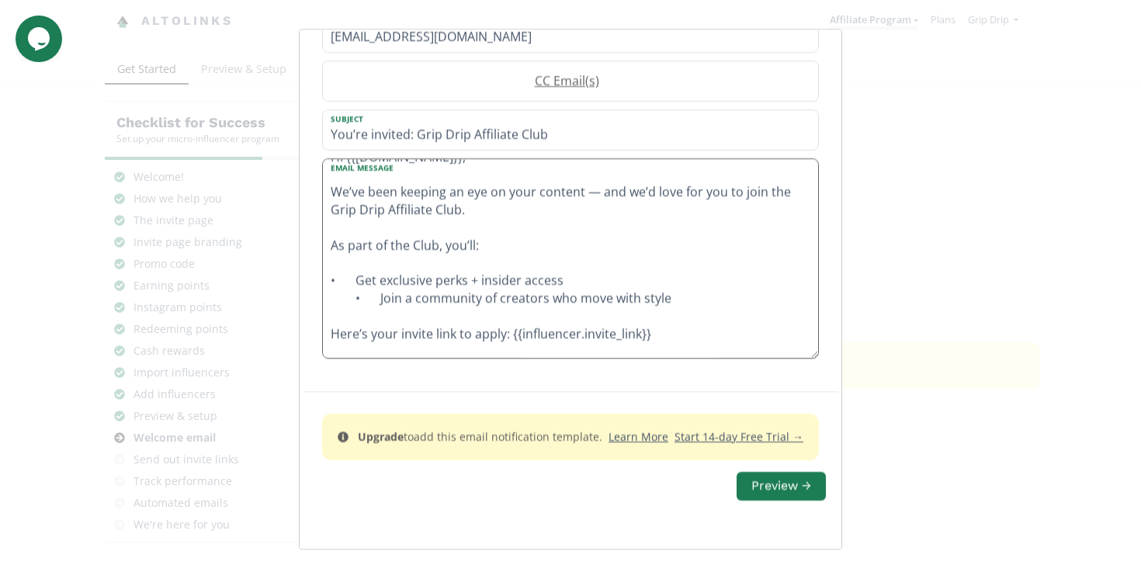
scroll to position [27, 0]
click at [329, 283] on textarea "Hi {{influencer.name}}, We’ve been keeping an eye on your content — and we’d lo…" at bounding box center [570, 258] width 495 height 199
click at [359, 278] on textarea "Hi {{influencer.name}}, We’ve been keeping an eye on your content — and we’d lo…" at bounding box center [570, 258] width 495 height 199
click at [349, 280] on textarea "Hi {{influencer.name}}, We’ve been keeping an eye on your content — and we’d lo…" at bounding box center [570, 258] width 495 height 199
click at [409, 283] on textarea "Hi {{influencer.name}}, We’ve been keeping an eye on your content — and we’d lo…" at bounding box center [570, 258] width 495 height 199
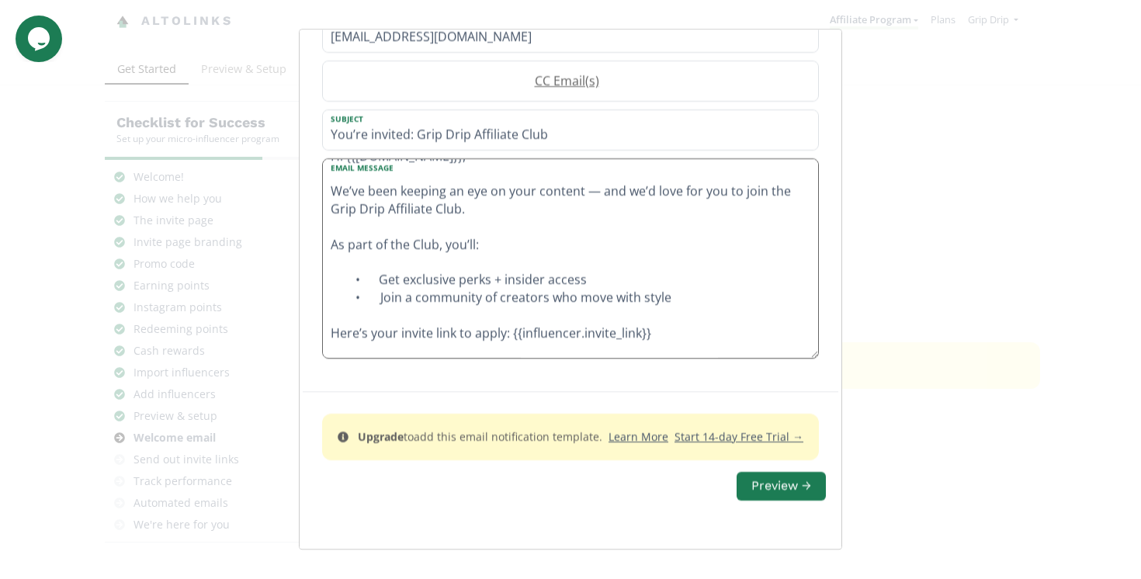
click at [394, 263] on textarea "Hi {{influencer.name}}, We’ve been keeping an eye on your content — and we’d lo…" at bounding box center [570, 258] width 495 height 199
click at [364, 263] on textarea "Hi {{influencer.name}}, We’ve been keeping an eye on your content — and we’d lo…" at bounding box center [570, 258] width 495 height 199
click at [368, 276] on textarea "Hi {{influencer.name}}, We’ve been keeping an eye on your content — and we’d lo…" at bounding box center [570, 258] width 495 height 199
click at [509, 267] on textarea "Hi {{influencer.name}}, We’ve been keeping an eye on your content — and we’d lo…" at bounding box center [570, 258] width 495 height 199
click at [347, 275] on textarea "Hi {{influencer.name}}, We’ve been keeping an eye on your content — and we’d lo…" at bounding box center [570, 258] width 495 height 199
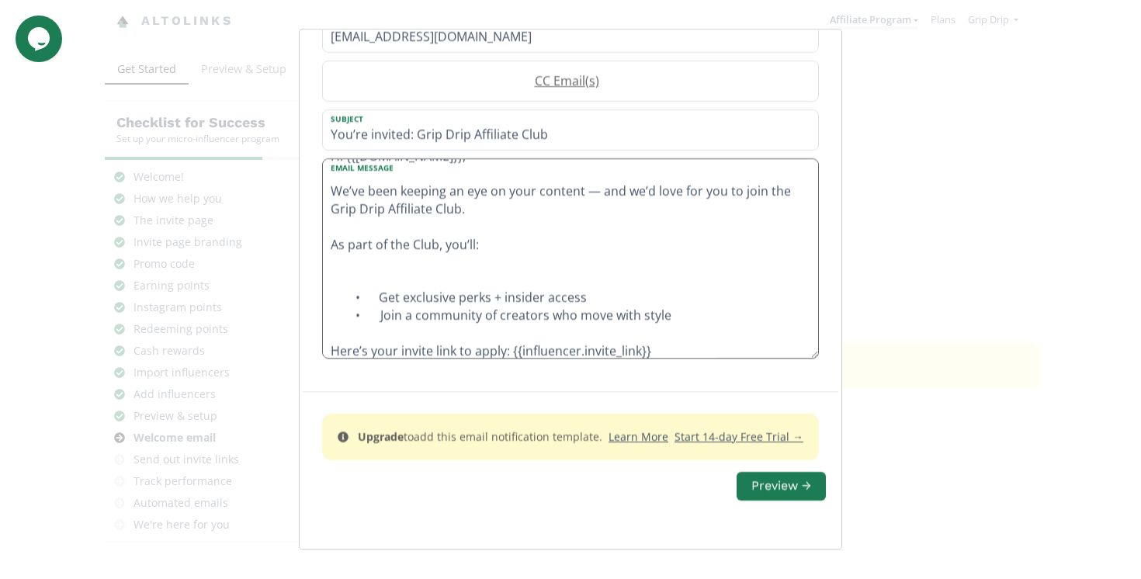
click at [361, 279] on textarea "Hi {{influencer.name}}, We’ve been keeping an eye on your content — and we’d lo…" at bounding box center [570, 258] width 495 height 199
drag, startPoint x: 356, startPoint y: 297, endPoint x: 589, endPoint y: 300, distance: 233.7
click at [589, 300] on textarea "Hi {{influencer.name}}, We’ve been keeping an eye on your content — and we’d lo…" at bounding box center [570, 258] width 495 height 199
click at [557, 283] on textarea "Hi {{influencer.name}}, We’ve been keeping an eye on your content — and we’d lo…" at bounding box center [570, 258] width 495 height 199
paste textarea "• Get exclusive perks + insider access"
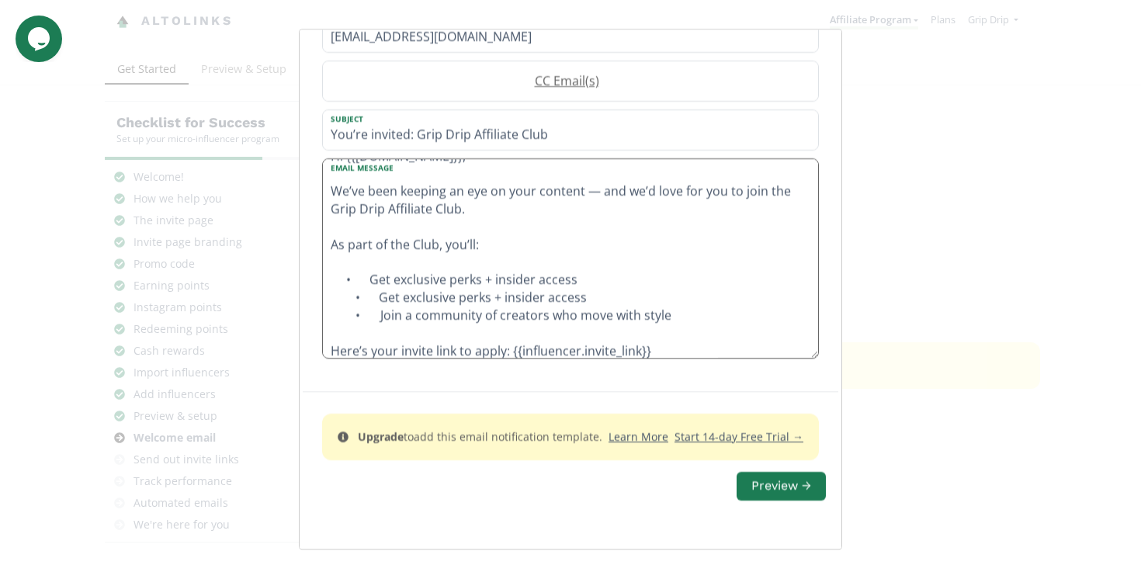
click at [339, 277] on textarea "Hi {{influencer.name}}, We’ve been keeping an eye on your content — and we’d lo…" at bounding box center [570, 258] width 495 height 199
drag, startPoint x: 383, startPoint y: 277, endPoint x: 586, endPoint y: 283, distance: 203.5
click at [586, 283] on textarea "Hi {{influencer.name}}, We’ve been keeping an eye on your content — and we’d lo…" at bounding box center [570, 258] width 495 height 199
type textarea "Hi {{influencer.name}}, We’ve been keeping an eye on your content — and we’d lo…"
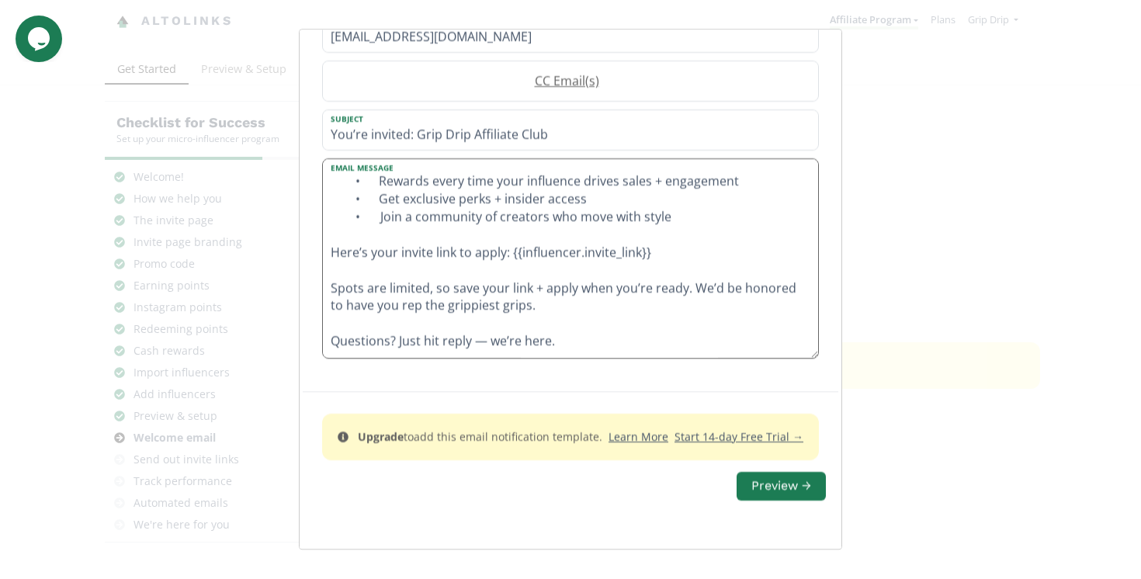
scroll to position [177, 0]
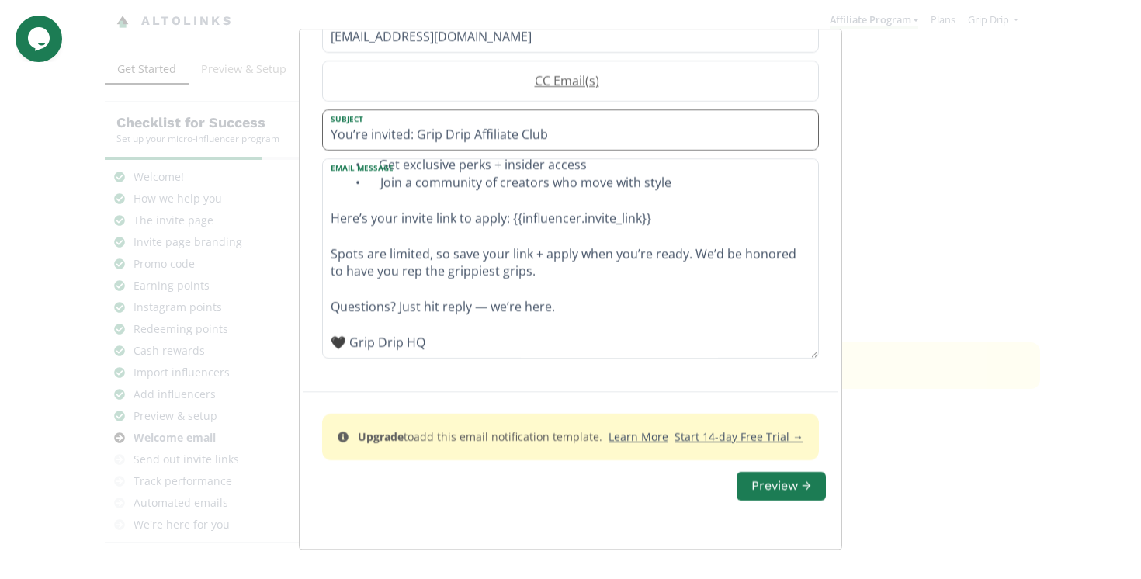
click at [590, 141] on input "You’re invited: Grip Drip Affiliate Club" at bounding box center [570, 130] width 495 height 40
paste input "✨"
type input "You’re invited: Grip Drip Affiliate Club ✨"
click at [775, 494] on button "Preview →" at bounding box center [782, 486] width 94 height 33
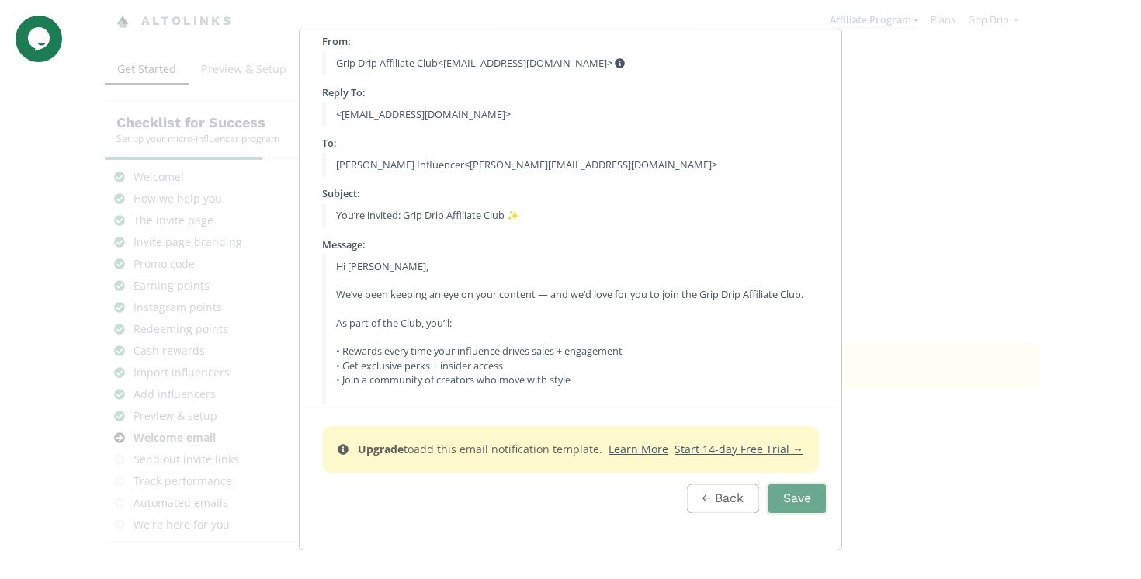
scroll to position [0, 0]
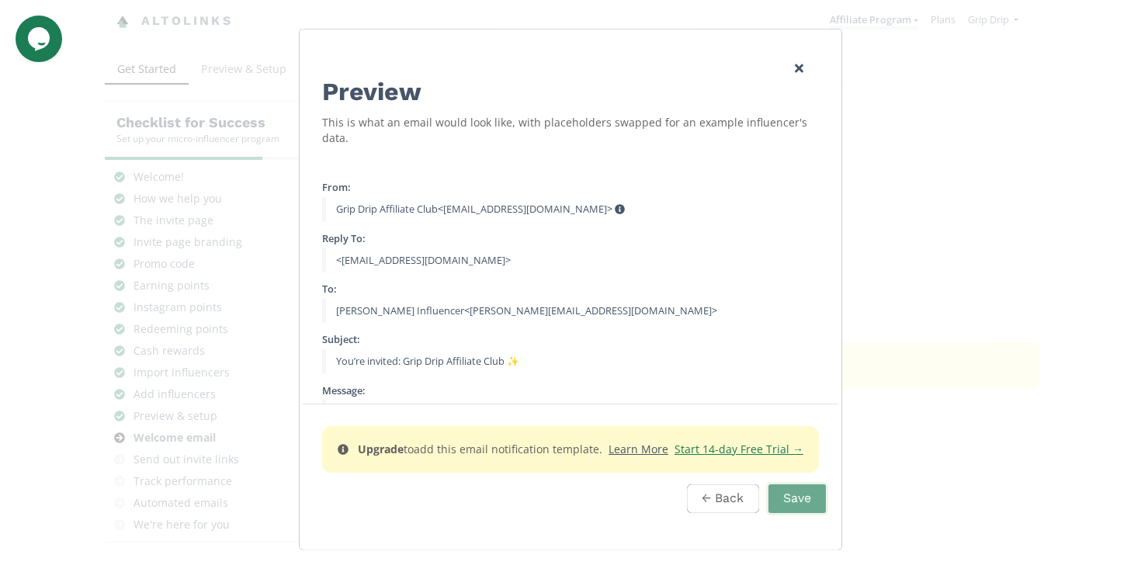
click at [704, 453] on u "Start 14-day Free Trial →" at bounding box center [739, 449] width 129 height 15
click at [796, 75] on icon "Edit Program" at bounding box center [797, 71] width 9 height 12
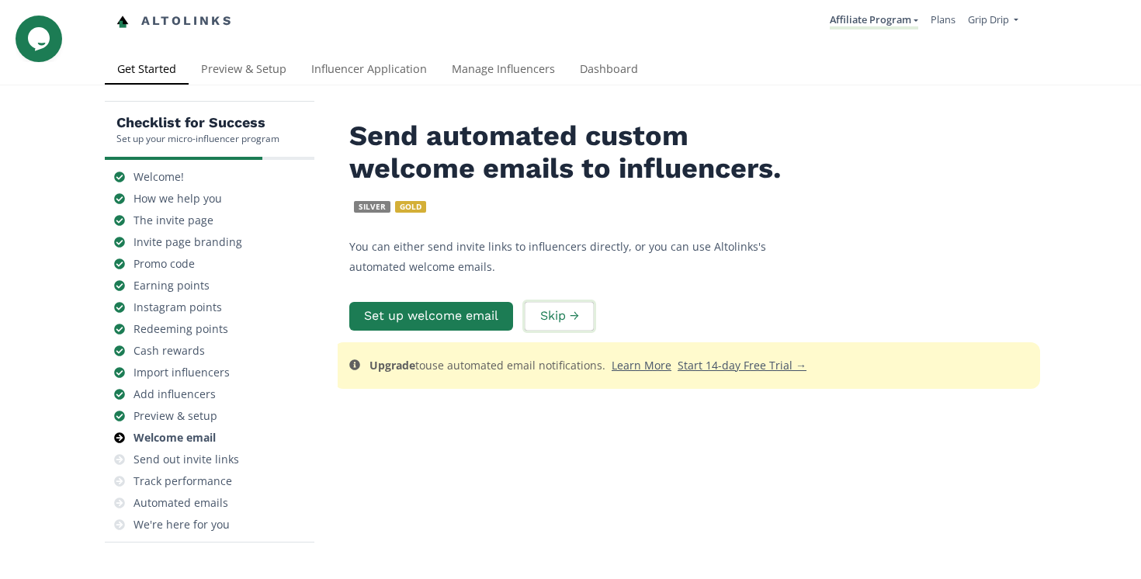
click at [555, 310] on button "Skip →" at bounding box center [559, 316] width 73 height 33
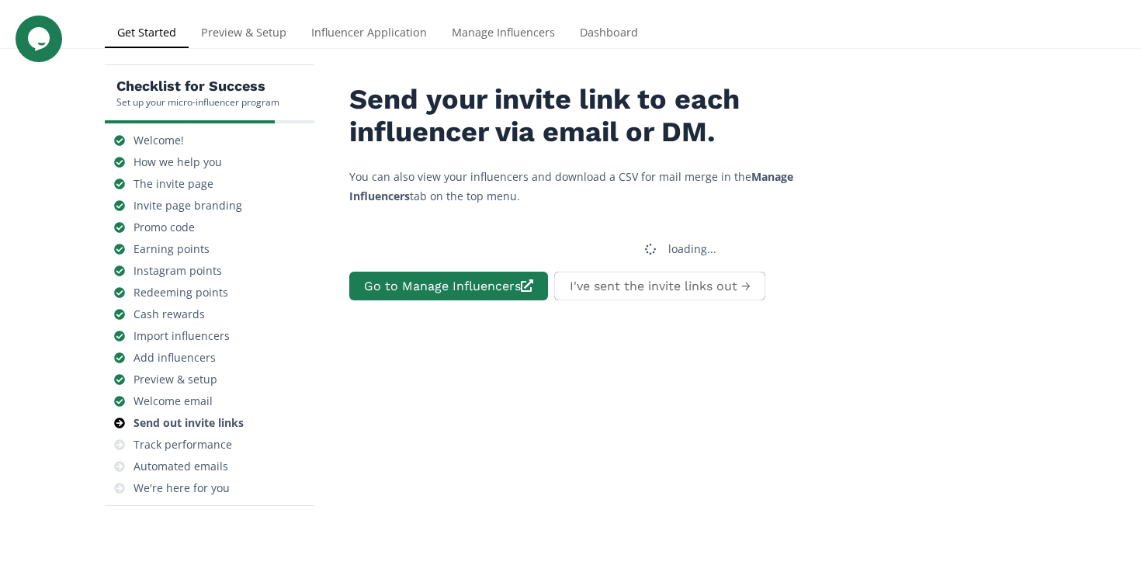
scroll to position [62, 0]
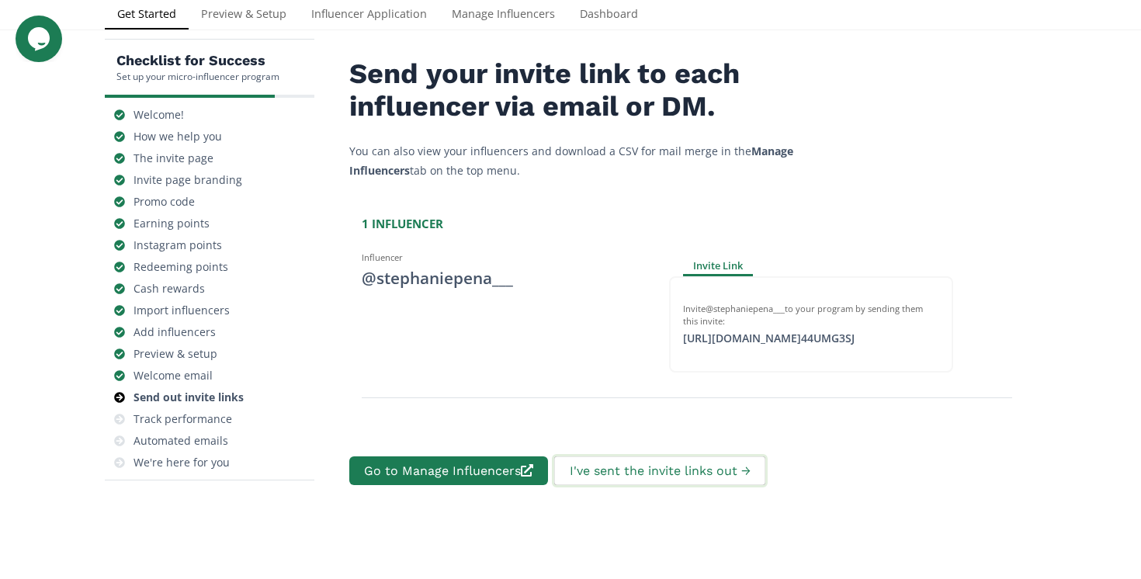
click at [649, 471] on button "I've sent the invite links out →" at bounding box center [659, 470] width 215 height 33
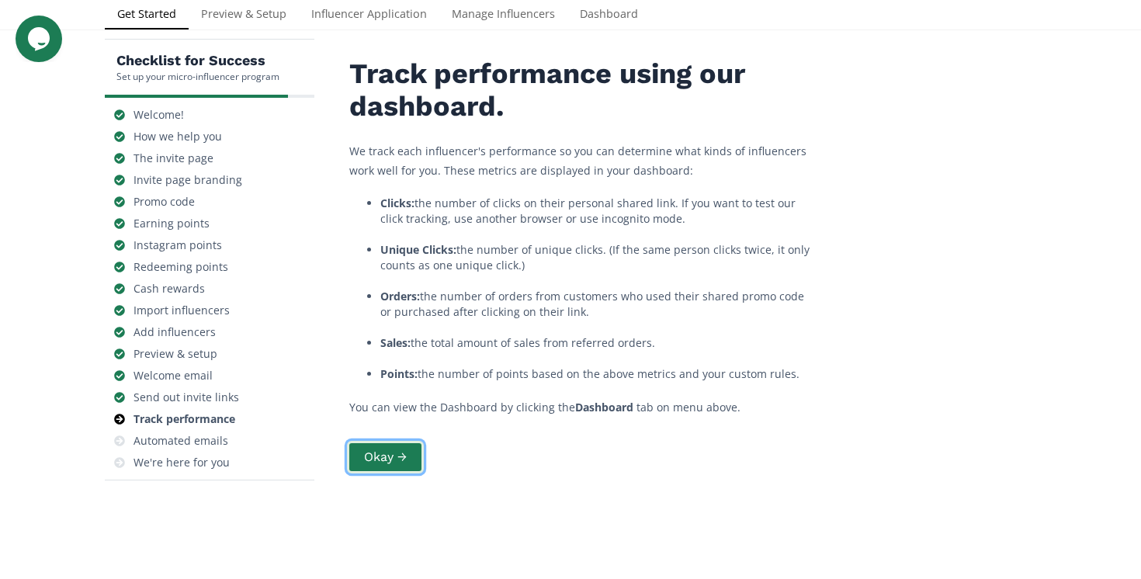
click at [396, 459] on button "Okay →" at bounding box center [385, 457] width 77 height 33
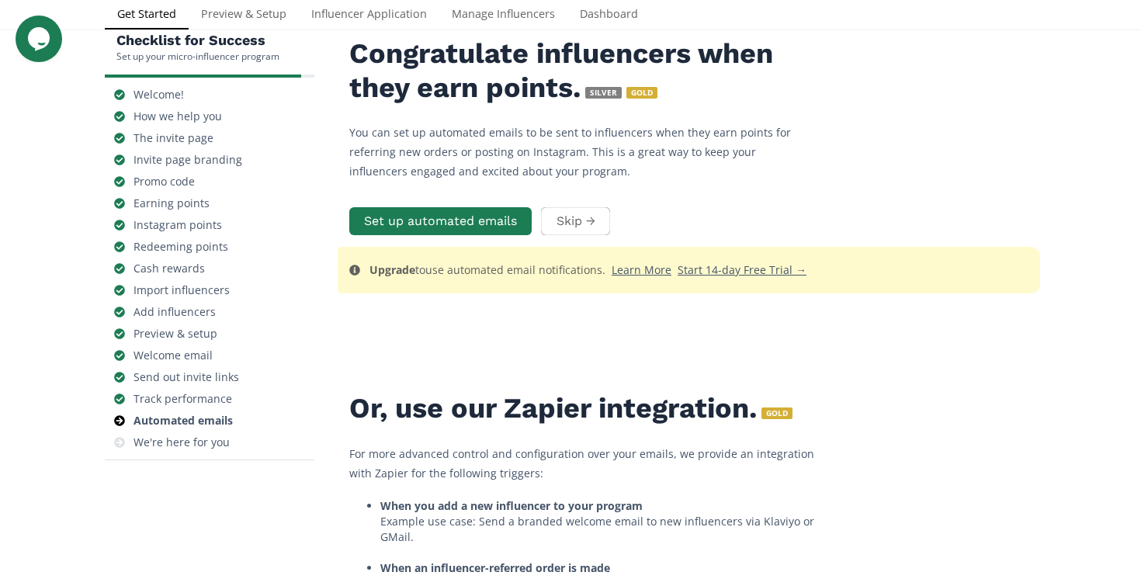
scroll to position [88, 0]
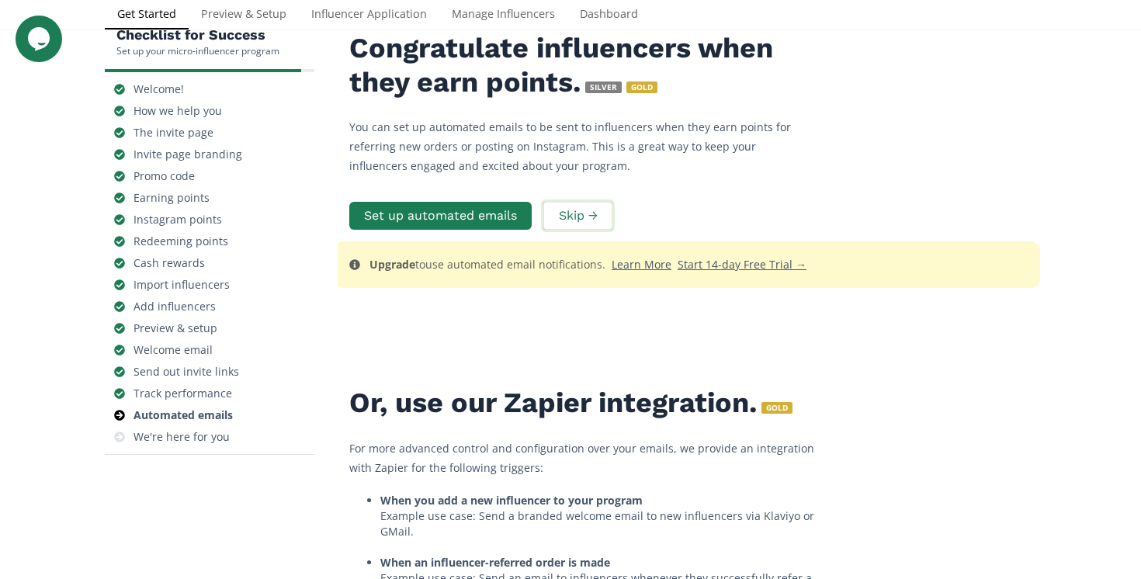
click at [592, 210] on button "Skip →" at bounding box center [577, 216] width 73 height 33
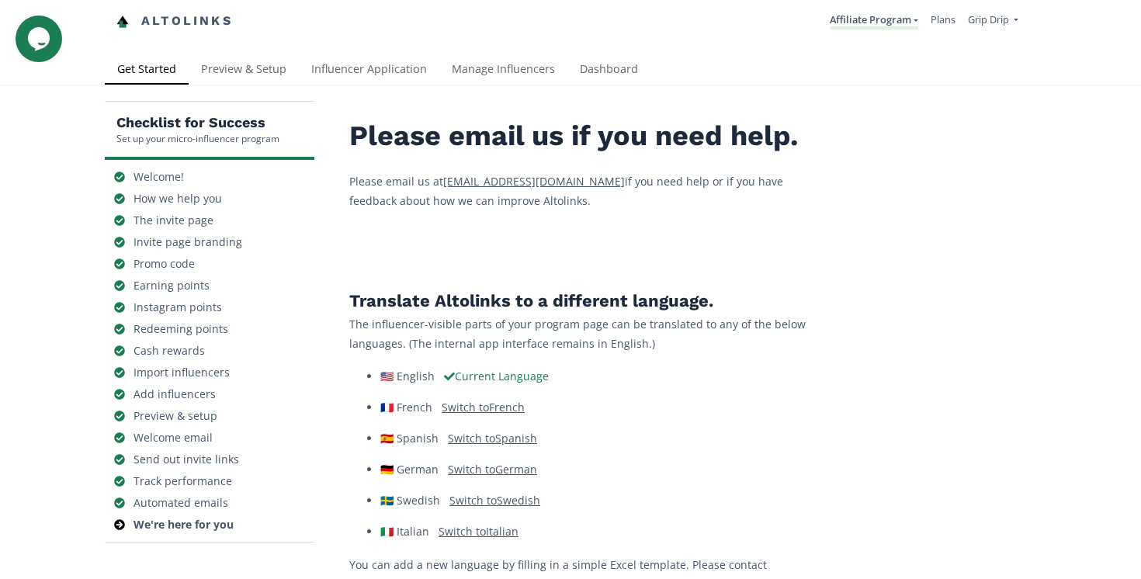
click at [394, 179] on p "Please email us at support@altolinks.com if you need help or if you have feedba…" at bounding box center [582, 191] width 466 height 39
click at [232, 64] on link "Preview & Setup" at bounding box center [244, 70] width 110 height 31
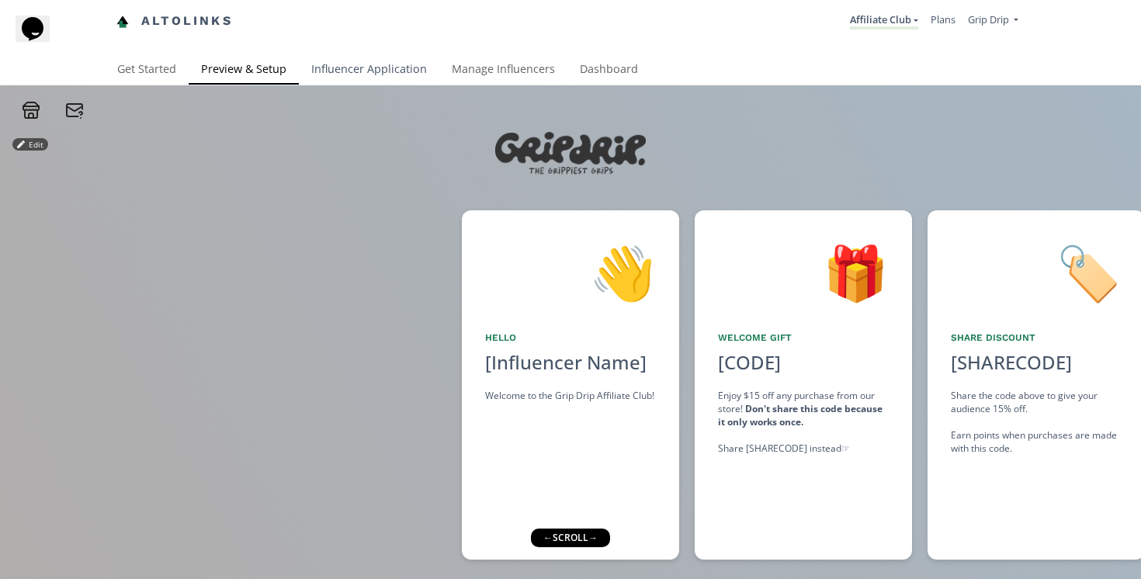
click at [340, 71] on link "Influencer Application" at bounding box center [369, 70] width 141 height 31
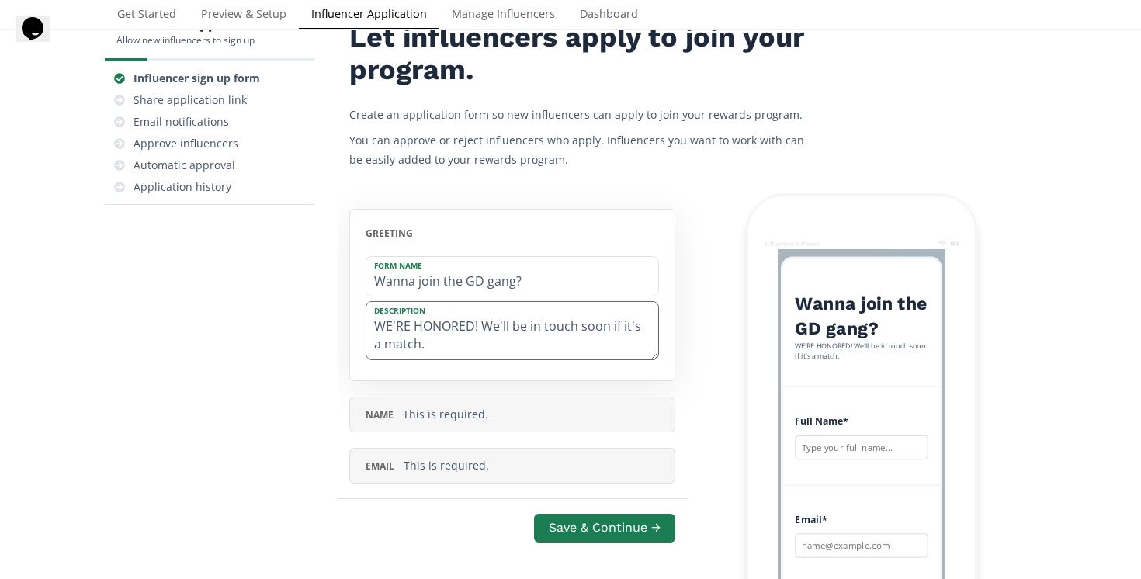
scroll to position [113, 0]
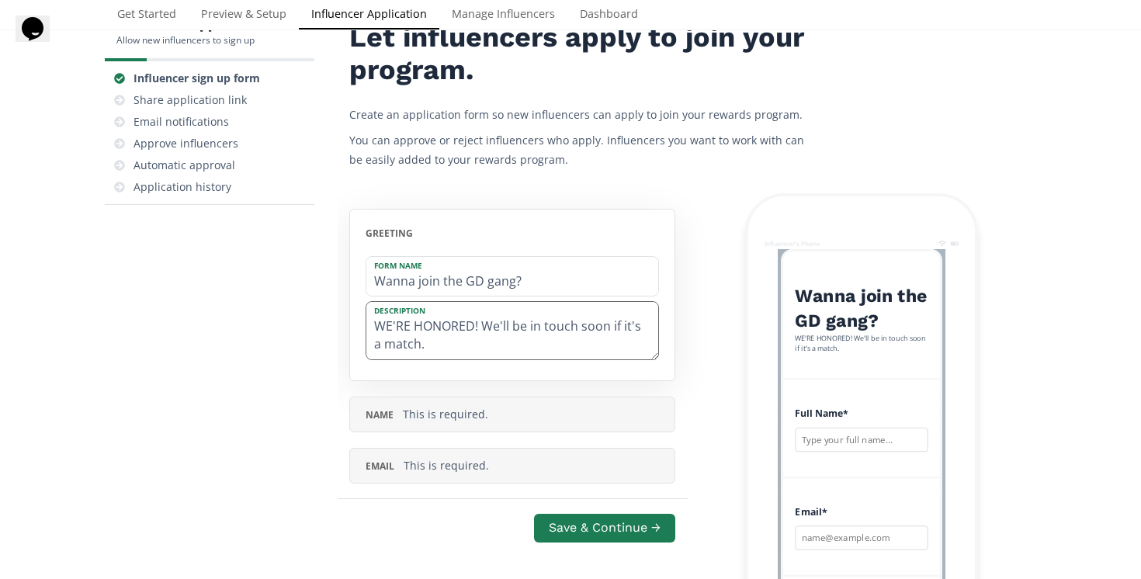
drag, startPoint x: 482, startPoint y: 328, endPoint x: 496, endPoint y: 355, distance: 30.6
click at [496, 355] on textarea "WE'RE HONORED! We'll be in touch soon if it's a match." at bounding box center [512, 330] width 292 height 57
type textarea "WE'RE HONORED! Fill these out and let's see if this is a match..."
click at [631, 519] on button "Save & Continue →" at bounding box center [605, 528] width 146 height 33
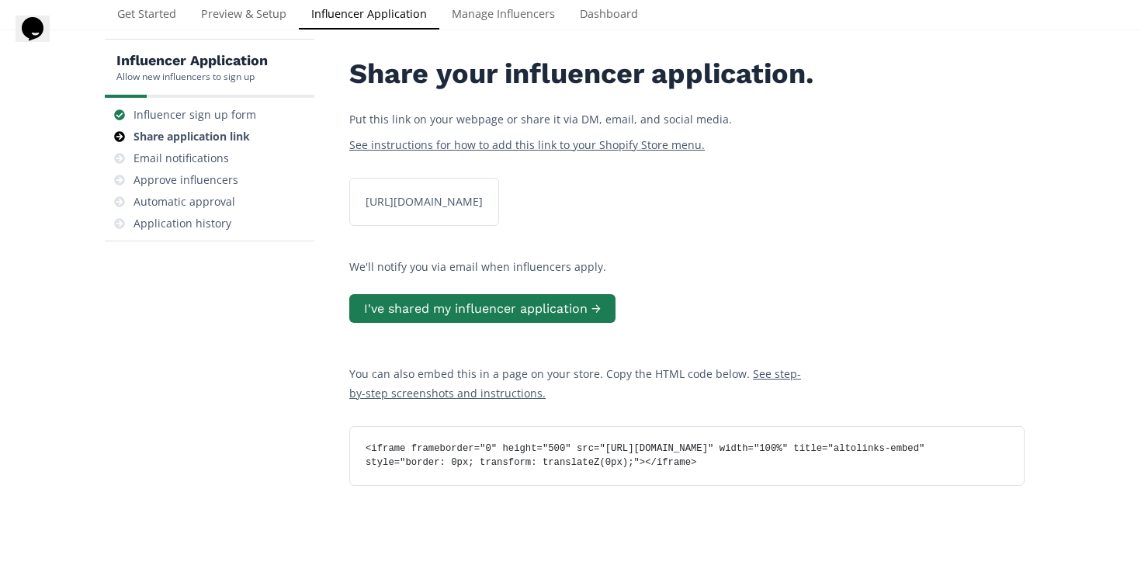
scroll to position [114, 0]
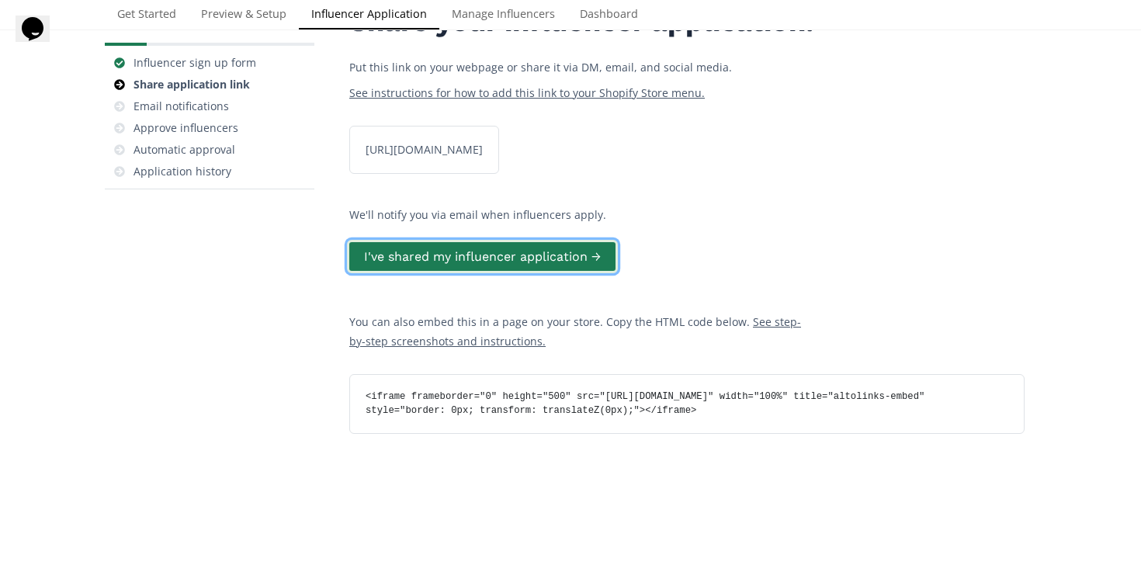
click at [539, 273] on button "I've shared my influencer application →" at bounding box center [482, 256] width 271 height 33
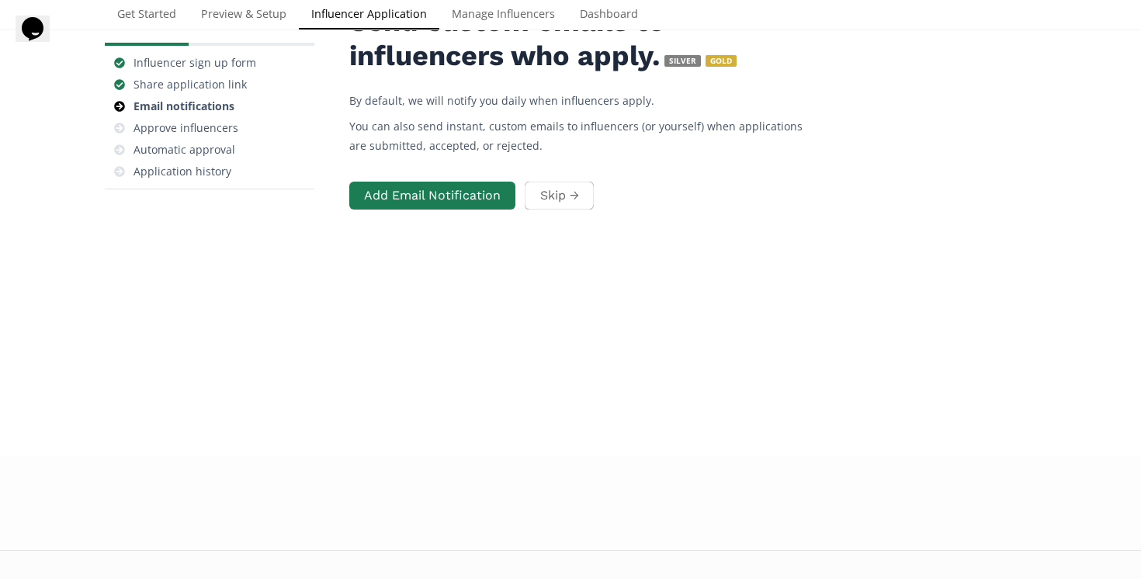
scroll to position [62, 0]
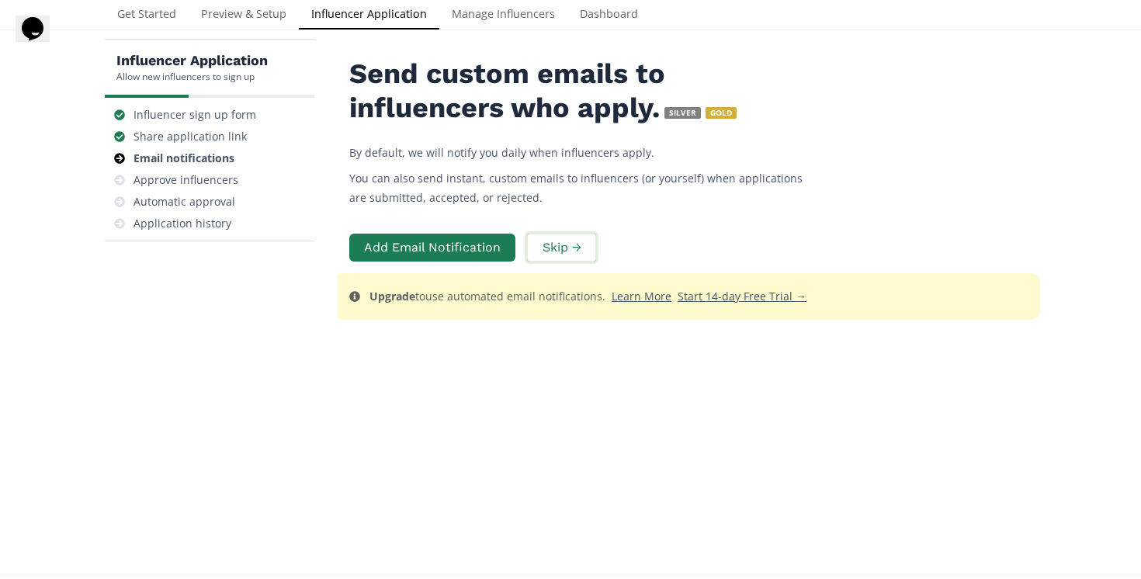
click at [578, 248] on button "Skip →" at bounding box center [561, 247] width 73 height 33
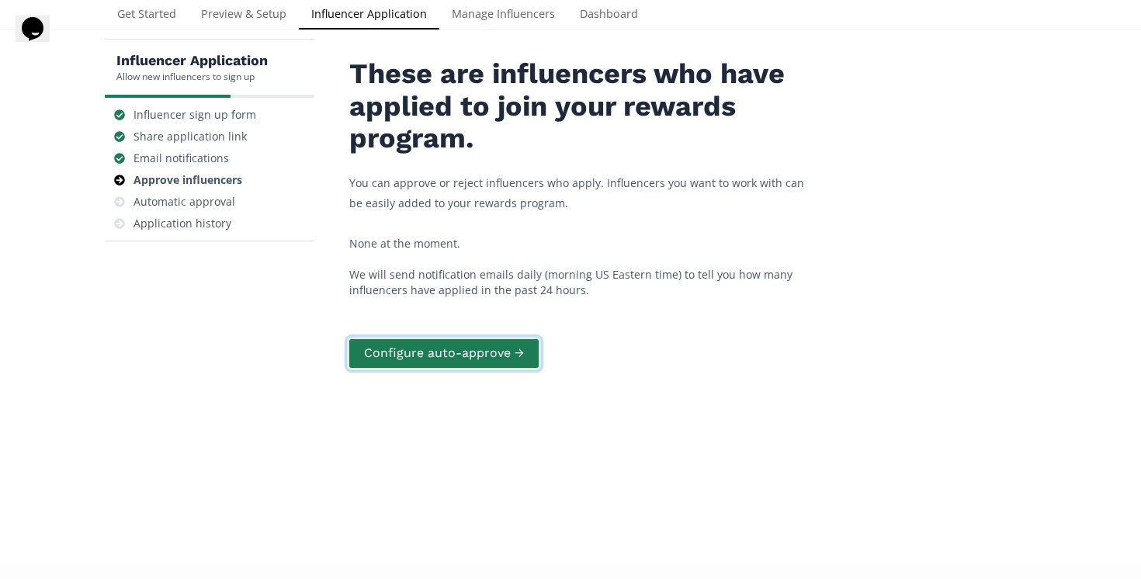
click at [489, 349] on button "Configure auto-approve →" at bounding box center [444, 353] width 194 height 33
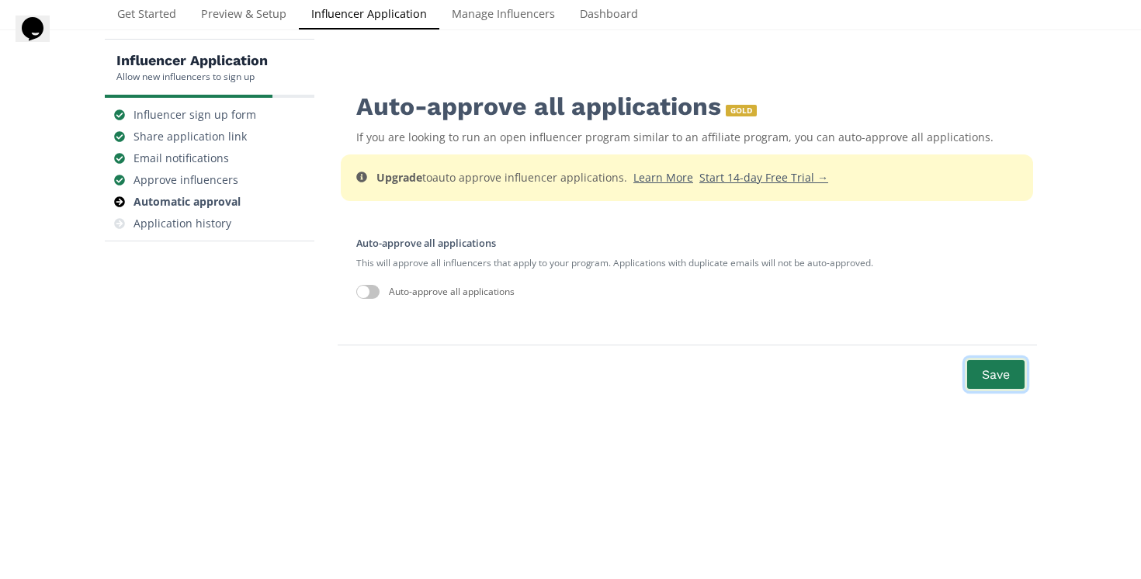
click at [988, 380] on button "Save" at bounding box center [996, 374] width 62 height 33
click at [197, 225] on div "Application history" at bounding box center [183, 224] width 98 height 16
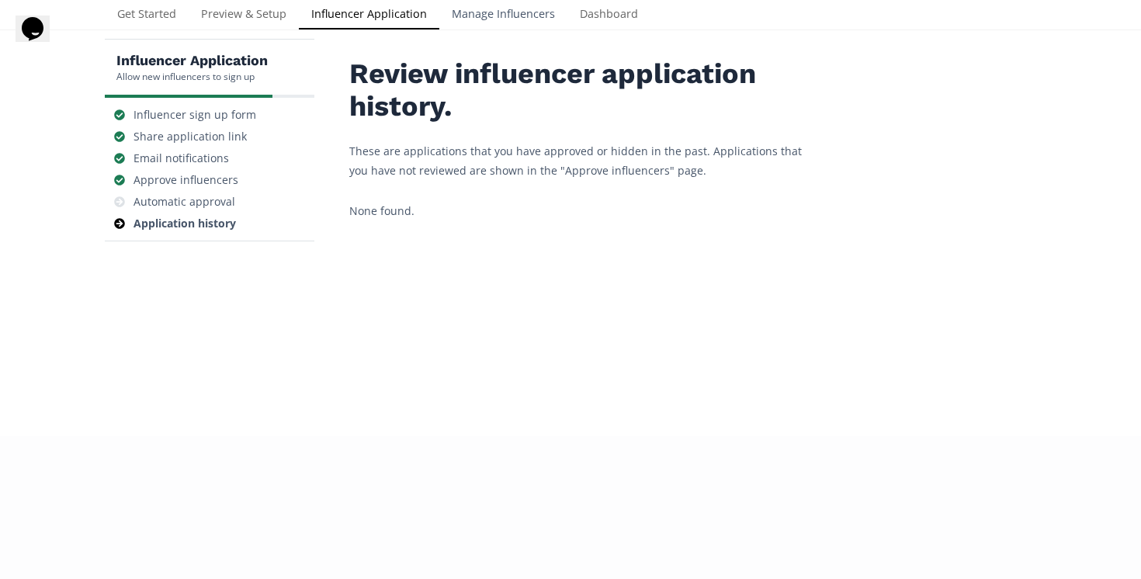
click at [501, 12] on link "Manage Influencers" at bounding box center [503, 15] width 128 height 31
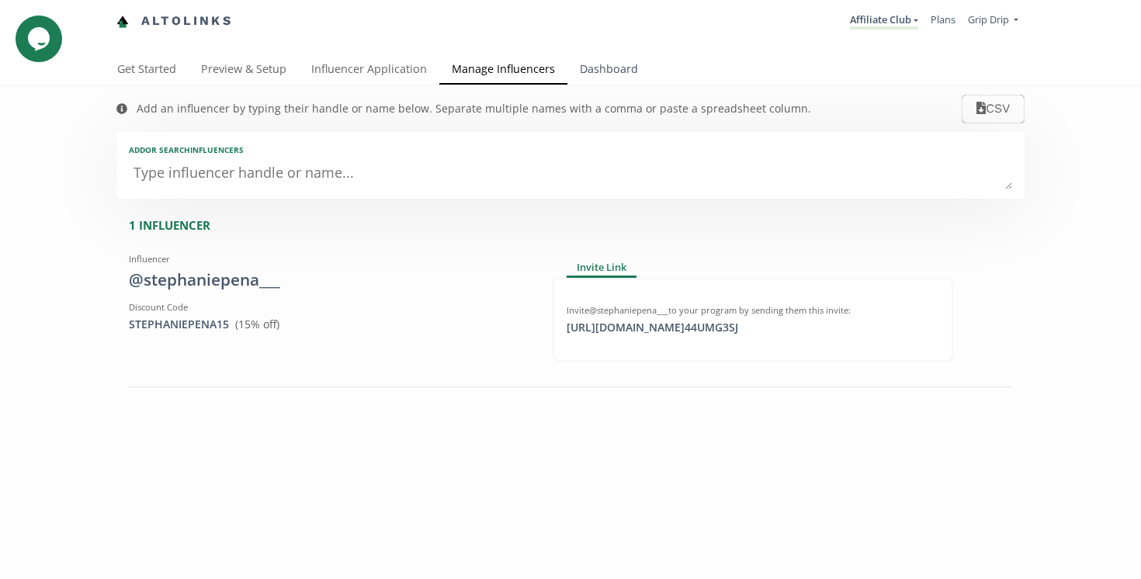
click at [608, 71] on link "Dashboard" at bounding box center [609, 70] width 83 height 31
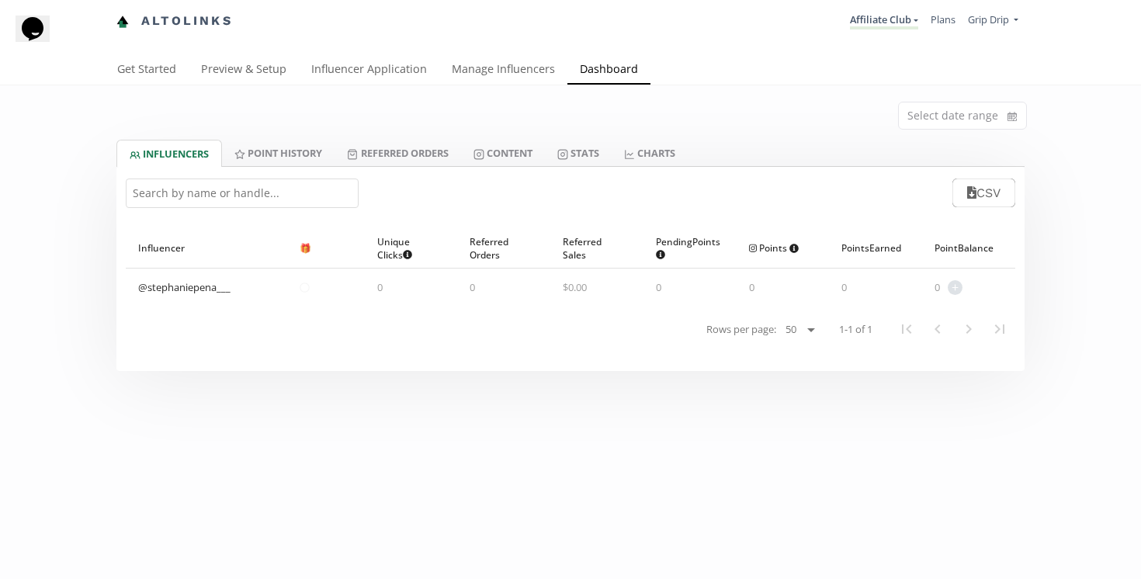
click at [175, 21] on link "Altolinks" at bounding box center [174, 22] width 116 height 26
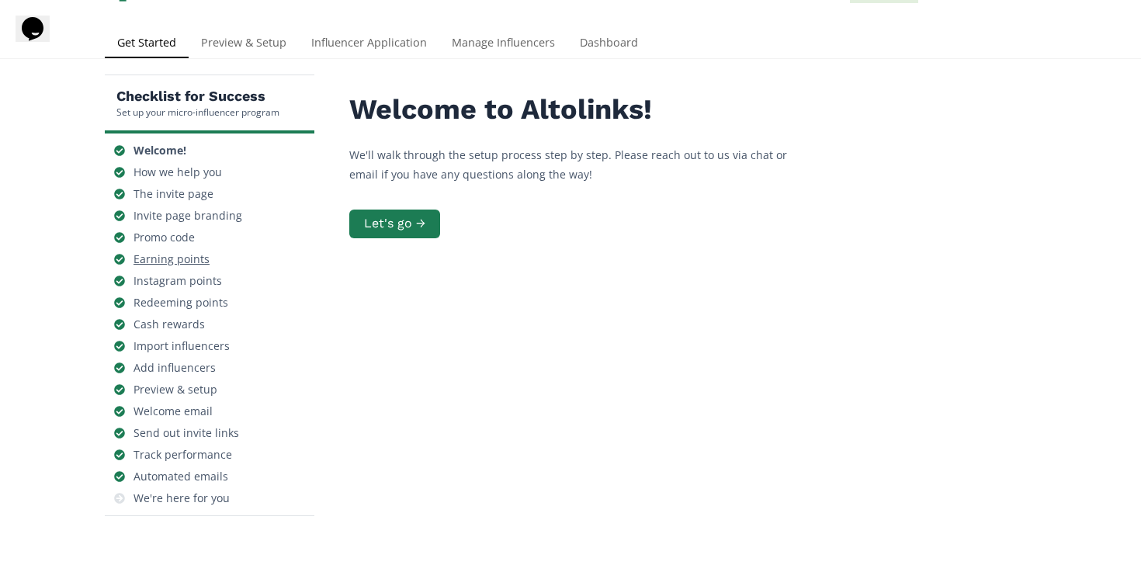
scroll to position [29, 0]
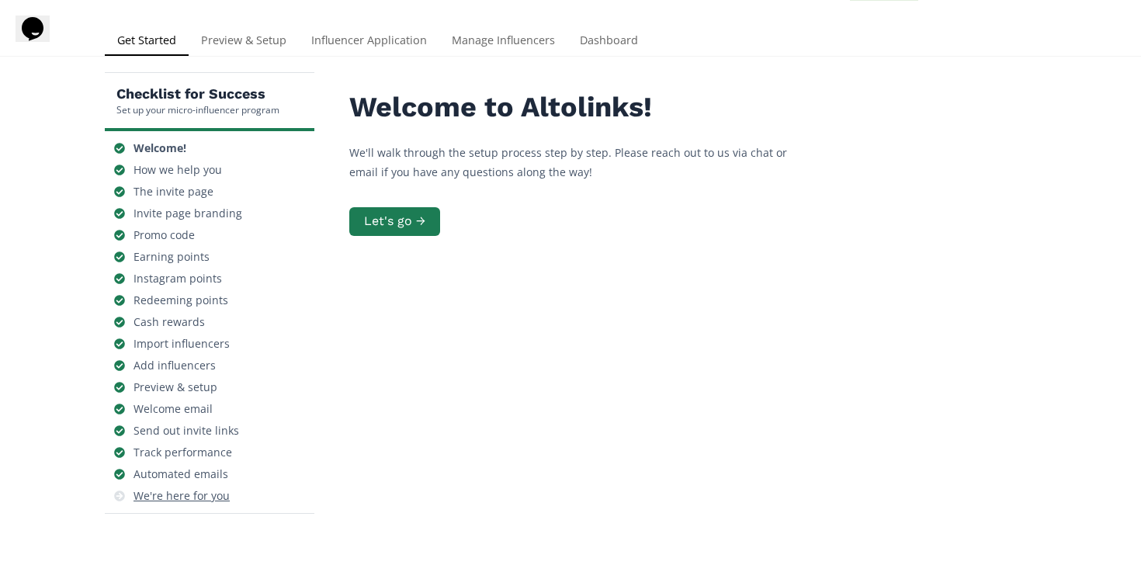
click at [193, 495] on div "We're here for you" at bounding box center [182, 496] width 96 height 16
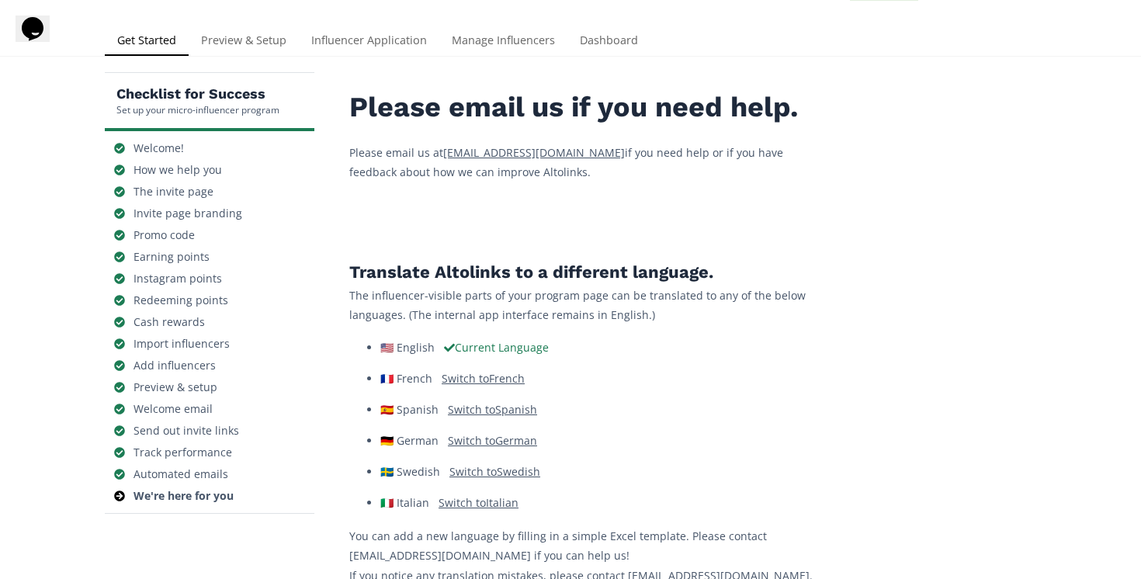
click at [501, 347] on span "Current Language" at bounding box center [496, 347] width 105 height 15
click at [402, 352] on li "🇺🇸 English Current Language" at bounding box center [597, 348] width 435 height 16
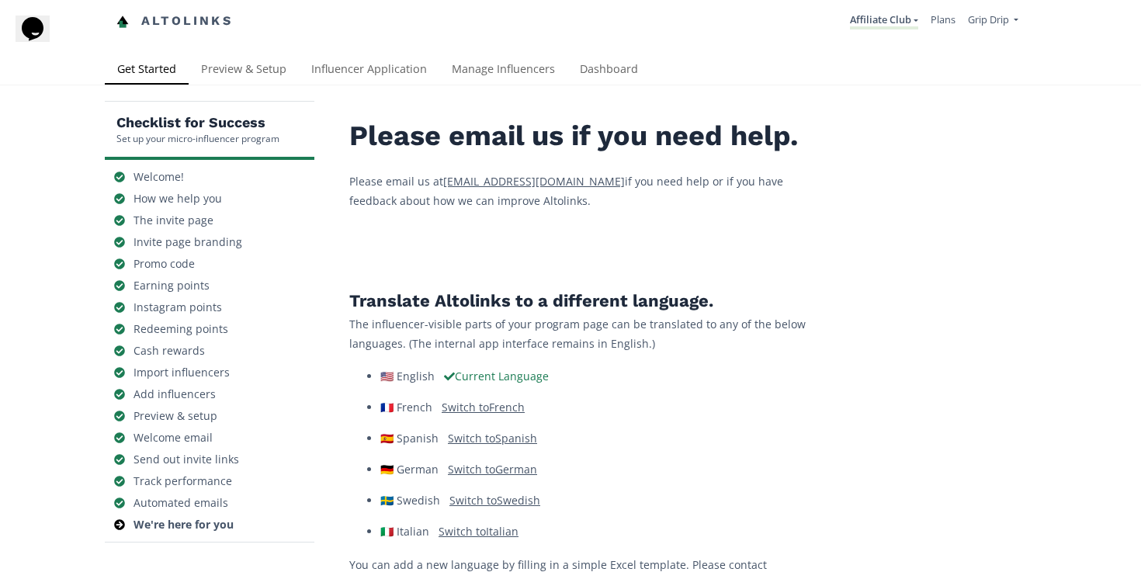
click at [217, 18] on link "Altolinks" at bounding box center [174, 22] width 116 height 26
click at [994, 19] on span "Grip Drip" at bounding box center [988, 19] width 41 height 14
click at [949, 66] on link "Grip Drip" at bounding box center [952, 60] width 131 height 30
click at [258, 73] on link "Preview & Setup" at bounding box center [244, 70] width 110 height 31
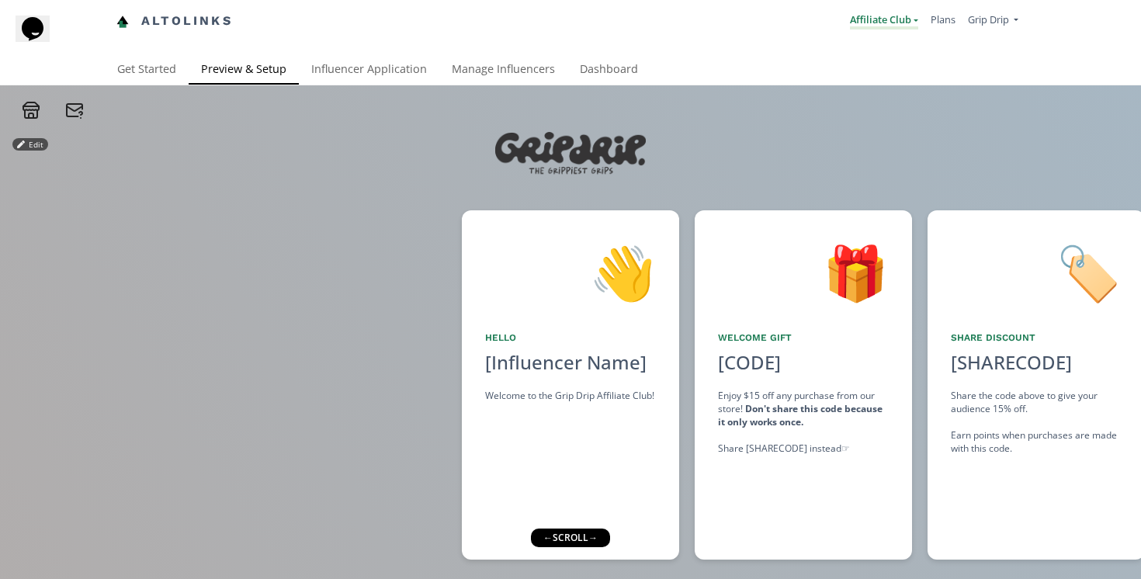
click at [891, 16] on link "Affiliate Club" at bounding box center [884, 20] width 68 height 17
click at [854, 70] on link "Affiliate Club" at bounding box center [848, 60] width 137 height 30
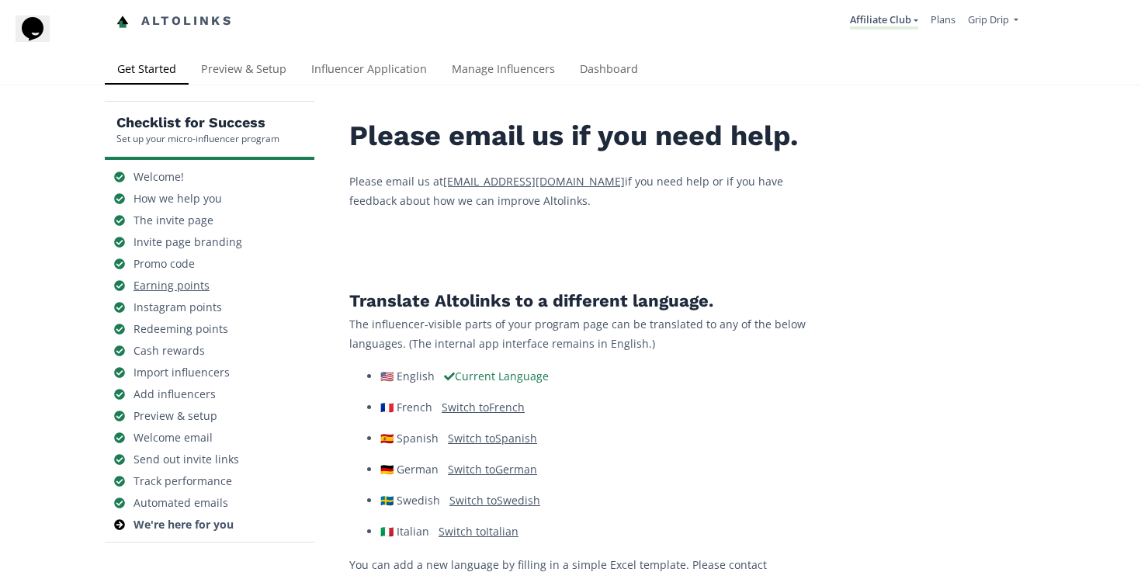
click at [186, 292] on div "Earning points" at bounding box center [172, 286] width 76 height 16
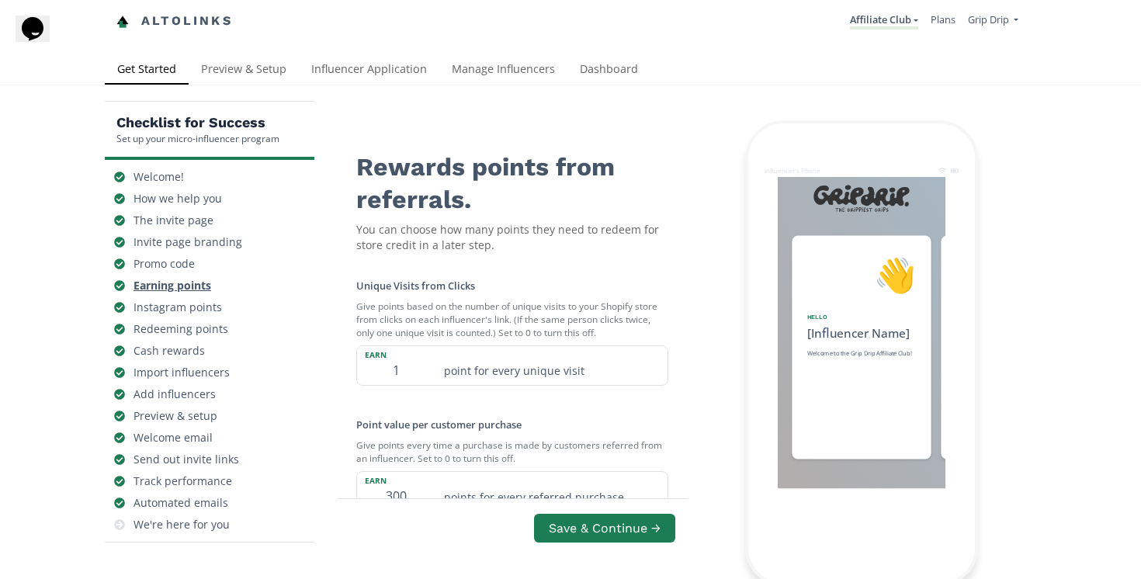
scroll to position [0, 932]
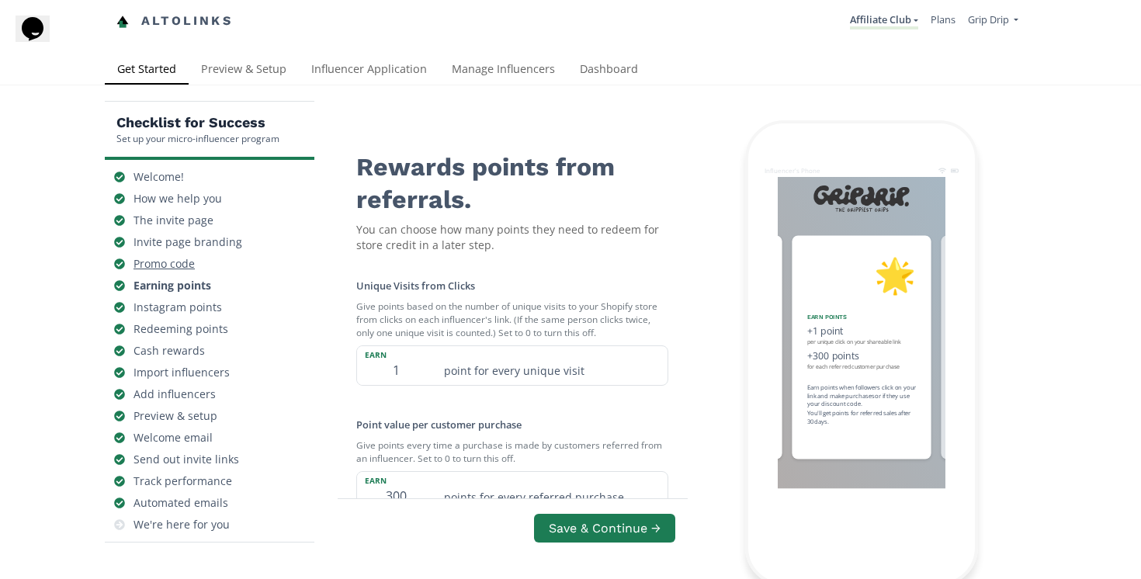
click at [174, 269] on div "Promo code" at bounding box center [164, 264] width 61 height 16
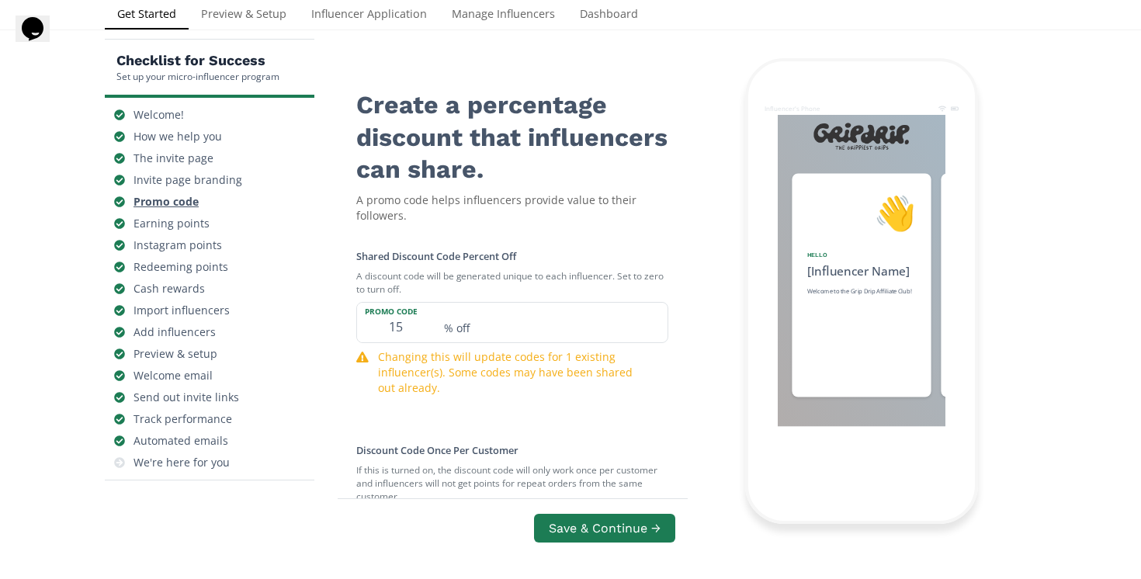
scroll to position [0, 466]
click at [167, 248] on div "Instagram points" at bounding box center [178, 246] width 89 height 16
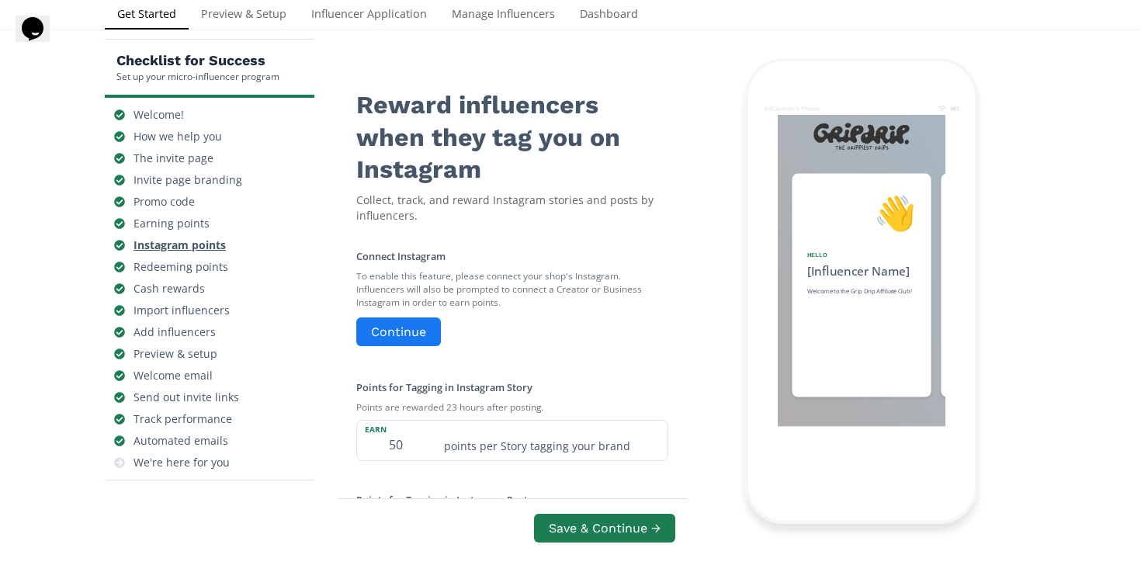
scroll to position [0, 1165]
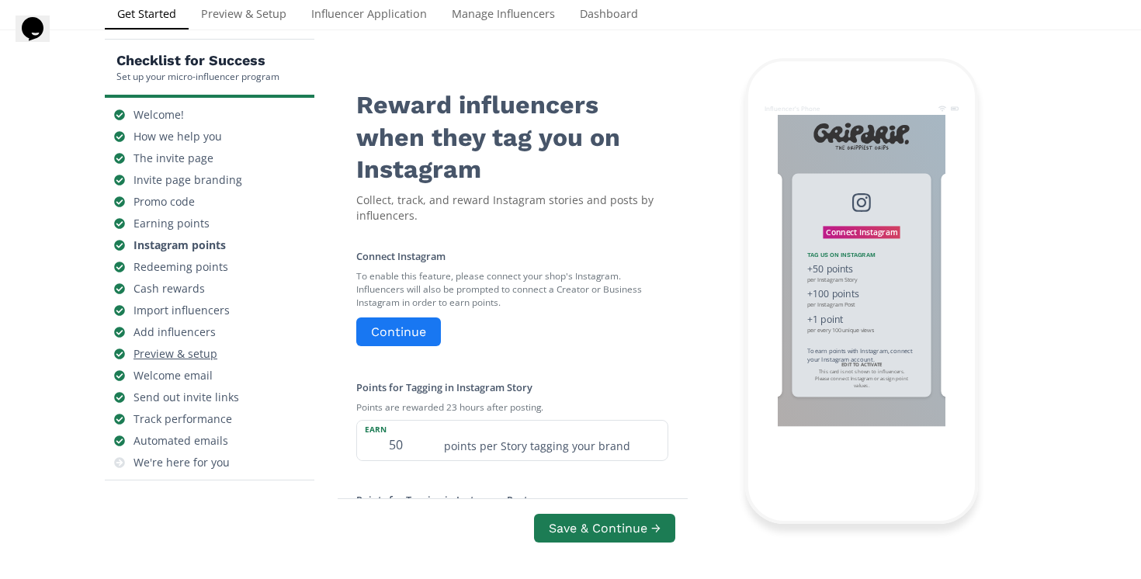
click at [186, 361] on div "Preview & setup" at bounding box center [176, 354] width 84 height 16
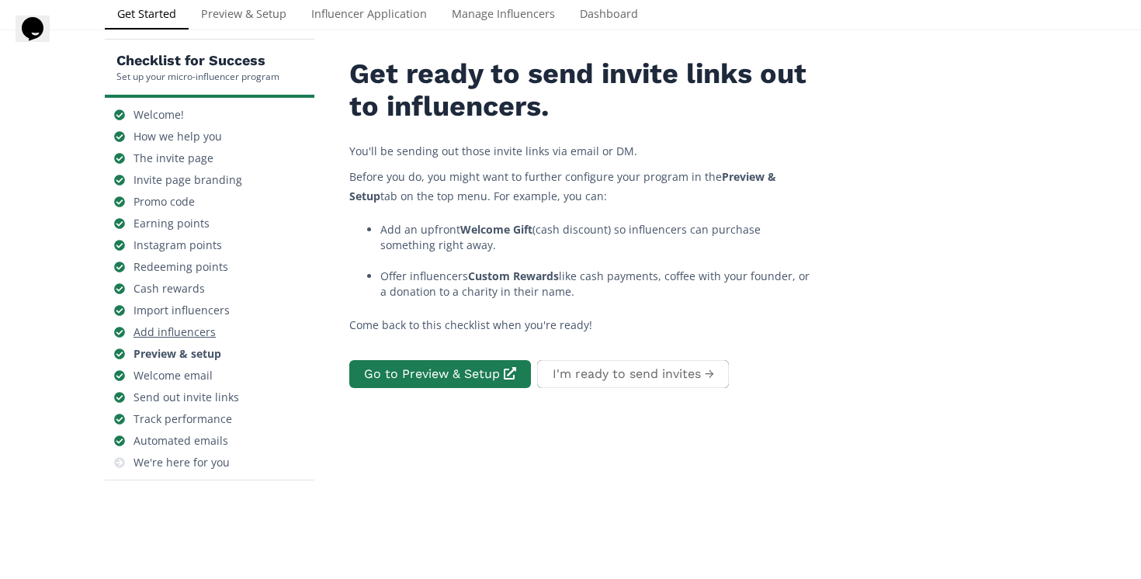
click at [184, 335] on div "Add influencers" at bounding box center [175, 333] width 82 height 16
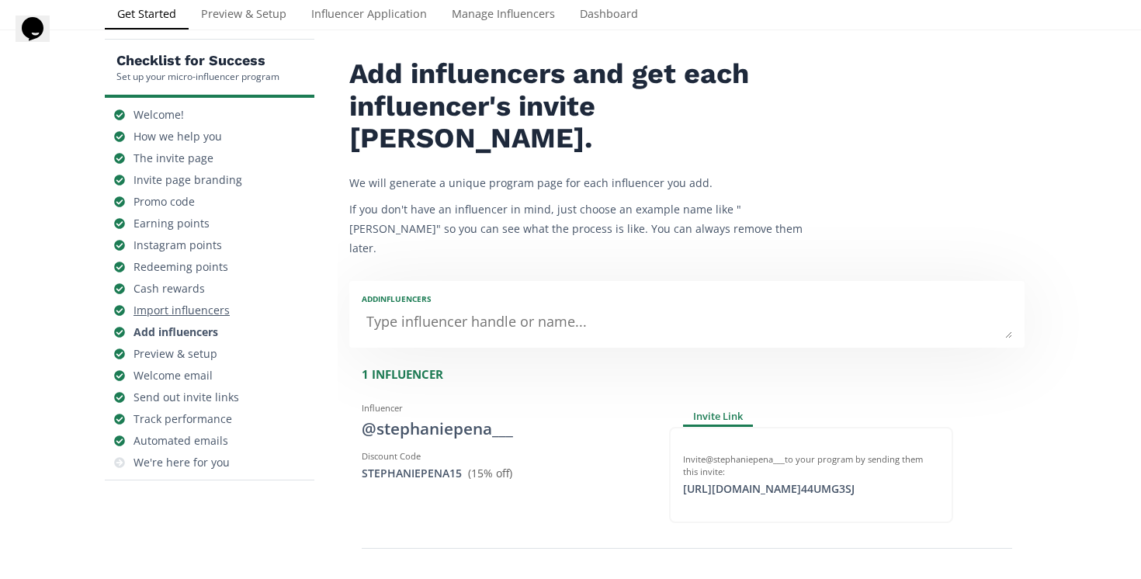
click at [189, 305] on div "Import influencers" at bounding box center [182, 311] width 96 height 16
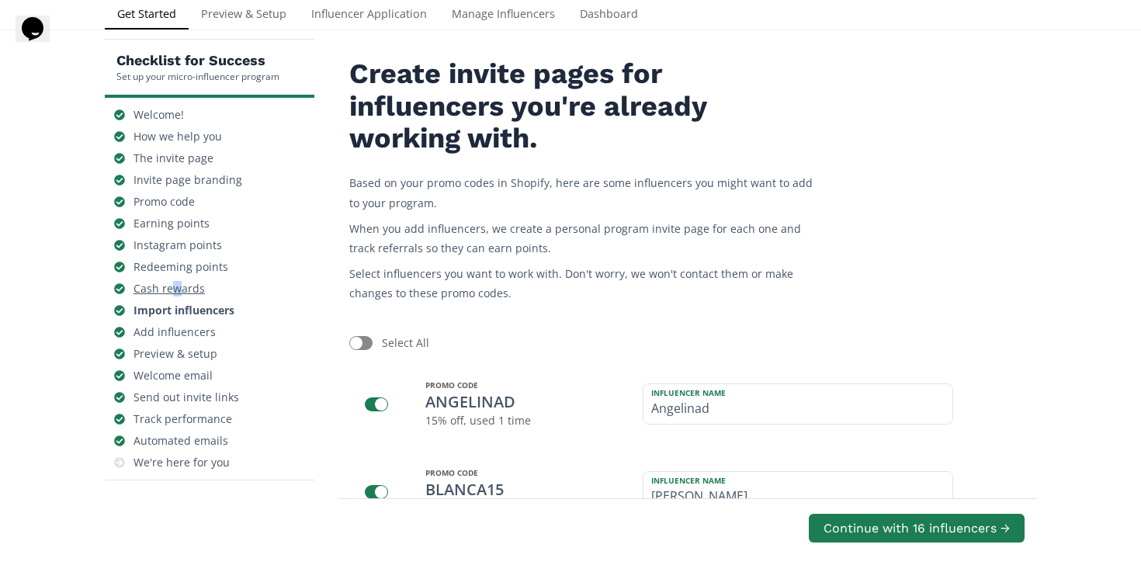
click at [175, 286] on div "Cash rewards" at bounding box center [169, 289] width 71 height 16
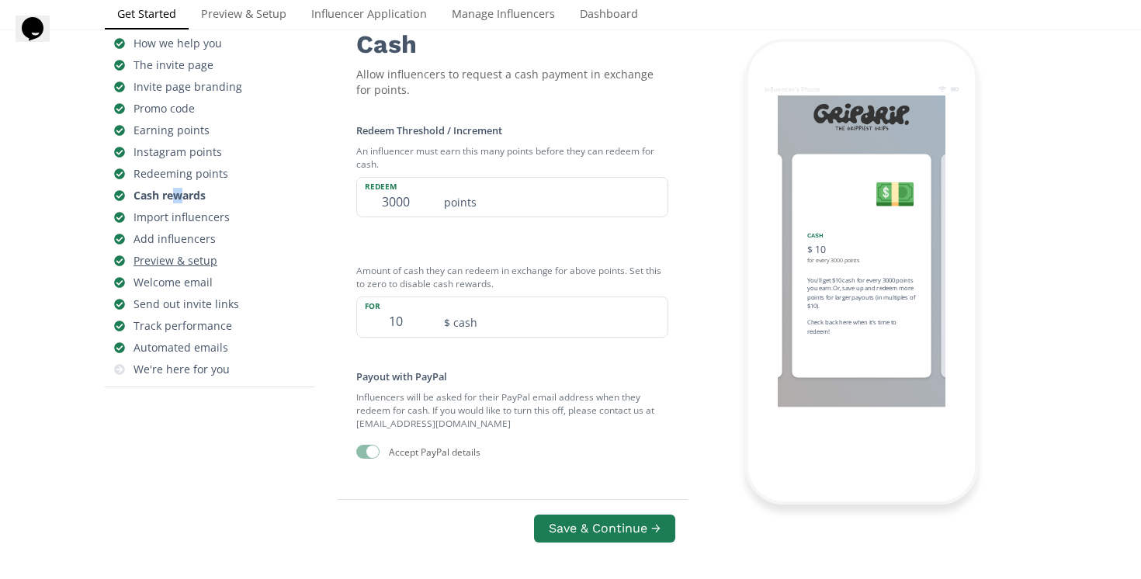
scroll to position [160, 0]
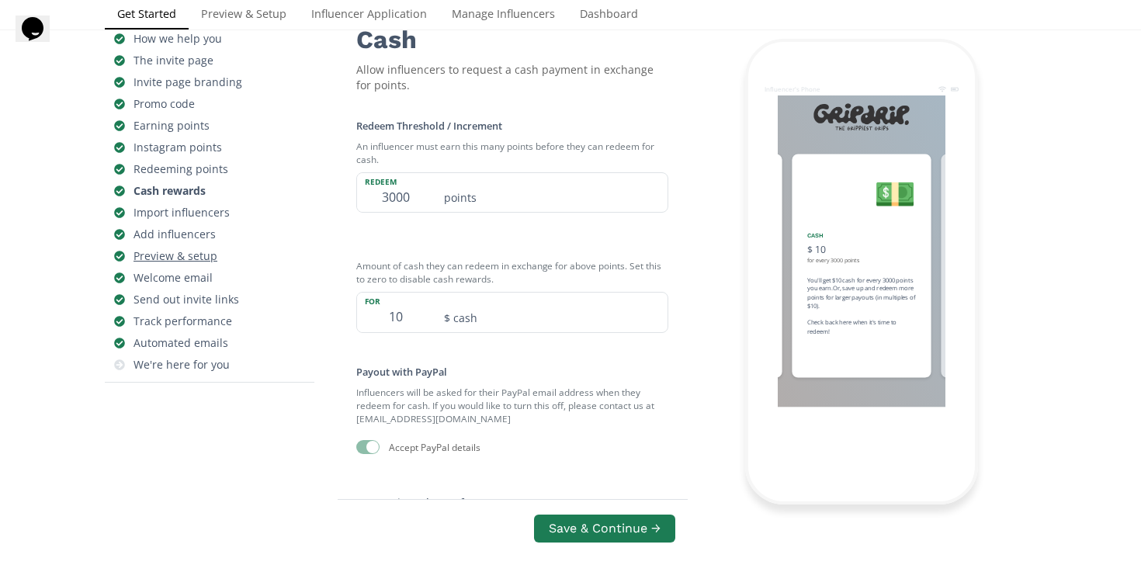
click at [189, 252] on div "Preview & setup" at bounding box center [176, 256] width 84 height 16
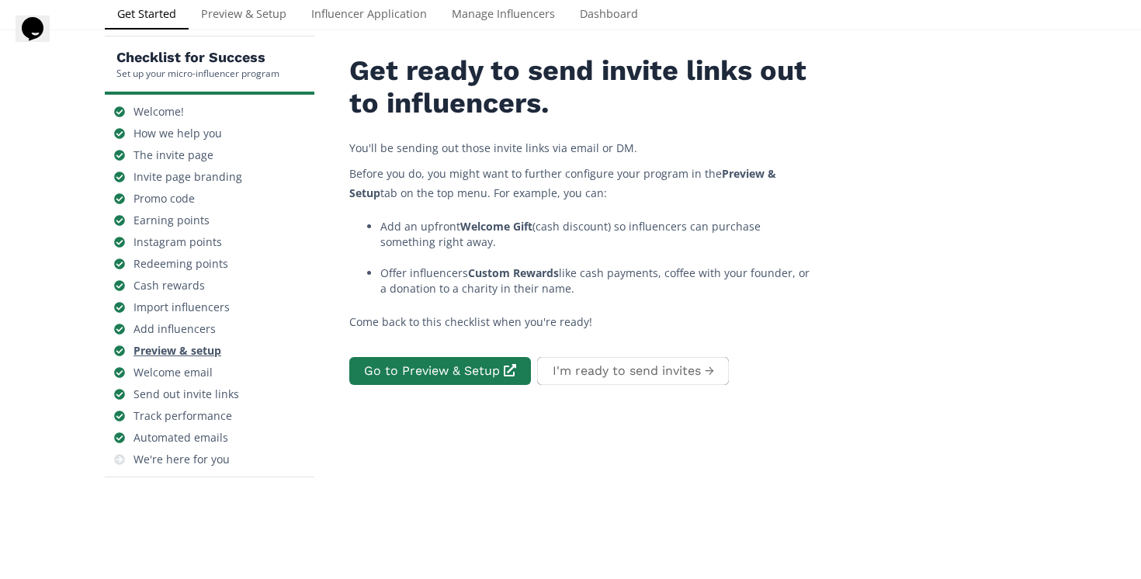
scroll to position [62, 0]
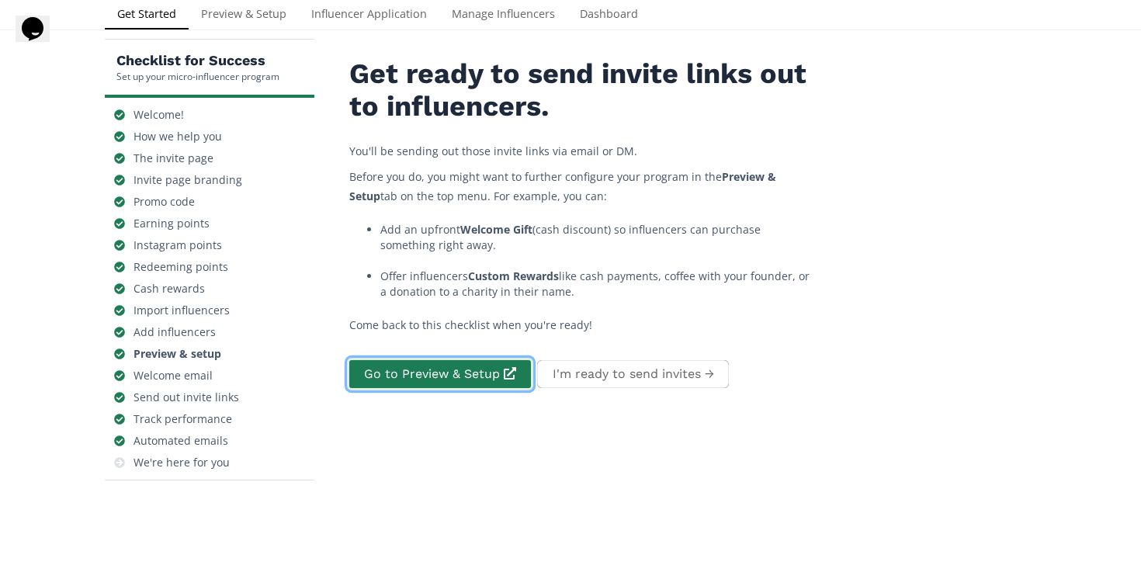
click at [467, 371] on link "Go to Preview & Setup" at bounding box center [440, 374] width 186 height 33
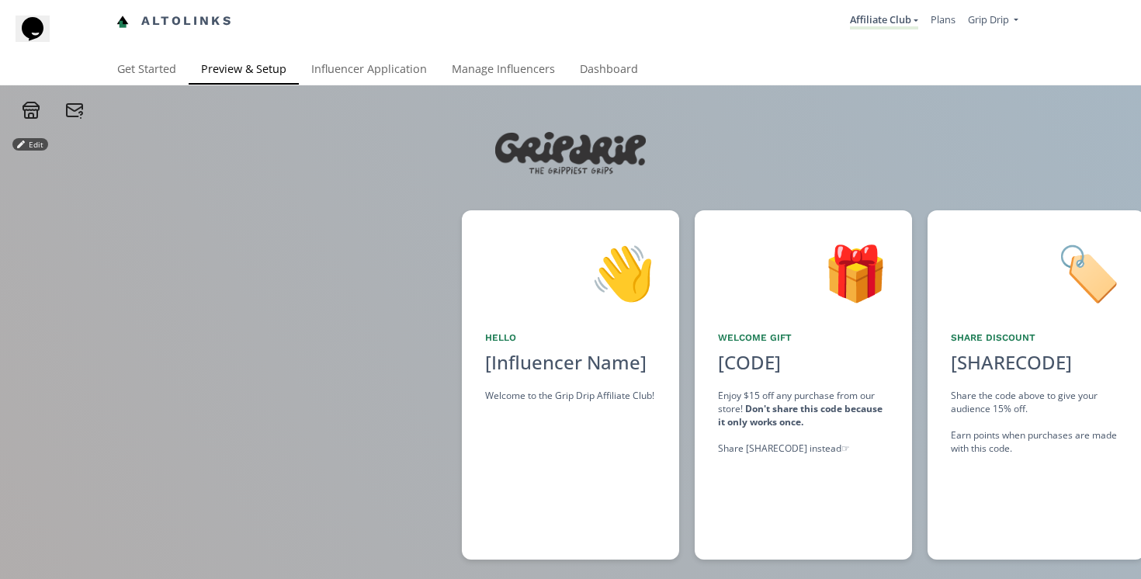
click at [78, 114] on icon at bounding box center [74, 110] width 19 height 19
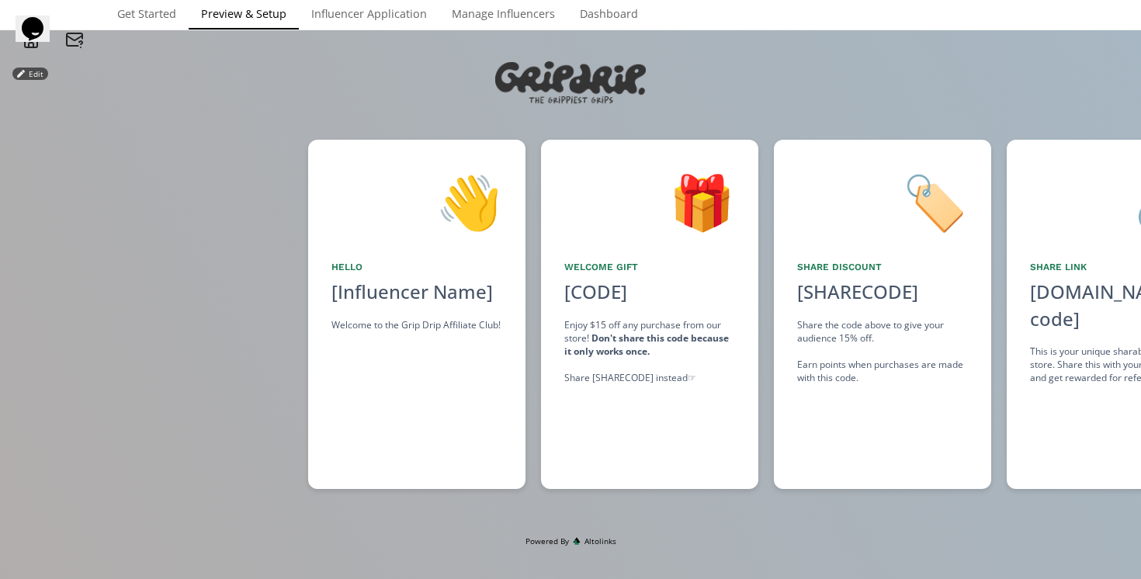
scroll to position [0, 233]
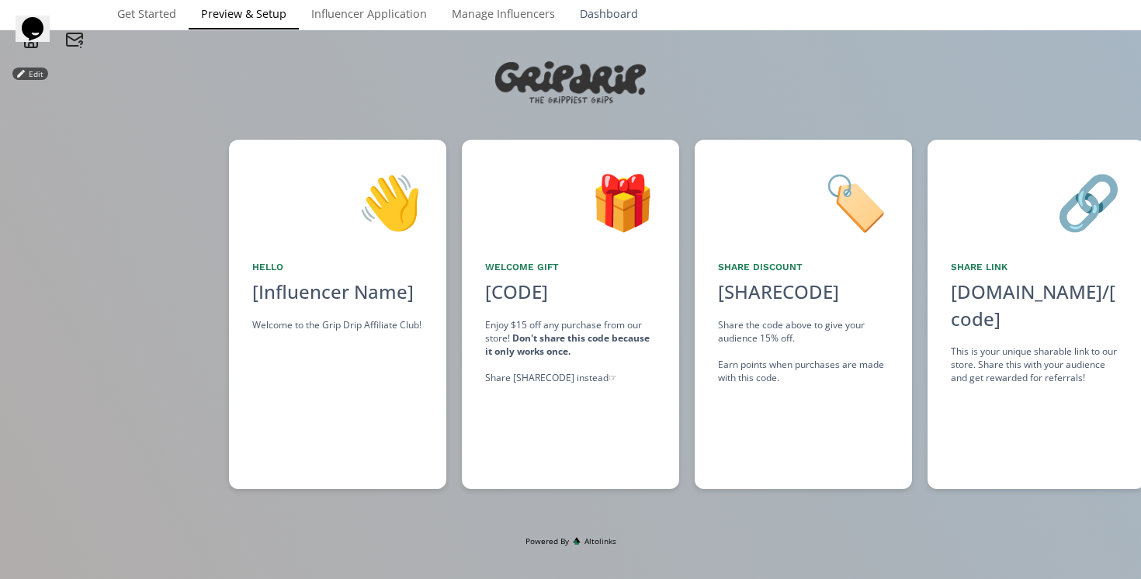
click at [586, 12] on link "Dashboard" at bounding box center [609, 15] width 83 height 31
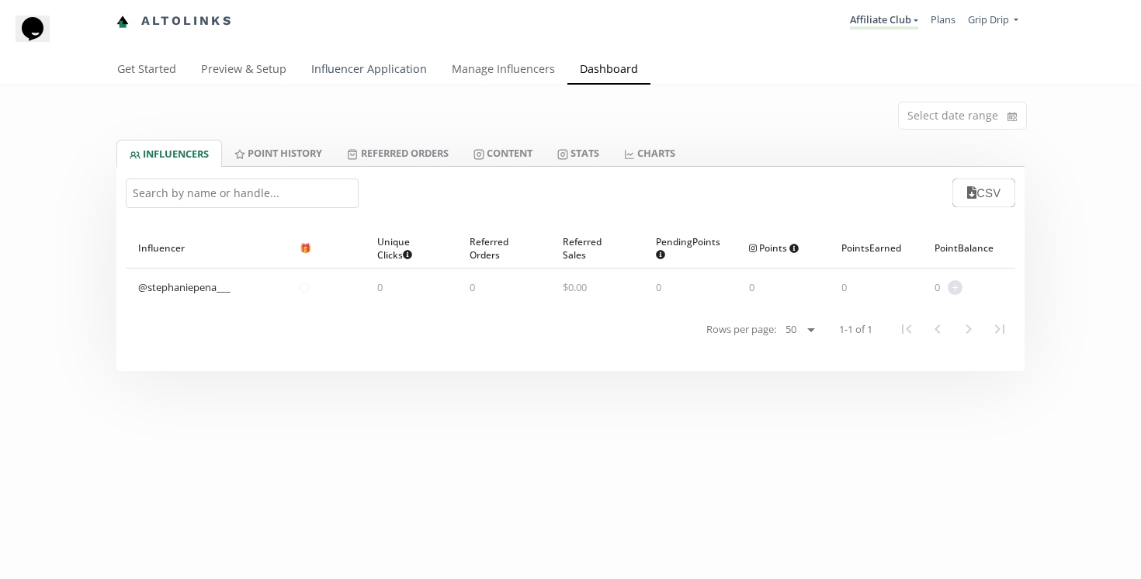
click at [339, 76] on link "Influencer Application" at bounding box center [369, 70] width 141 height 31
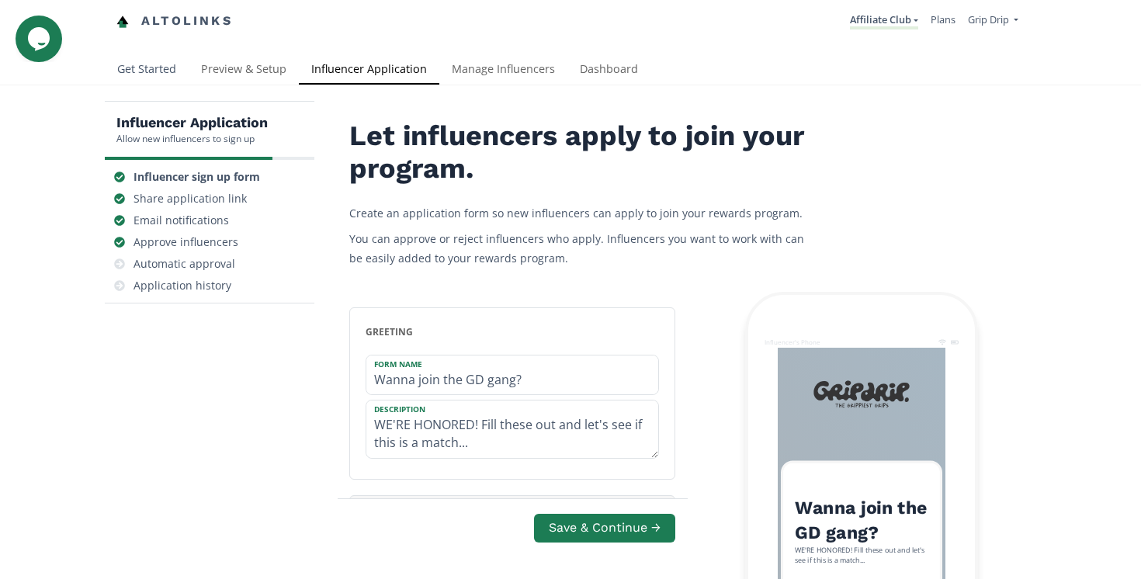
click at [157, 67] on link "Get Started" at bounding box center [147, 70] width 84 height 31
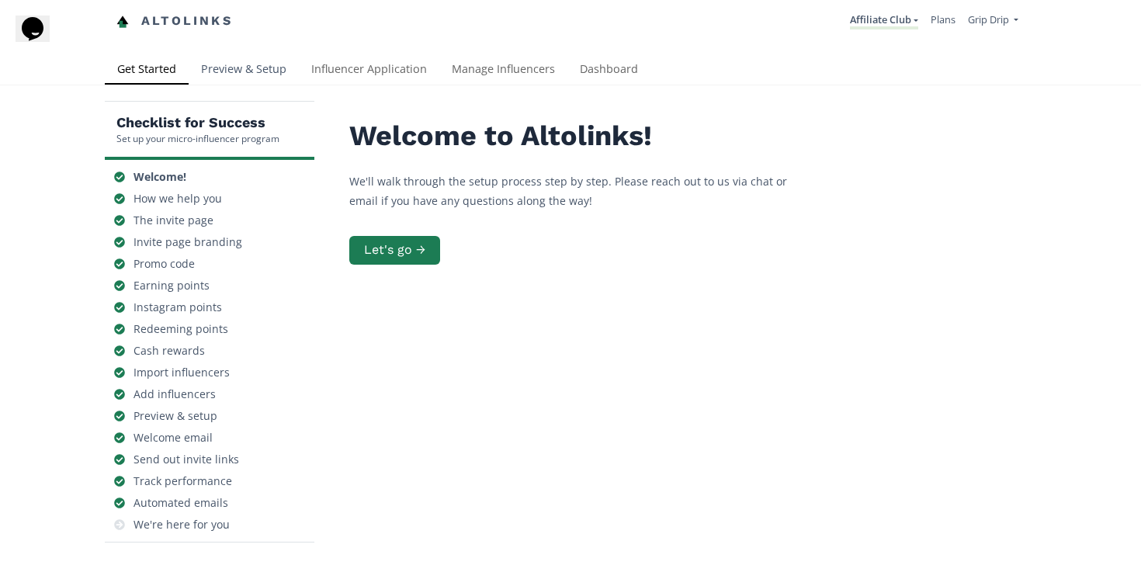
click at [231, 65] on link "Preview & Setup" at bounding box center [244, 70] width 110 height 31
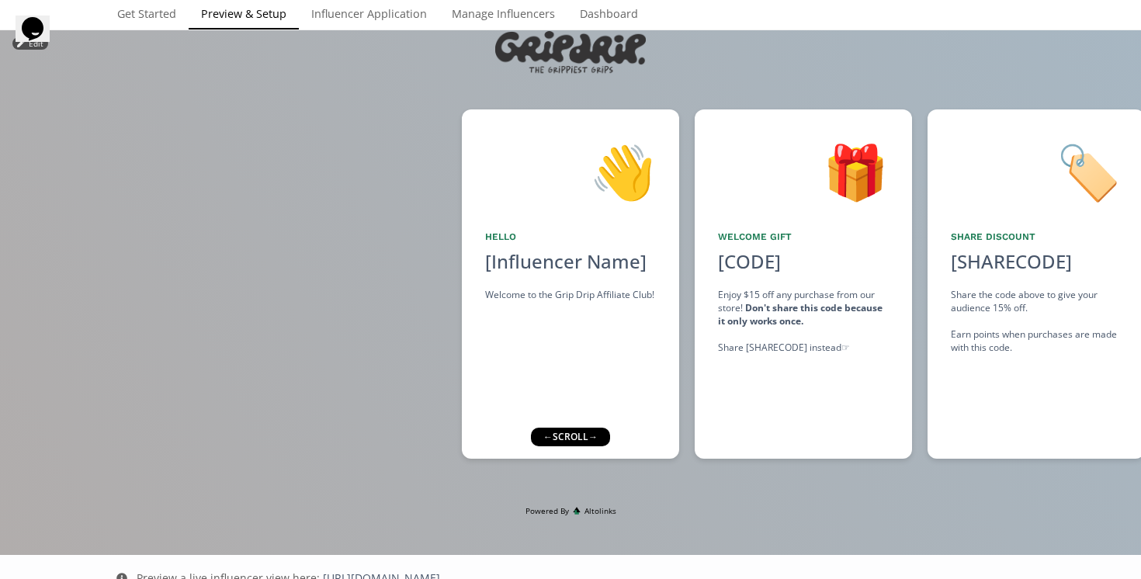
scroll to position [99, 0]
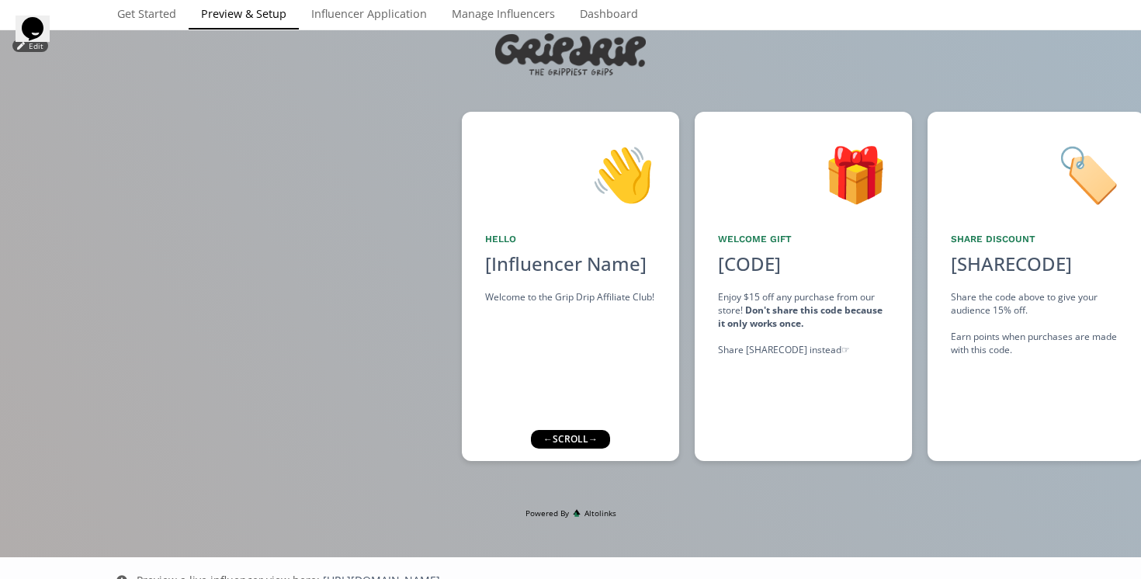
click at [391, 202] on div at bounding box center [231, 286] width 462 height 349
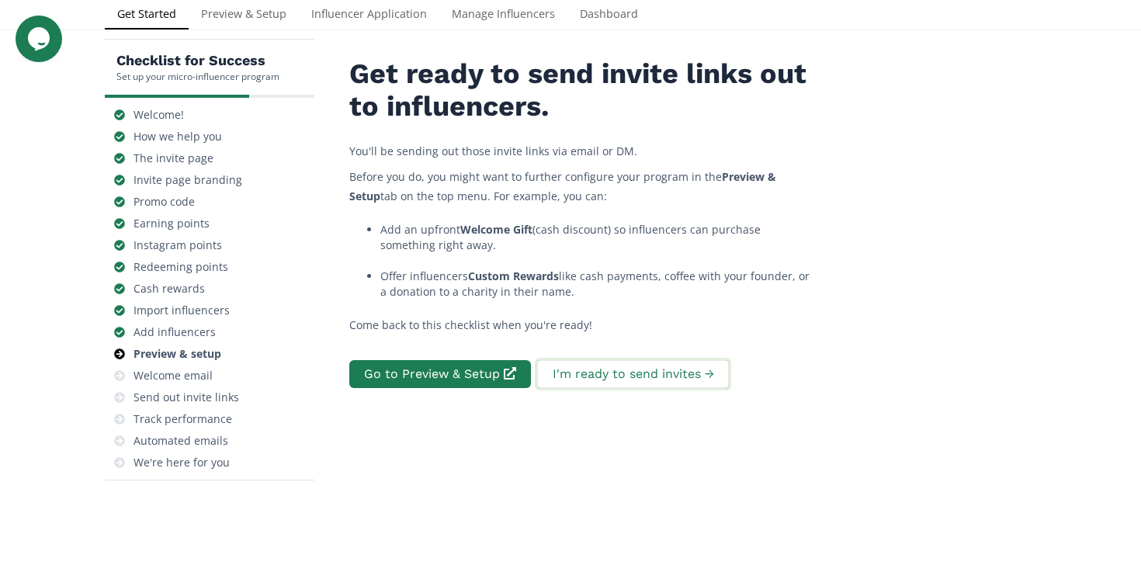
click at [560, 370] on button "I'm ready to send invites →" at bounding box center [633, 374] width 196 height 33
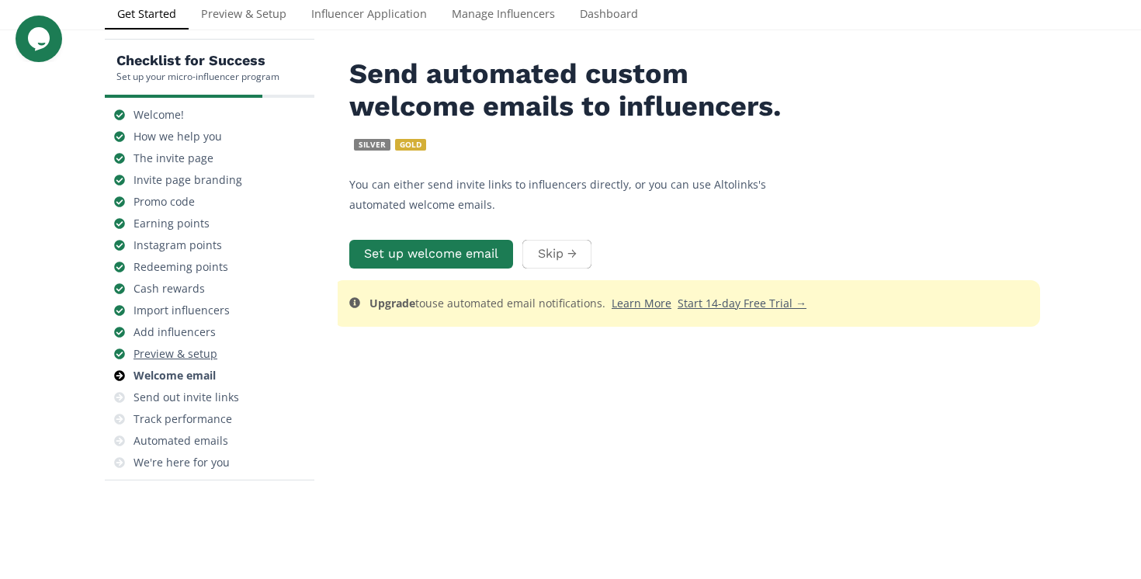
click at [178, 356] on div "Preview & setup" at bounding box center [176, 354] width 84 height 16
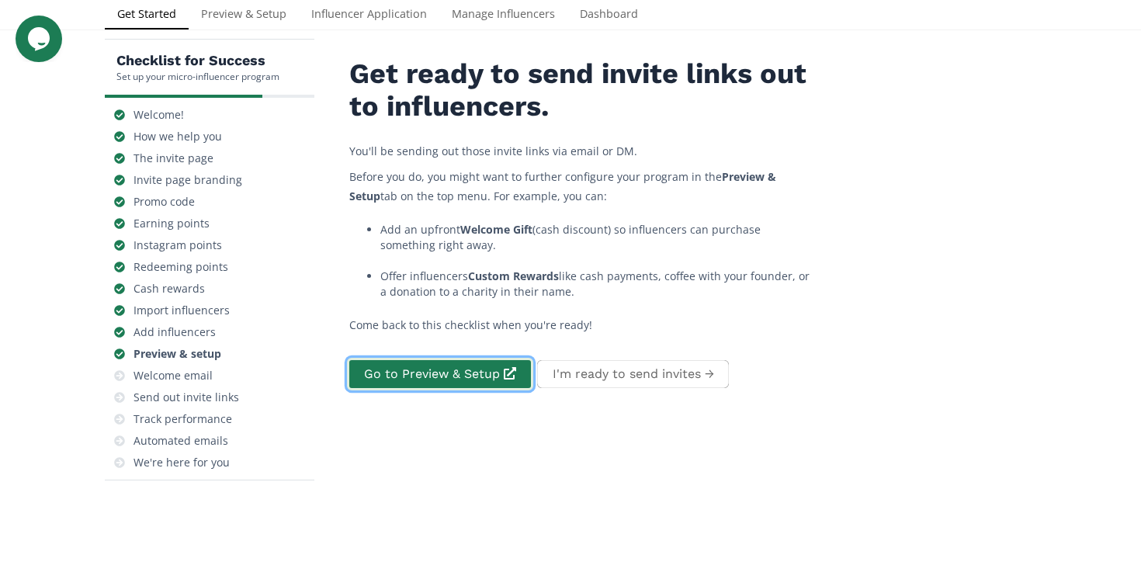
click at [466, 371] on link "Go to Preview & Setup" at bounding box center [440, 374] width 186 height 33
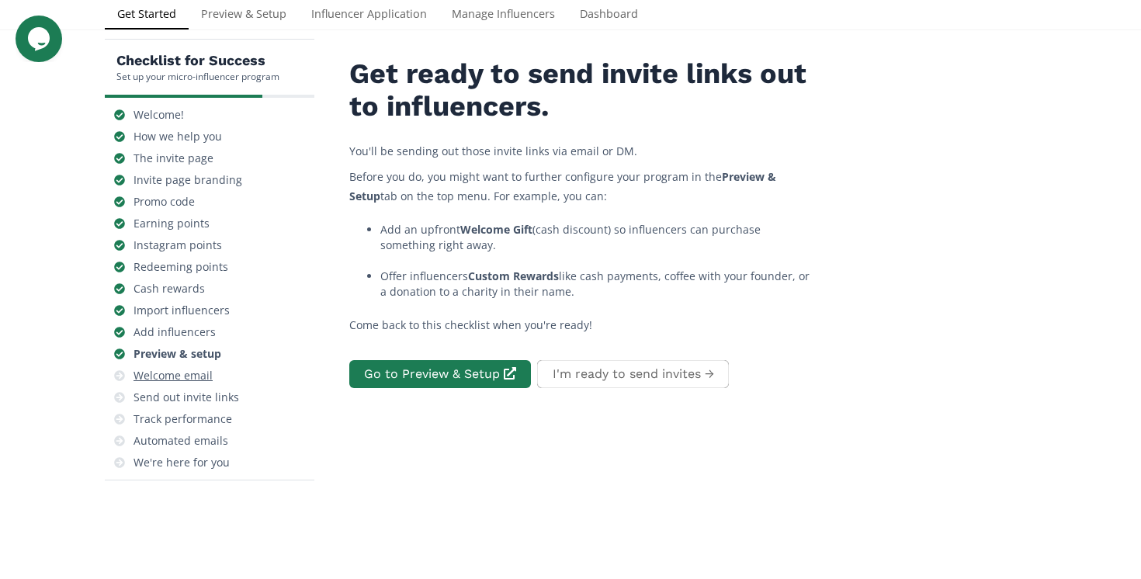
click at [200, 370] on div "Welcome email" at bounding box center [173, 376] width 79 height 16
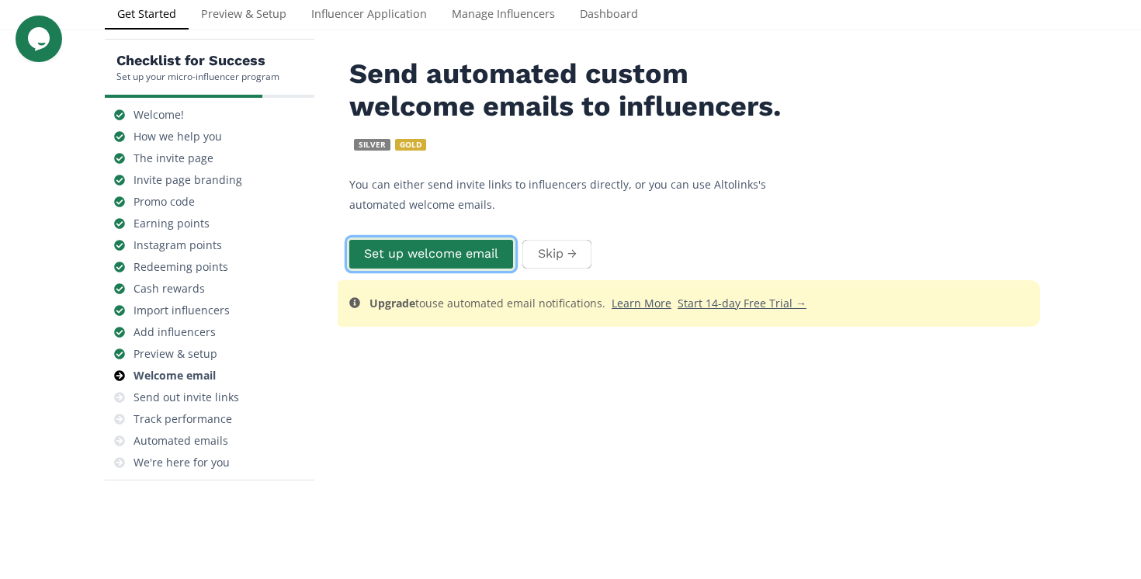
click at [485, 248] on button "Set up welcome email" at bounding box center [431, 254] width 168 height 33
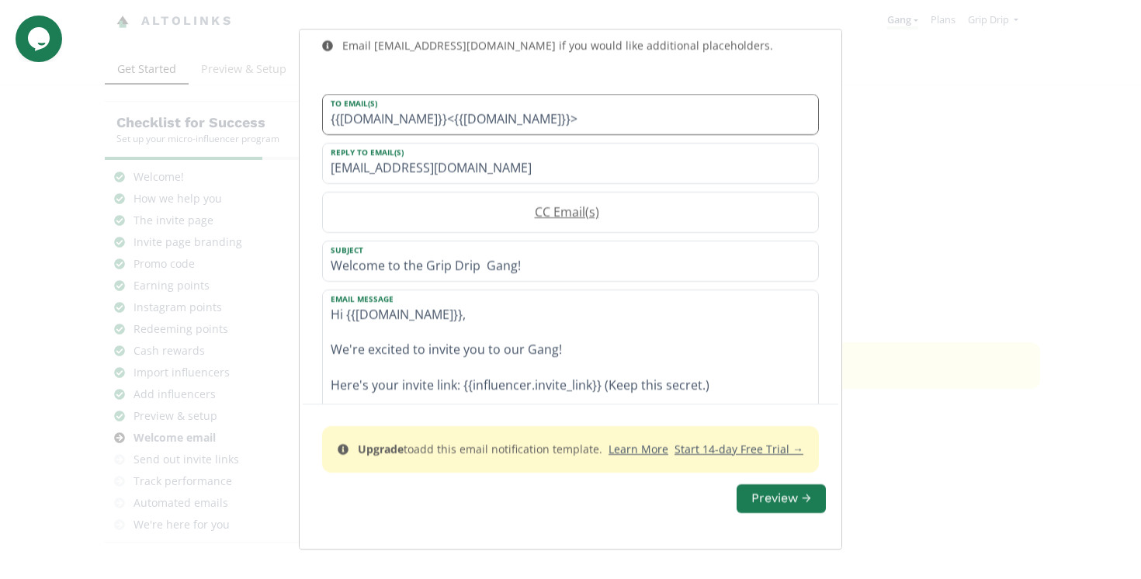
scroll to position [297, 0]
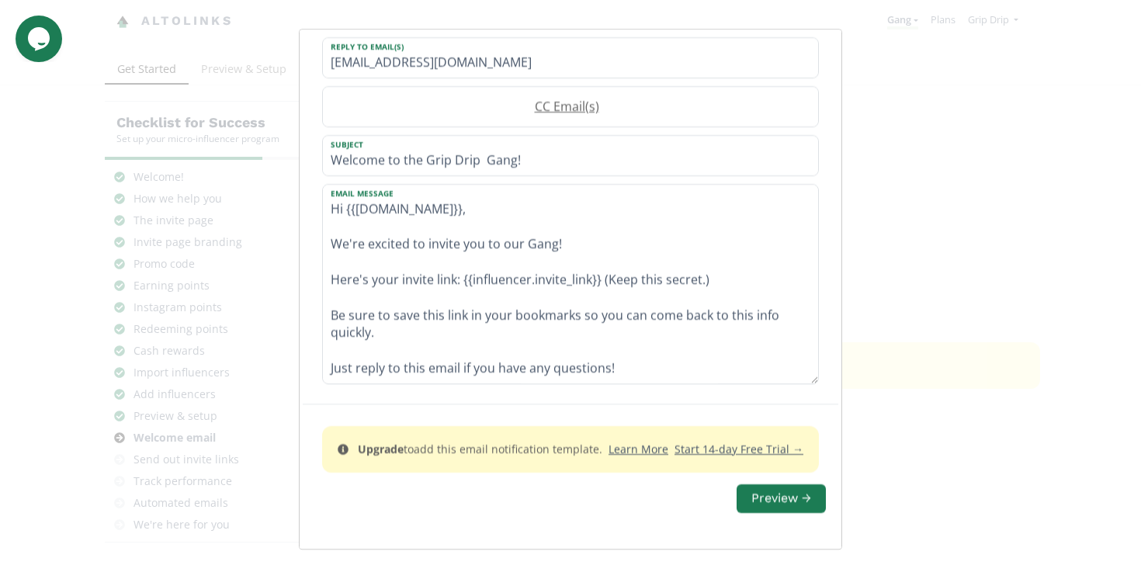
click at [995, 178] on div "Email Template Draft your email template. You can use the following {{placehold…" at bounding box center [570, 289] width 1141 height 579
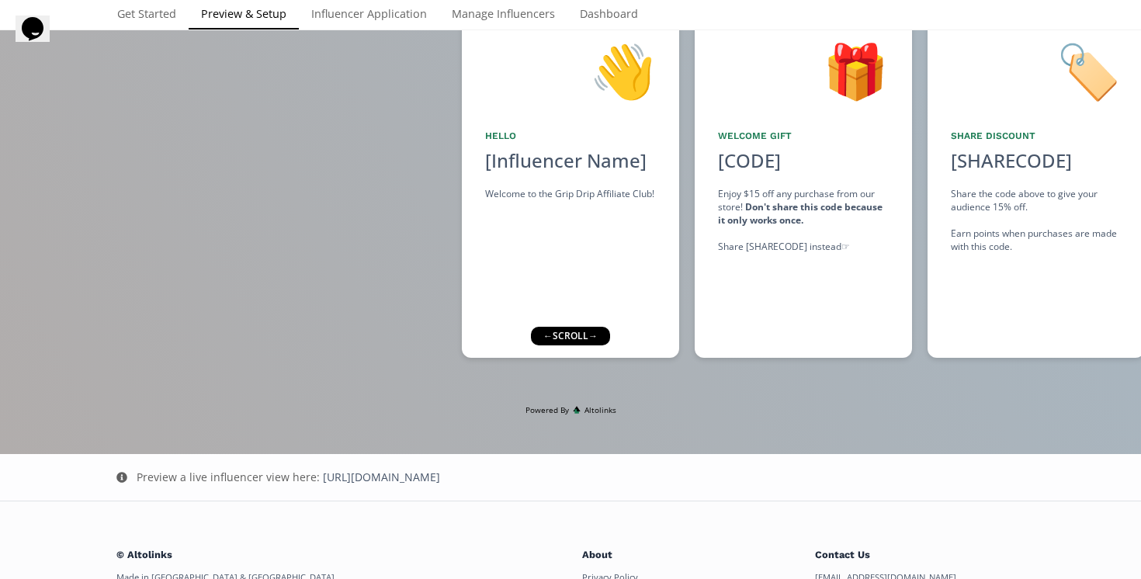
scroll to position [200, 0]
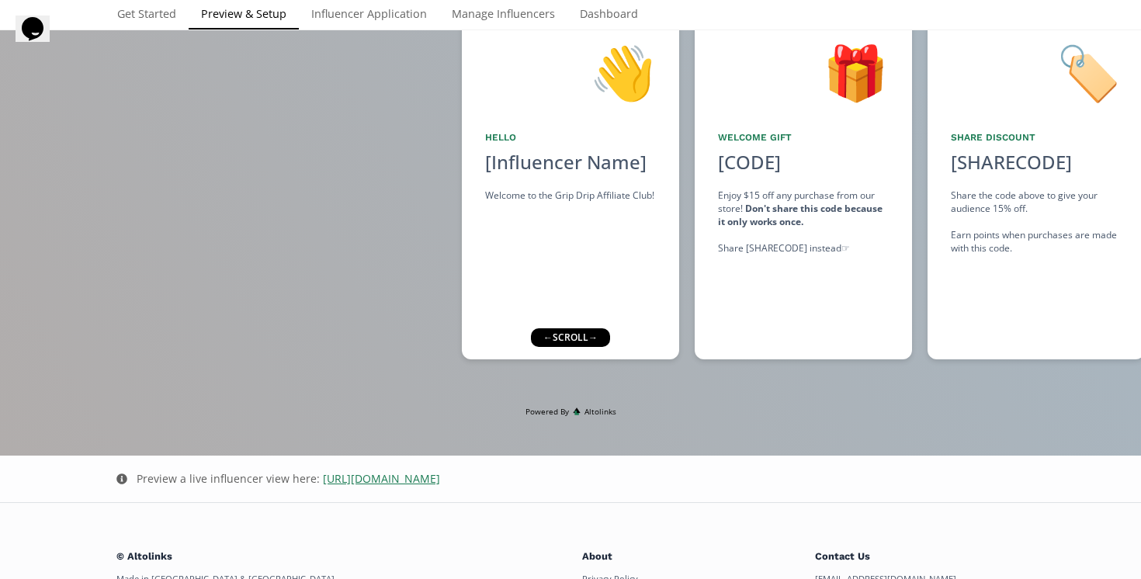
click at [440, 479] on link "https://app.altolinks.com/program/ZvbqnTr8" at bounding box center [381, 478] width 117 height 15
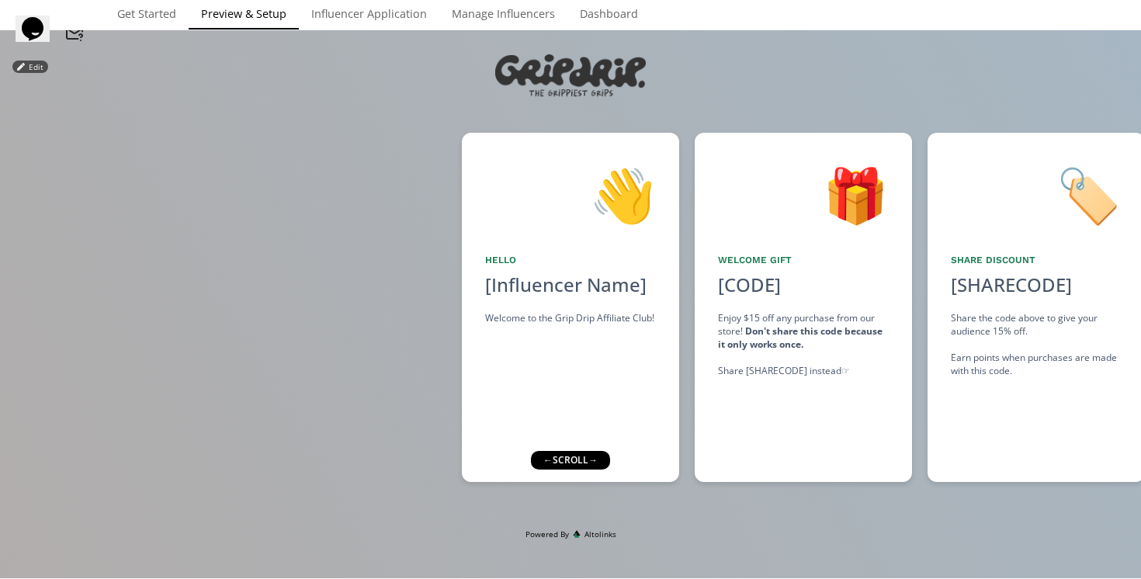
scroll to position [0, 0]
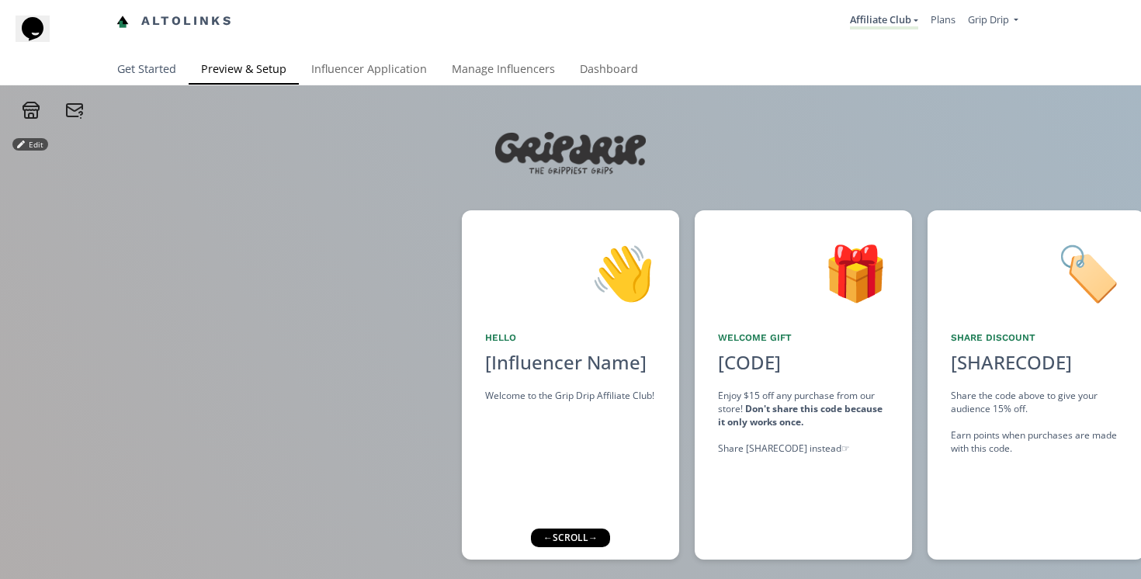
click at [129, 75] on link "Get Started" at bounding box center [147, 70] width 84 height 31
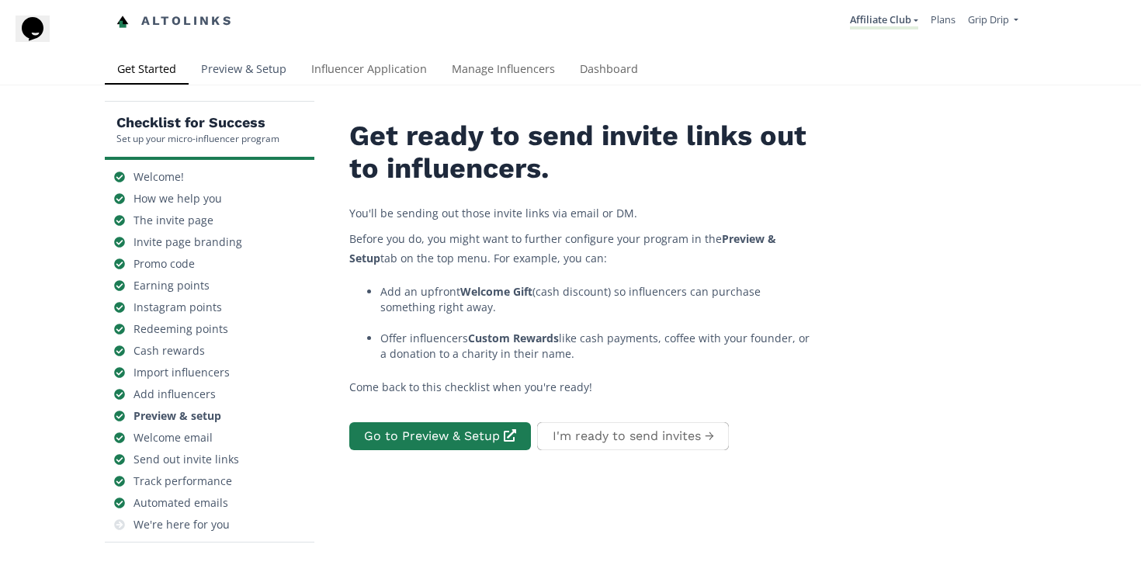
click at [265, 70] on link "Preview & Setup" at bounding box center [244, 70] width 110 height 31
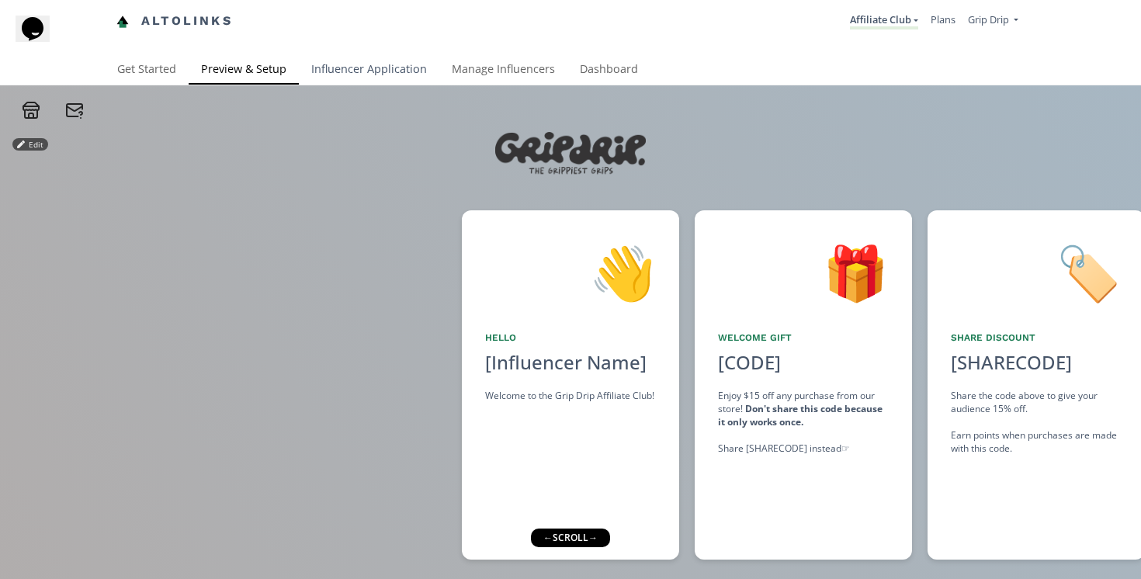
click at [359, 68] on link "Influencer Application" at bounding box center [369, 70] width 141 height 31
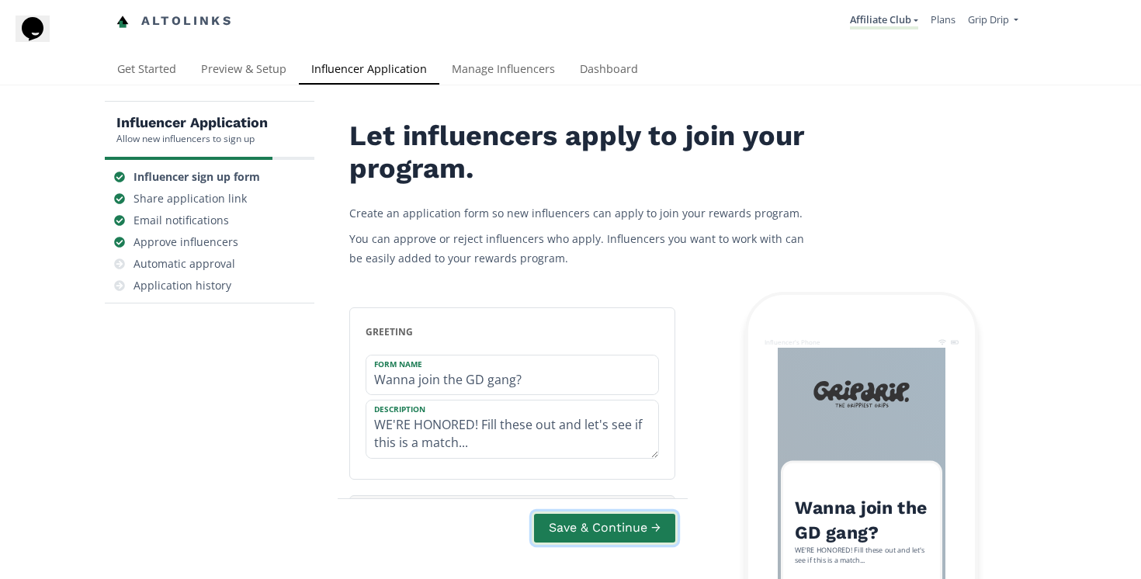
click at [582, 522] on button "Save & Continue →" at bounding box center [605, 528] width 146 height 33
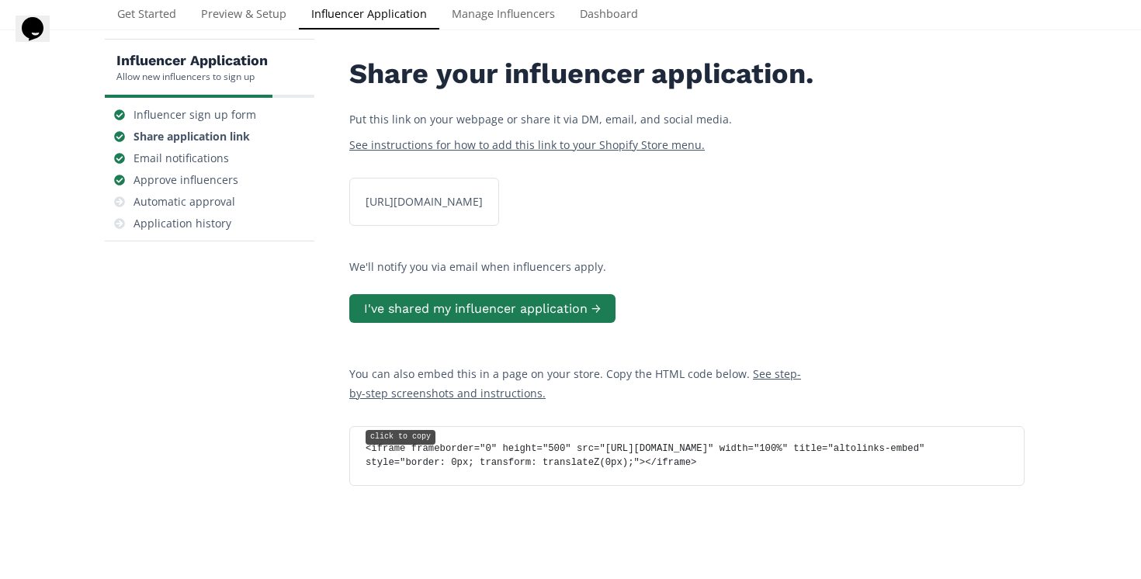
scroll to position [62, 0]
click at [492, 210] on div "[URL][DOMAIN_NAME] click to copy" at bounding box center [424, 202] width 136 height 16
